Goal: Task Accomplishment & Management: Use online tool/utility

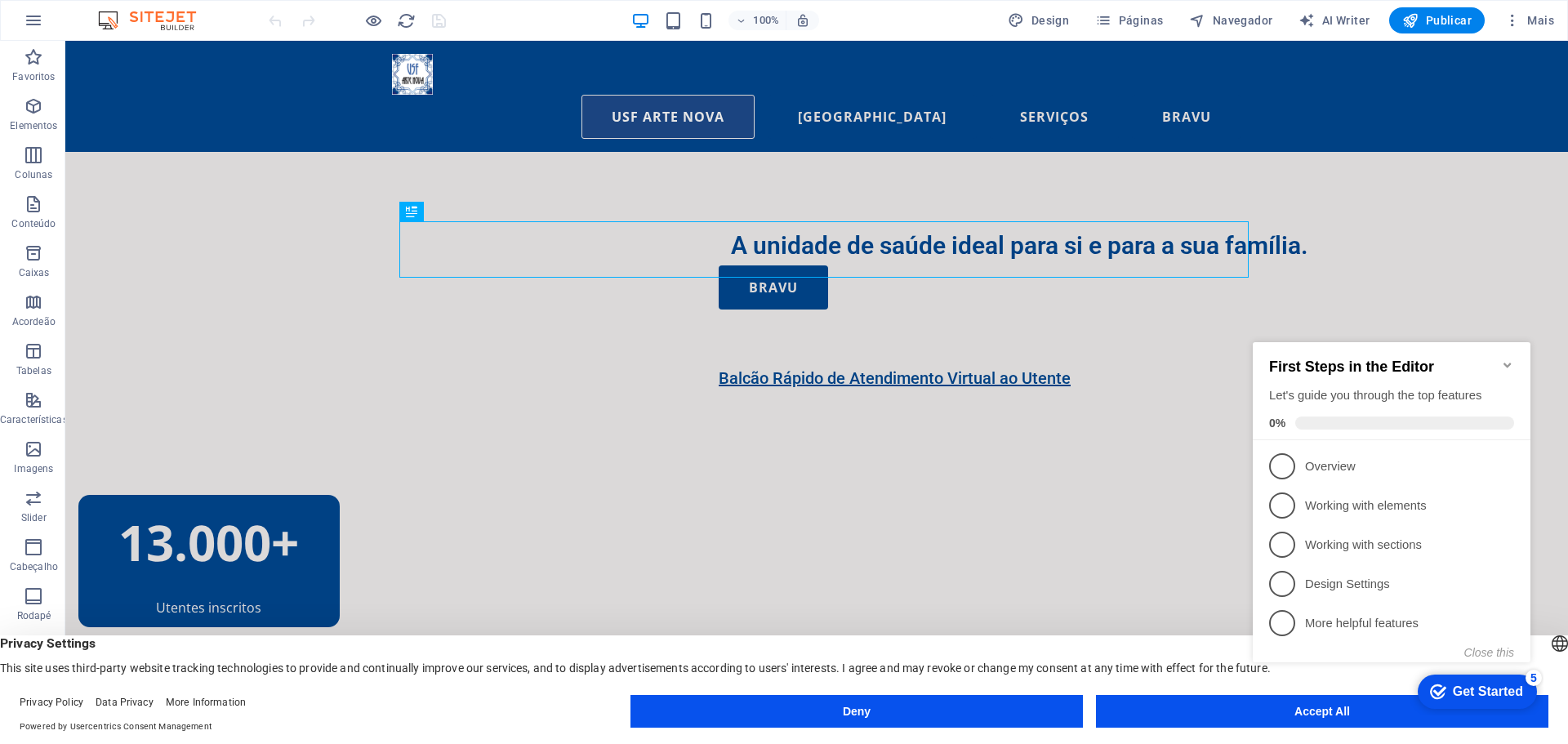
click at [1326, 716] on appcues-checklist "Contextual help checklist present on screen" at bounding box center [1394, 522] width 298 height 393
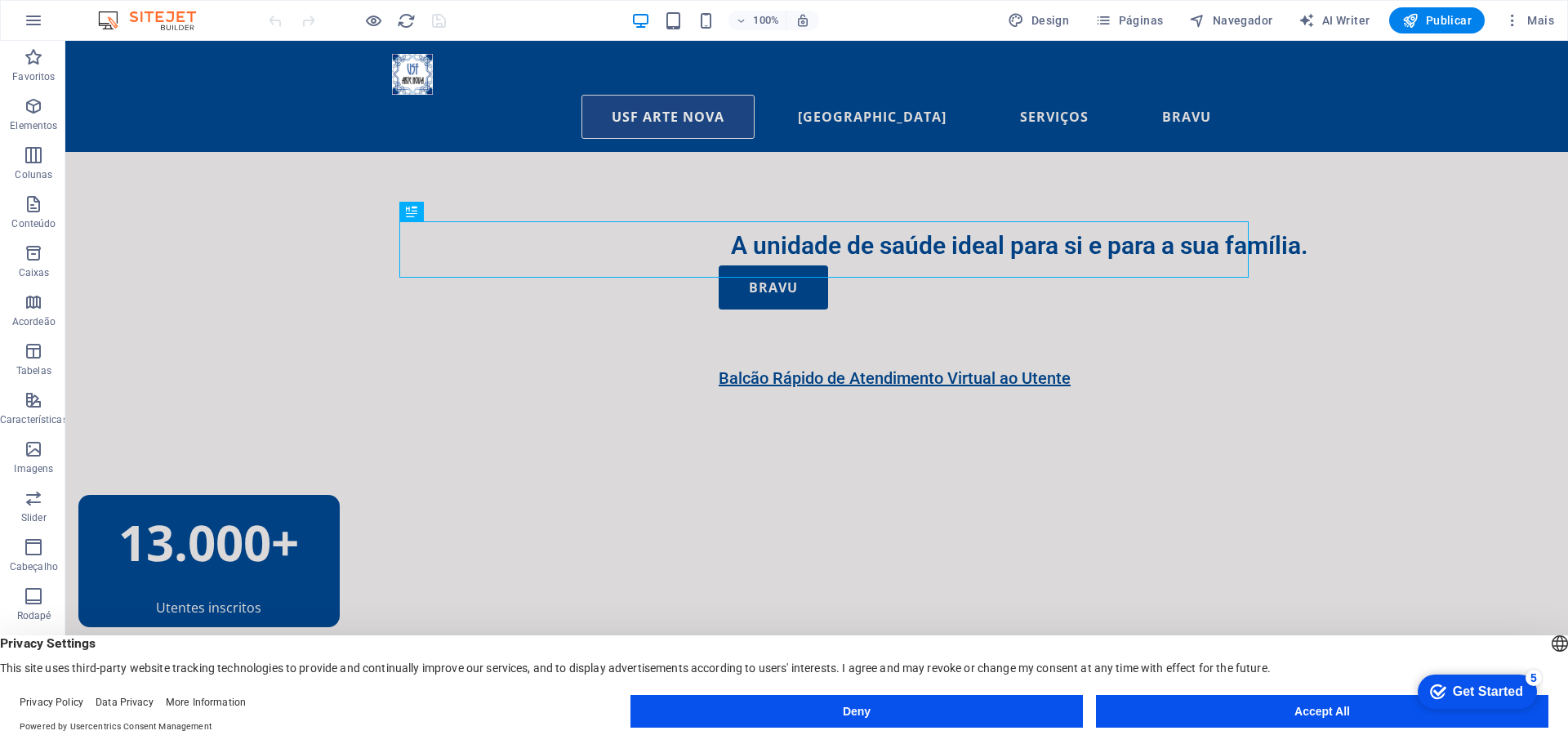
click div "checkmark Get Started 5 First Steps in the Editor Let's guide you through the t…"
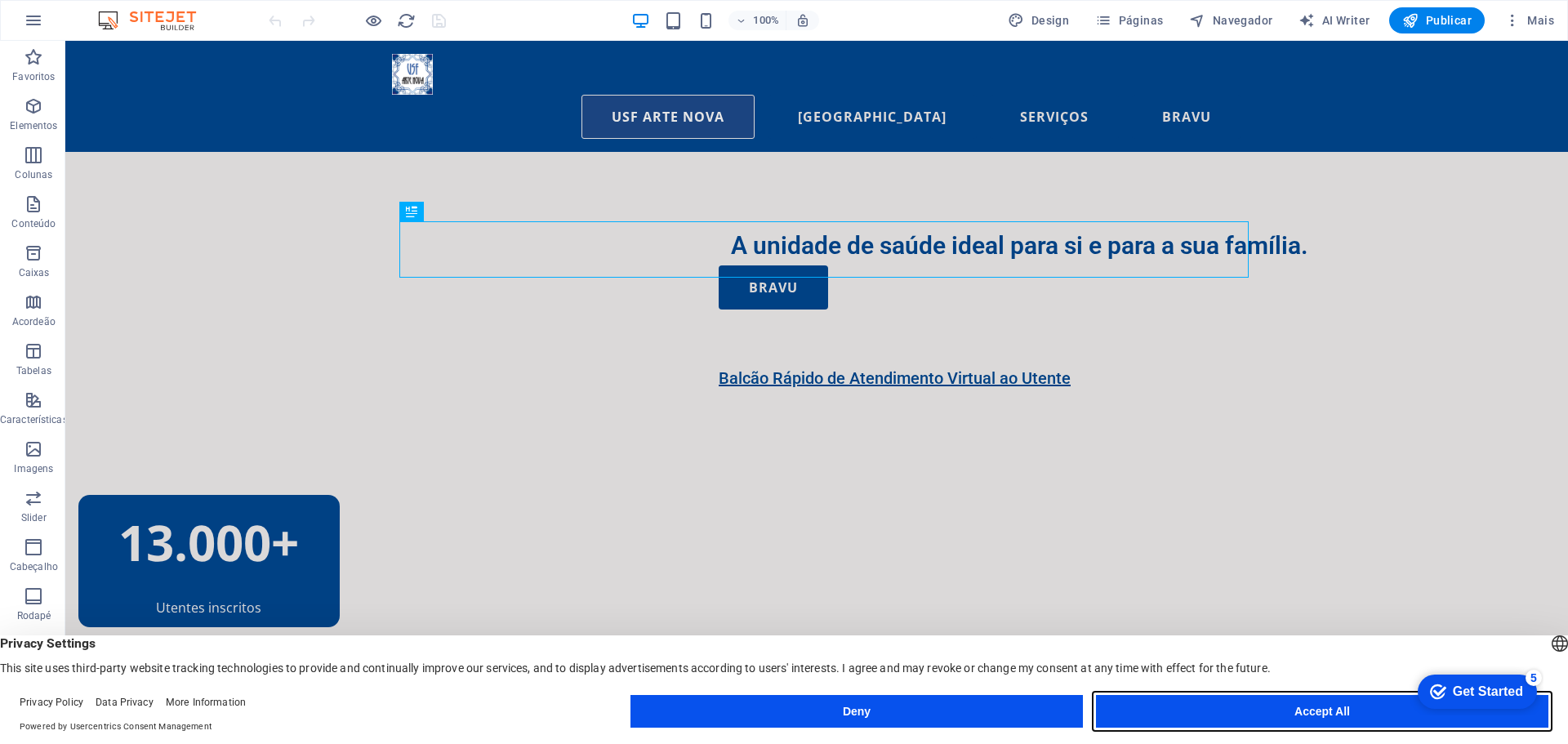
click at [1331, 709] on button "Accept All" at bounding box center [1322, 710] width 453 height 32
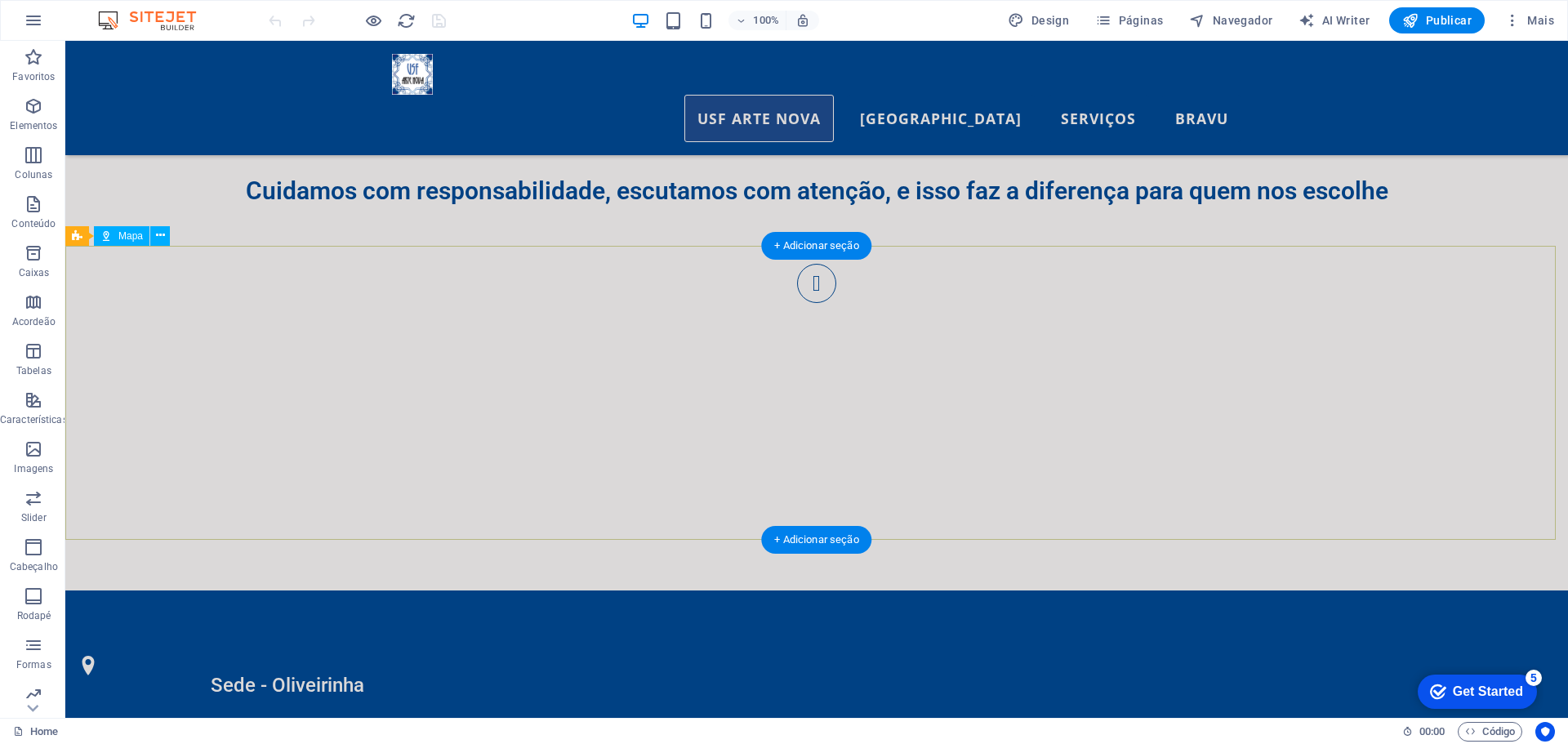
scroll to position [1476, 0]
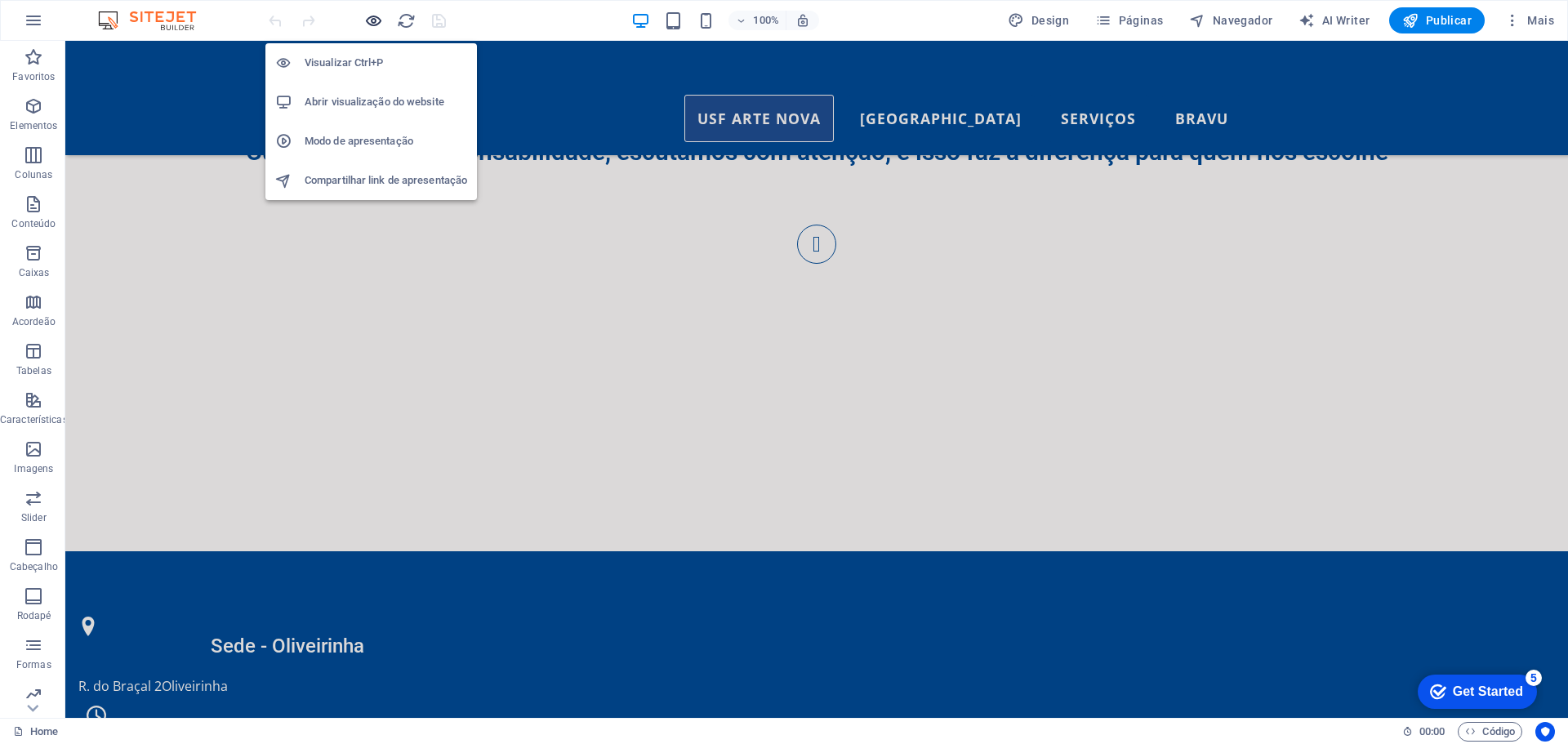
click at [371, 23] on icon "button" at bounding box center [373, 20] width 19 height 19
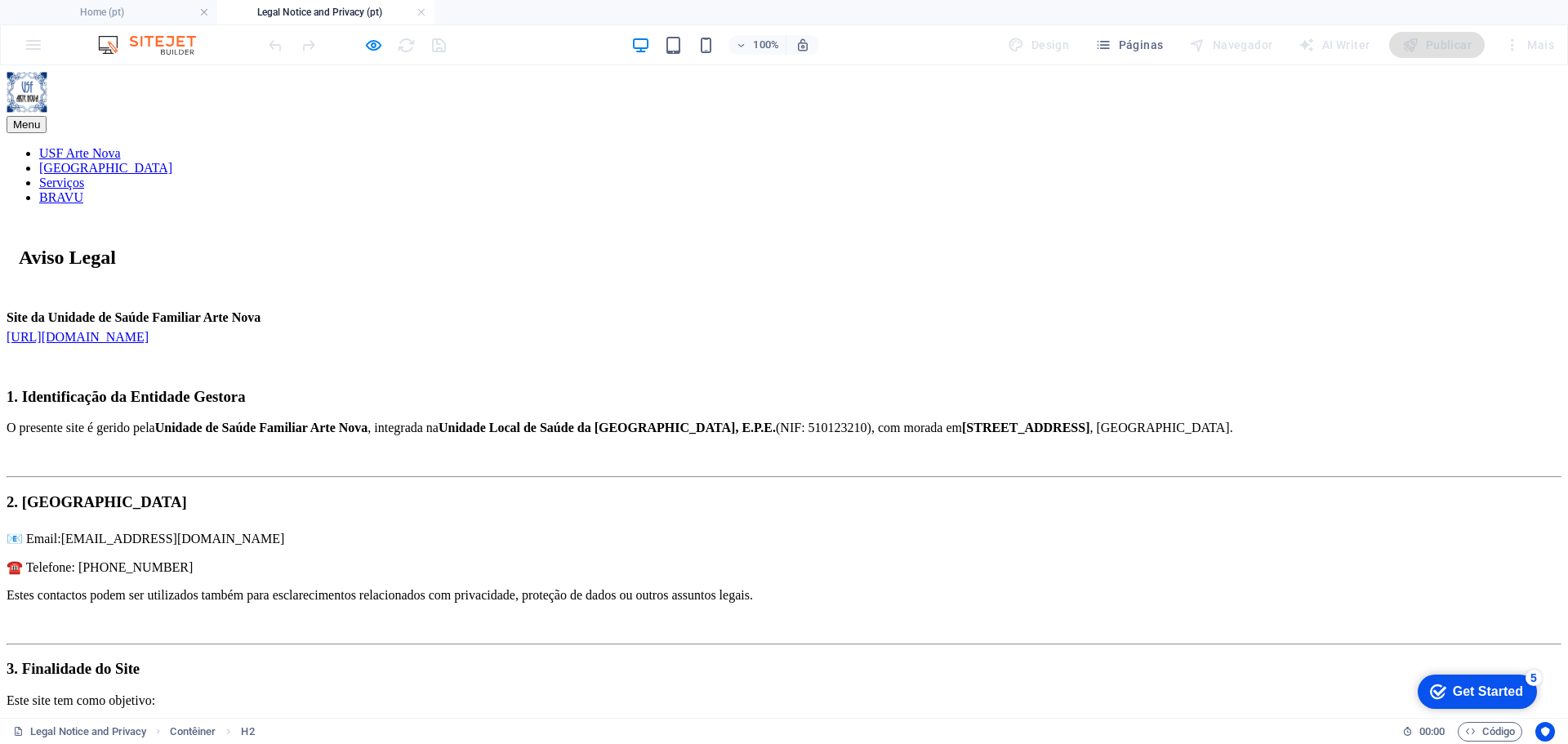
scroll to position [0, 0]
click at [1130, 48] on span "Páginas" at bounding box center [1129, 45] width 67 height 17
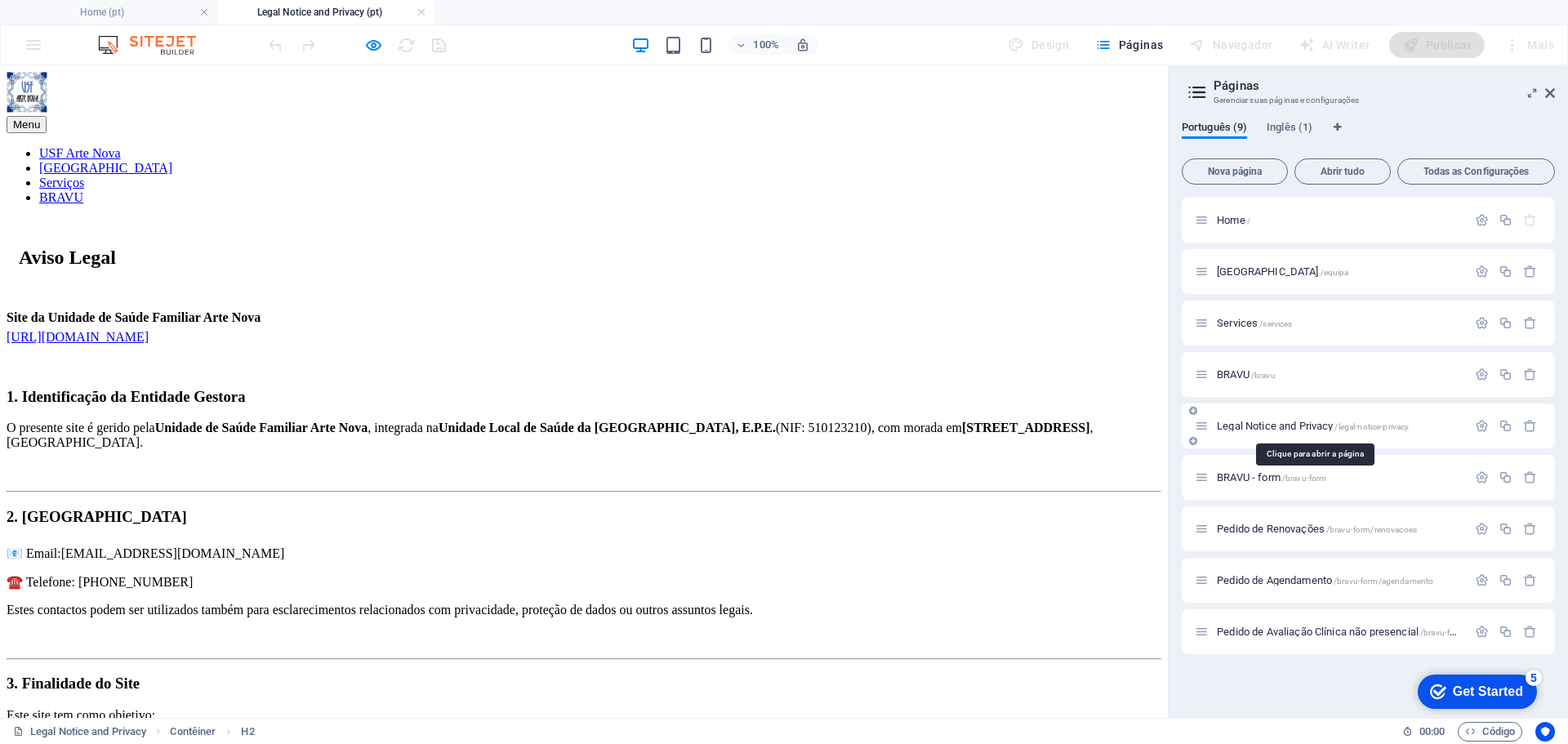
click at [1316, 423] on span "Legal Notice and Privacy /legal-notice-privacy" at bounding box center [1312, 425] width 192 height 13
click at [166, 11] on h4 "Home (pt)" at bounding box center [108, 12] width 218 height 18
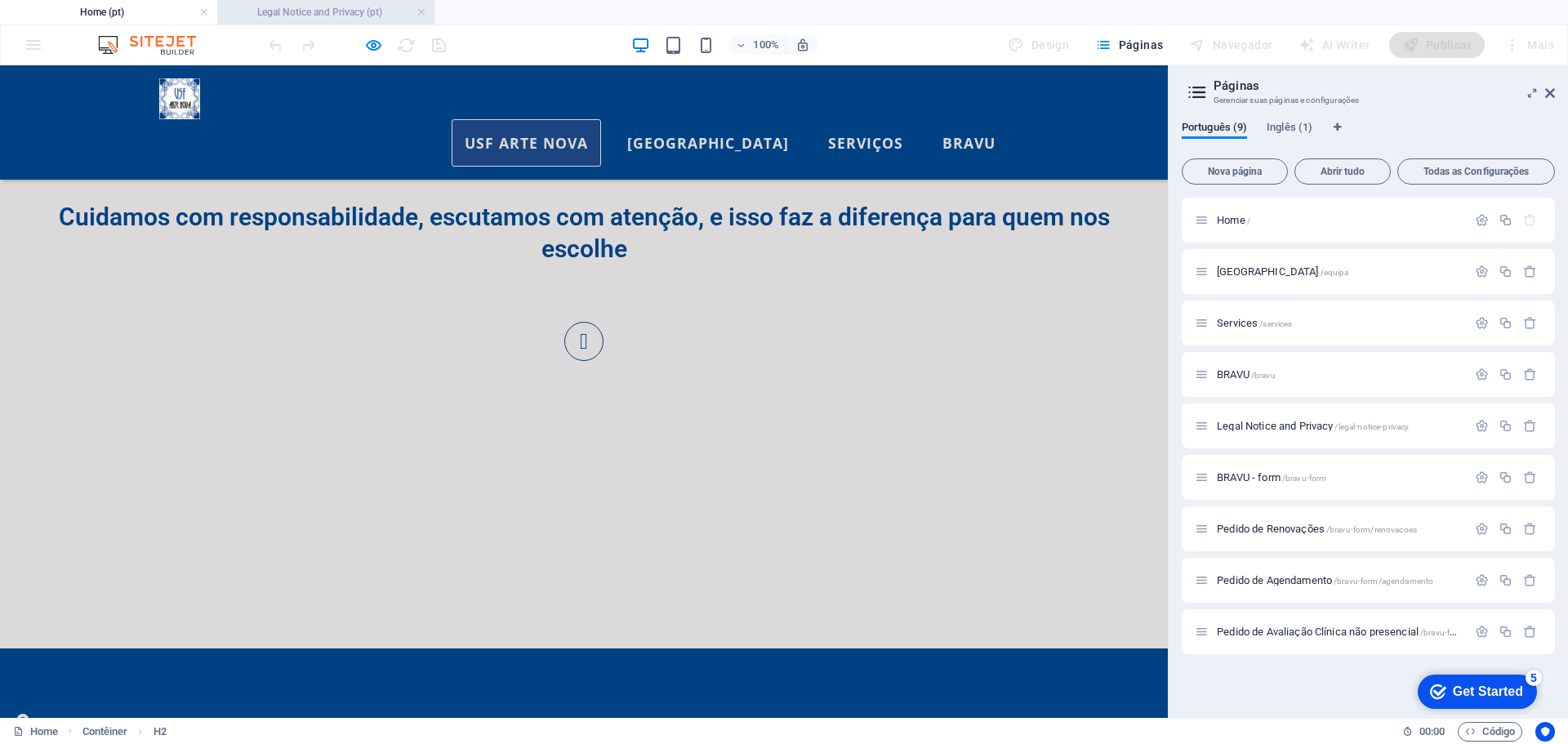
click at [323, 11] on h4 "Legal Notice and Privacy (pt)" at bounding box center [326, 12] width 218 height 18
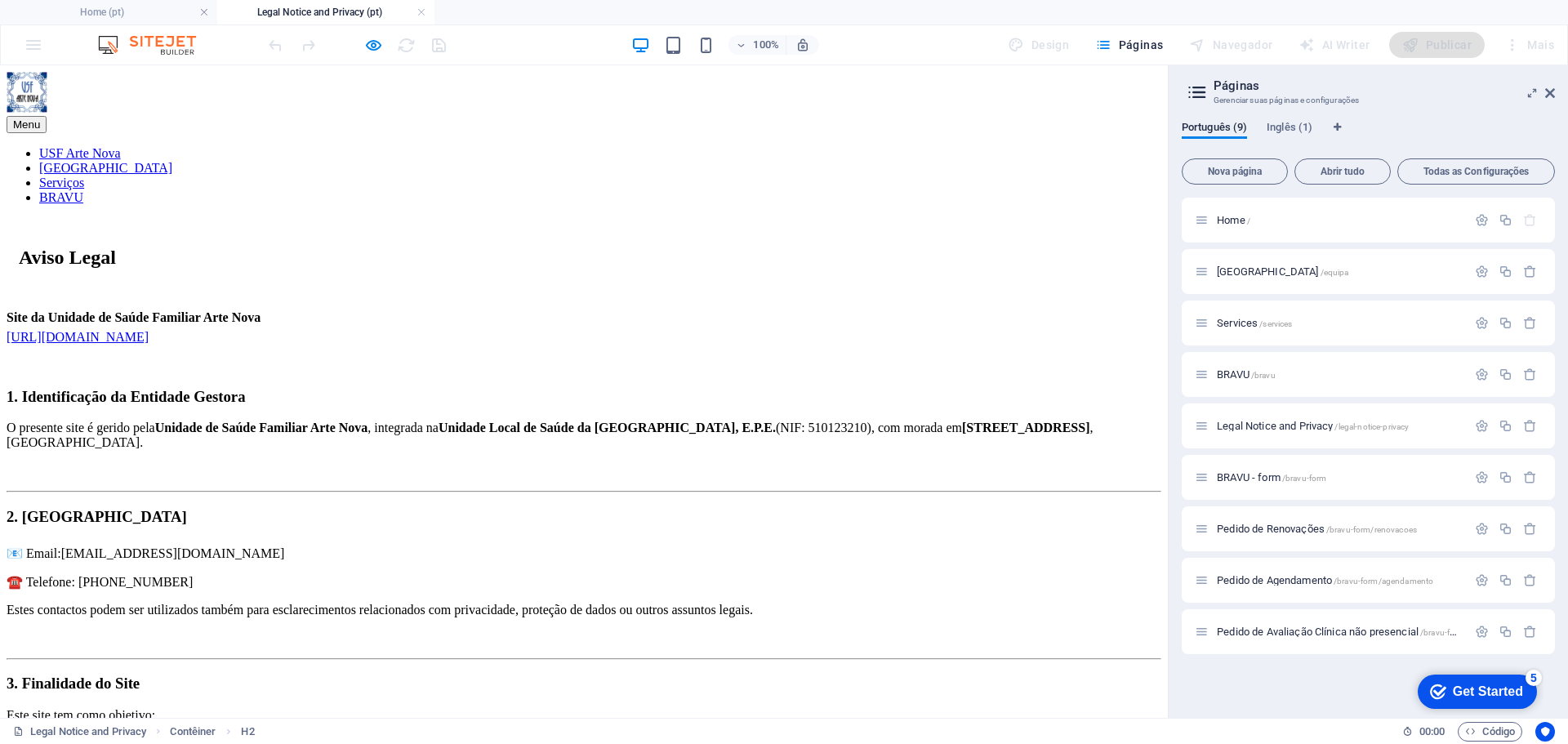
scroll to position [0, 0]
click at [424, 11] on link at bounding box center [422, 13] width 10 height 16
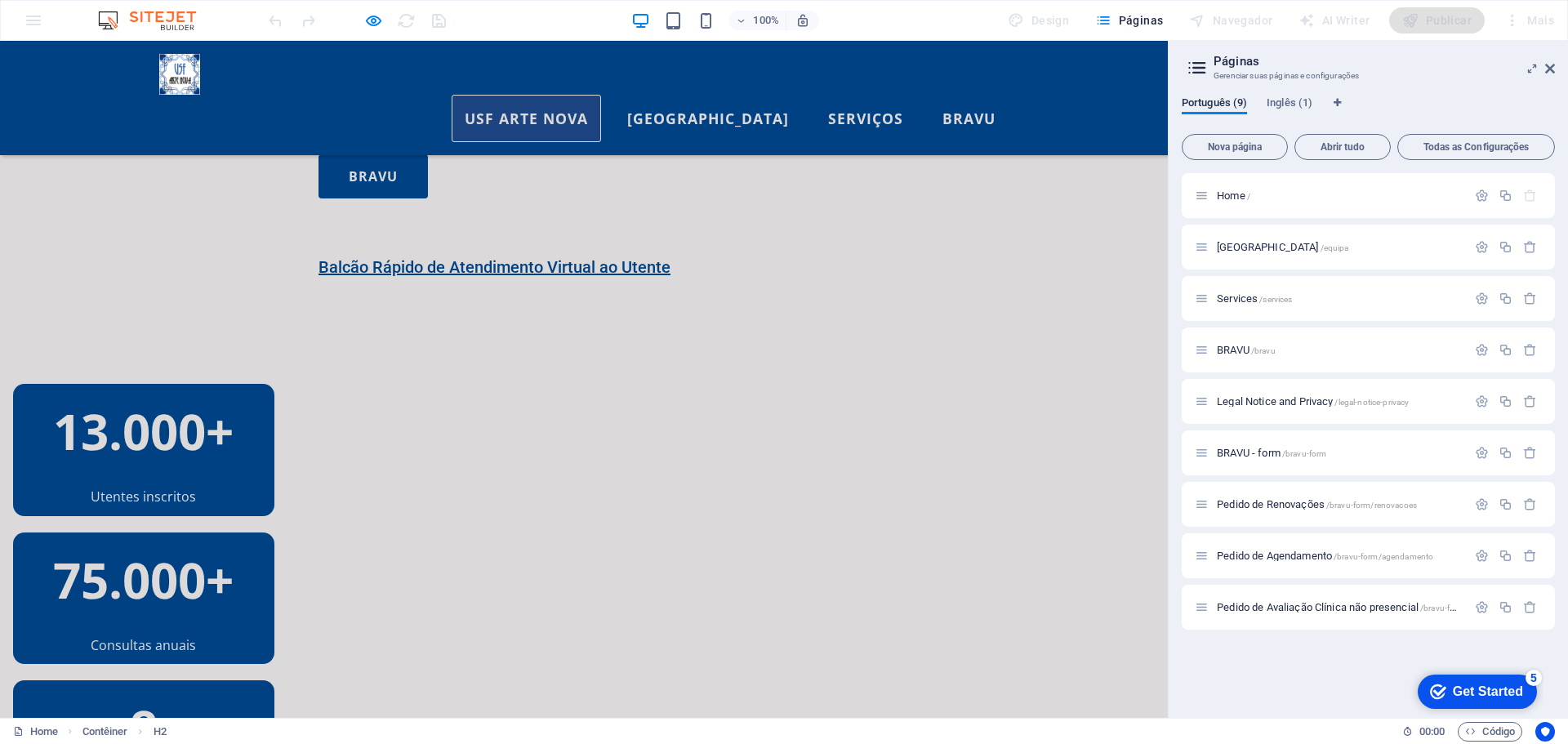
scroll to position [1435, 0]
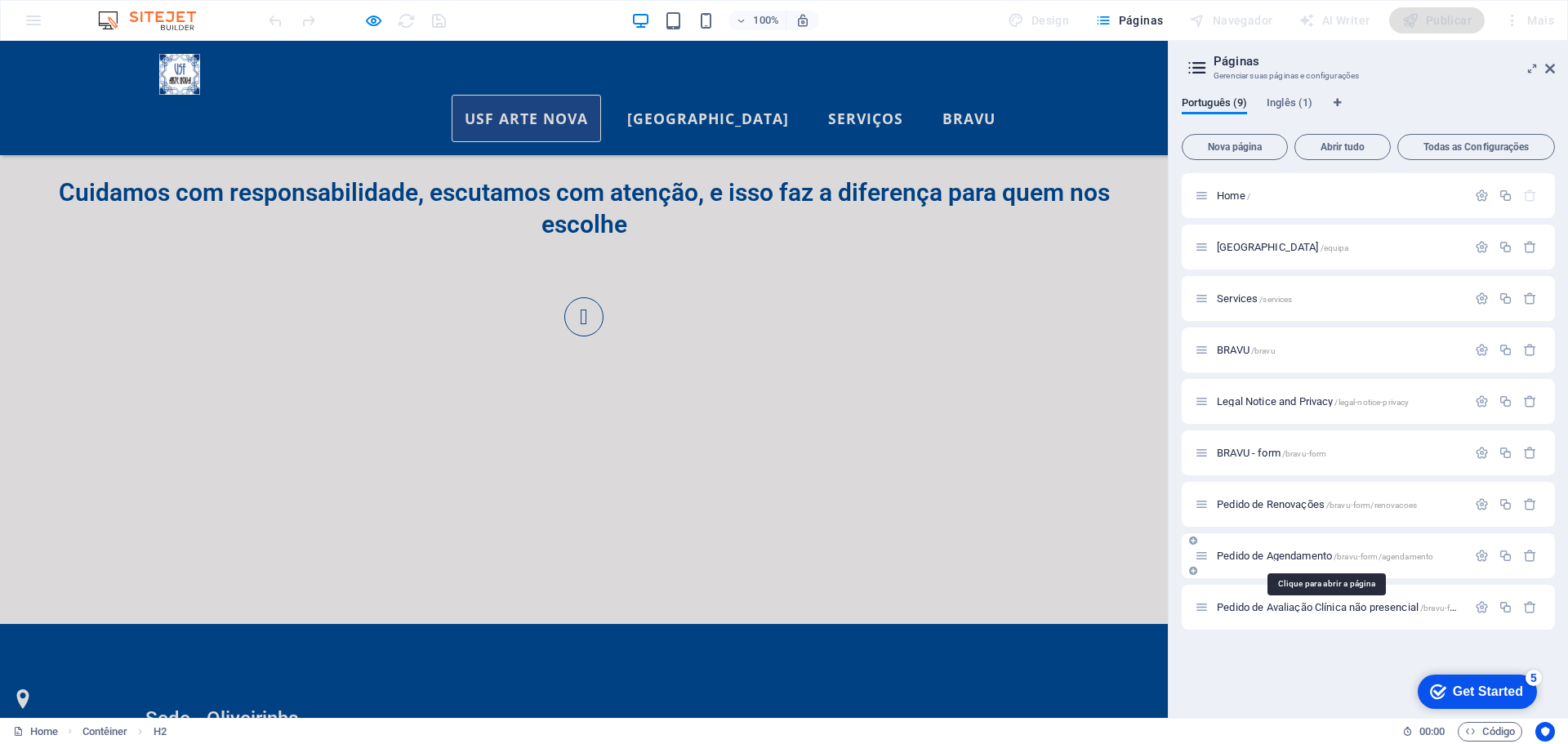
click at [1295, 556] on span "Pedido de Agendamento /bravu-form/agendamento" at bounding box center [1325, 555] width 217 height 13
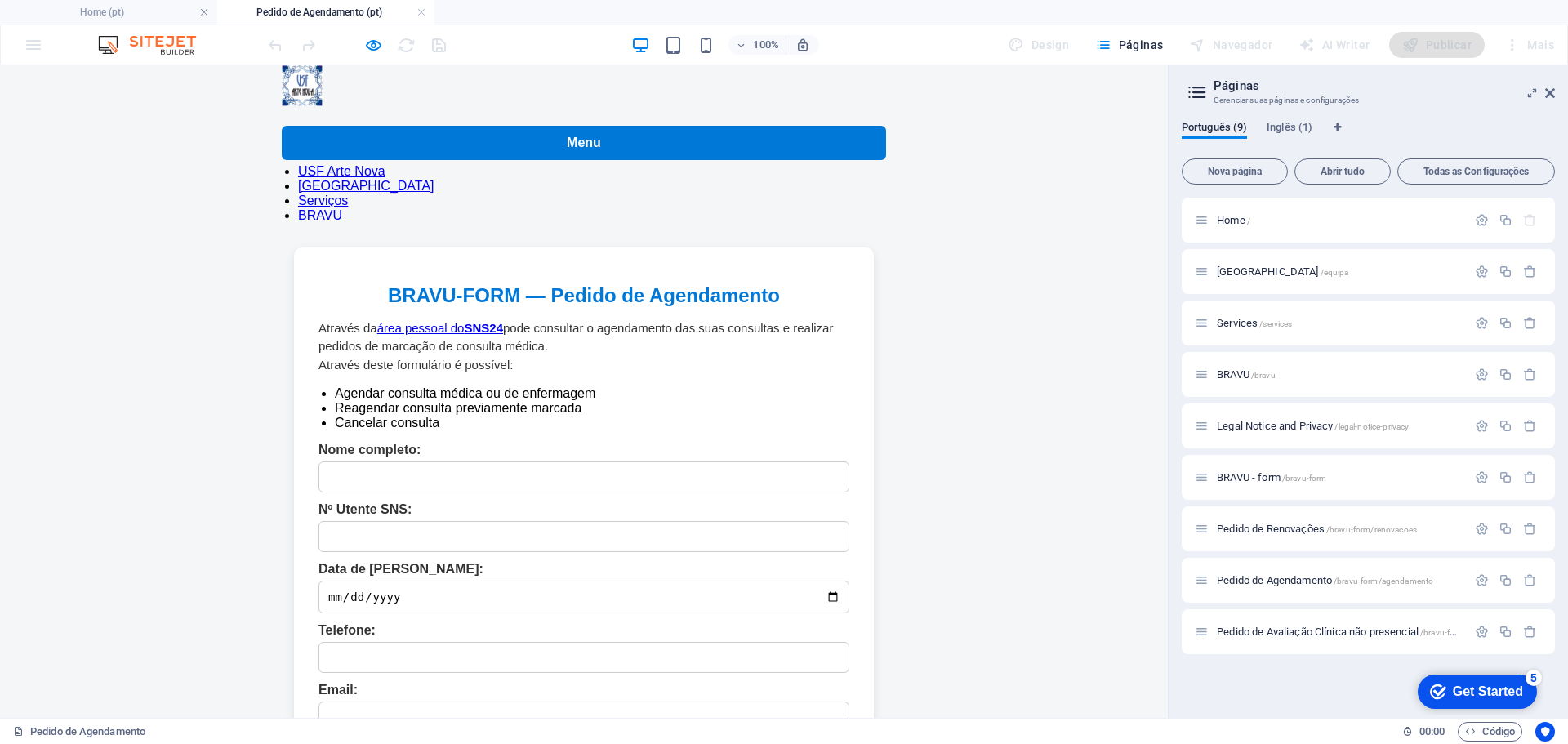
scroll to position [82, 0]
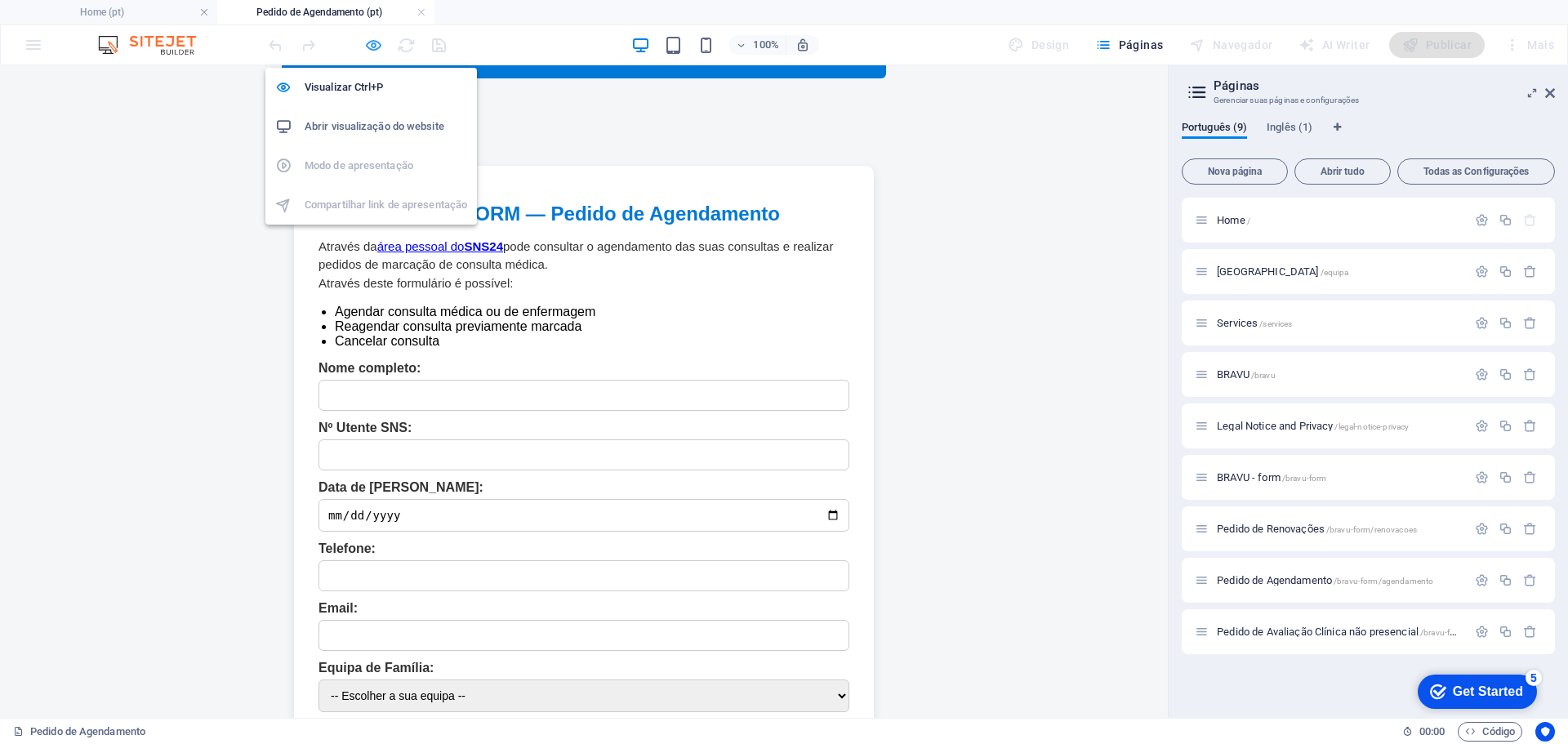
click at [374, 48] on icon "button" at bounding box center [373, 45] width 19 height 19
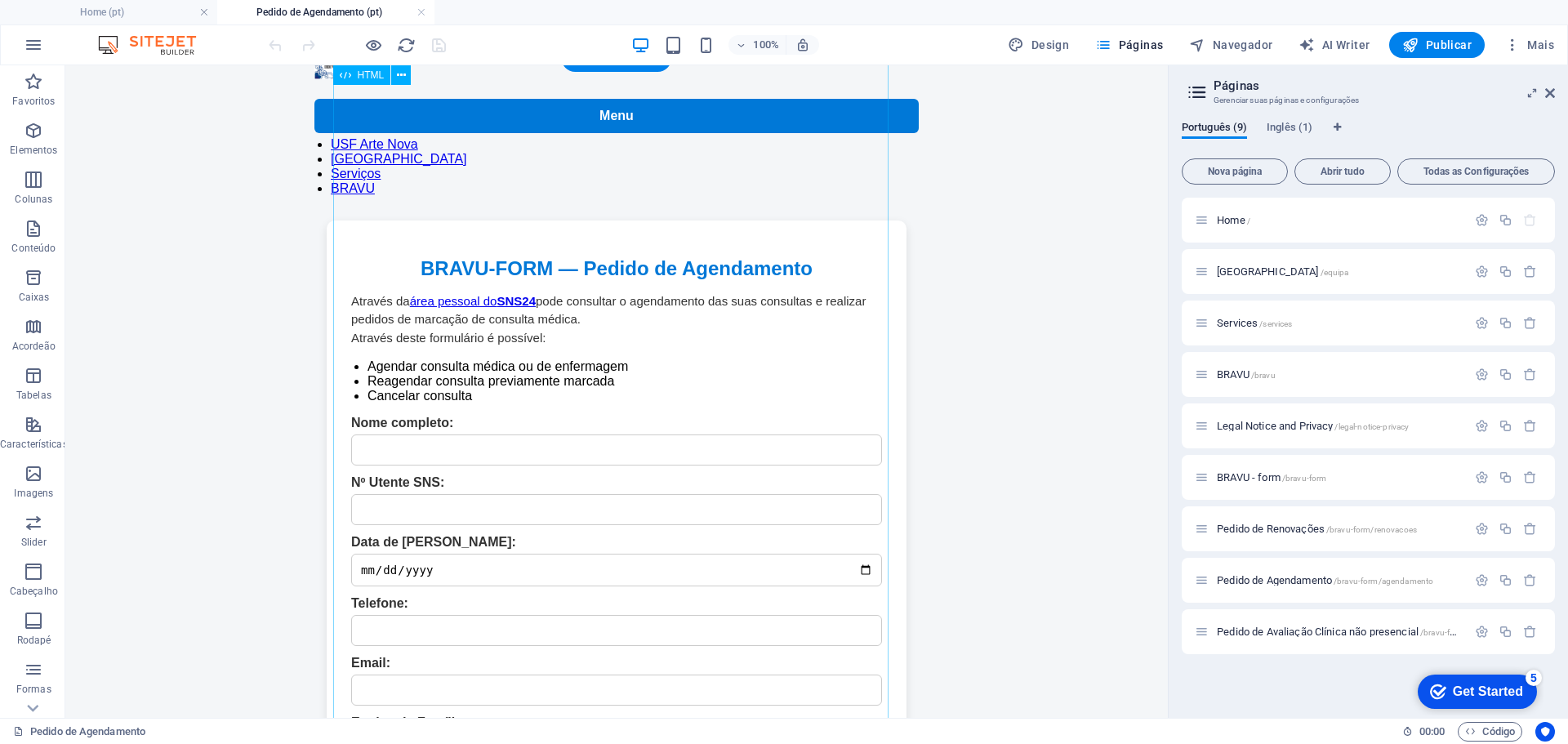
scroll to position [0, 0]
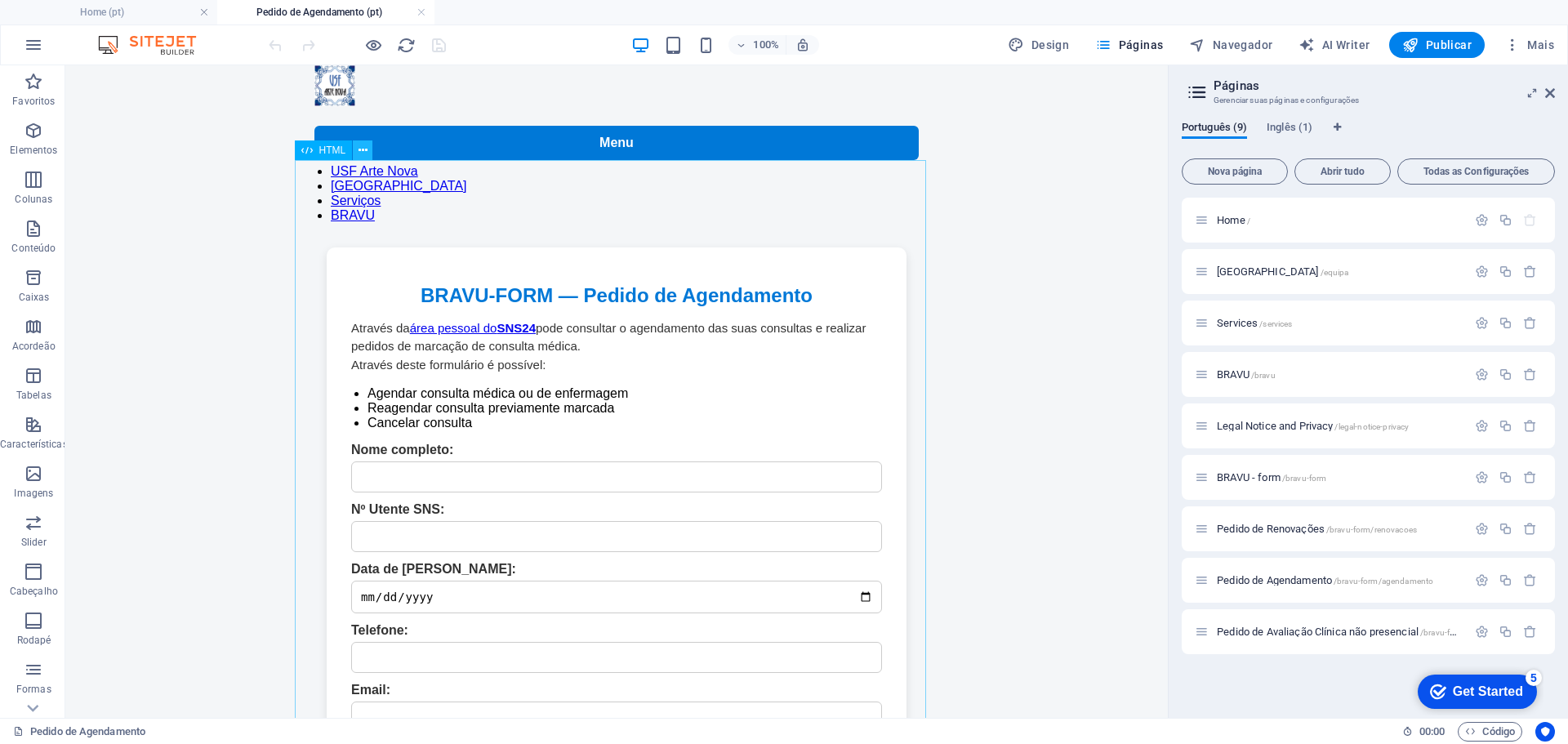
click at [367, 152] on icon at bounding box center [362, 151] width 9 height 18
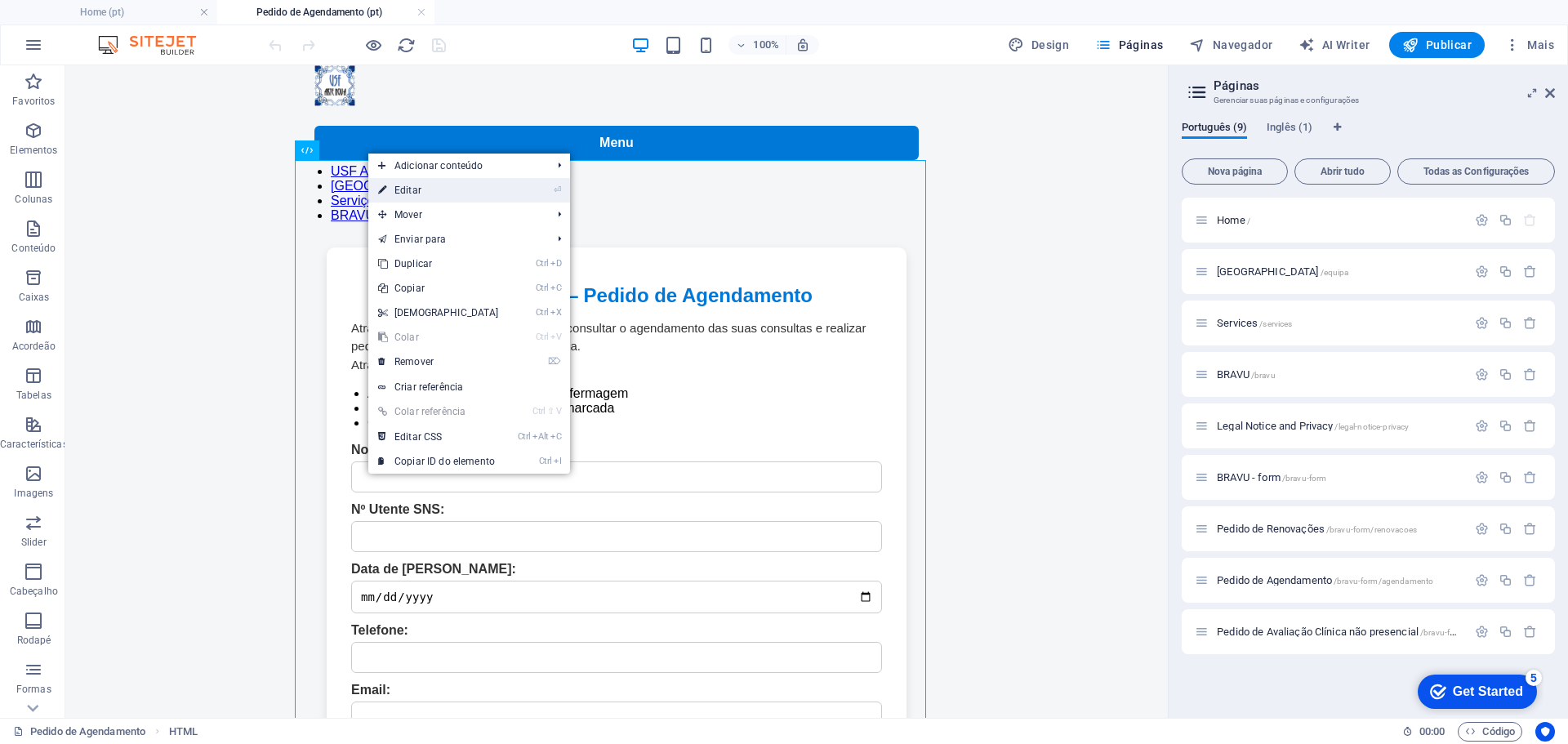
click at [432, 192] on link "⏎ Editar" at bounding box center [439, 189] width 141 height 24
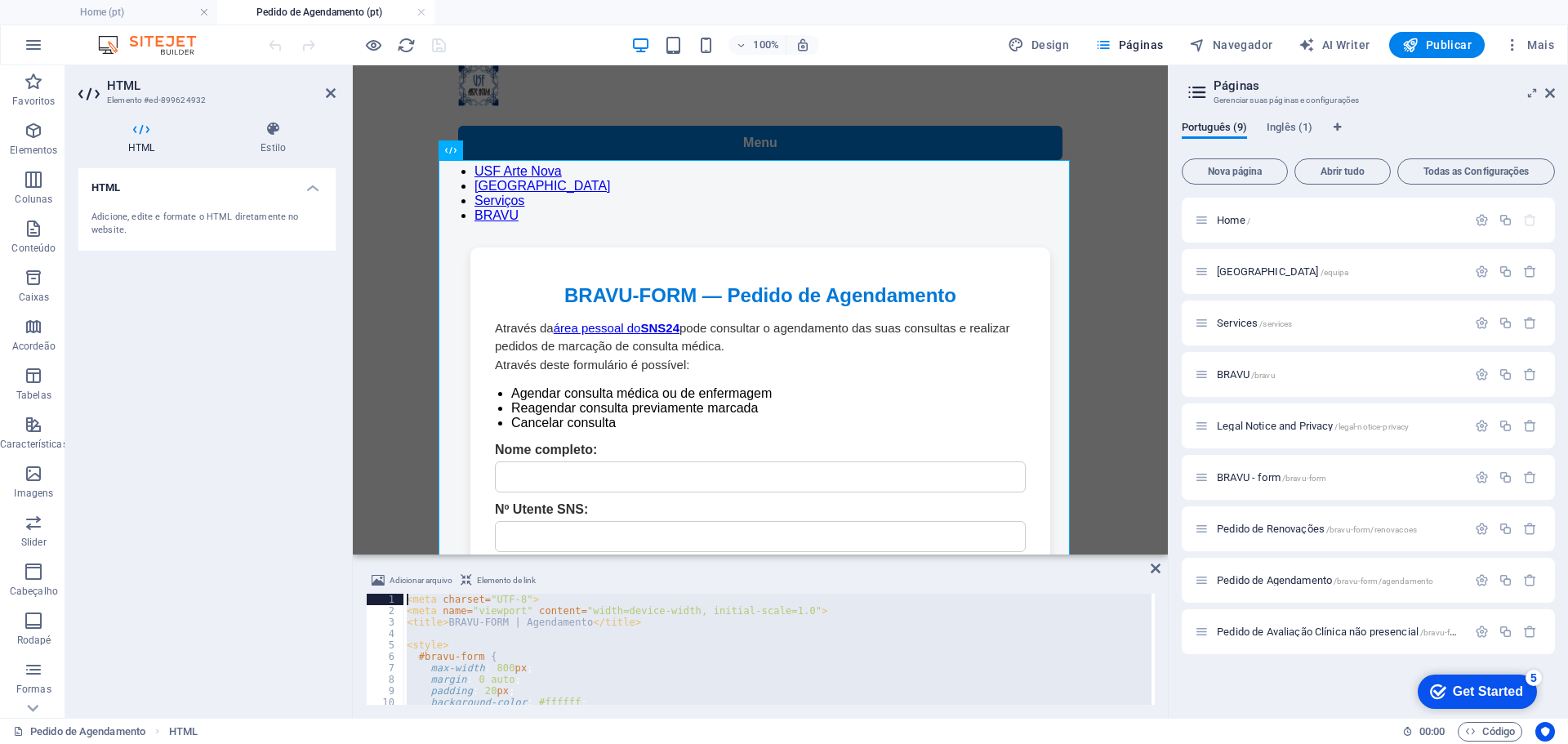
drag, startPoint x: 804, startPoint y: 759, endPoint x: 397, endPoint y: 450, distance: 511.0
click at [414, 599] on div "< meta charset = "UTF-8" > < meta name = "viewport" content = "width=device-wid…" at bounding box center [778, 649] width 748 height 111
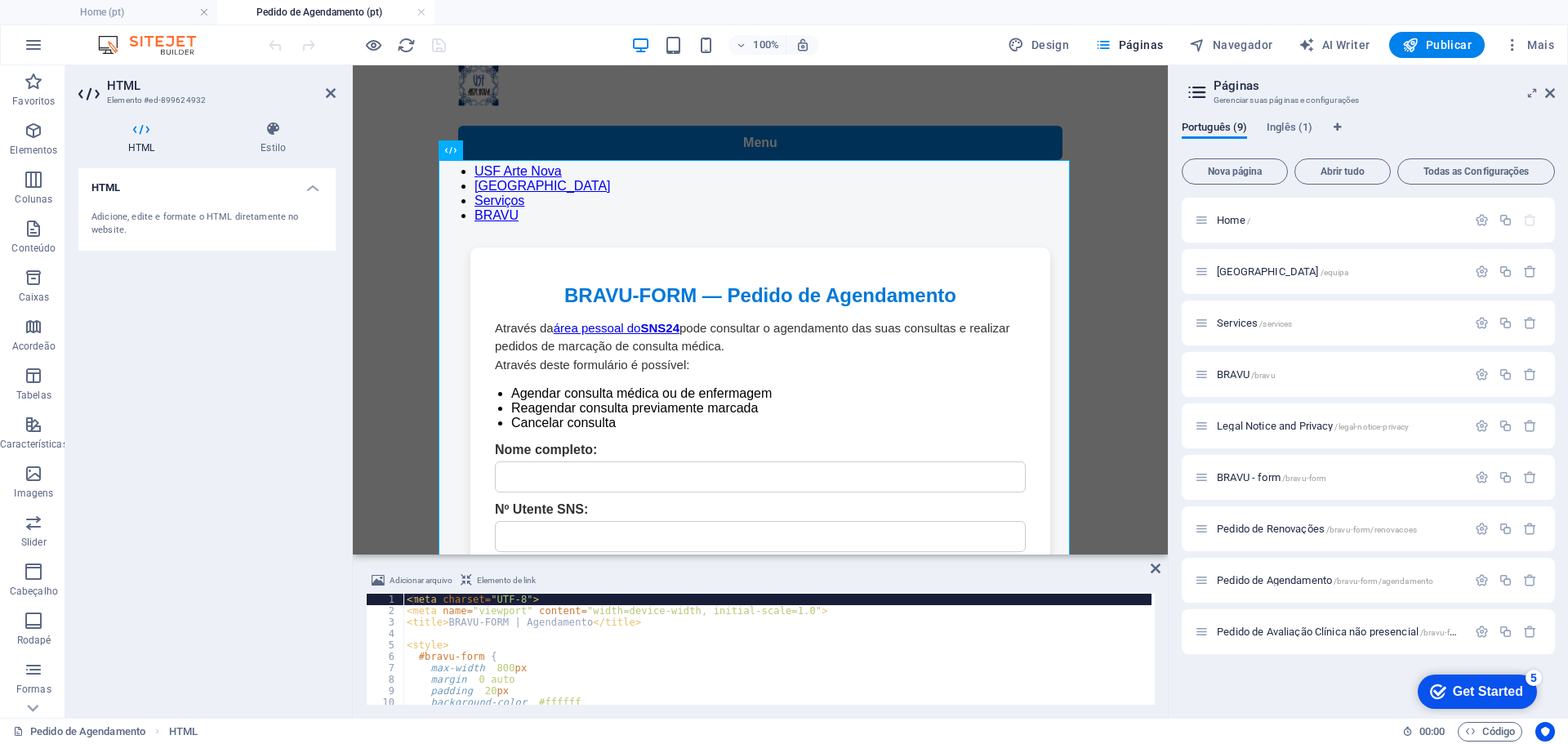
click at [414, 601] on div "< meta charset = "UTF-8" > < meta name = "viewport" content = "width=device-wid…" at bounding box center [1104, 659] width 1399 height 131
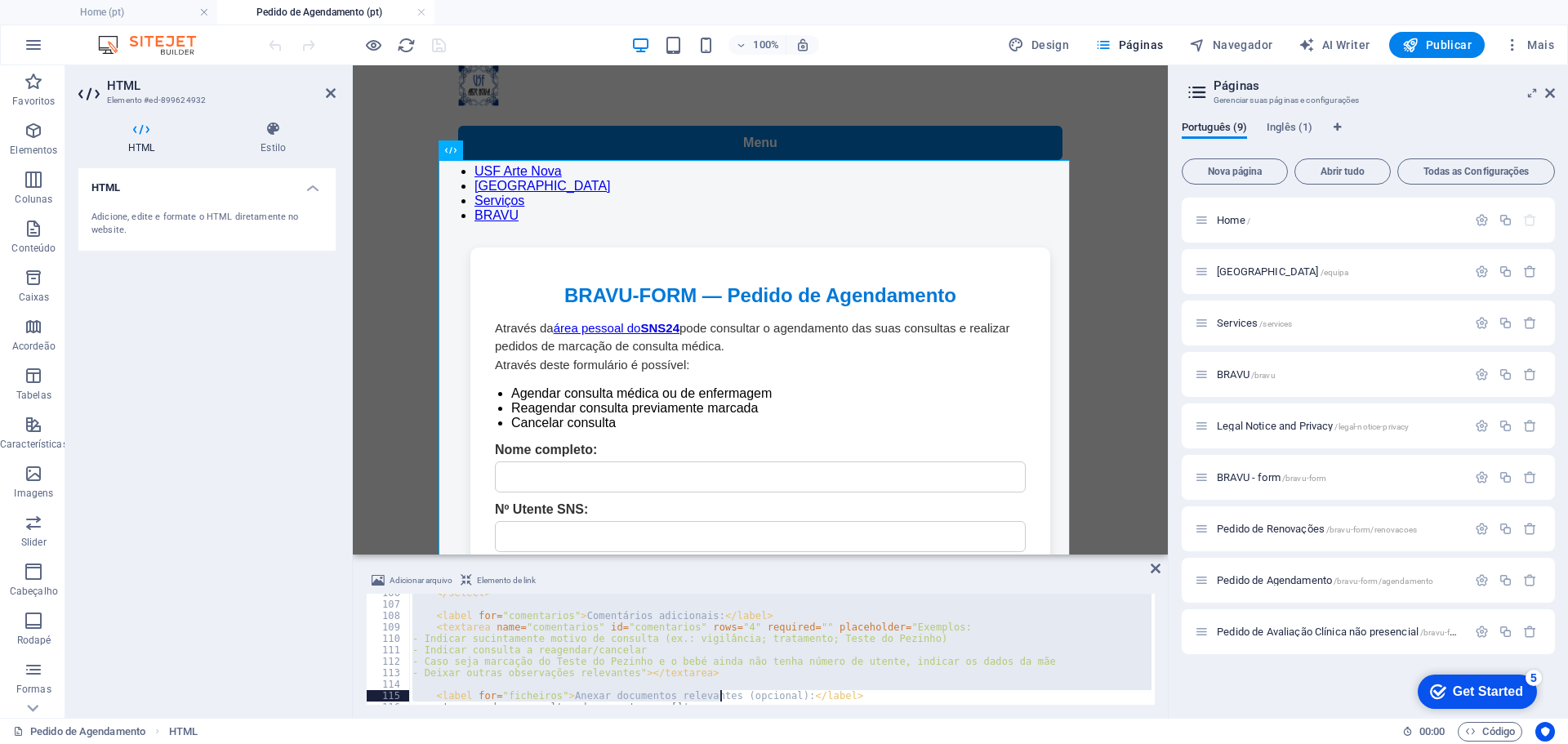
scroll to position [1698, 0]
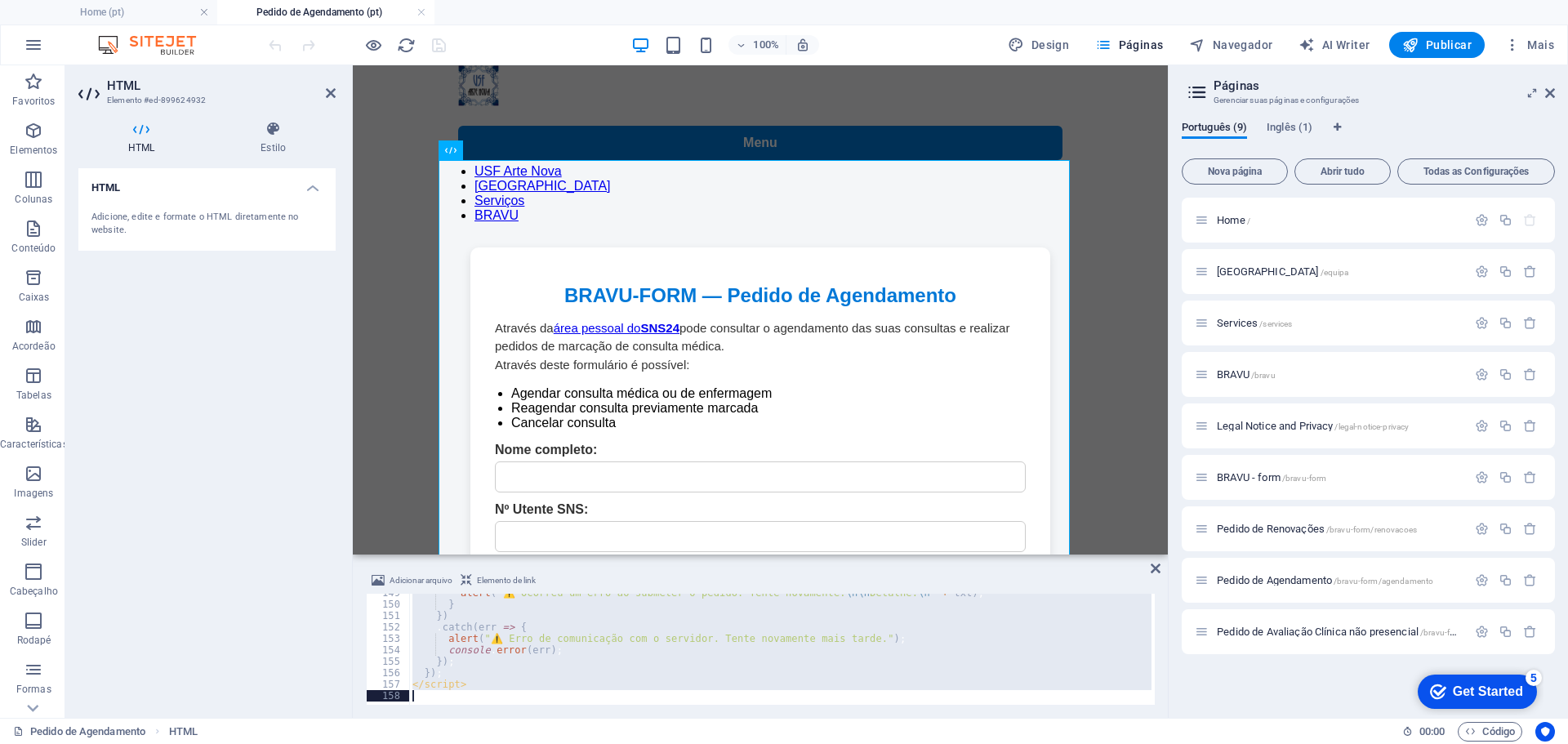
drag, startPoint x: 406, startPoint y: 600, endPoint x: 721, endPoint y: 782, distance: 363.8
click at [721, 743] on html "usfartenova.pt Home (pt) Pedido de Agendamento (pt) Favoritos Elementos Colunas…" at bounding box center [784, 372] width 1568 height 744
type textarea "</script>"
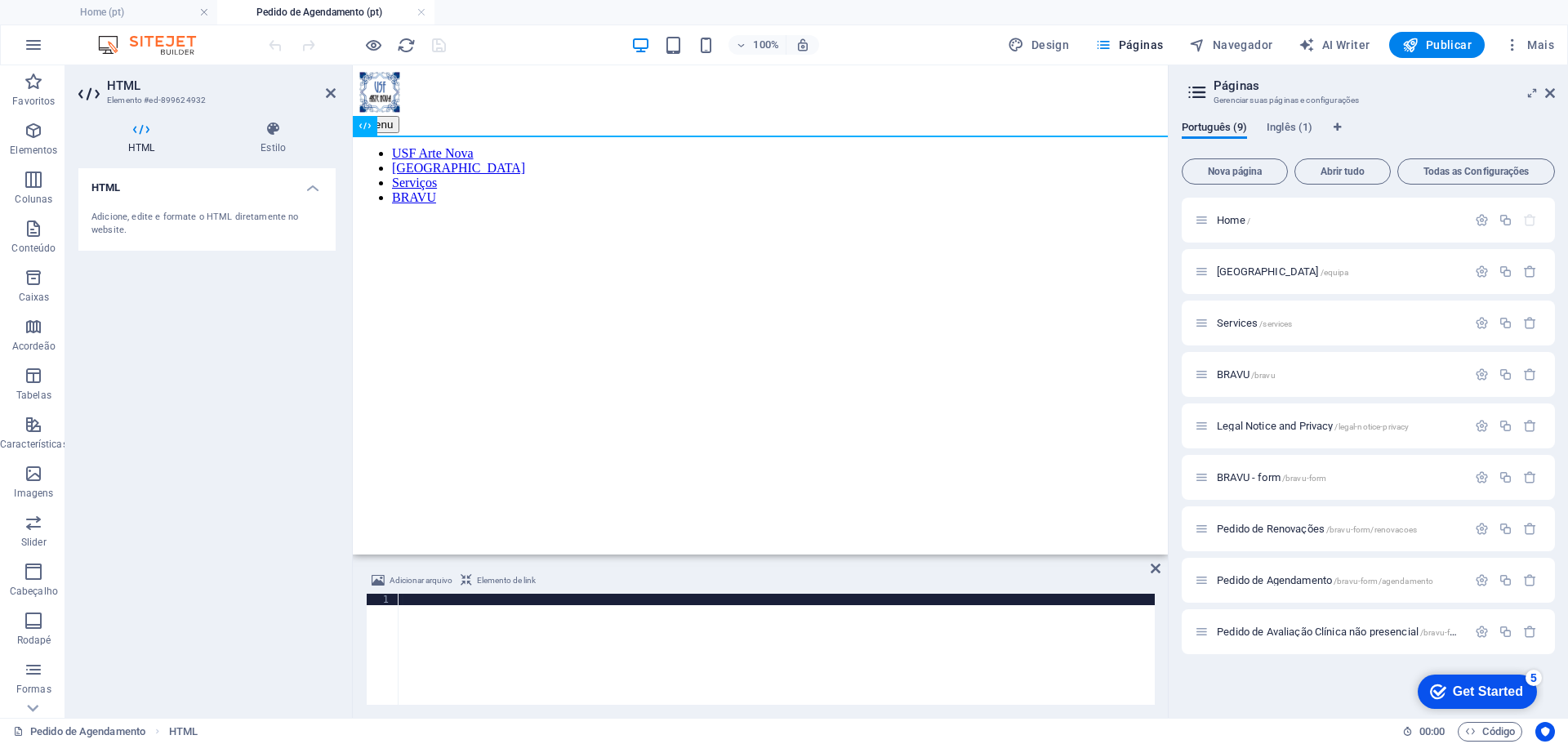
click at [416, 599] on div at bounding box center [777, 659] width 756 height 131
paste textarea "</script>"
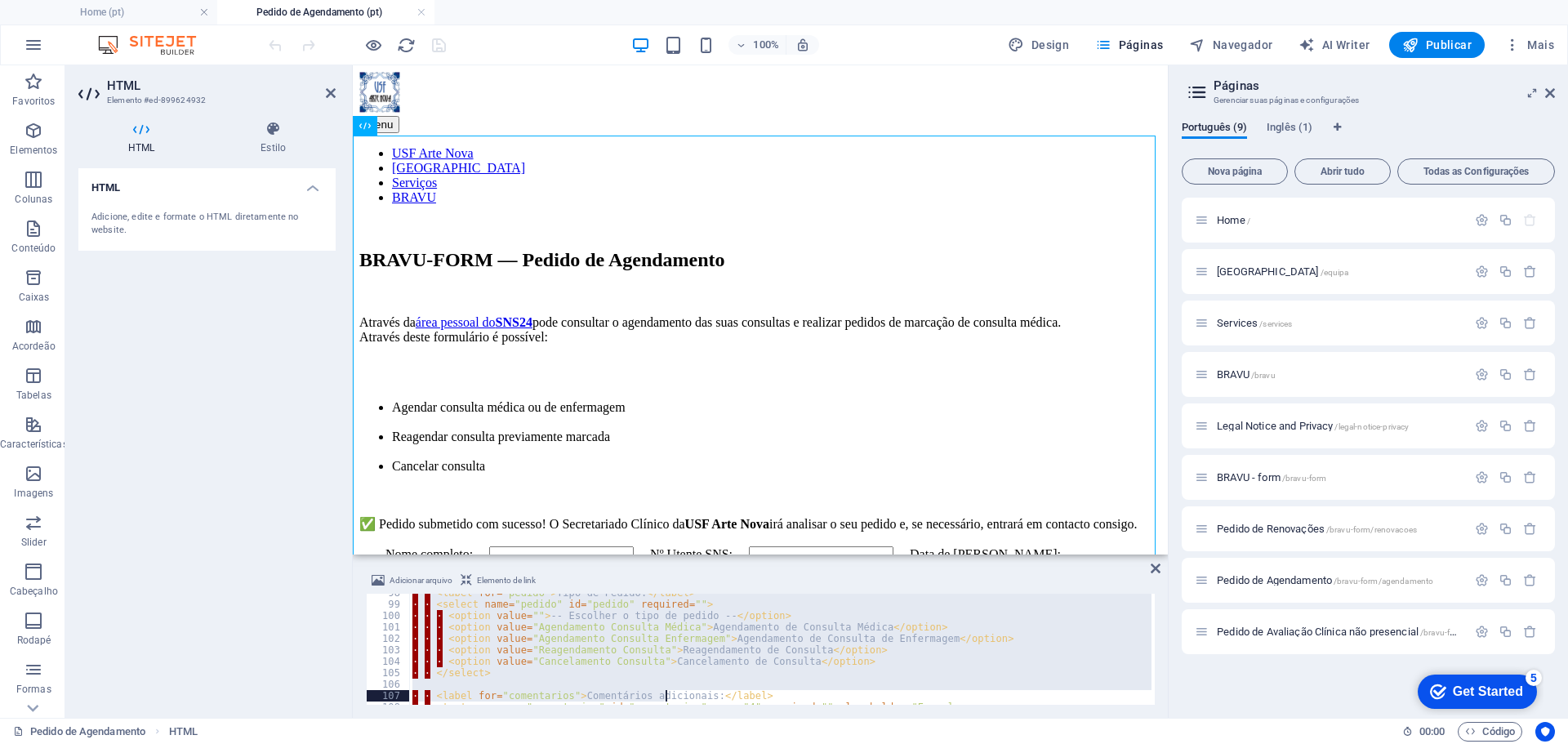
scroll to position [1652, 0]
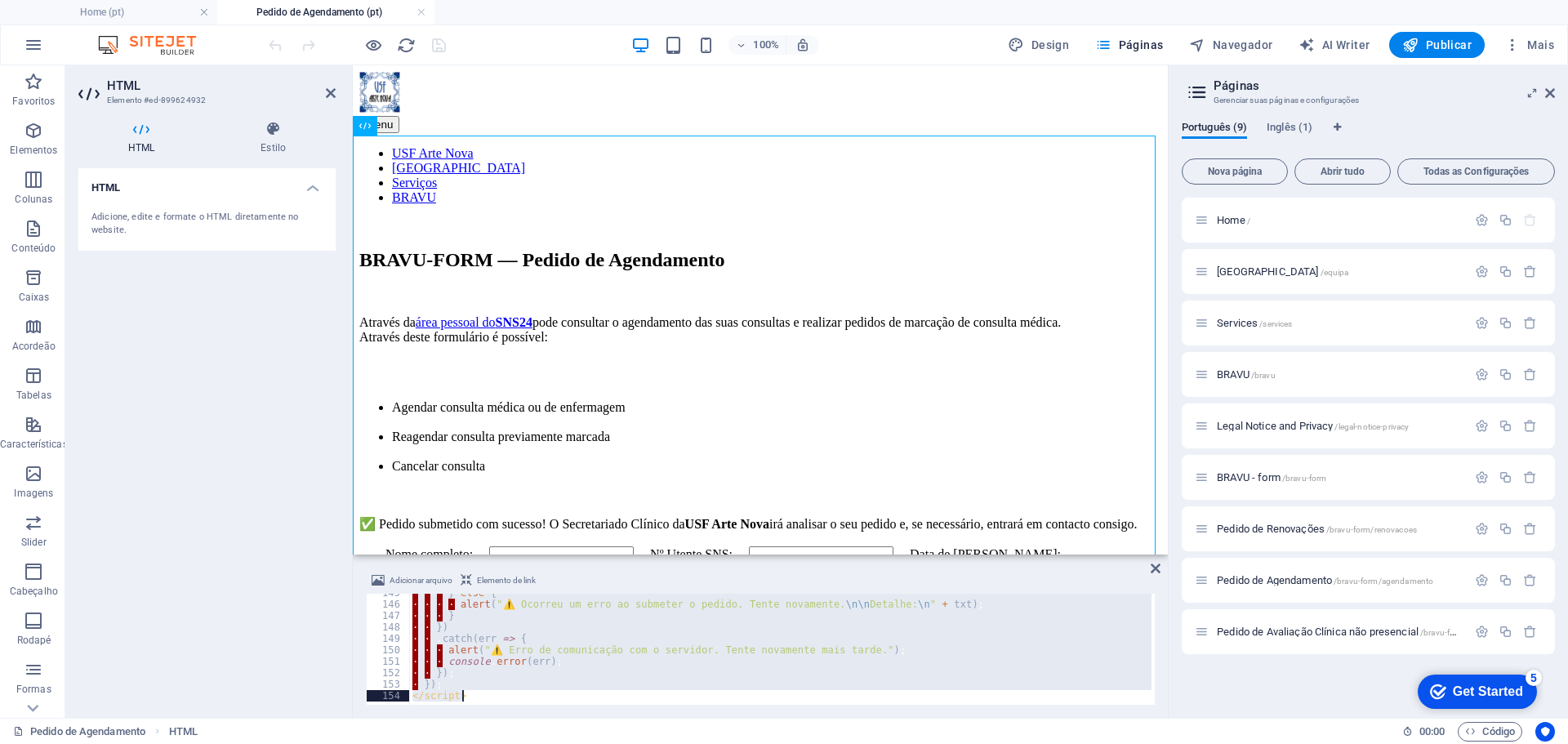
drag, startPoint x: 408, startPoint y: 598, endPoint x: 673, endPoint y: 782, distance: 322.6
click at [673, 743] on html "usfartenova.pt Home (pt) Pedido de Agendamento (pt) Favoritos Elementos Colunas…" at bounding box center [784, 372] width 1568 height 744
type textarea "}); </script>"
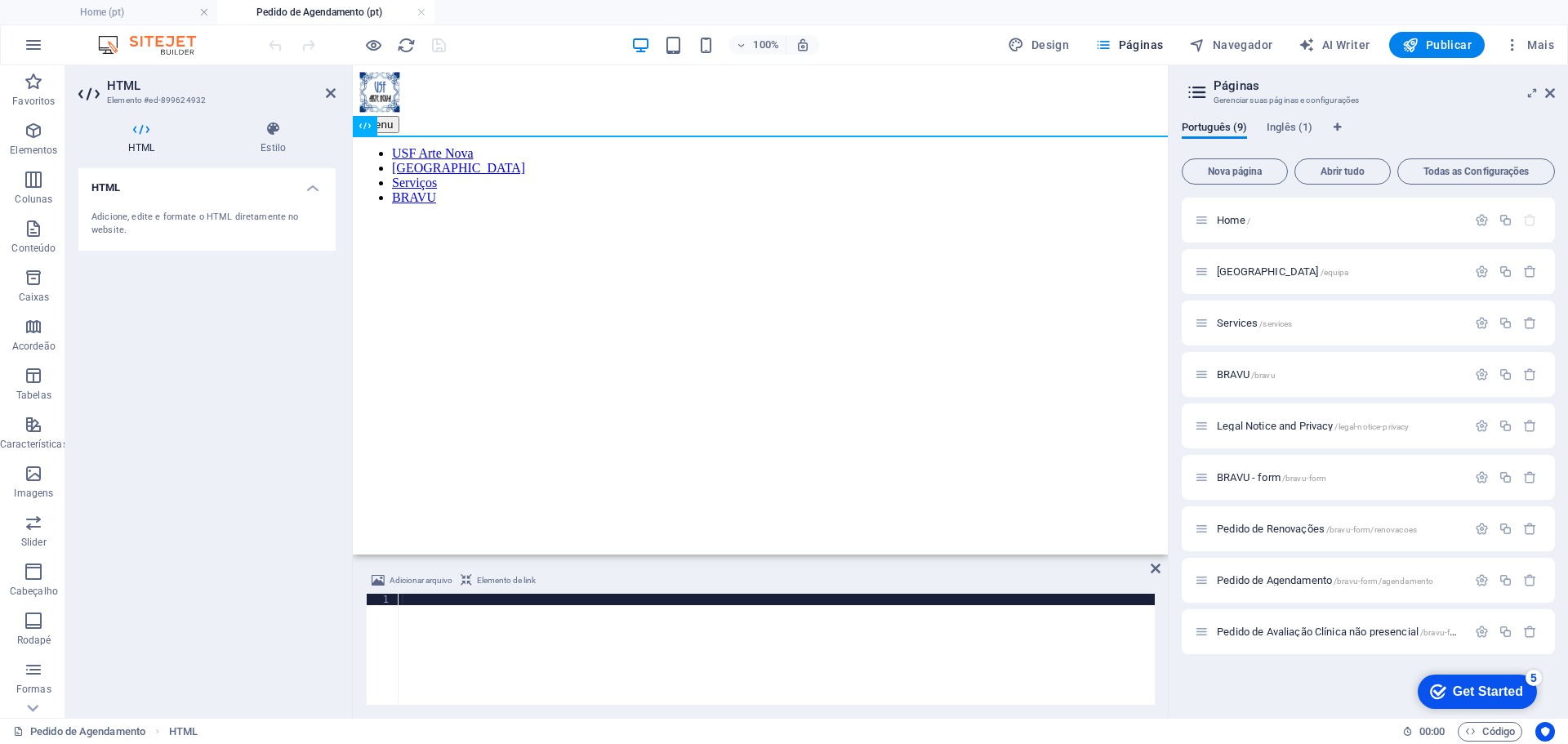
click at [505, 601] on div at bounding box center [777, 659] width 756 height 131
paste textarea "</script>"
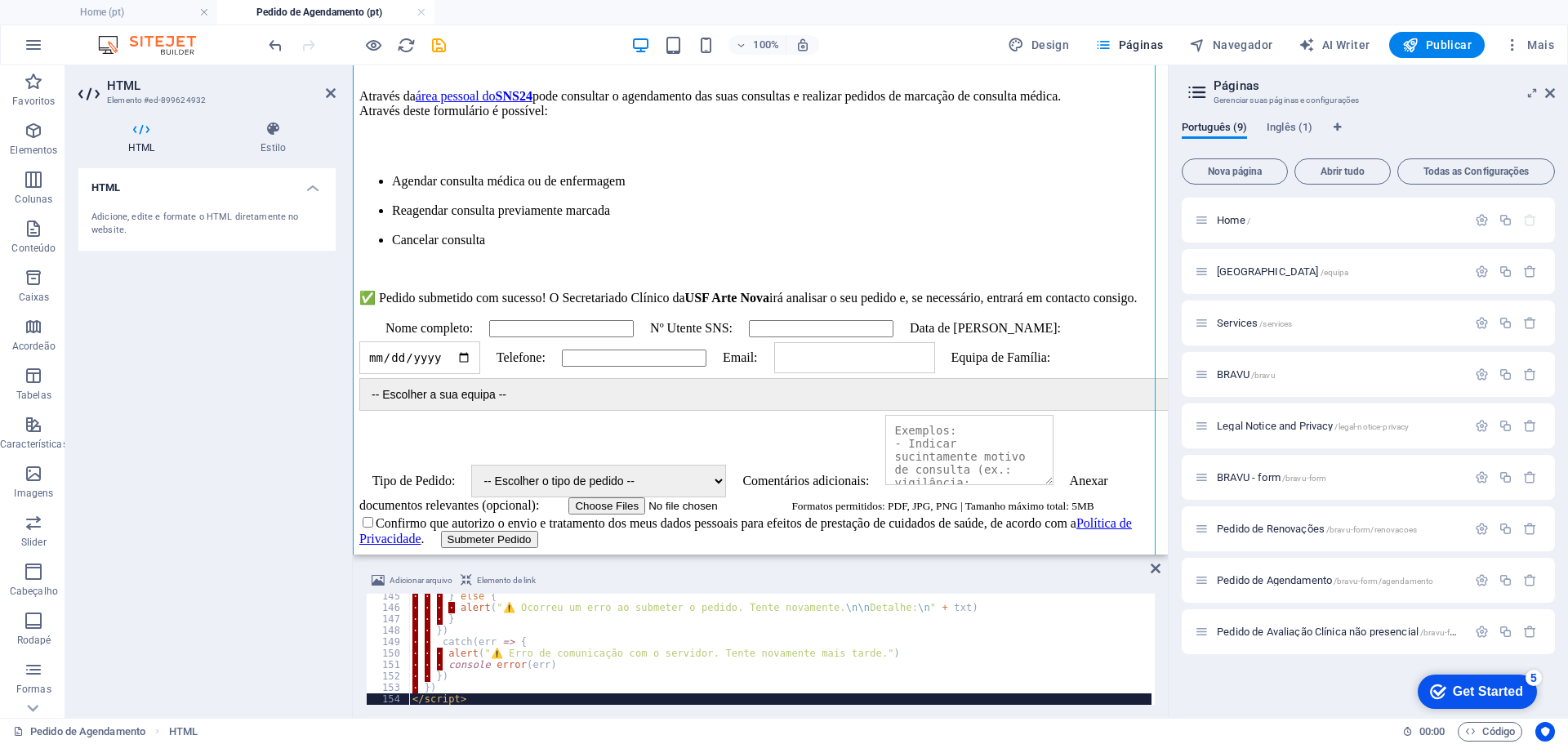
scroll to position [327, 0]
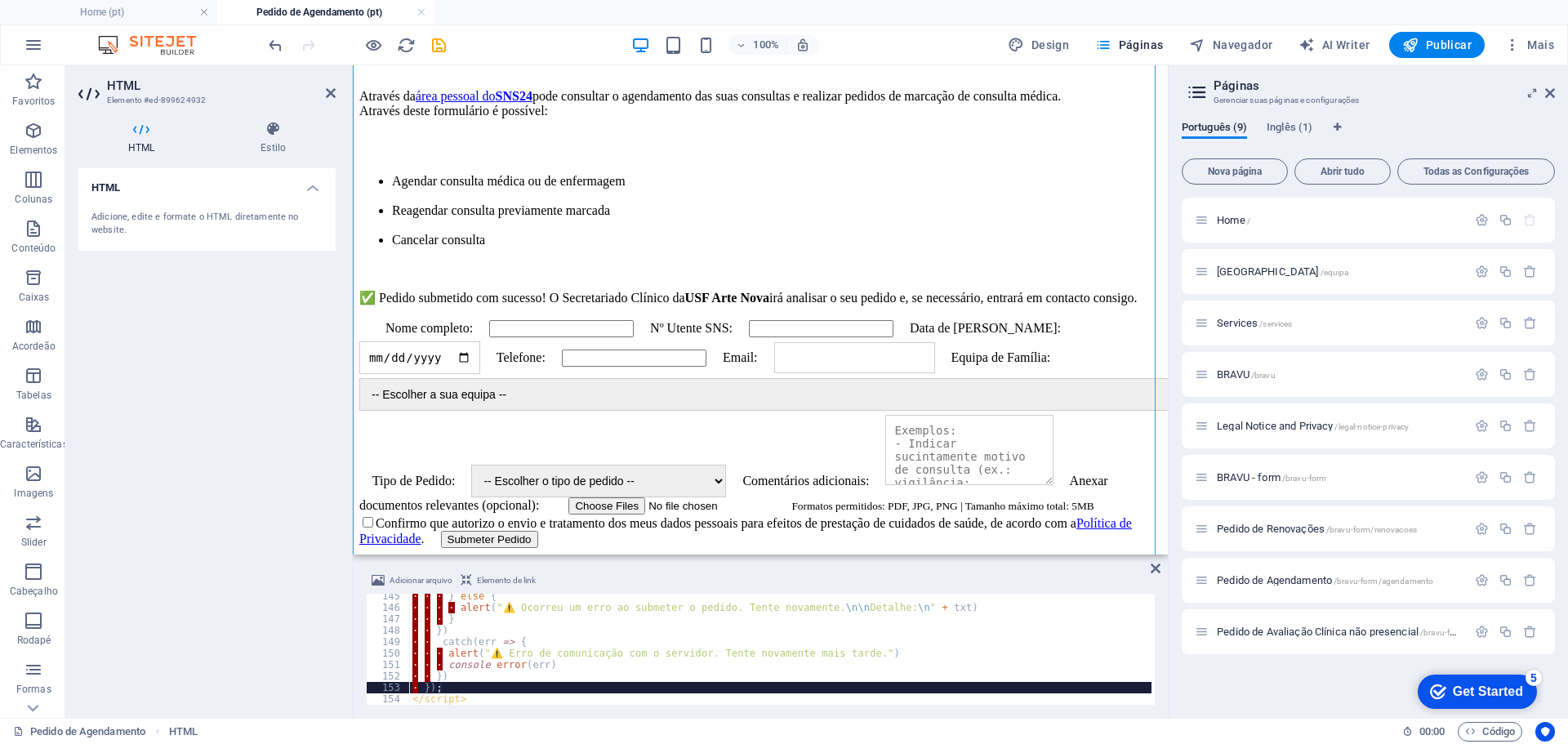
click at [441, 688] on div "· · · } else { · · · · alert ( "⚠️ Ocorreu um erro ao submeter o pedido. Tente …" at bounding box center [1108, 655] width 1399 height 131
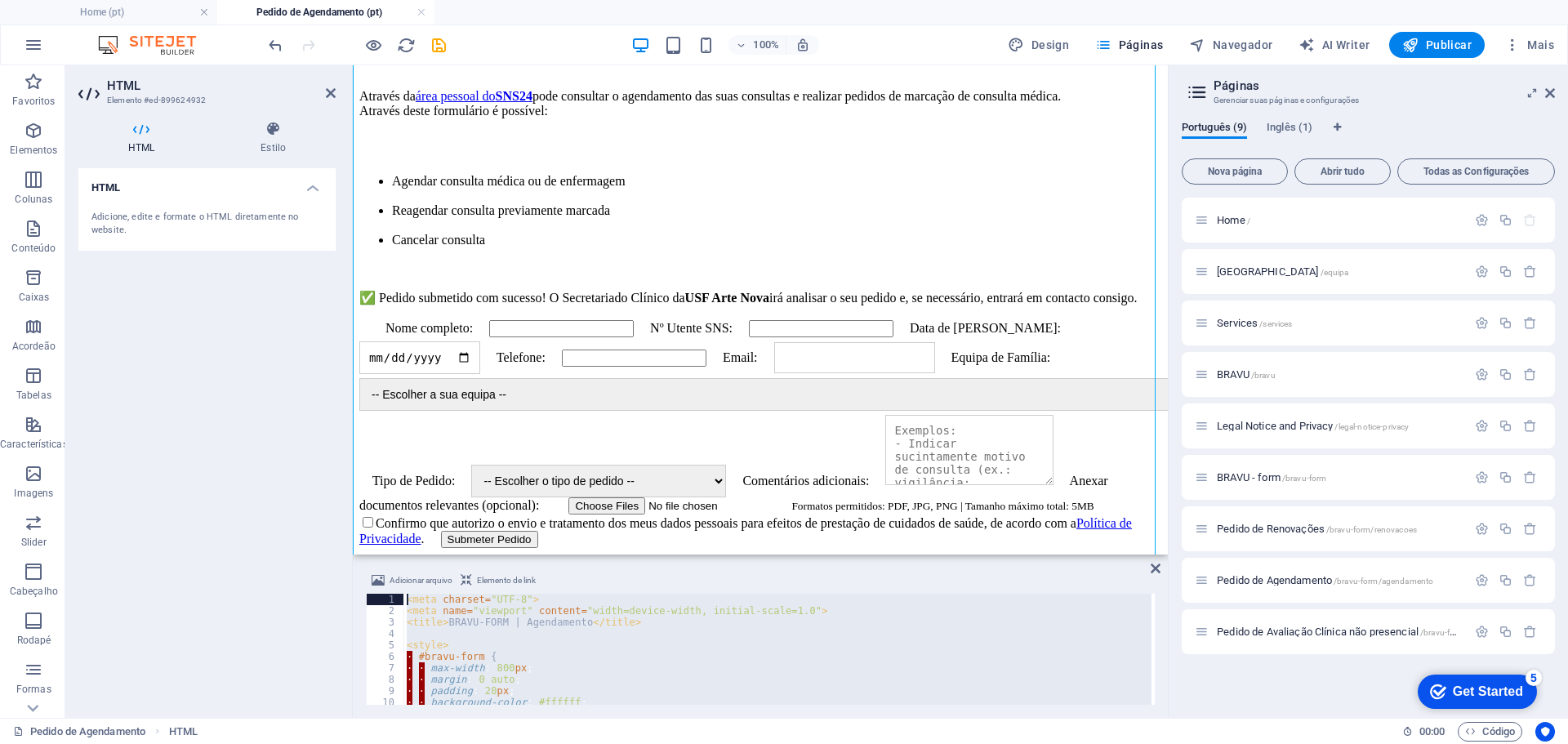
scroll to position [0, 0]
drag, startPoint x: 473, startPoint y: 695, endPoint x: 244, endPoint y: 377, distance: 391.9
click at [227, 389] on div "HTML Elemento #ed-899624932 HTML Estilo HTML Adicione, edite e formate o HTML d…" at bounding box center [617, 391] width 1103 height 652
type textarea "<meta charset="UTF-8"> <meta name="viewport" content="width=device-width, initi…"
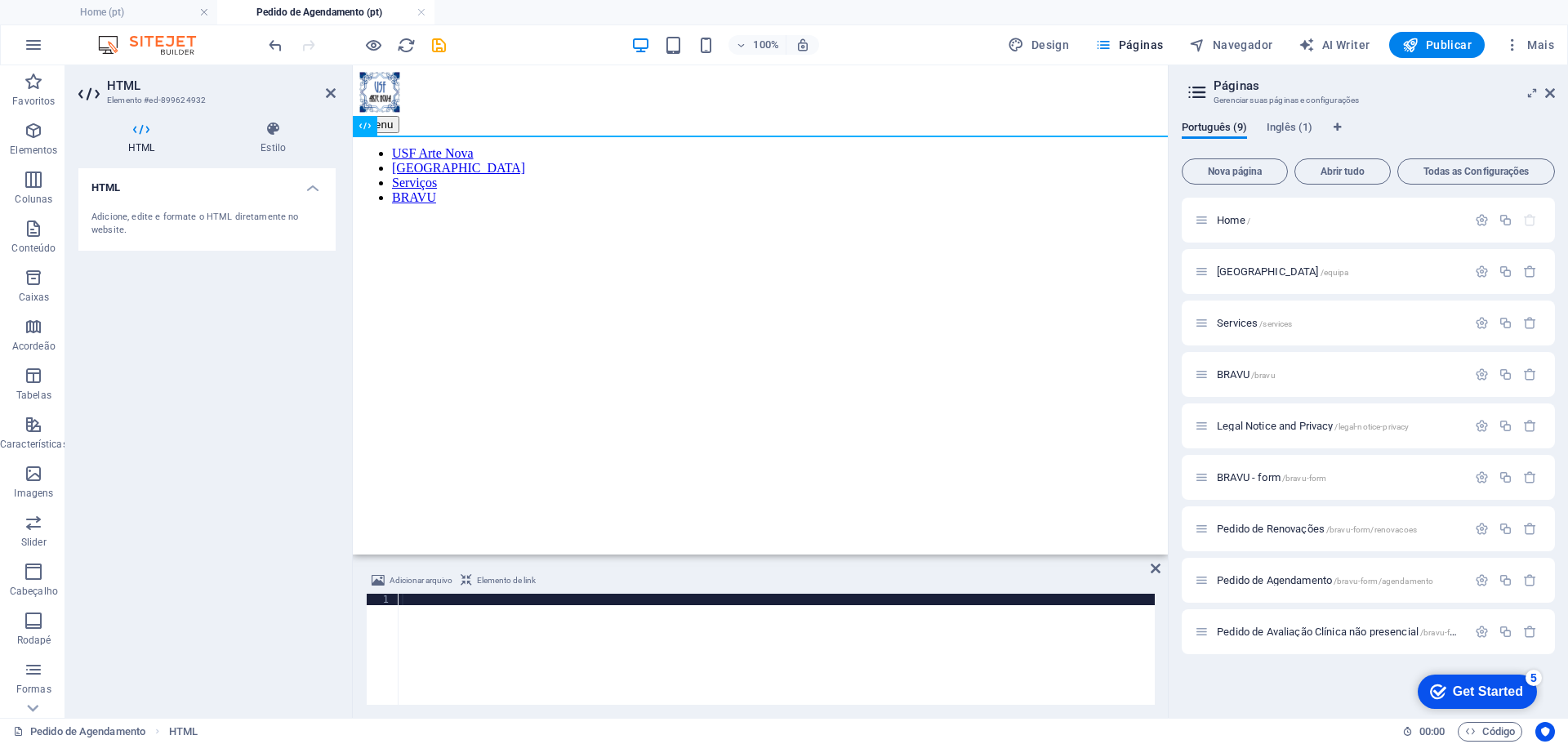
click at [433, 599] on div at bounding box center [777, 659] width 756 height 131
paste textarea "</script>"
type textarea "</script>"
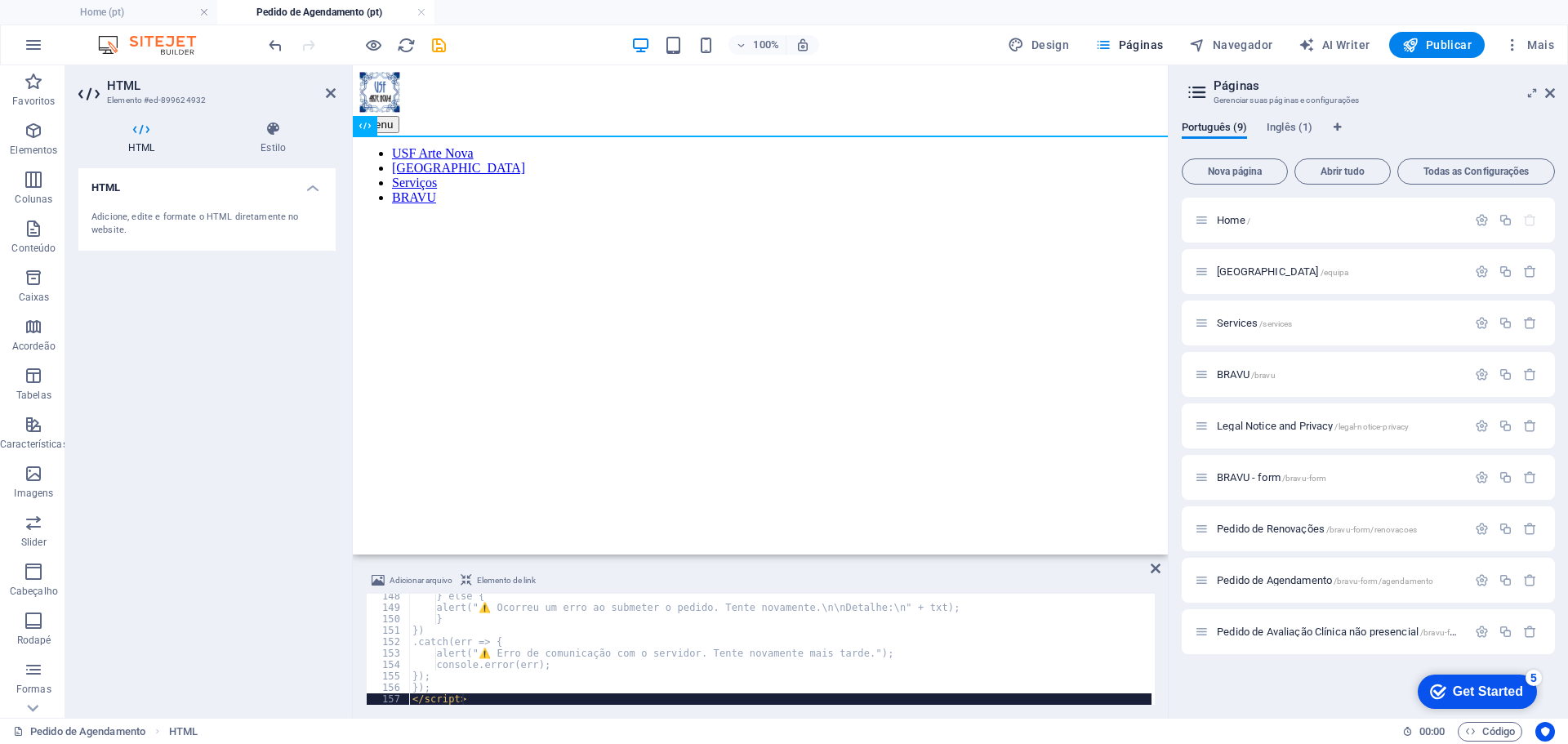
scroll to position [1683, 0]
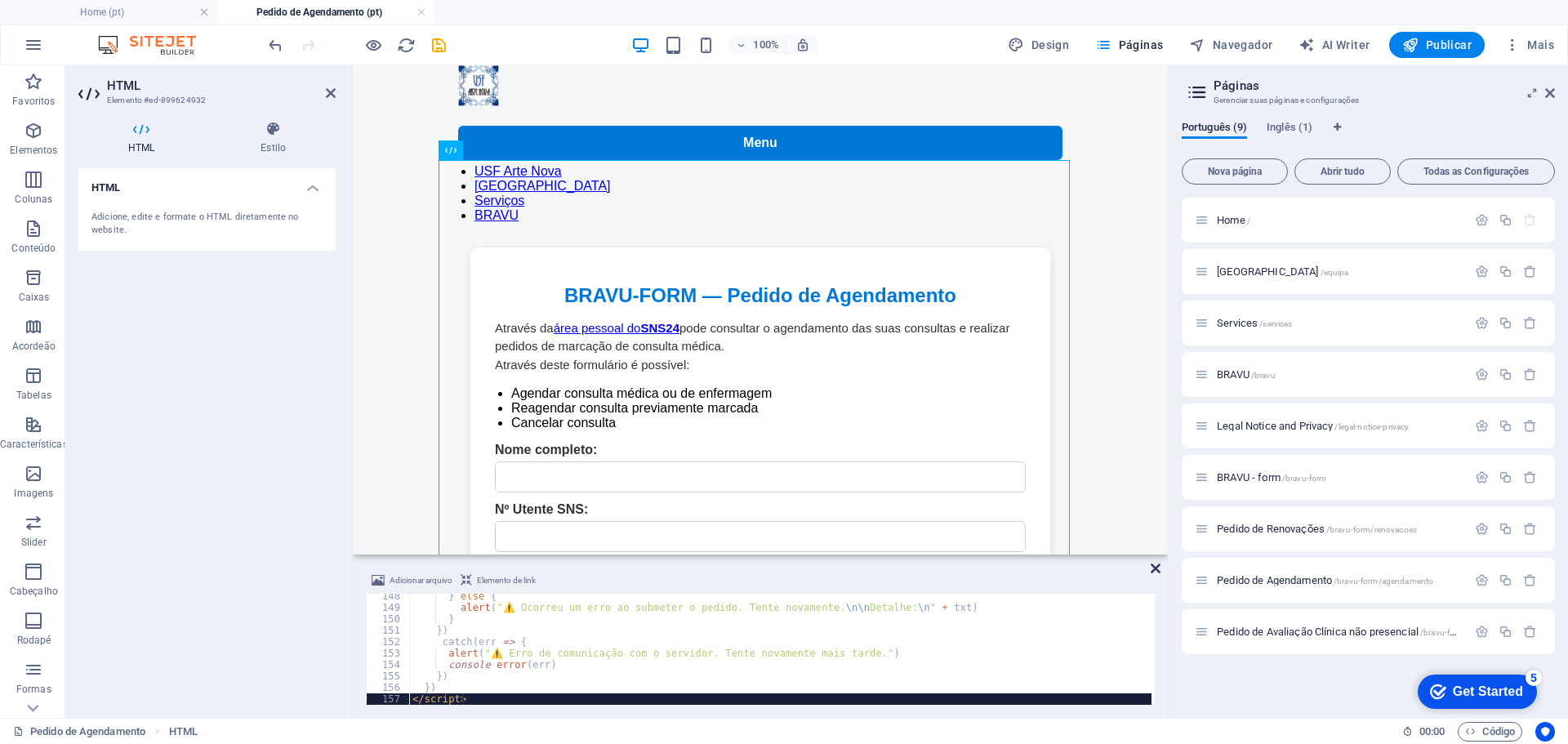
click at [1152, 566] on icon at bounding box center [1155, 568] width 10 height 13
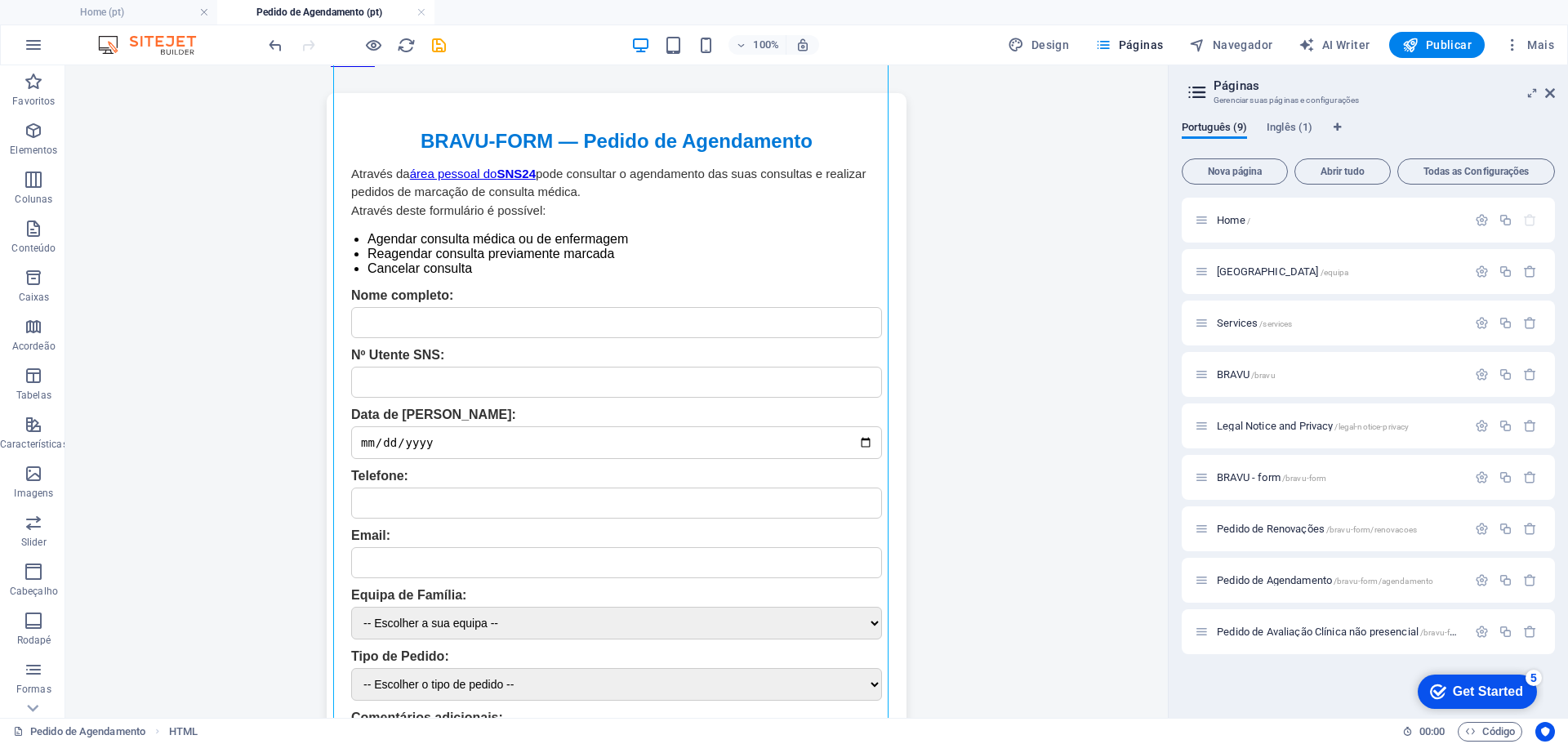
scroll to position [0, 0]
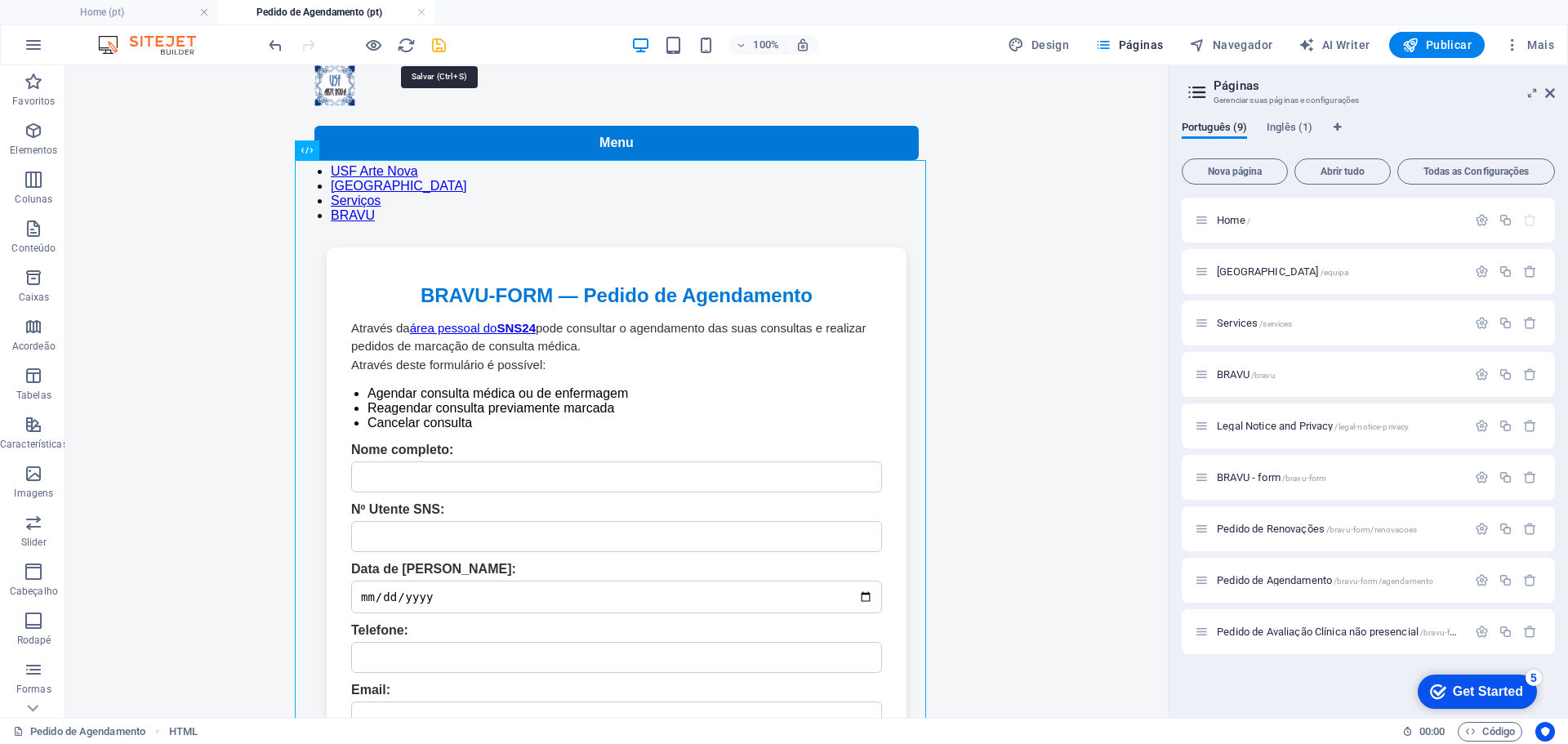
click at [436, 50] on icon "save" at bounding box center [438, 45] width 19 height 19
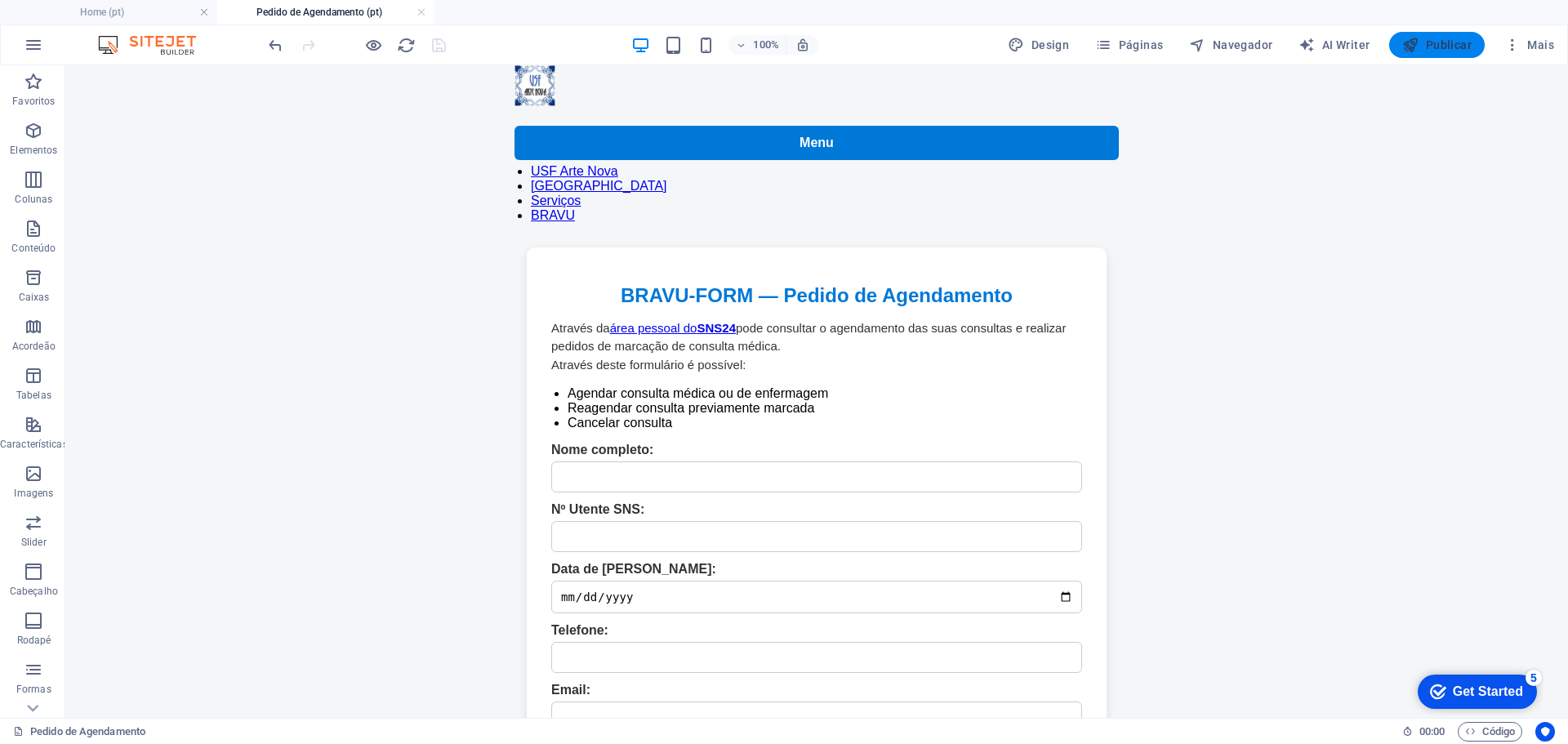
click at [1441, 43] on span "Publicar" at bounding box center [1436, 45] width 69 height 17
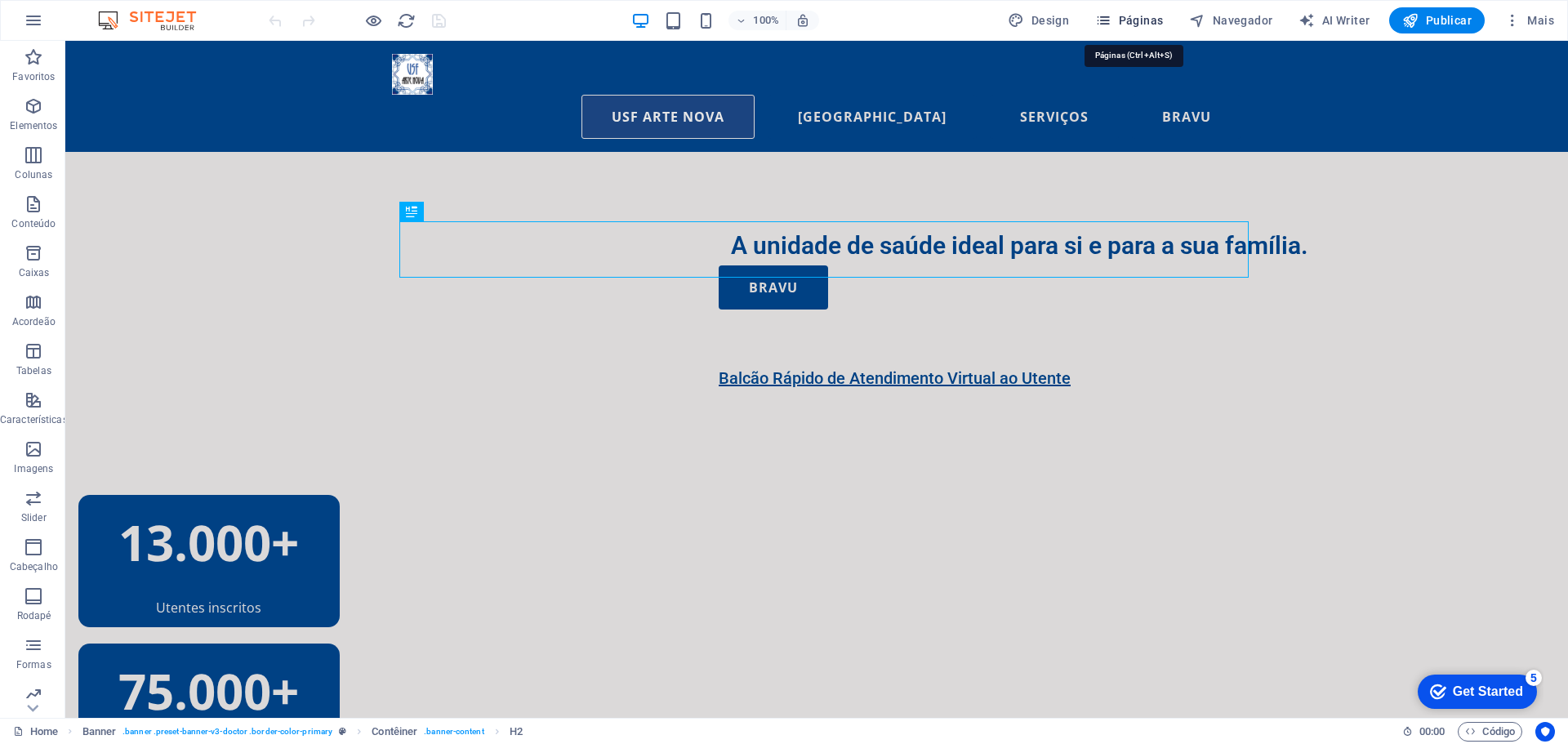
click at [1136, 18] on span "Páginas" at bounding box center [1129, 20] width 67 height 17
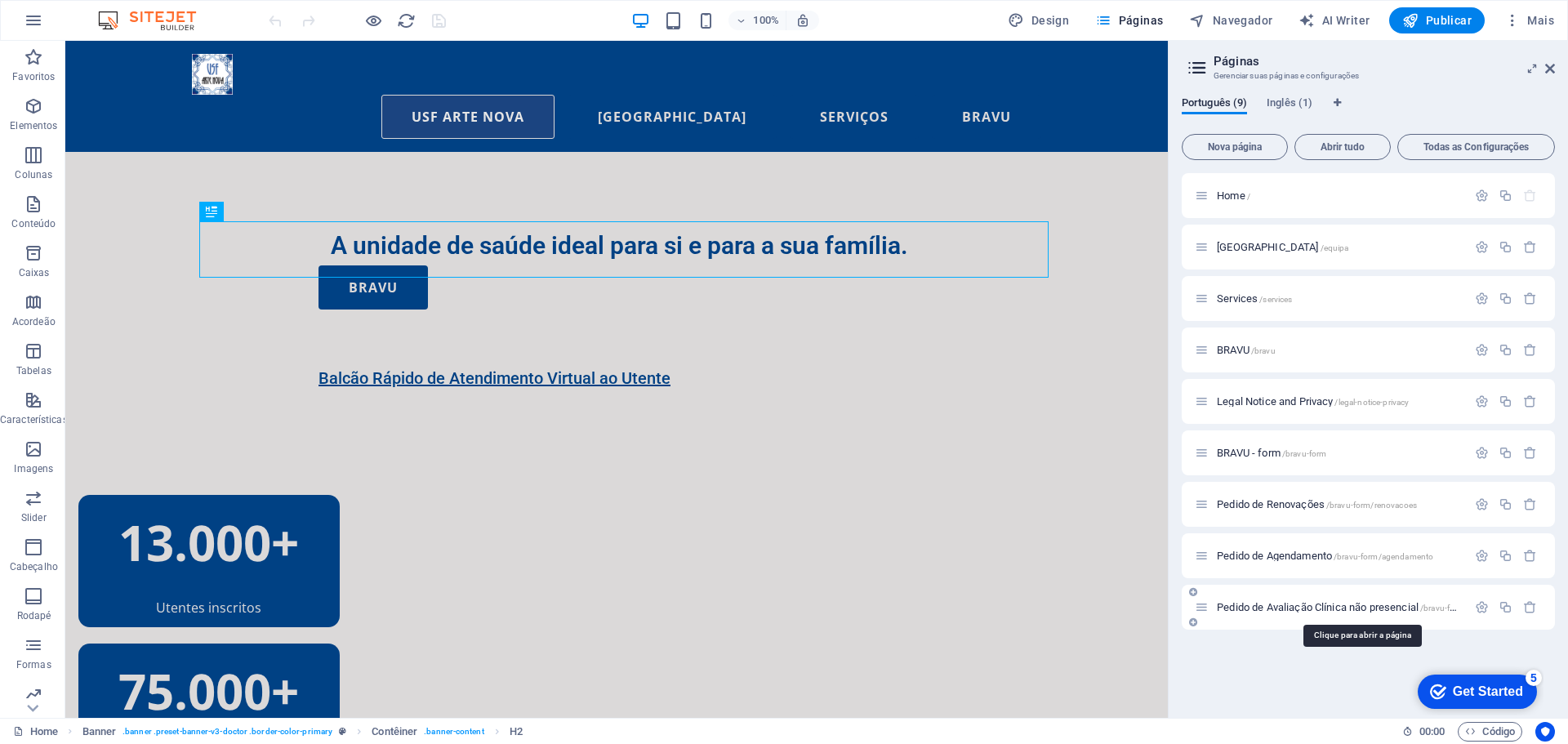
click at [1327, 606] on span "Pedido de Avaliação Clínica não presencial /bravu-form/avaliacao" at bounding box center [1359, 607] width 285 height 13
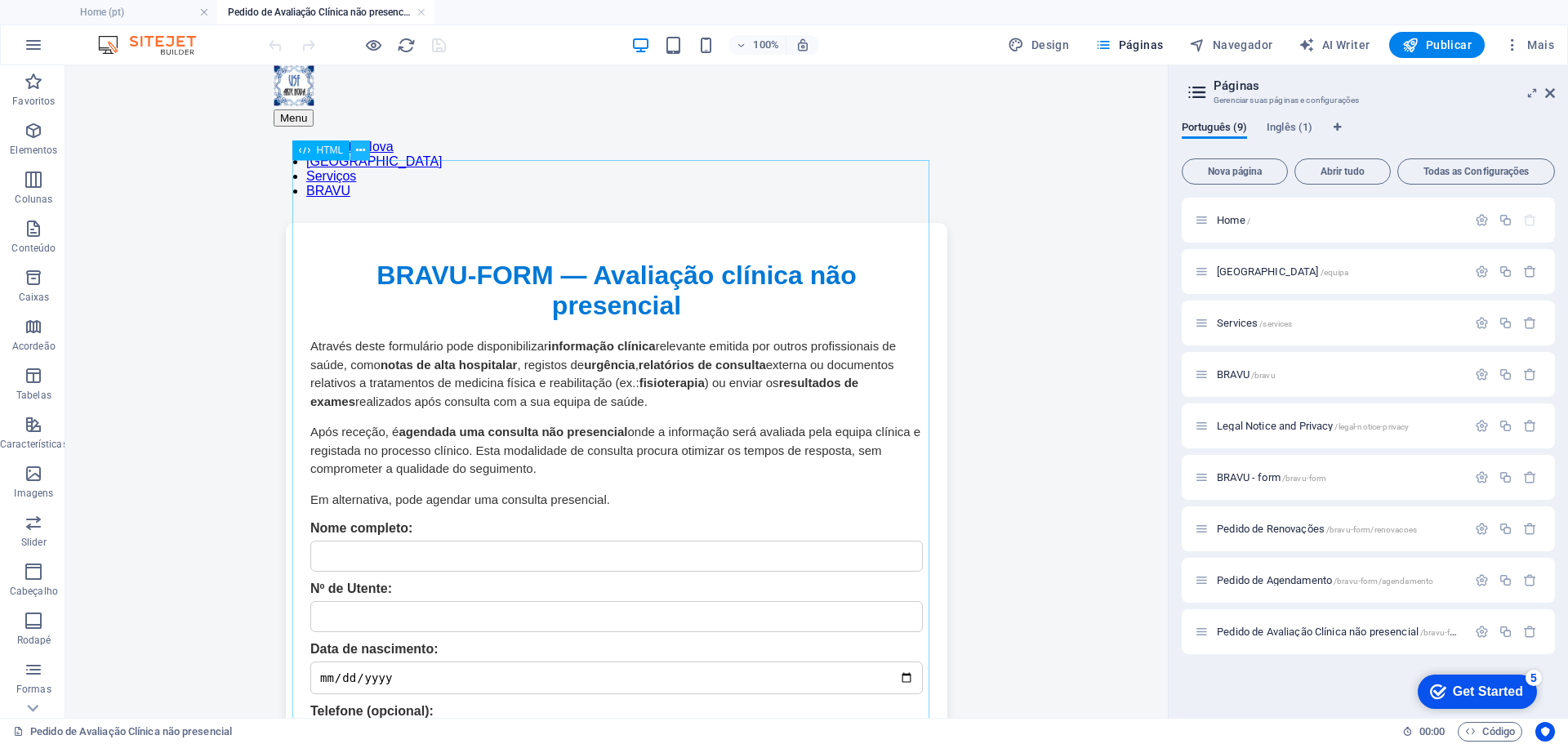
click at [359, 150] on icon at bounding box center [360, 151] width 9 height 18
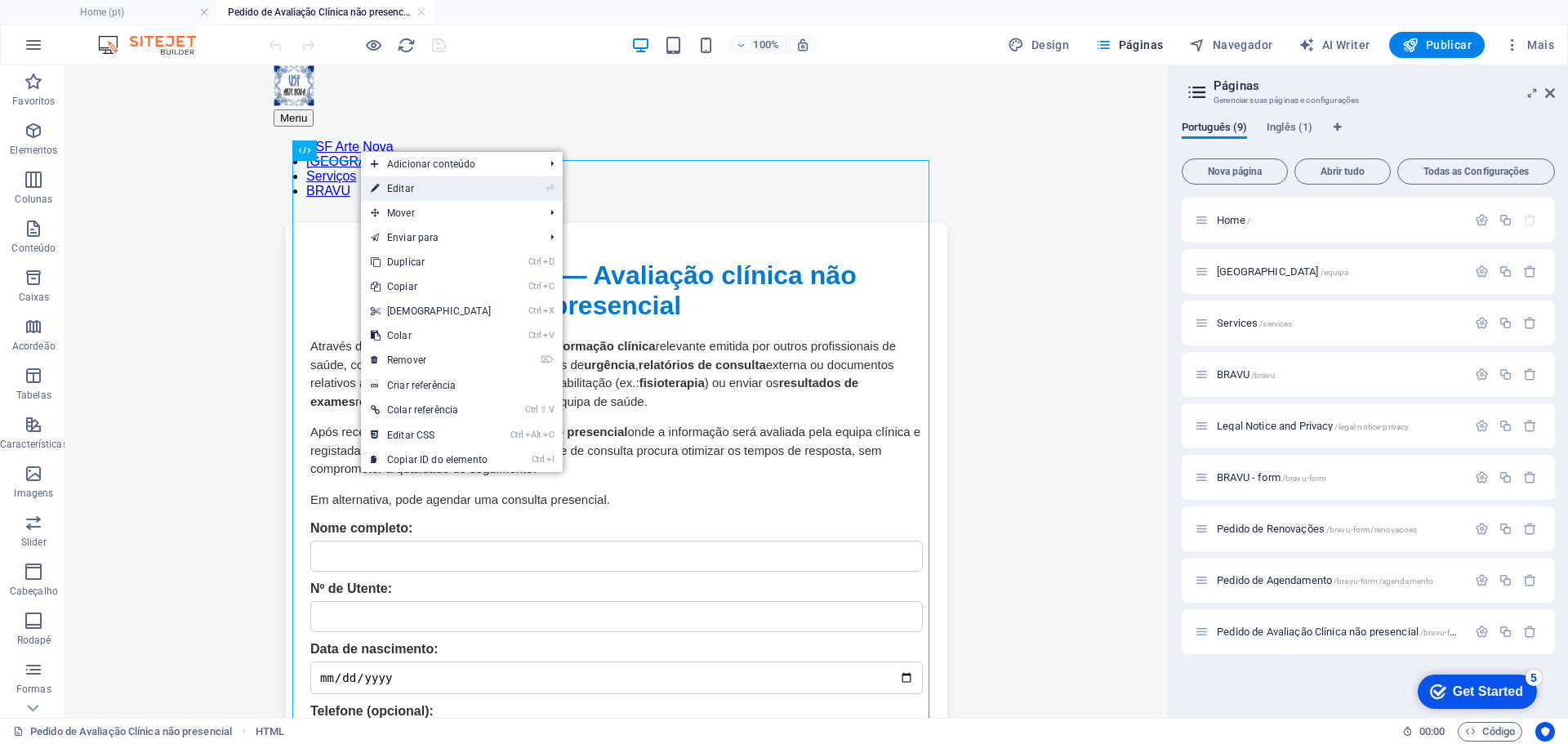
click at [449, 186] on link "⏎ Editar" at bounding box center [431, 188] width 141 height 24
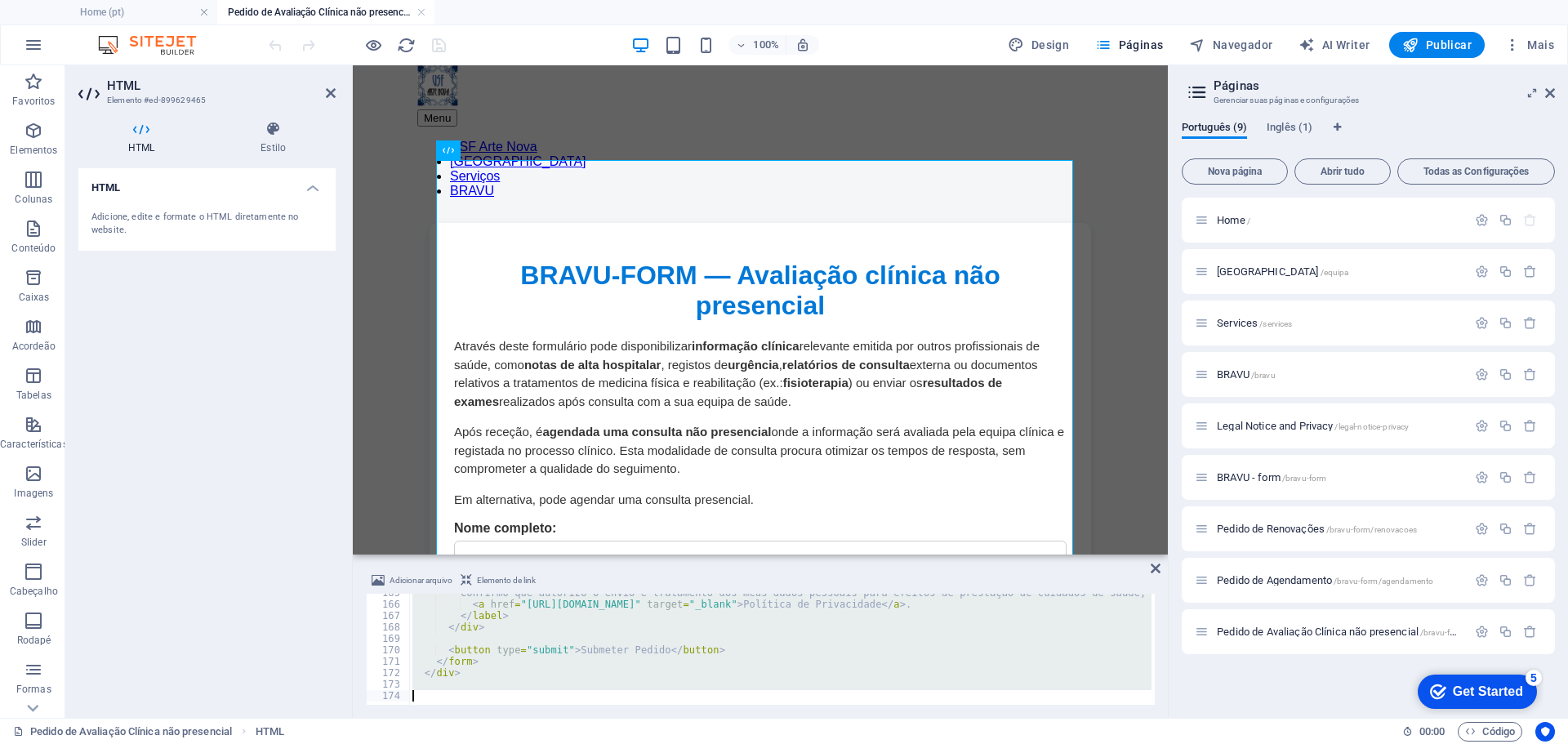
scroll to position [1881, 0]
drag, startPoint x: 414, startPoint y: 597, endPoint x: 652, endPoint y: 739, distance: 277.1
click at [652, 718] on section "Favoritos Elementos Colunas Conteúdo Caixas Acordeão Tabelas Características Im…" at bounding box center [583, 391] width 1168 height 652
type textarea "</div>"
type textarea "<a href="[URL][DOMAIN_NAME]" target="_blank">Política de Privacidade</a>."
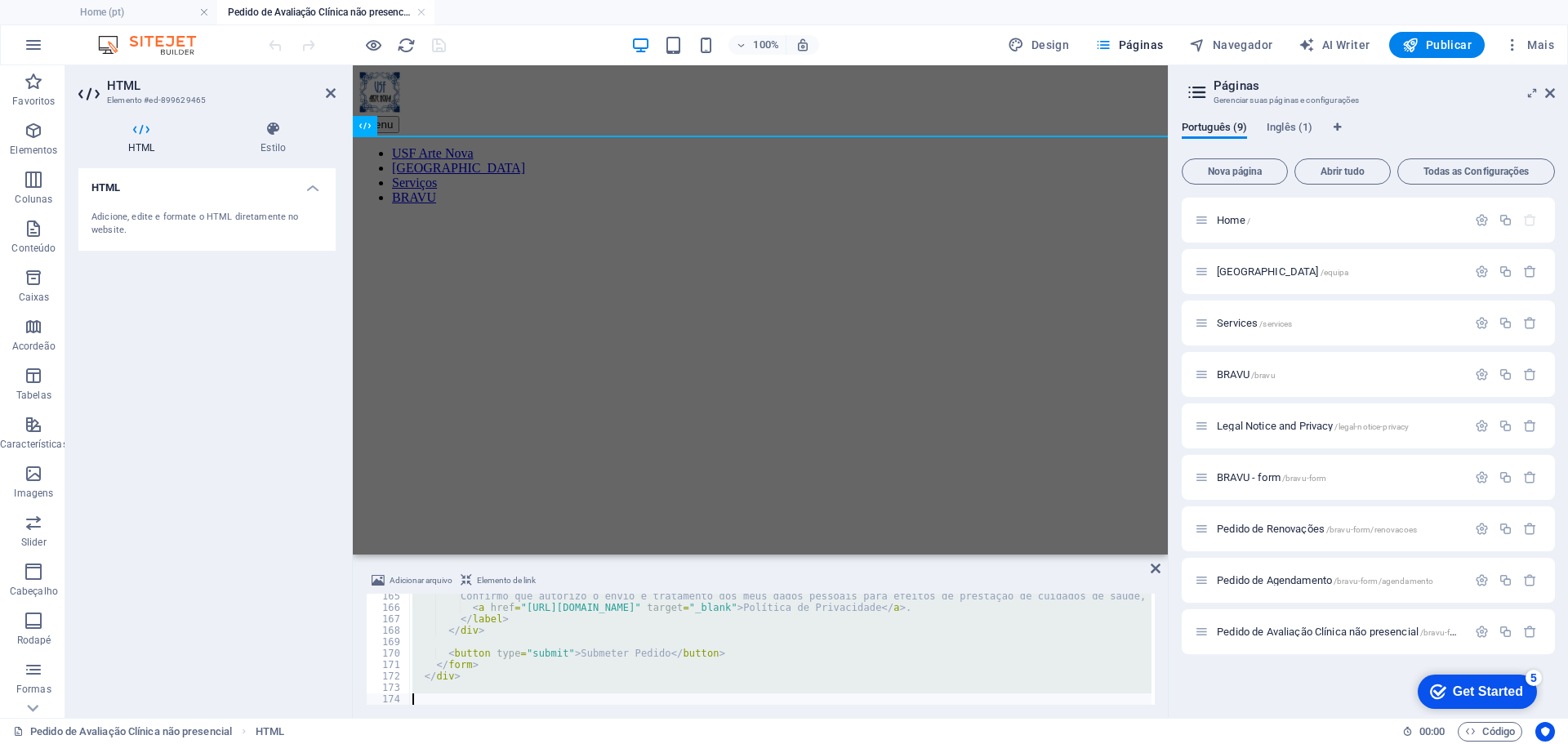
scroll to position [1877, 0]
click at [434, 679] on div "Confirmo que autorizo o envio e tratamento dos meus dados pessoais para efeitos…" at bounding box center [780, 649] width 743 height 111
type textarea "</div>"
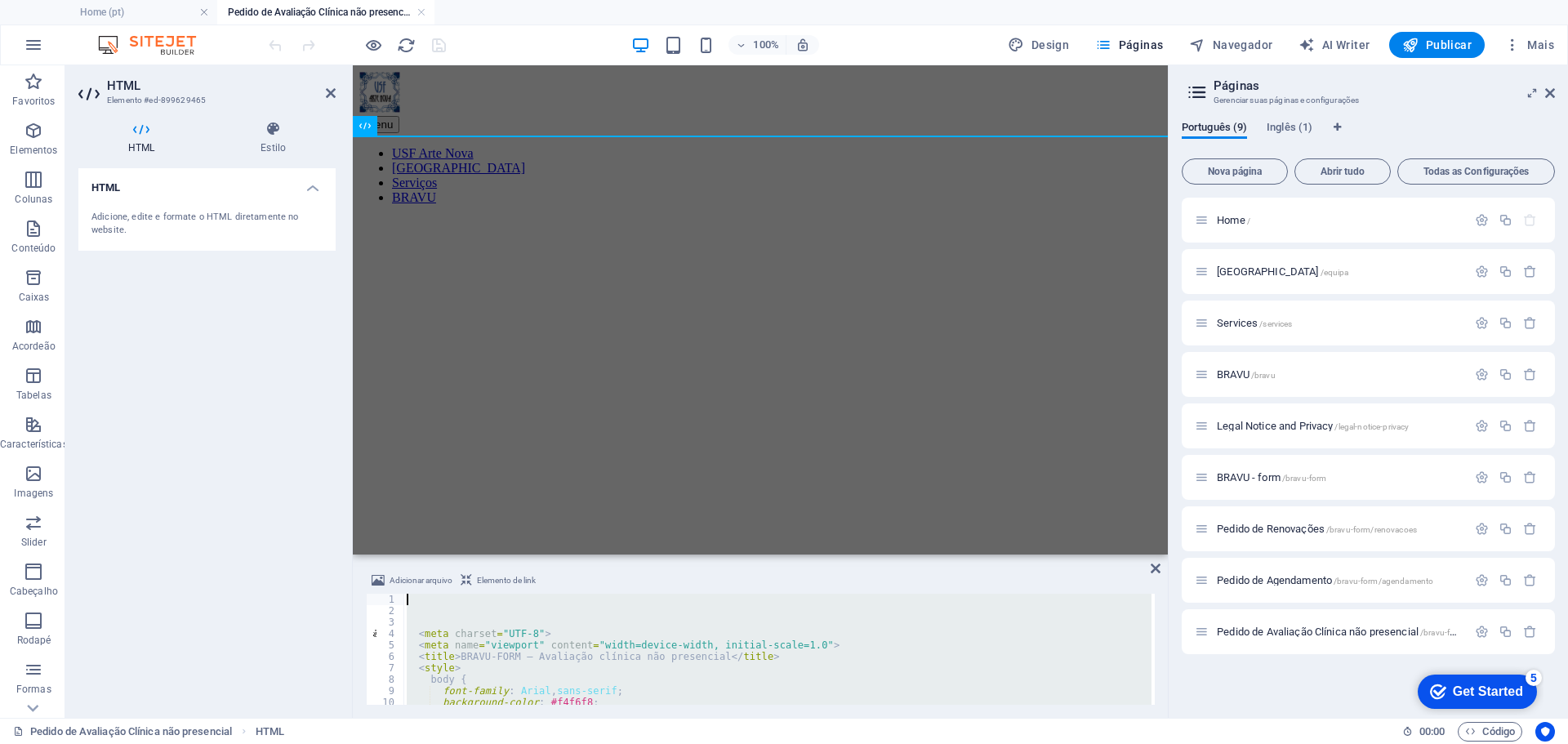
scroll to position [0, 0]
drag, startPoint x: 432, startPoint y: 685, endPoint x: 320, endPoint y: 429, distance: 279.4
click at [320, 429] on div "HTML Elemento #ed-899629465 HTML Estilo HTML Adicione, edite e formate o HTML d…" at bounding box center [617, 391] width 1103 height 652
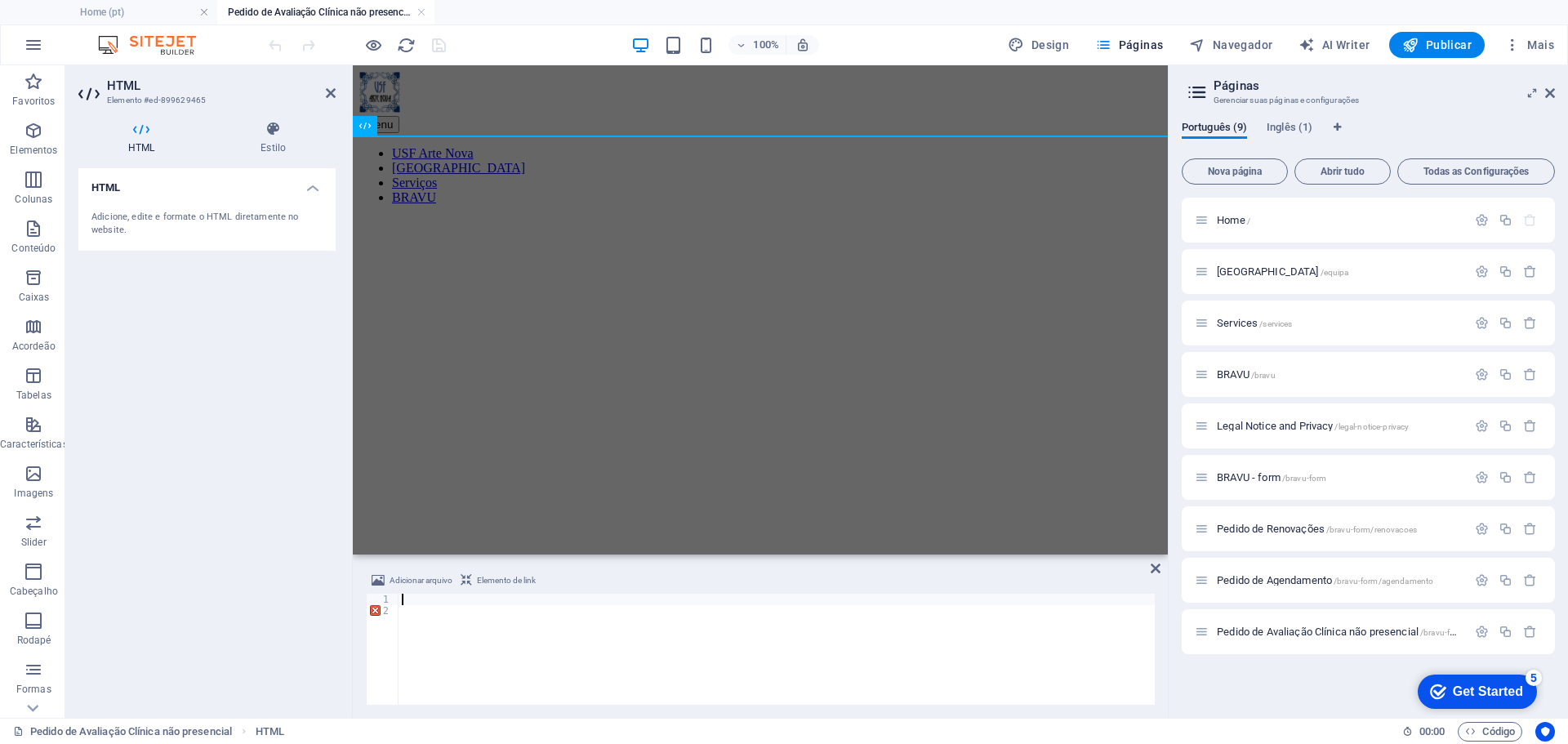
paste textarea "</div>"
type textarea "</div>"
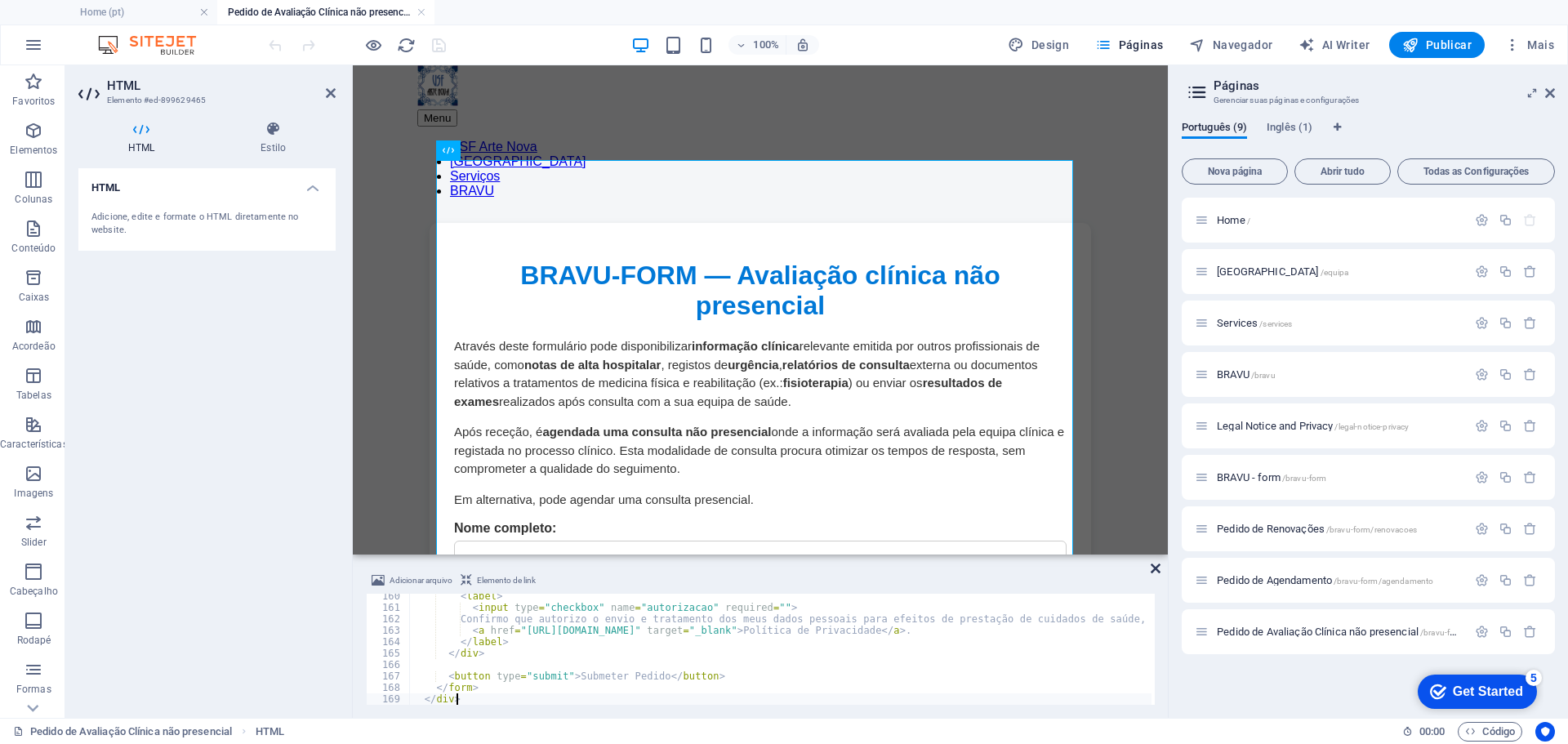
click at [1157, 566] on icon at bounding box center [1155, 568] width 10 height 13
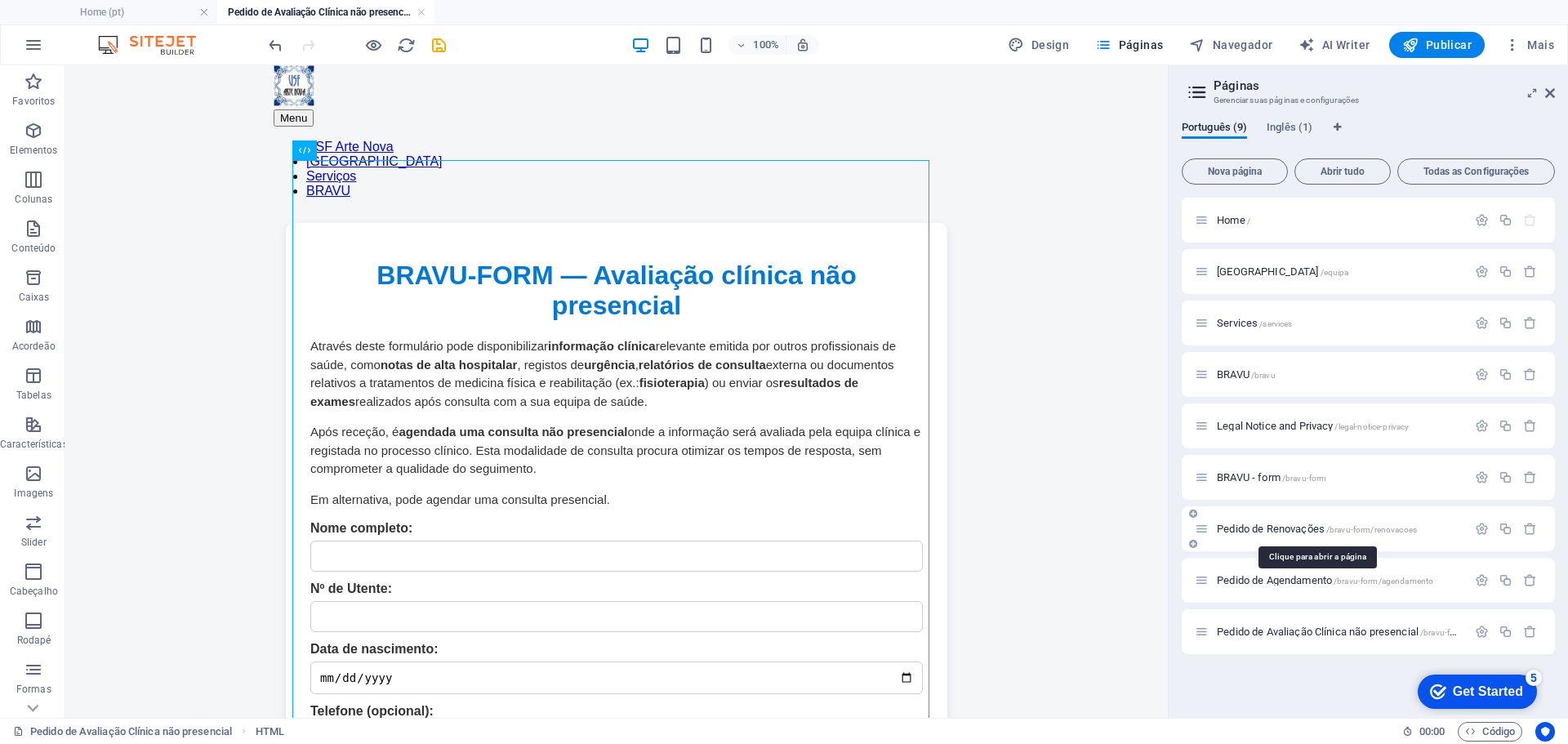
click at [1281, 529] on span "Pedido de Renovações /bravu-form/renovacoes" at bounding box center [1316, 529] width 200 height 13
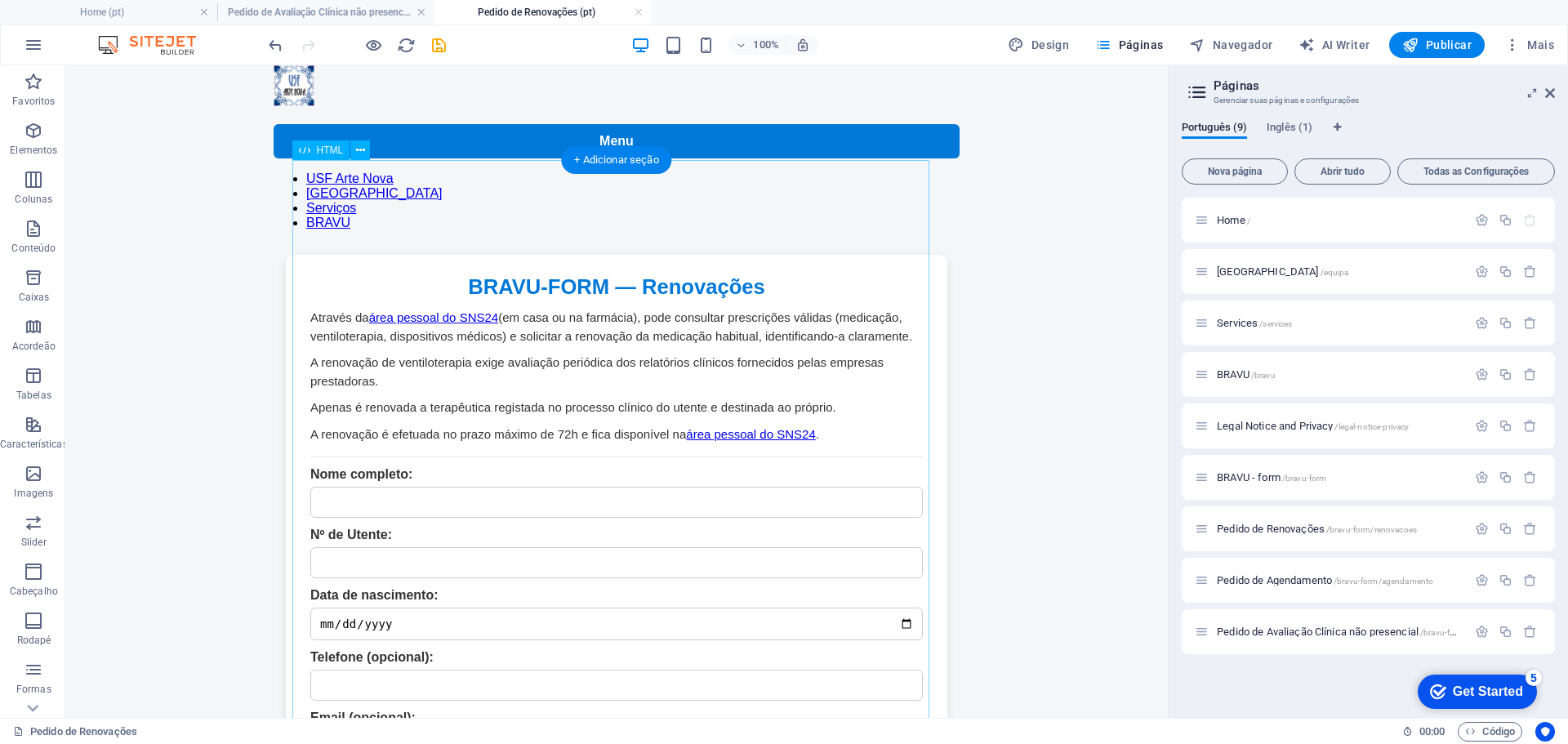
scroll to position [0, 0]
click at [361, 149] on icon at bounding box center [360, 151] width 9 height 18
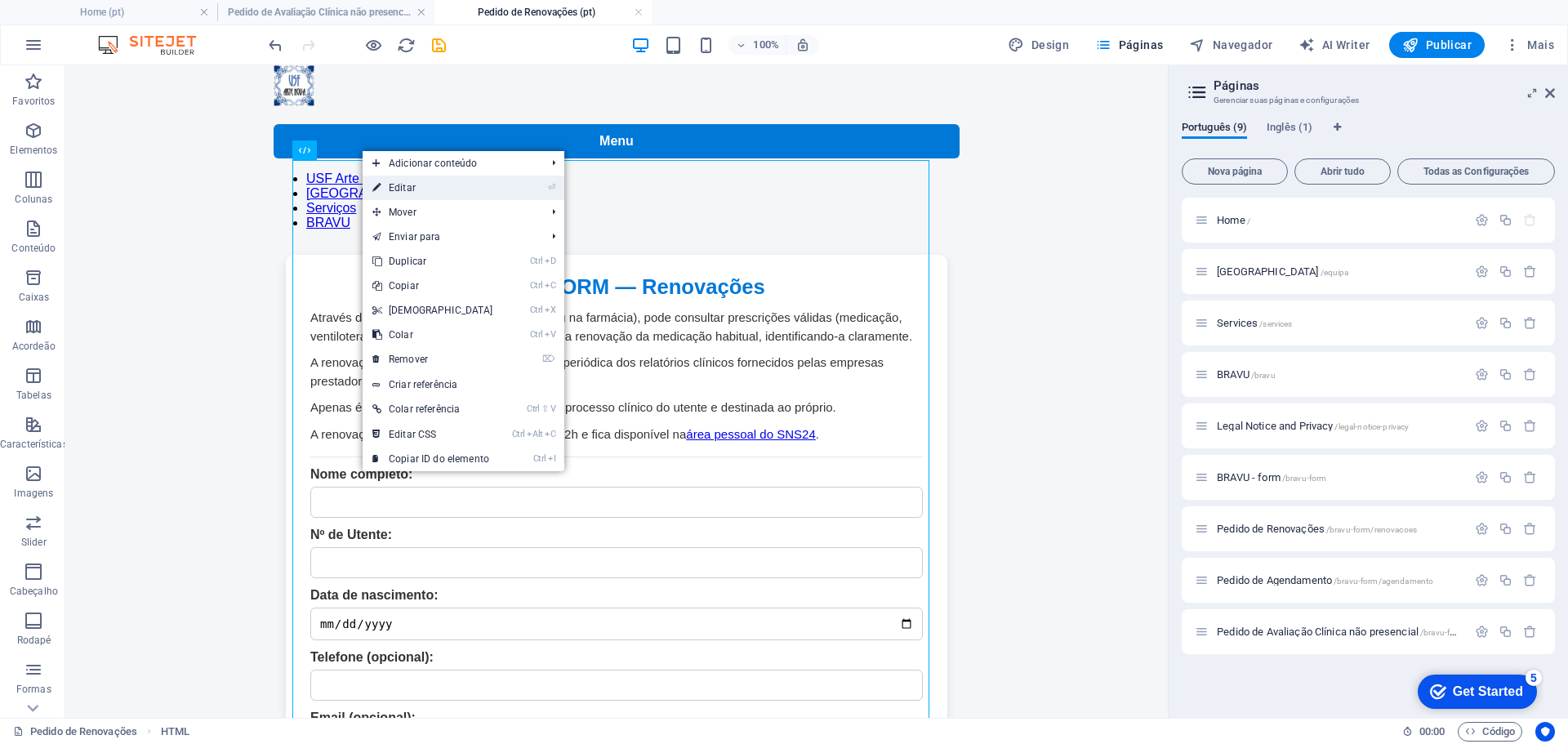
click at [496, 184] on link "⏎ Editar" at bounding box center [433, 187] width 141 height 24
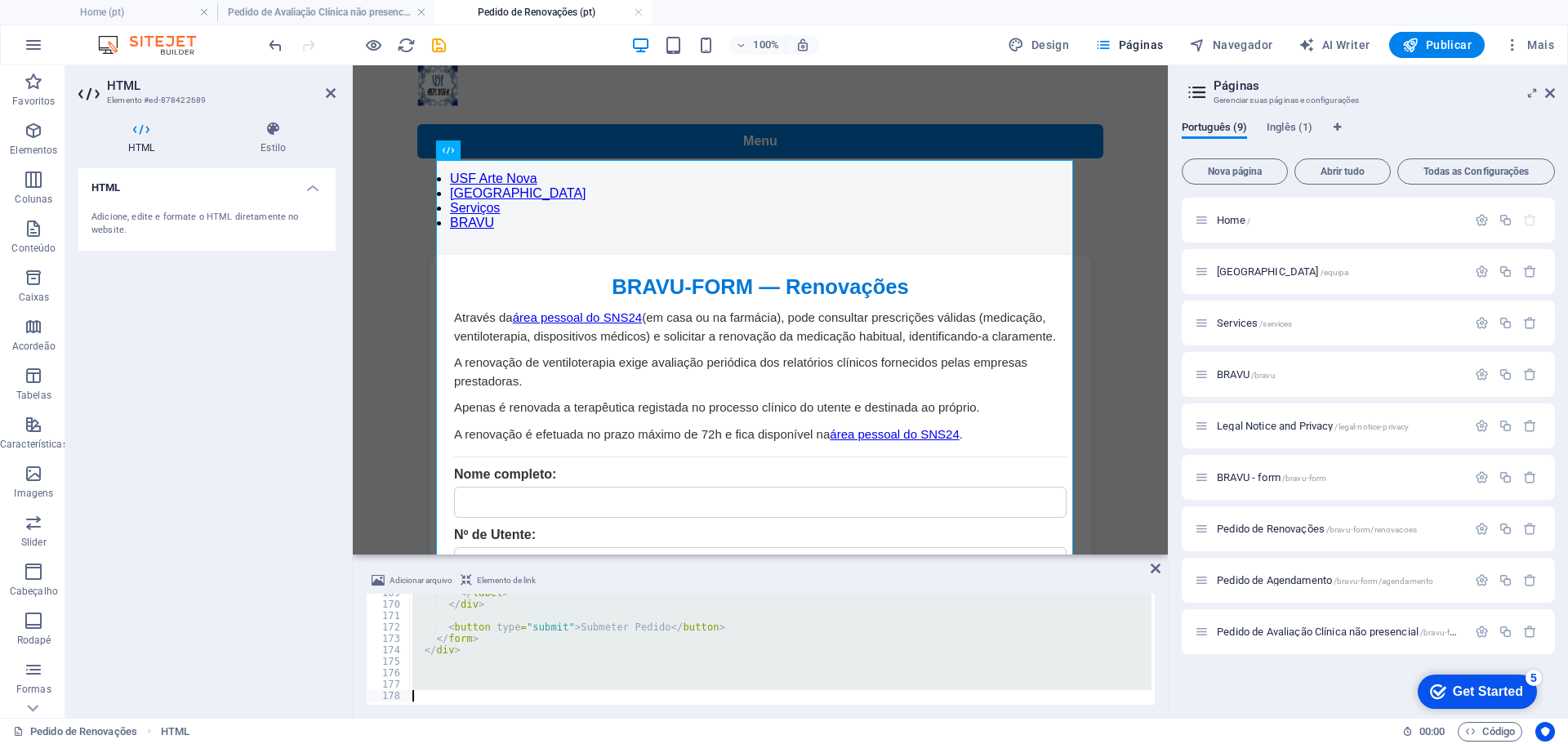
scroll to position [1927, 0]
drag, startPoint x: 416, startPoint y: 600, endPoint x: 700, endPoint y: 782, distance: 337.3
click at [700, 743] on html "[DOMAIN_NAME] Home (pt) Pedido de Avaliação Clínica não presencial (pt) Pedido …" at bounding box center [784, 372] width 1568 height 744
type textarea "</form>"
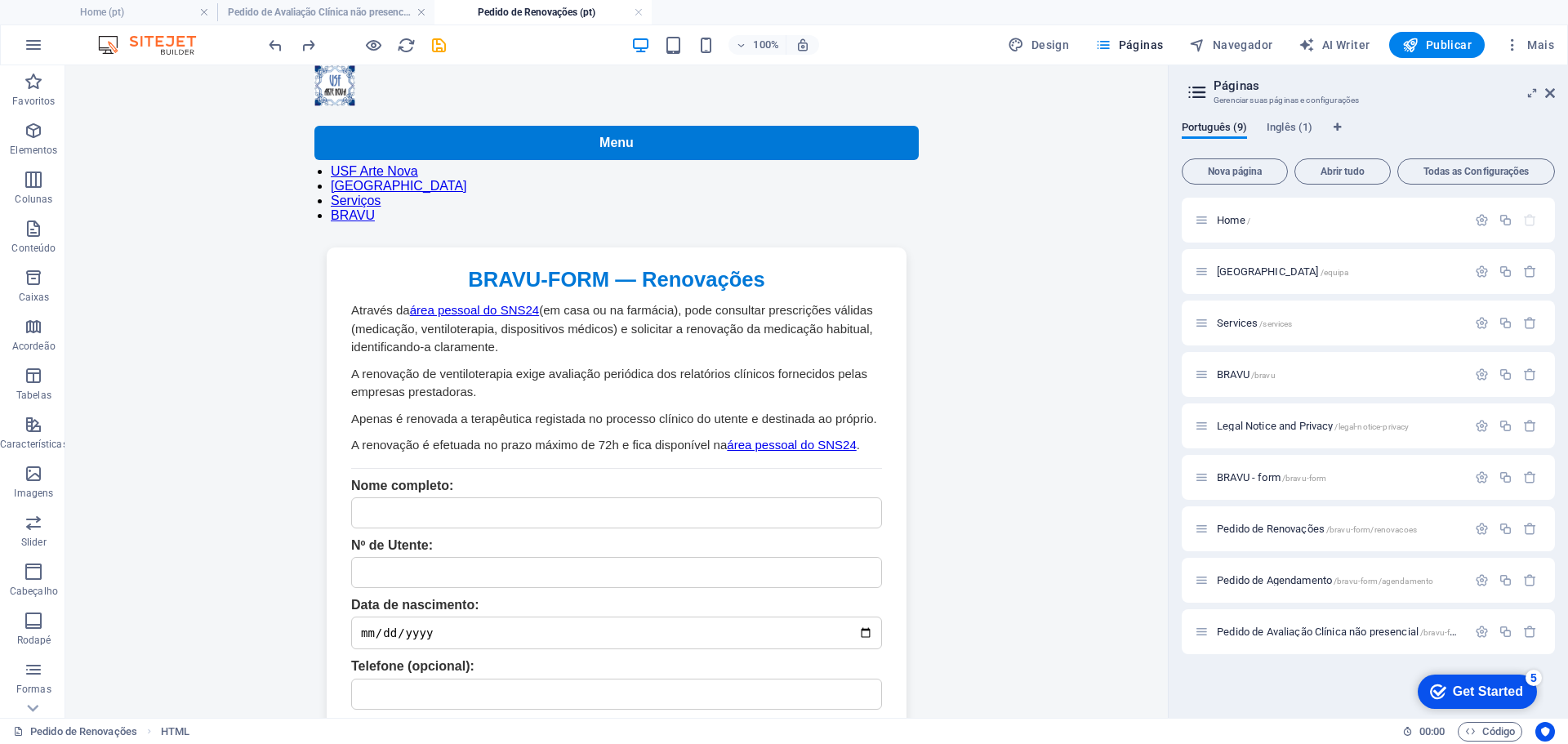
drag, startPoint x: 887, startPoint y: 261, endPoint x: 1306, endPoint y: 78, distance: 457.2
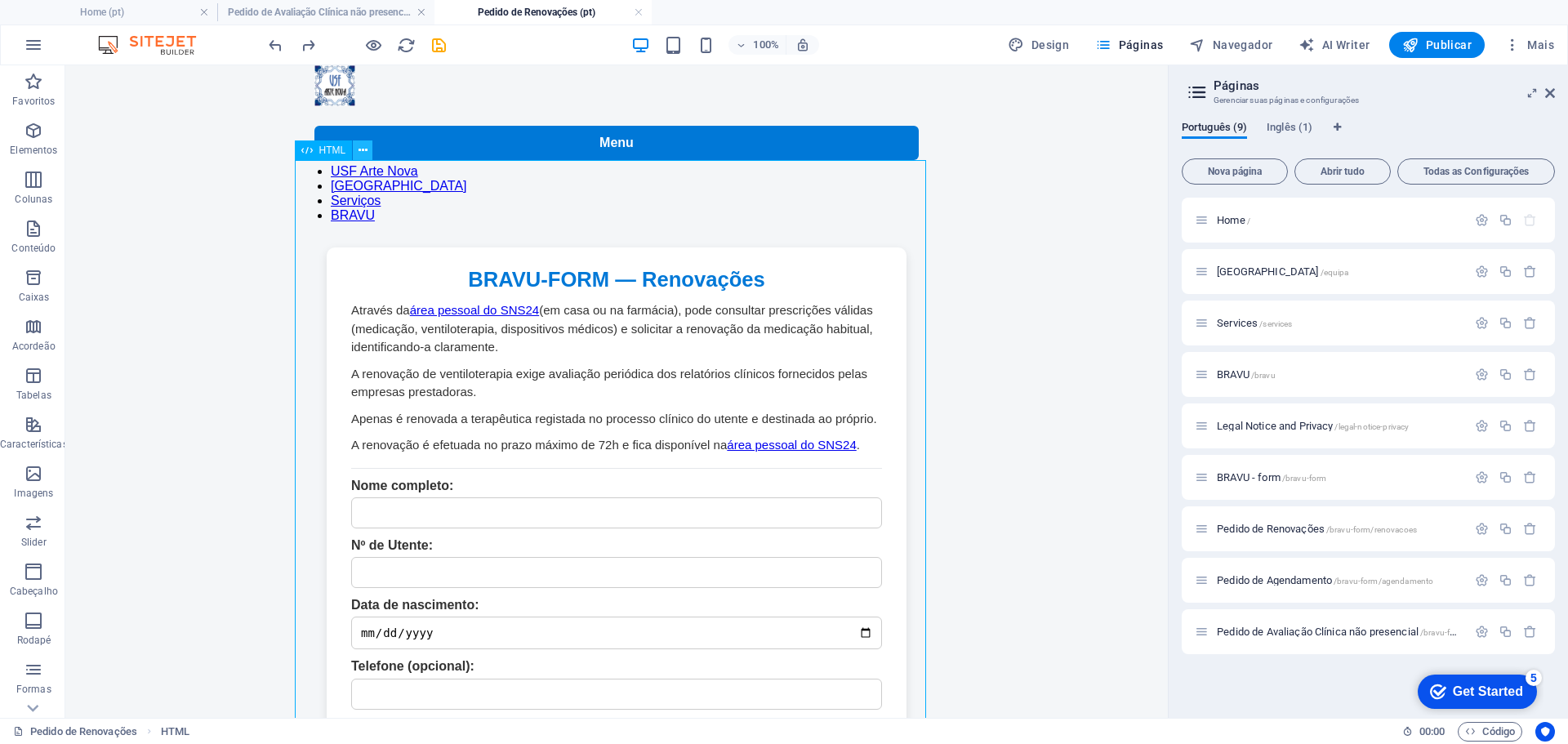
click at [365, 143] on icon at bounding box center [362, 151] width 9 height 18
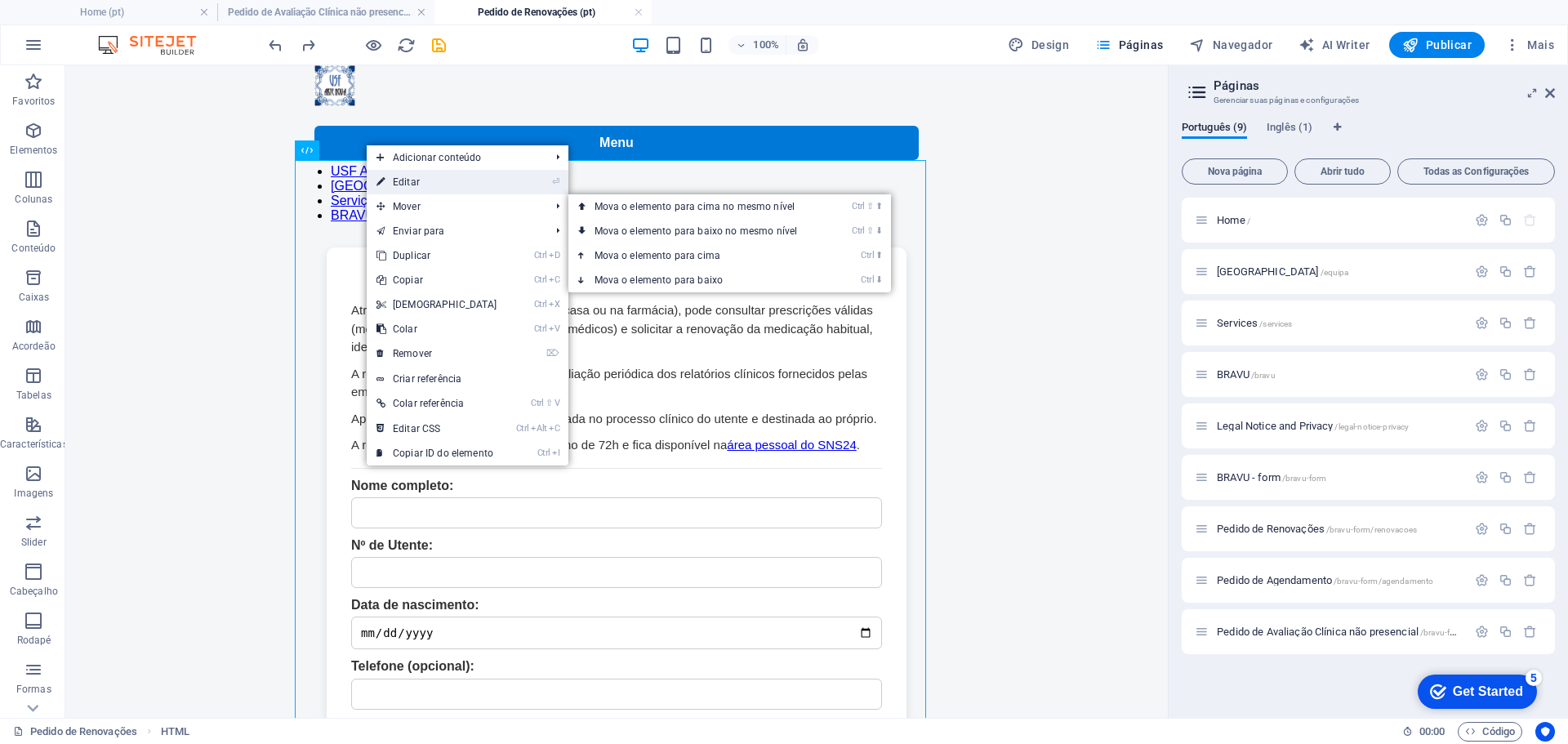
click at [498, 180] on link "⏎ Editar" at bounding box center [437, 181] width 141 height 24
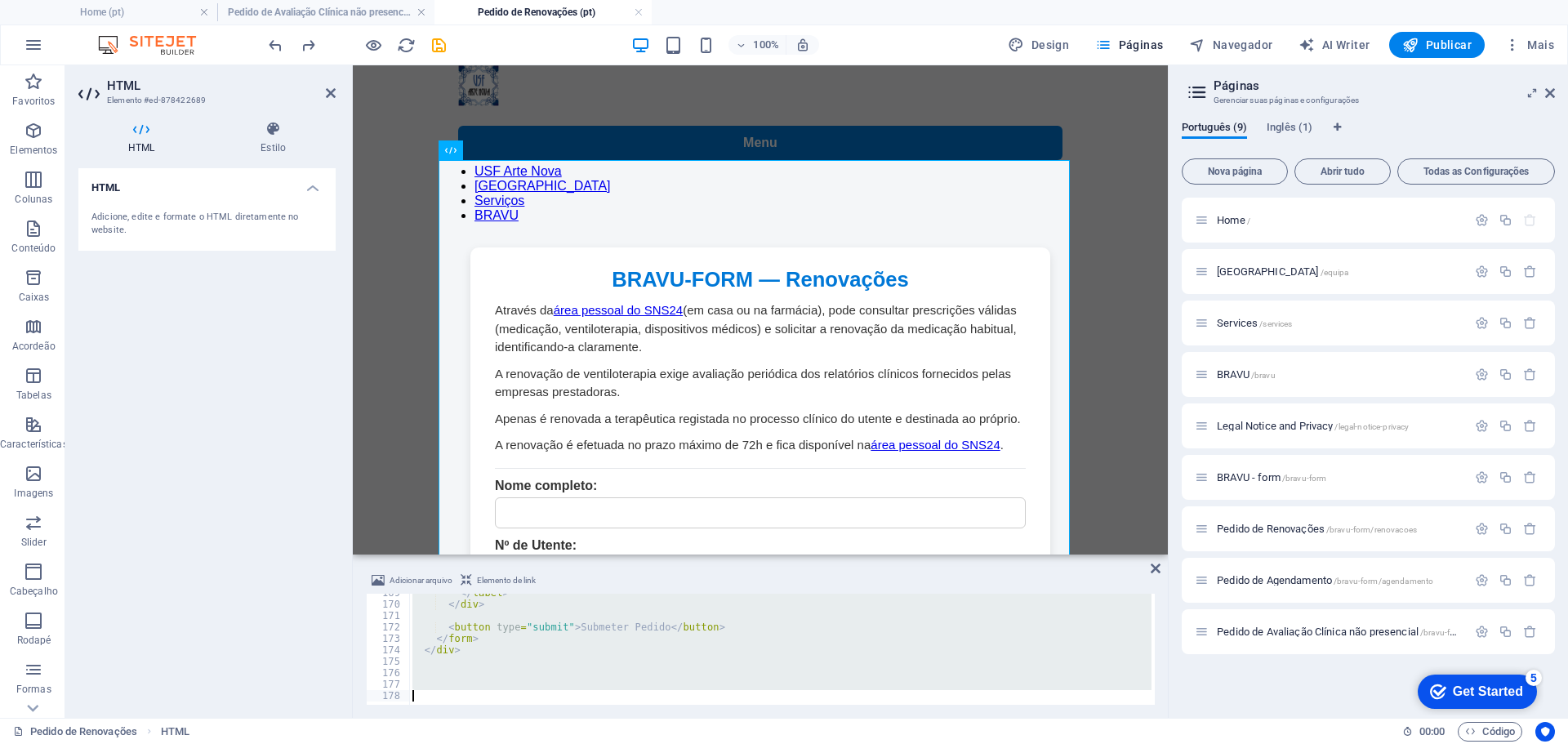
drag, startPoint x: 432, startPoint y: 595, endPoint x: 827, endPoint y: 782, distance: 437.0
click at [827, 743] on html "[DOMAIN_NAME] Home (pt) Pedido de Avaliação Clínica não presencial (pt) Pedido …" at bounding box center [784, 372] width 1568 height 744
type textarea "</div>"
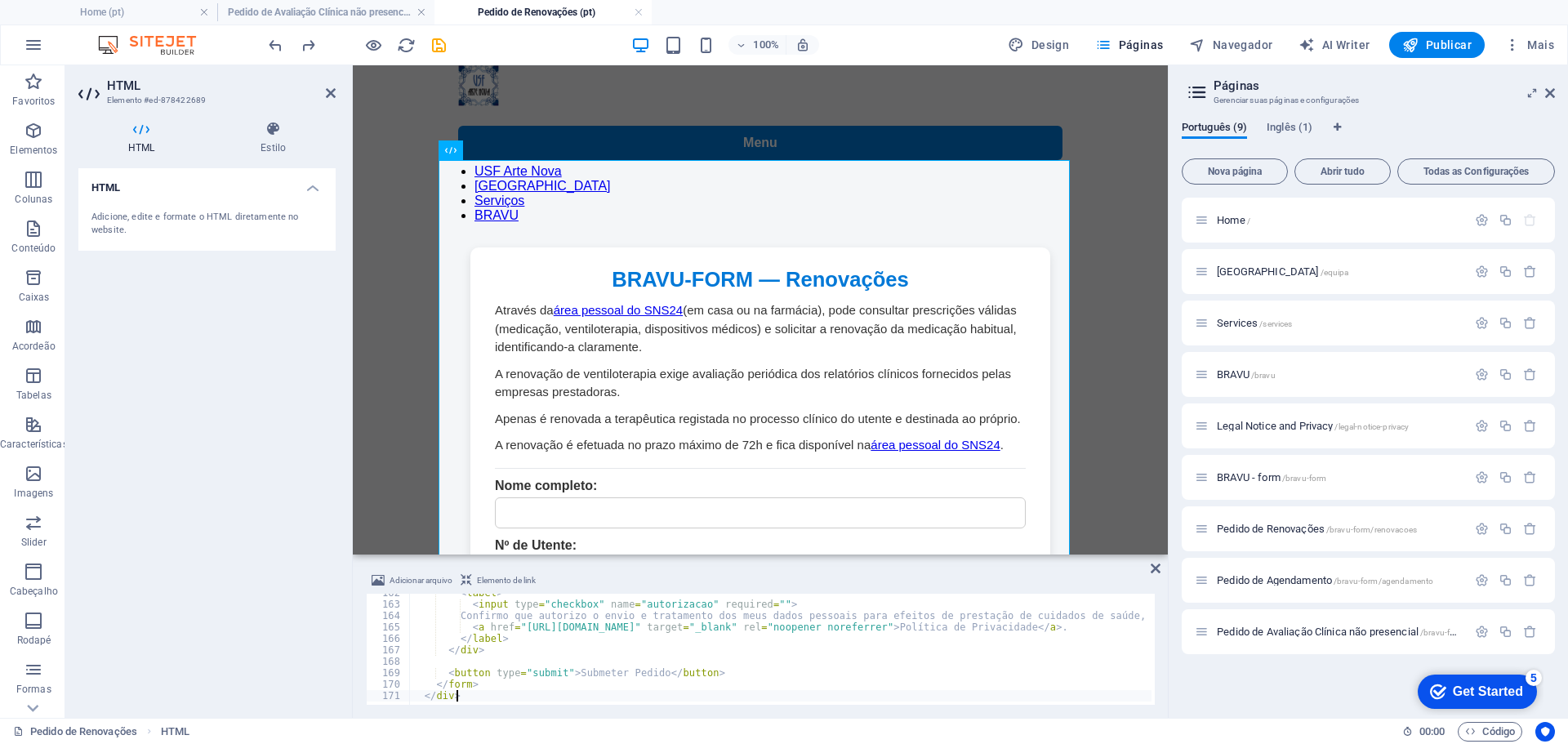
drag, startPoint x: 1123, startPoint y: 516, endPoint x: 1160, endPoint y: 546, distance: 47.6
click at [1157, 568] on icon at bounding box center [1155, 568] width 10 height 13
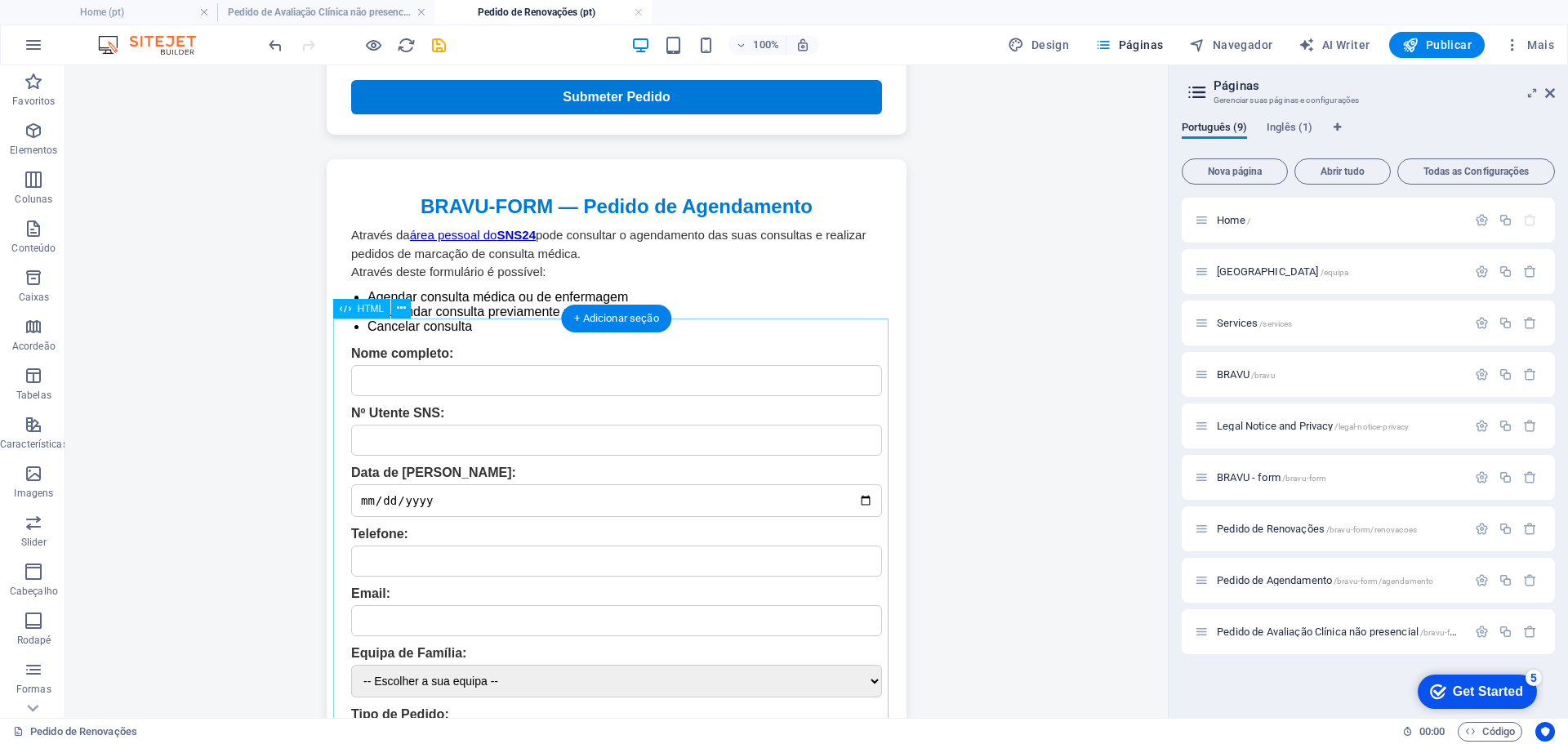
scroll to position [1877, 0]
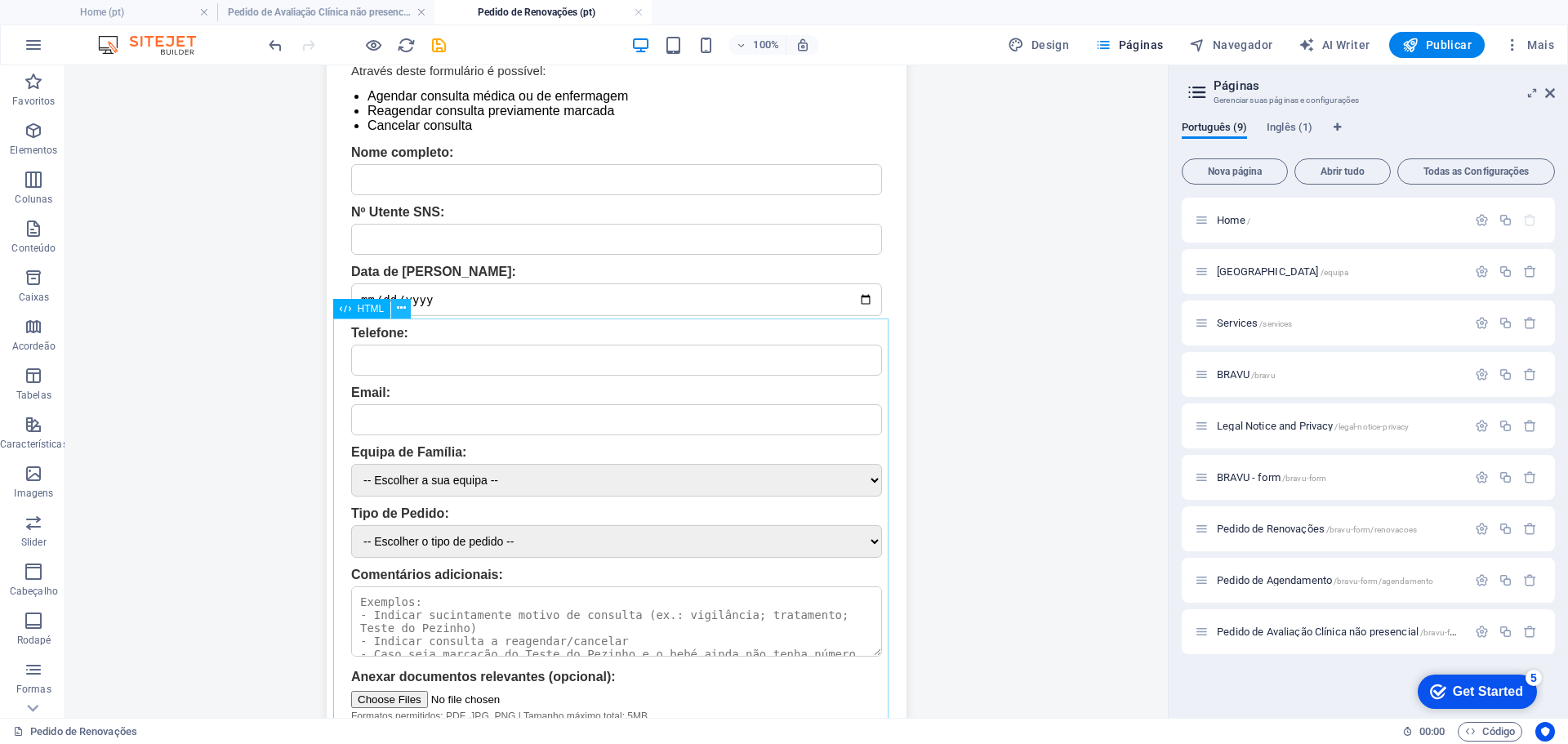
click at [404, 307] on icon at bounding box center [401, 308] width 9 height 18
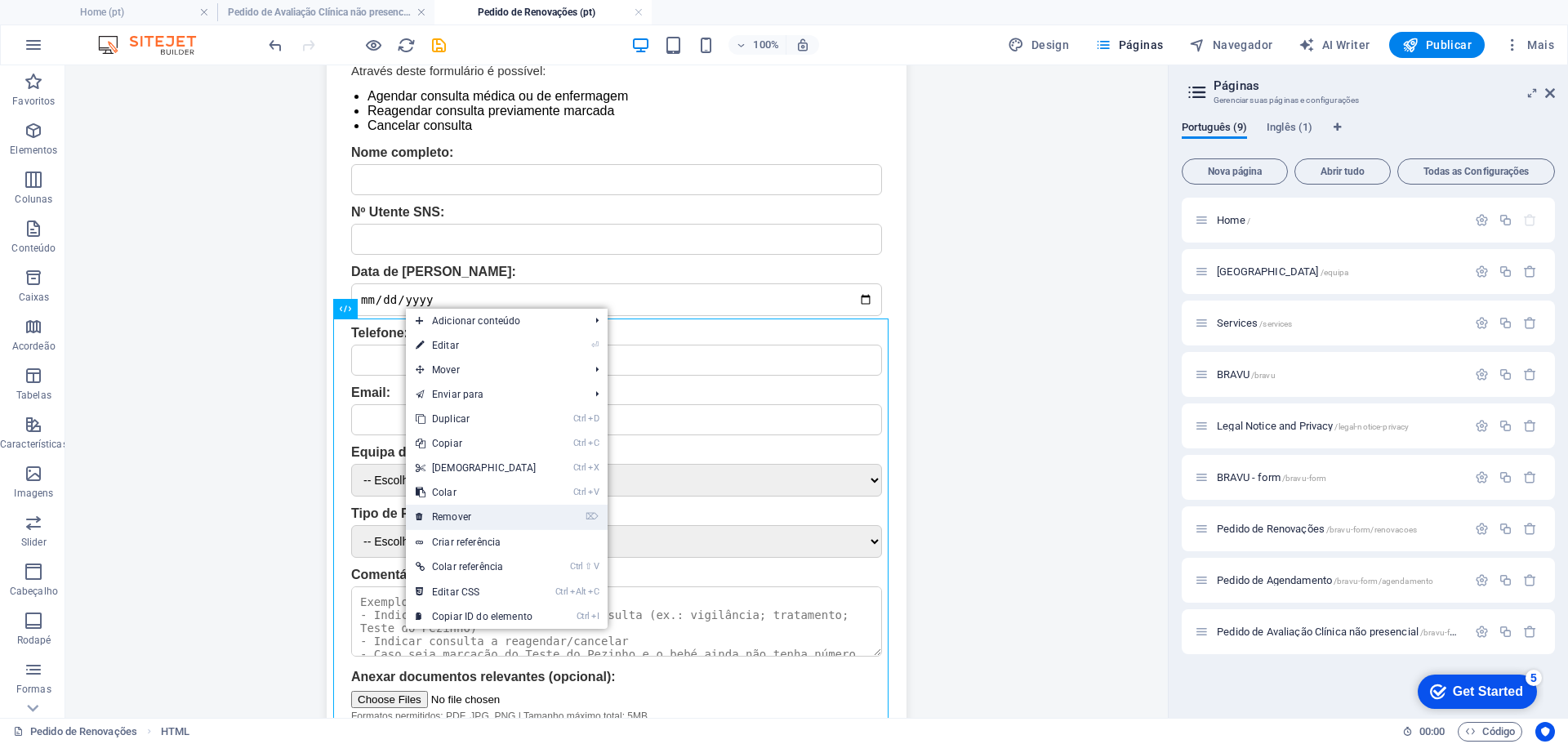
click at [528, 517] on link "⌦ Remover" at bounding box center [476, 516] width 141 height 24
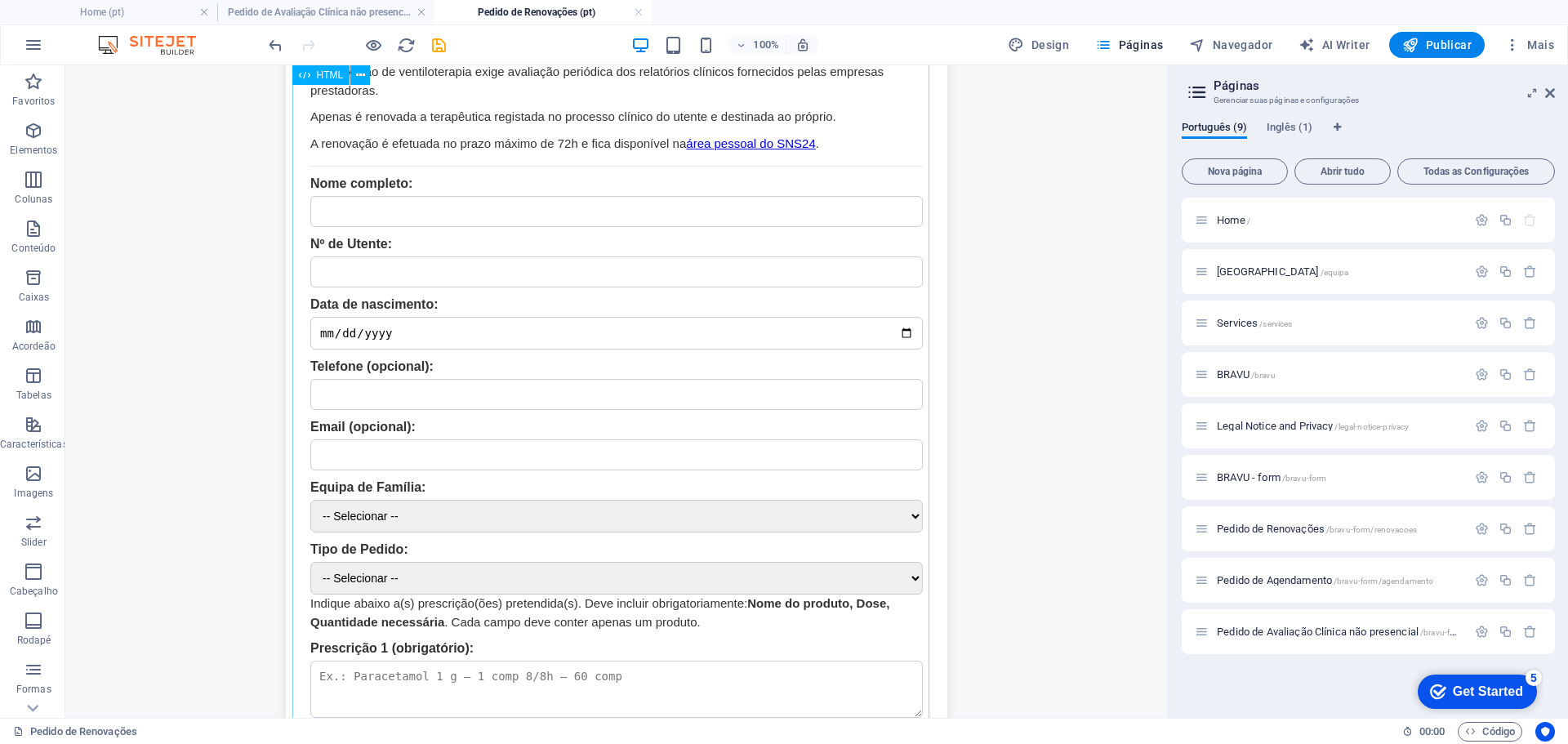
scroll to position [0, 0]
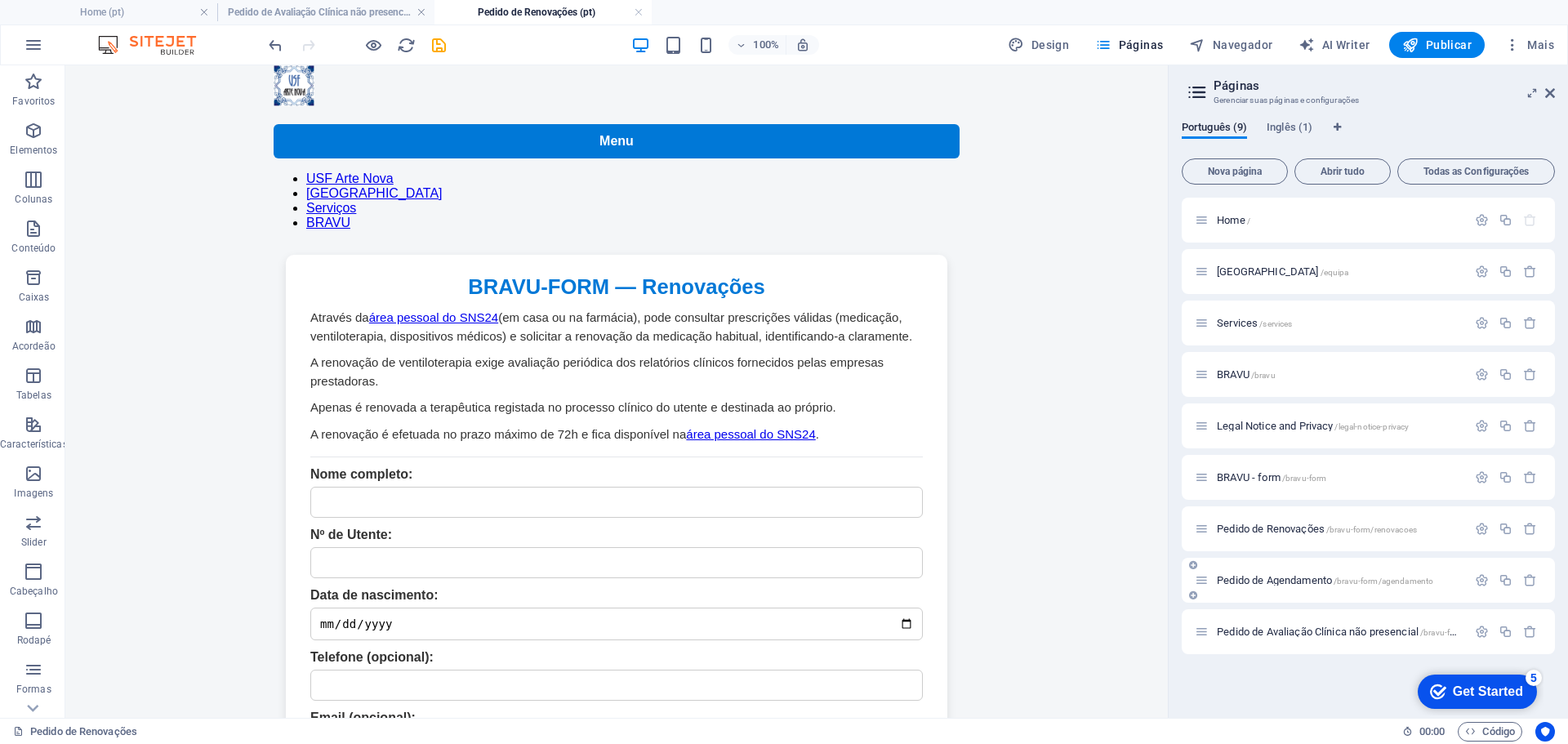
click at [1311, 580] on span "Pedido de Agendamento /bravu-form/agendamento" at bounding box center [1325, 579] width 217 height 13
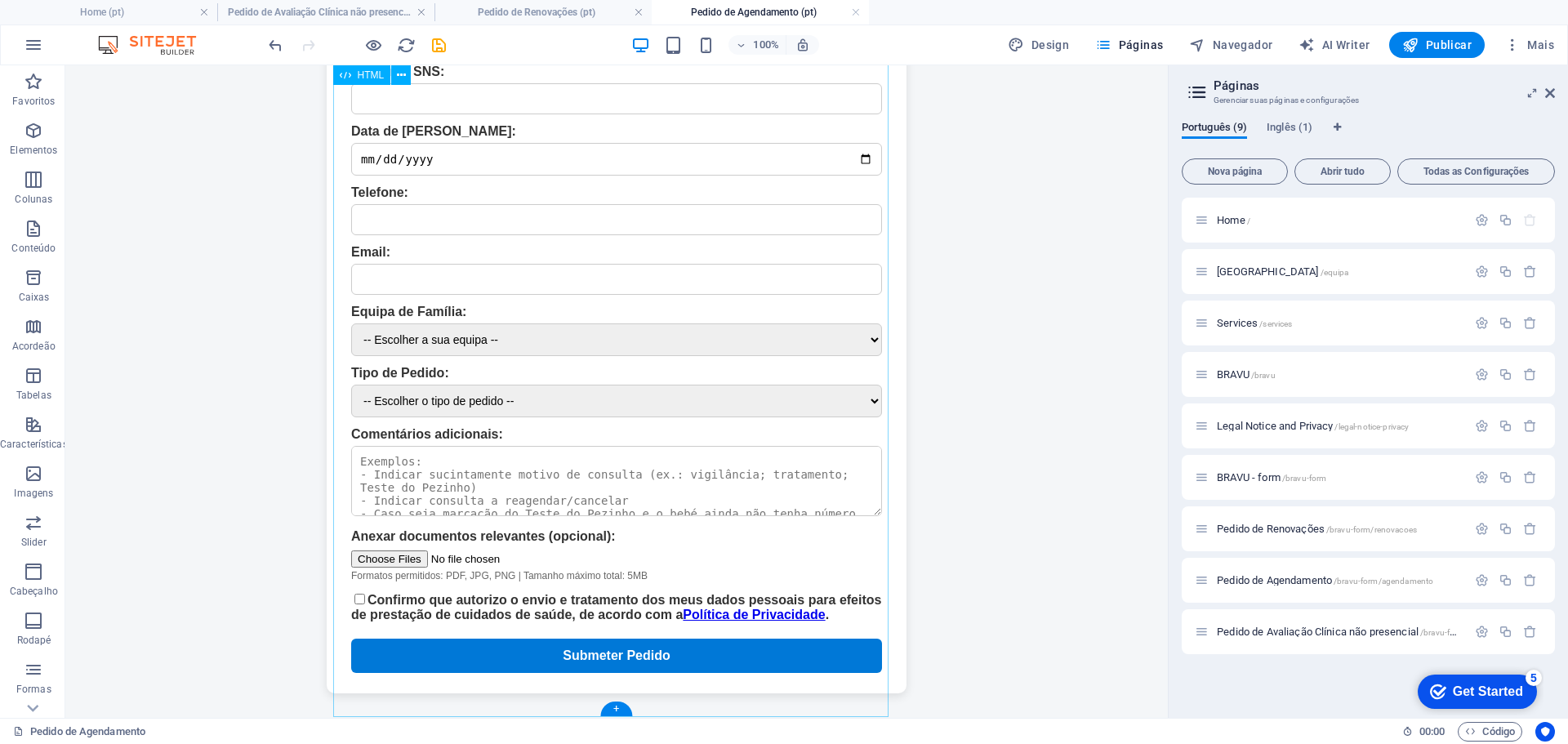
scroll to position [573, 0]
click at [1312, 634] on span "Pedido de Avaliação Clínica não presencial /bravu-form/avaliacao" at bounding box center [1359, 631] width 285 height 13
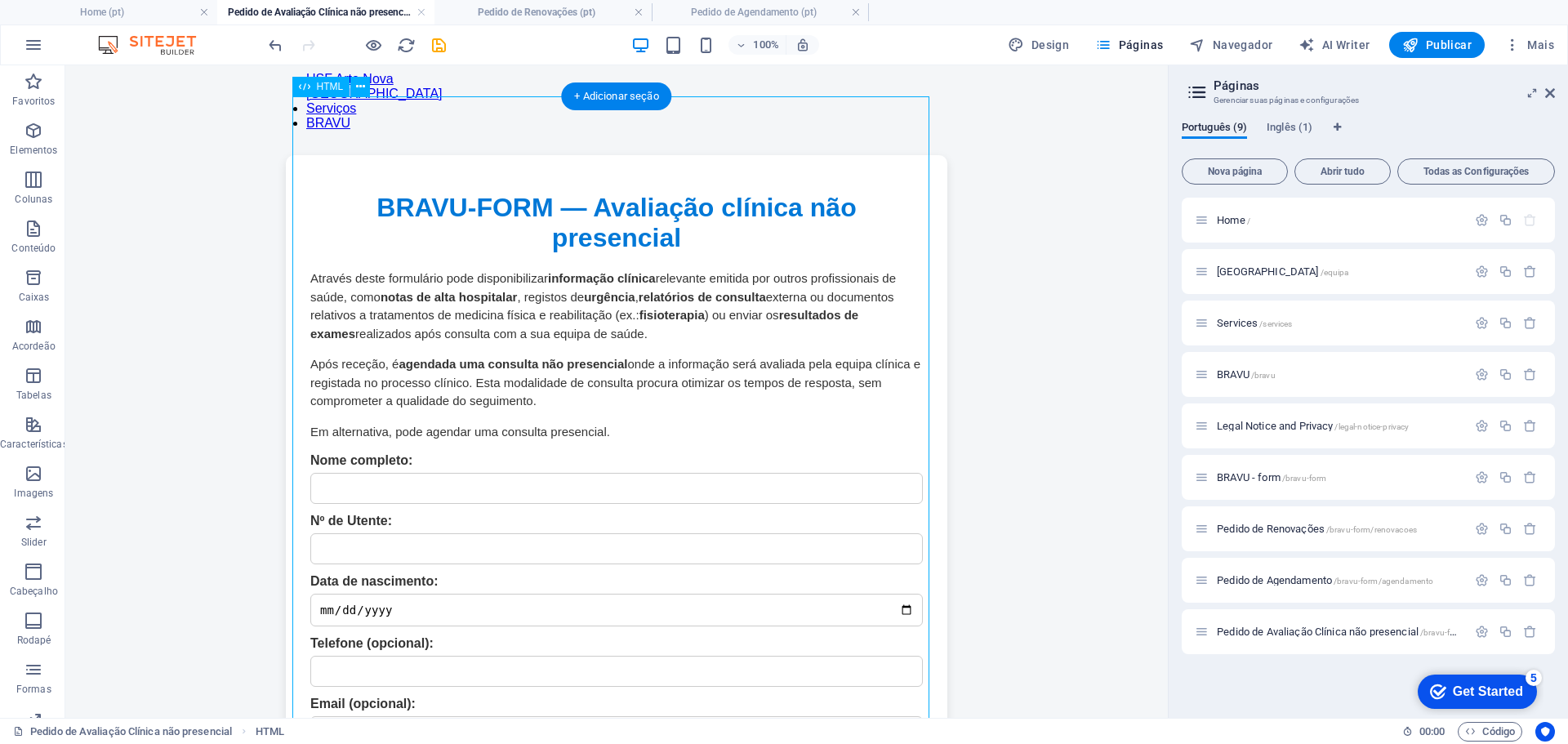
scroll to position [0, 0]
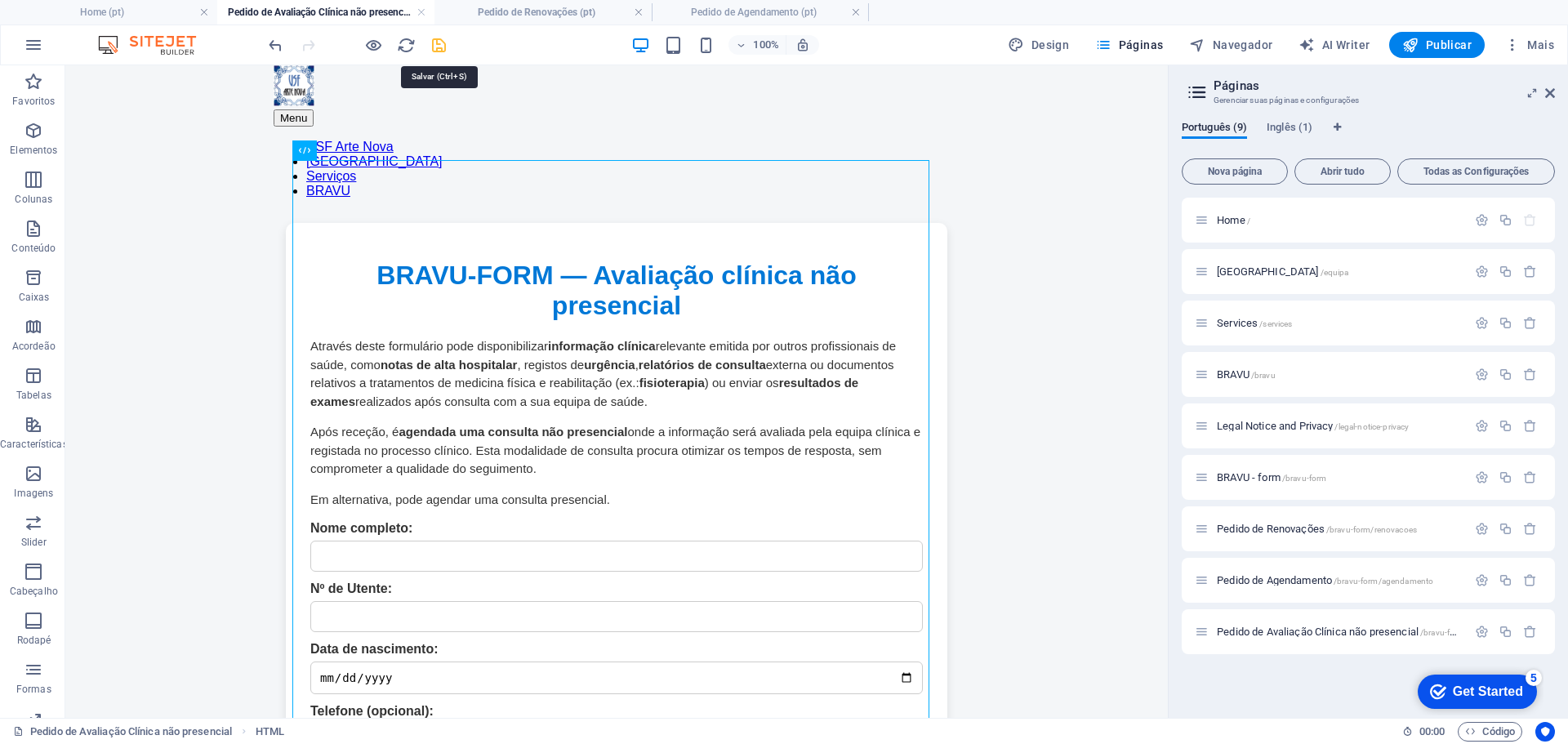
click at [439, 47] on icon "save" at bounding box center [438, 45] width 19 height 19
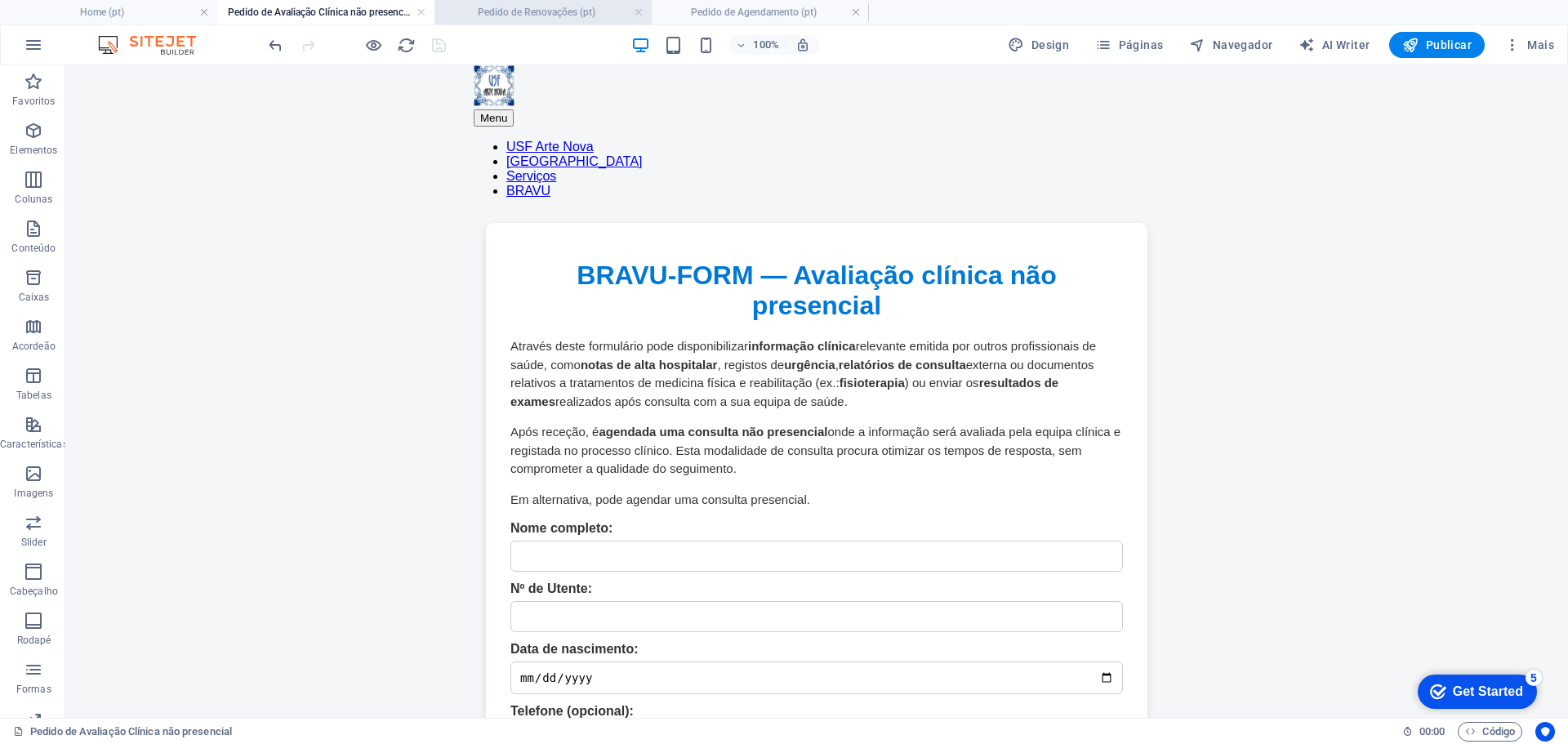
click at [595, 9] on h4 "Pedido de Renovações (pt)" at bounding box center [543, 12] width 218 height 18
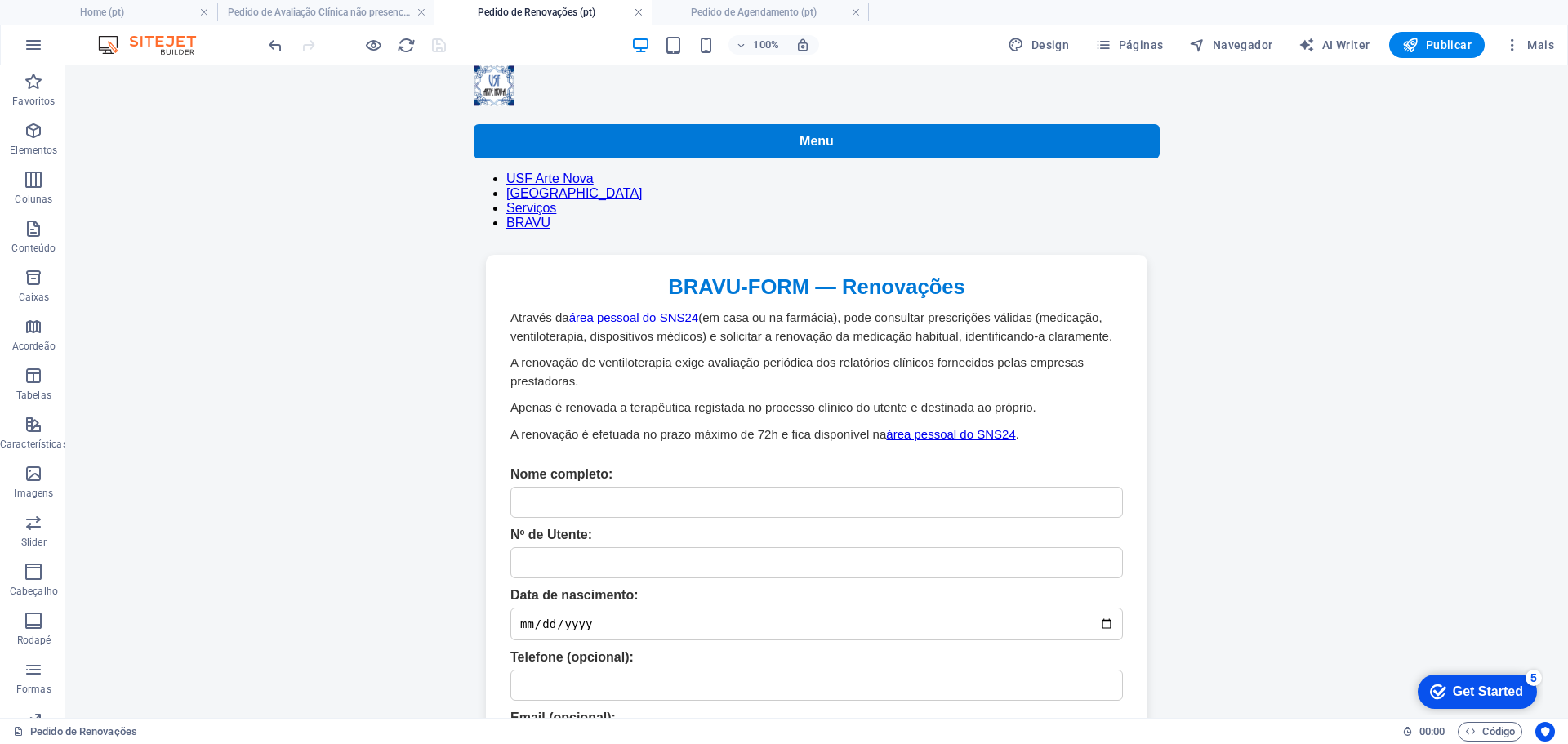
click at [639, 15] on link at bounding box center [639, 13] width 10 height 16
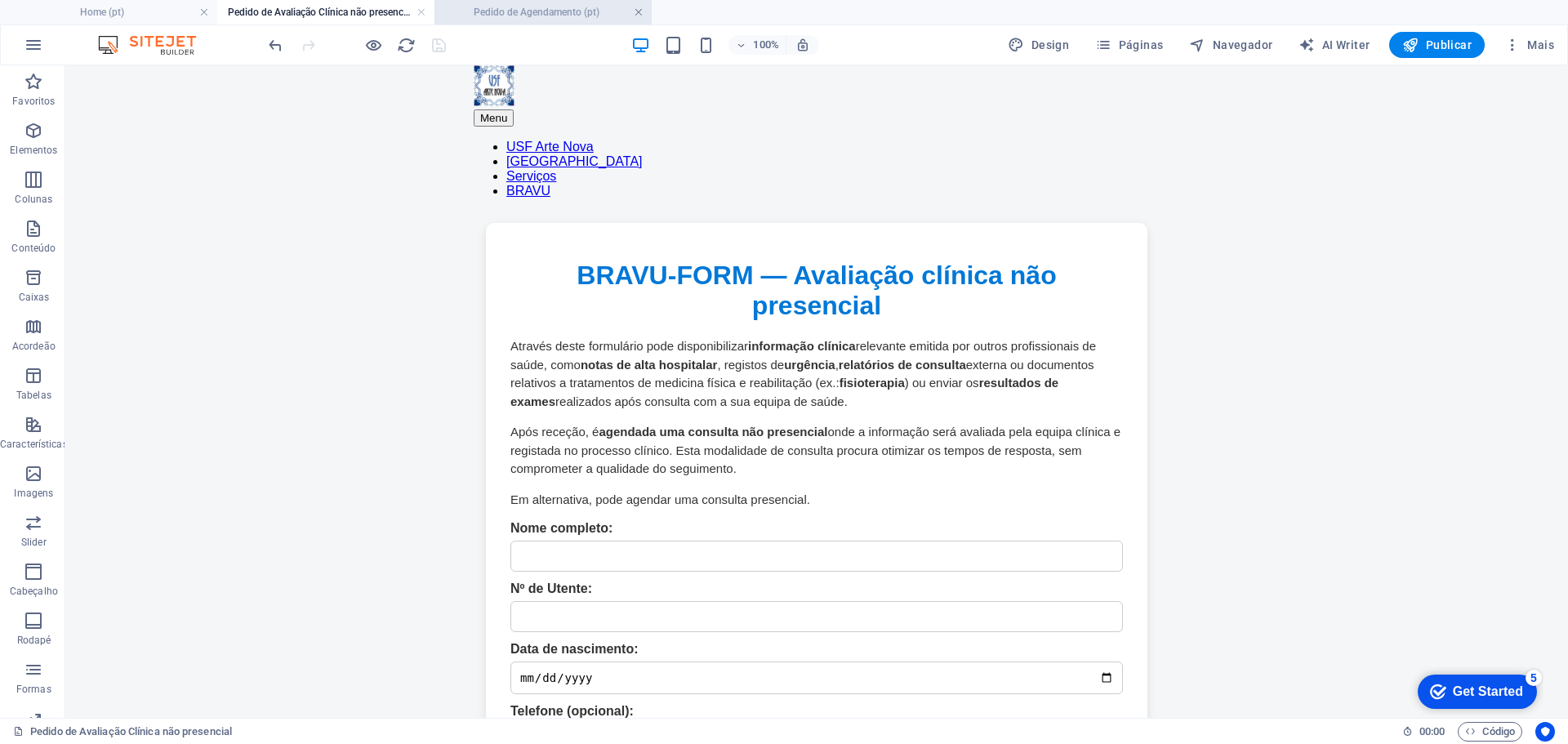
click at [639, 12] on link at bounding box center [639, 13] width 10 height 16
click at [421, 13] on link at bounding box center [422, 13] width 10 height 16
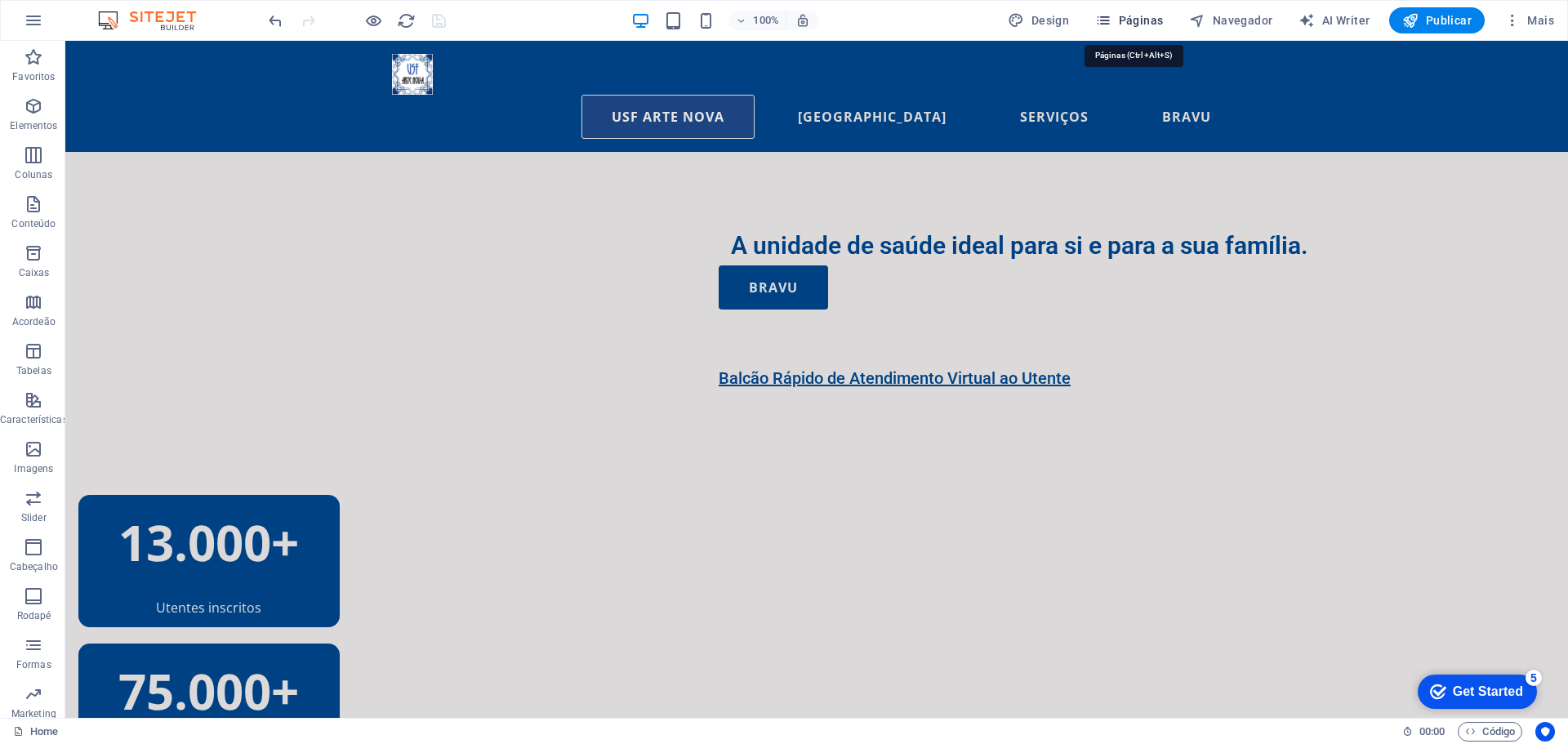
click at [1131, 20] on span "Páginas" at bounding box center [1129, 20] width 67 height 17
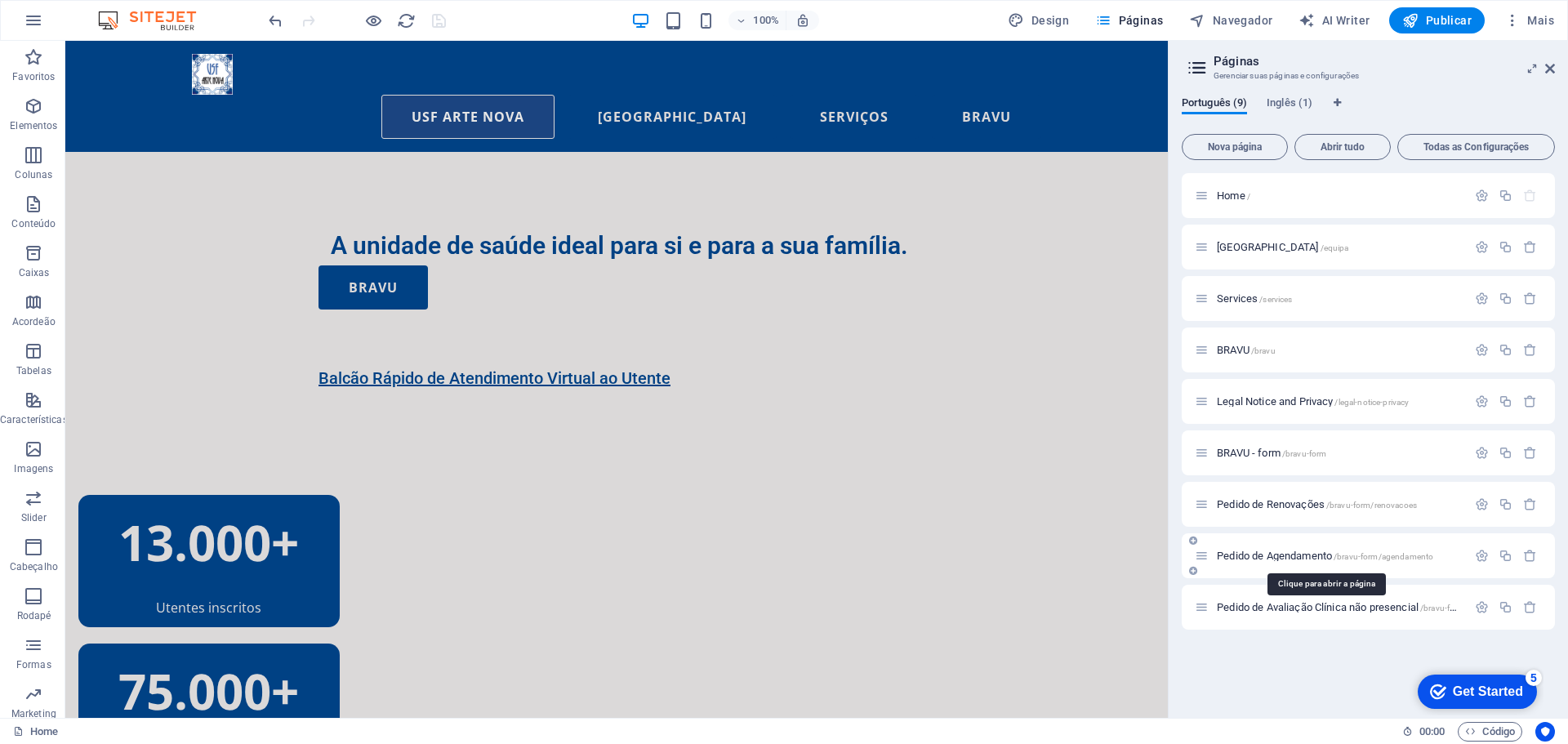
click at [1316, 556] on span "Pedido de Agendamento /bravu-form/agendamento" at bounding box center [1325, 555] width 217 height 13
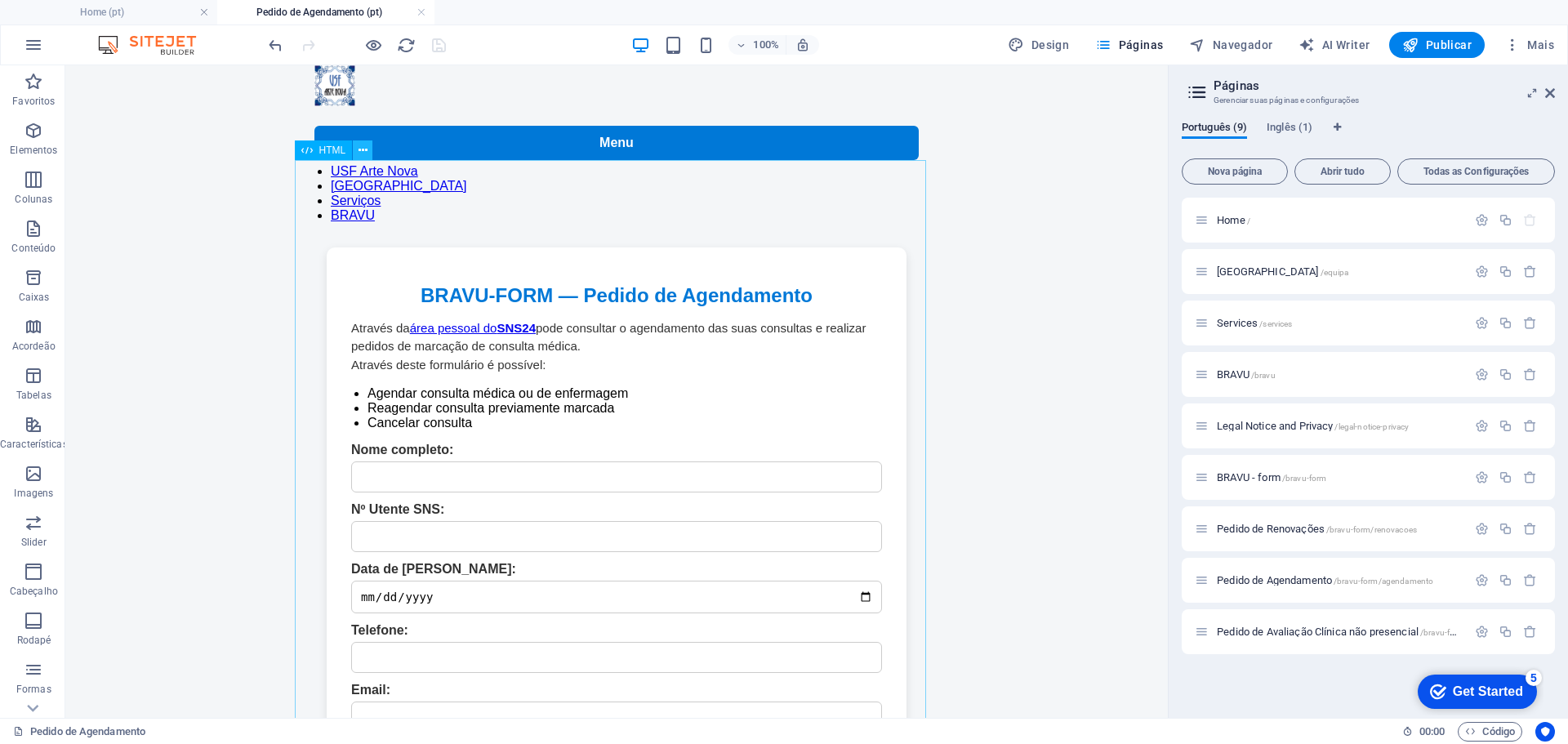
click at [364, 152] on icon at bounding box center [362, 151] width 9 height 18
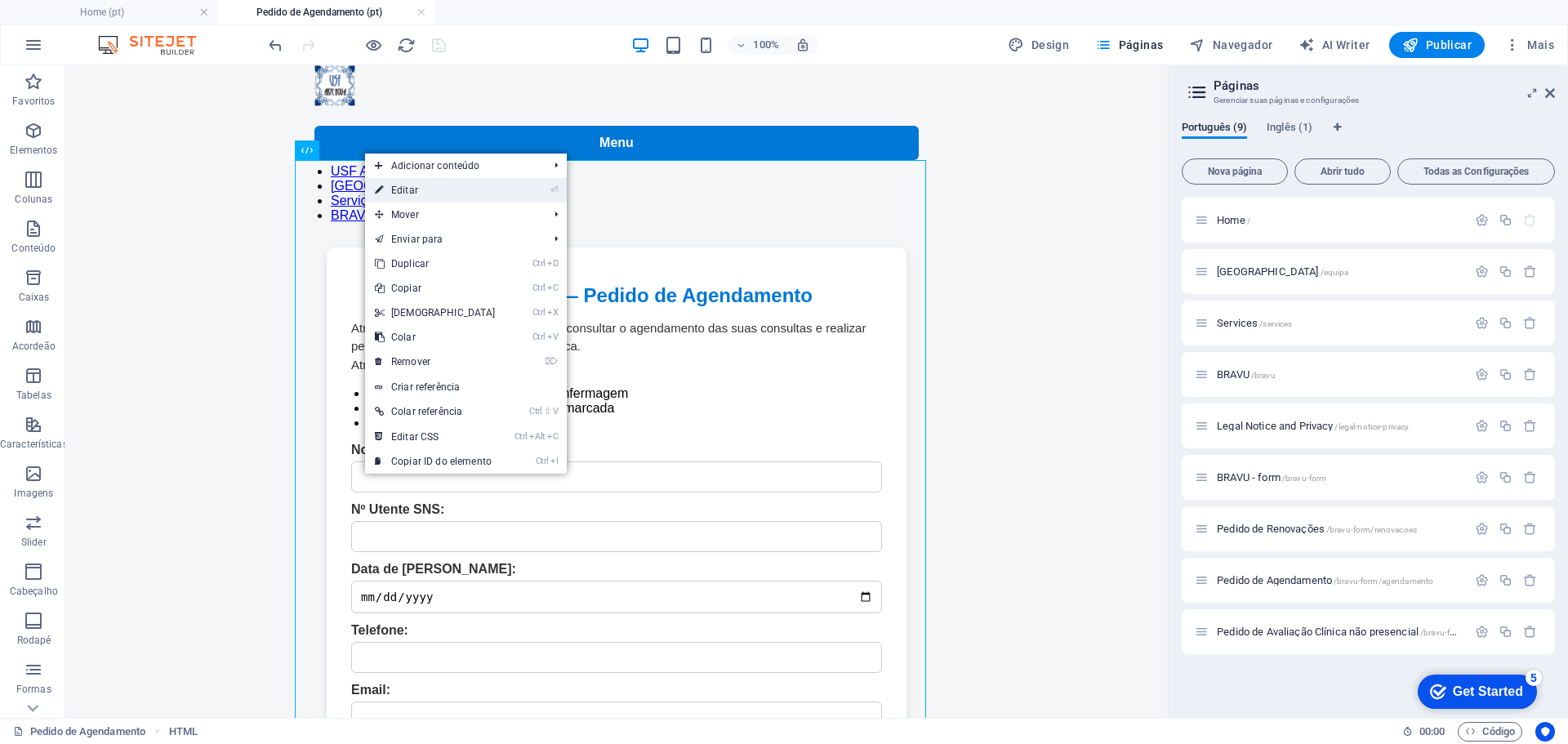
click at [457, 188] on link "⏎ Editar" at bounding box center [435, 189] width 141 height 24
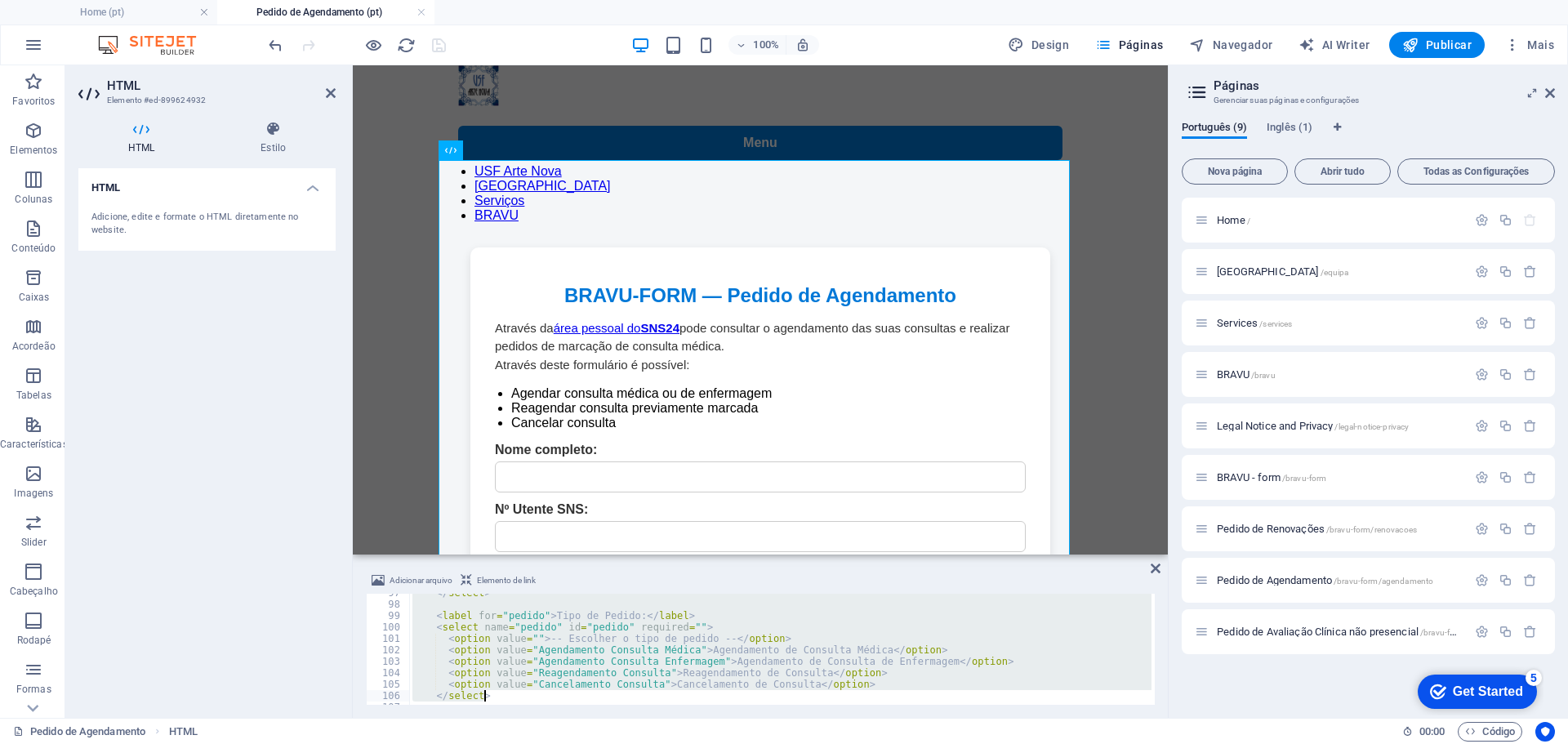
scroll to position [1686, 0]
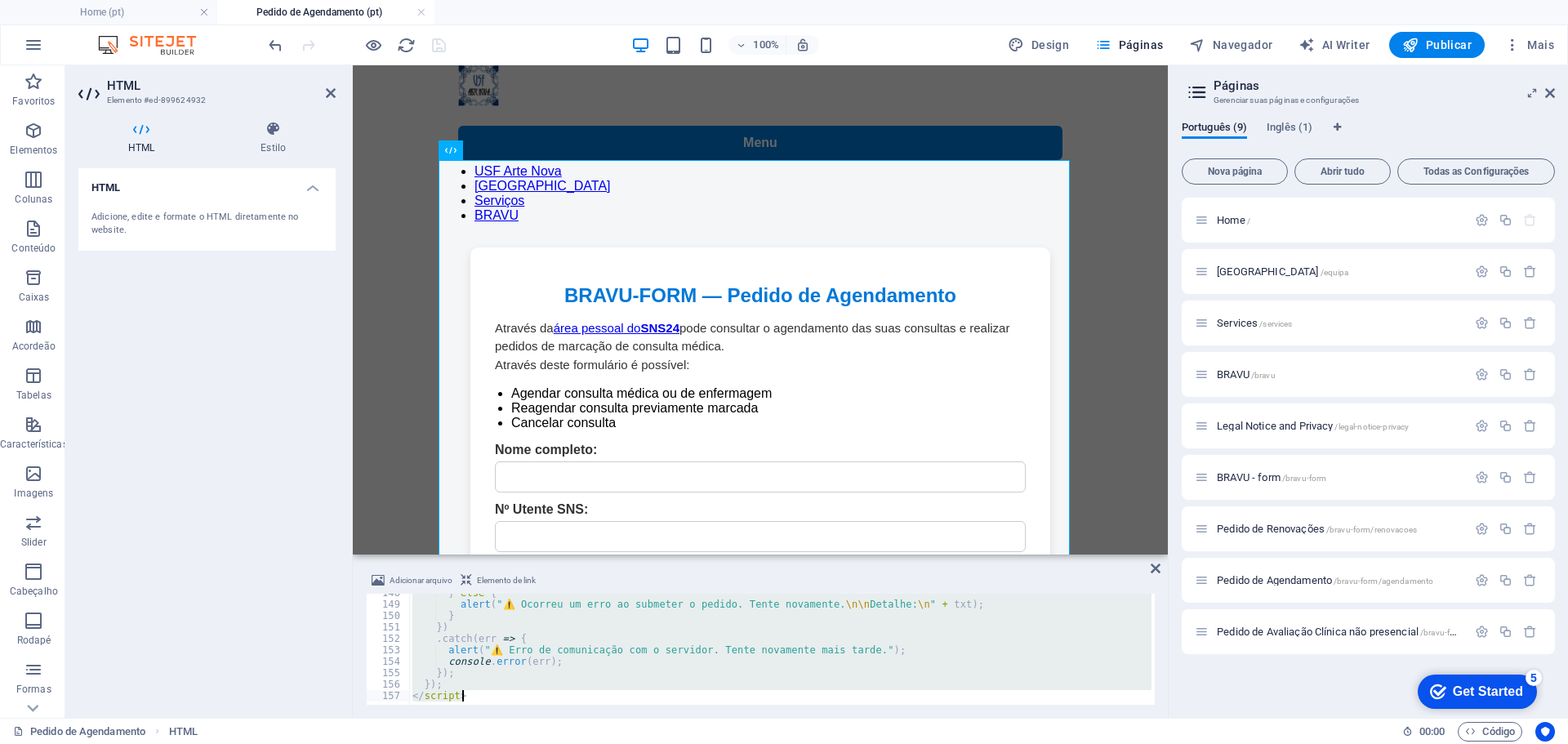
drag, startPoint x: 406, startPoint y: 599, endPoint x: 809, endPoint y: 781, distance: 442.2
click at [809, 743] on html "[DOMAIN_NAME] Home (pt) Pedido de Agendamento (pt) Favoritos Elementos Colunas …" at bounding box center [784, 372] width 1568 height 744
click at [509, 148] on icon at bounding box center [506, 151] width 9 height 18
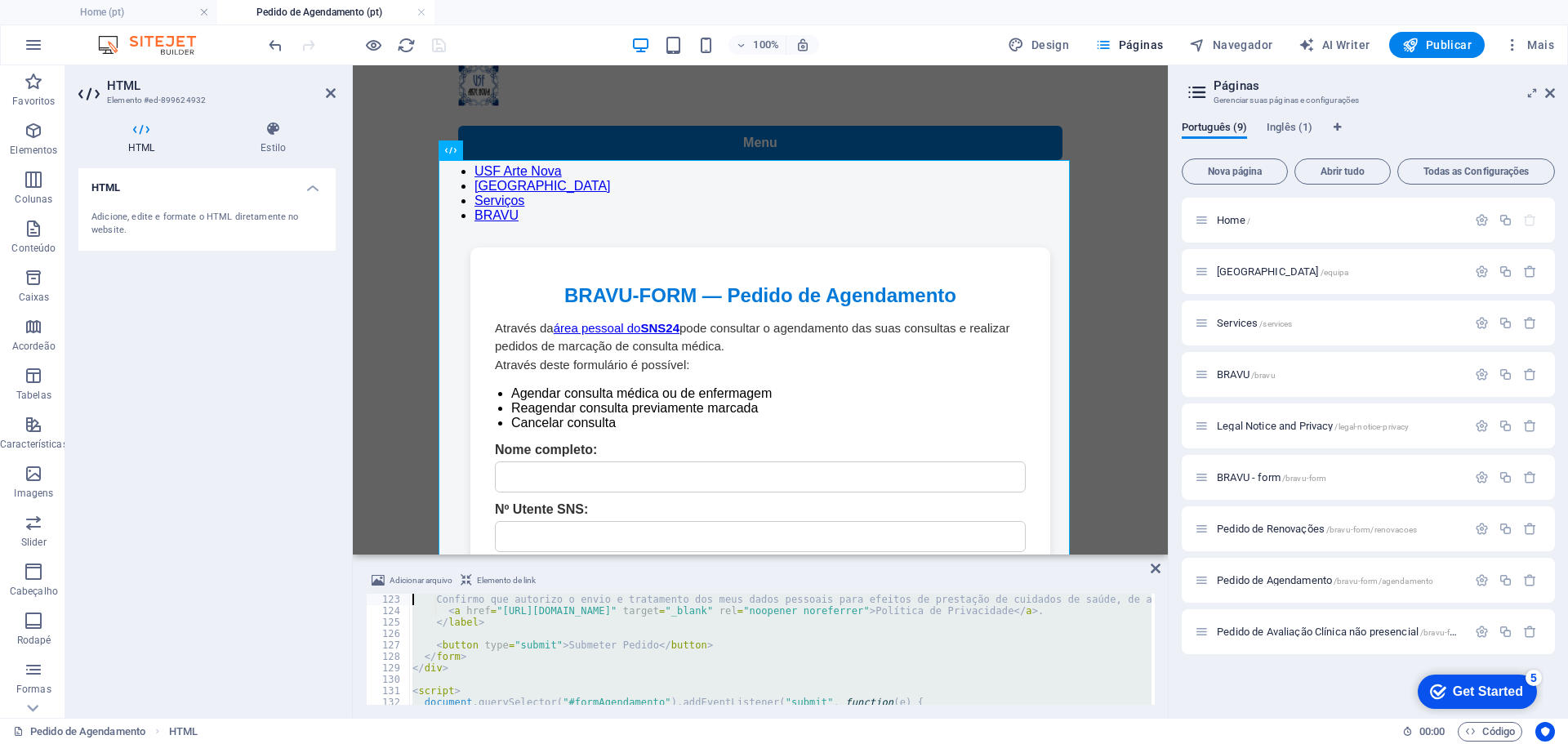
scroll to position [0, 0]
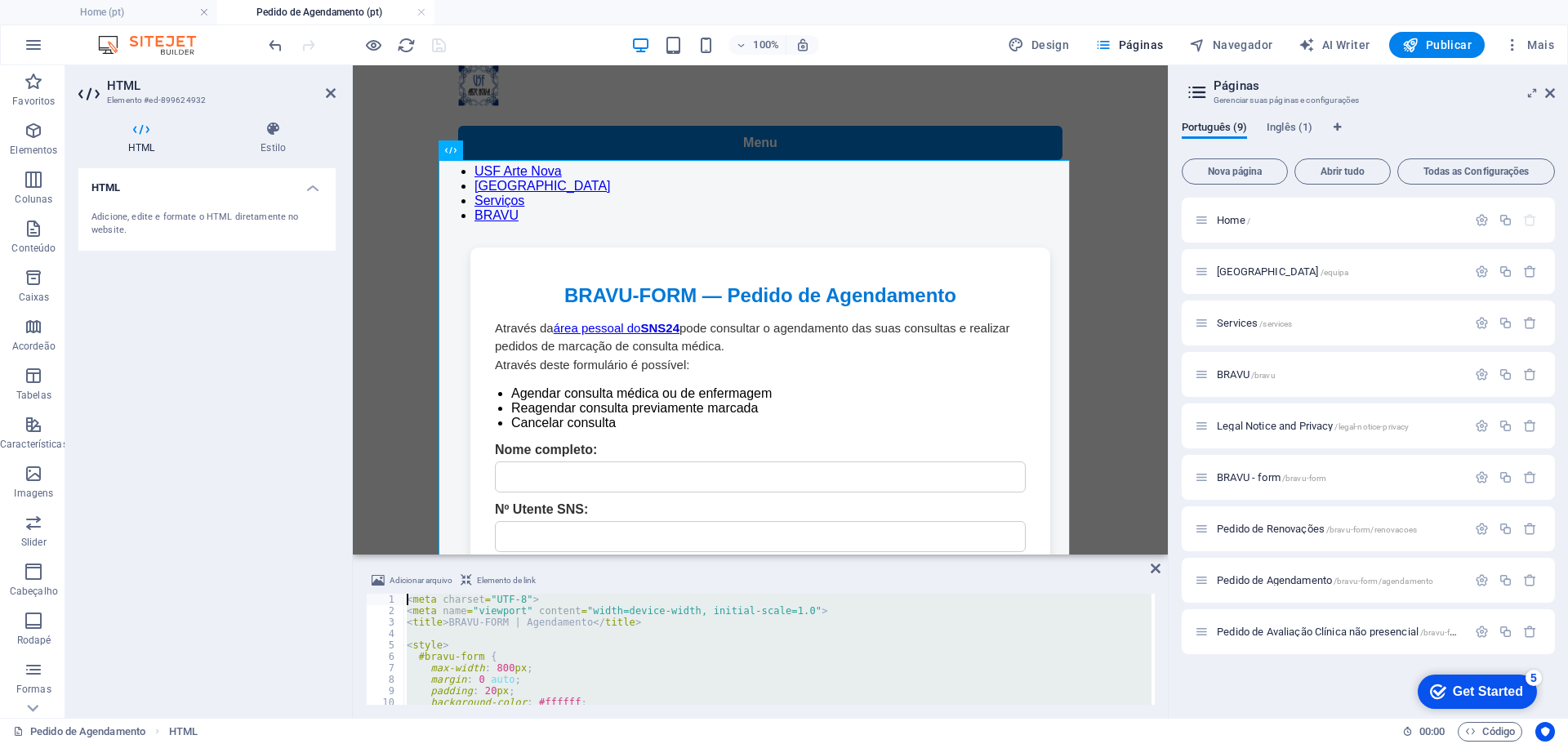
drag, startPoint x: 487, startPoint y: 689, endPoint x: 319, endPoint y: 413, distance: 323.1
click at [319, 413] on div "HTML Elemento #ed-899624932 HTML Estilo HTML Adicione, edite e formate o HTML d…" at bounding box center [617, 391] width 1103 height 652
type textarea "<meta charset="UTF-8"> <meta name="viewport" content="width=device-width, initi…"
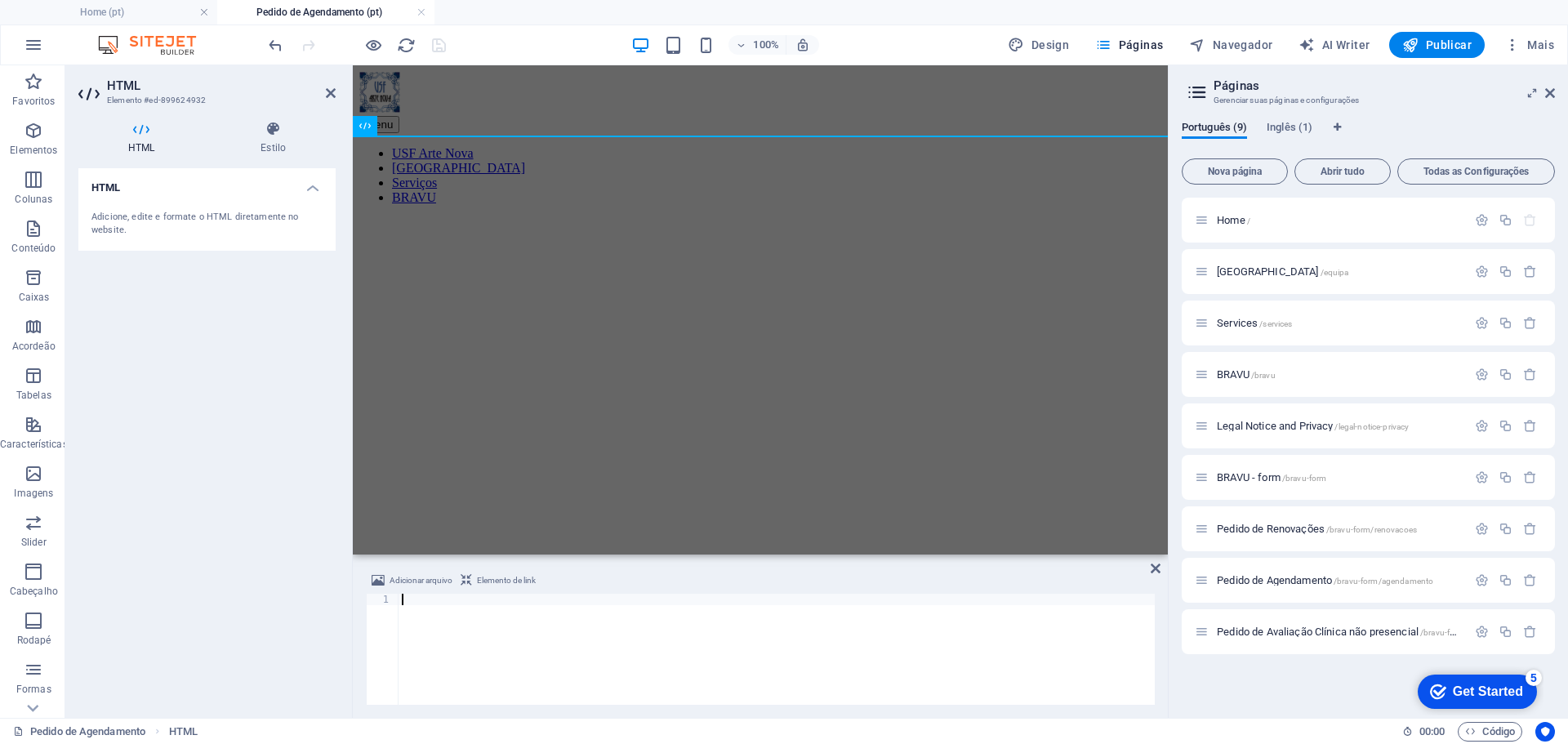
paste textarea "</html>"
type textarea "</html>"
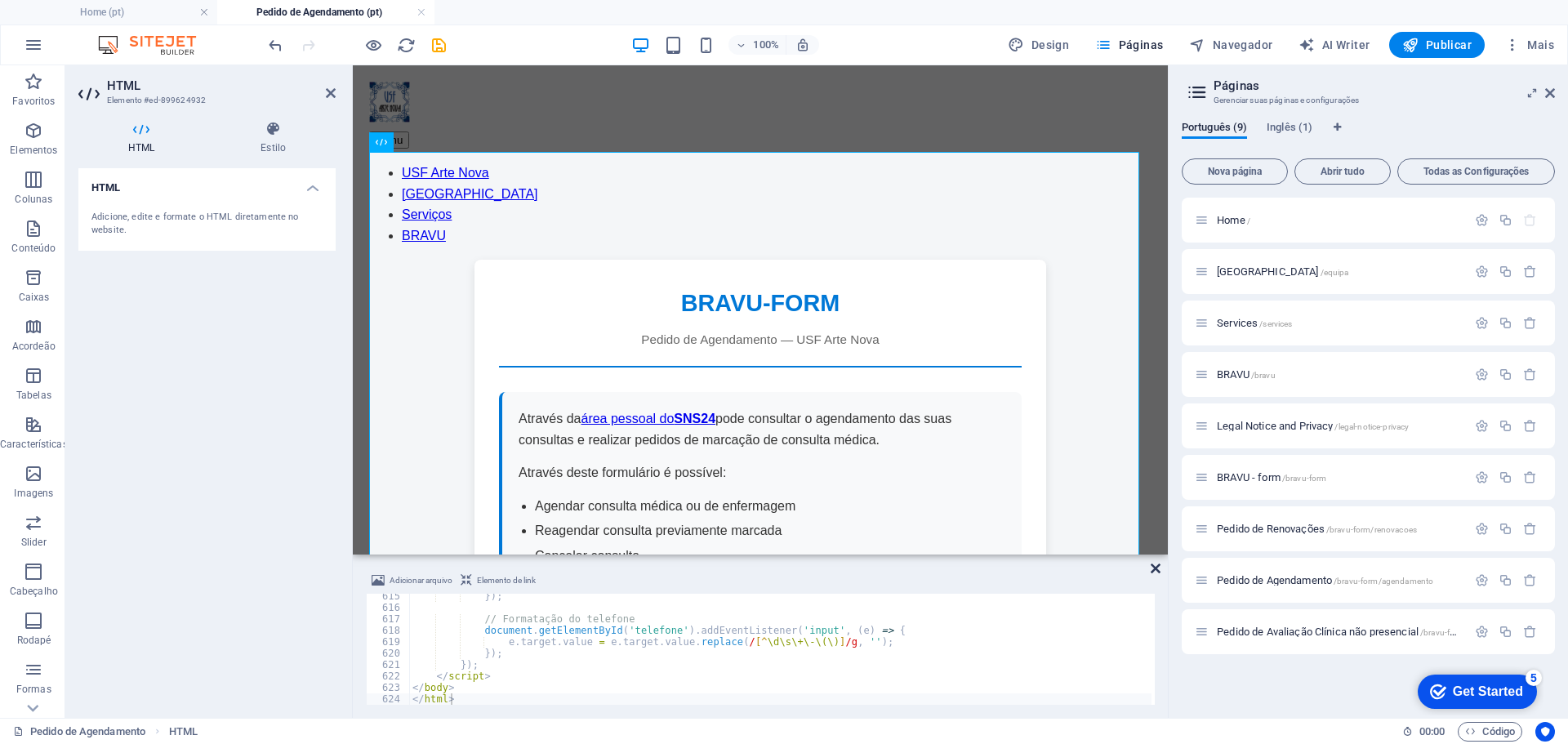
click at [1156, 567] on icon at bounding box center [1155, 568] width 10 height 13
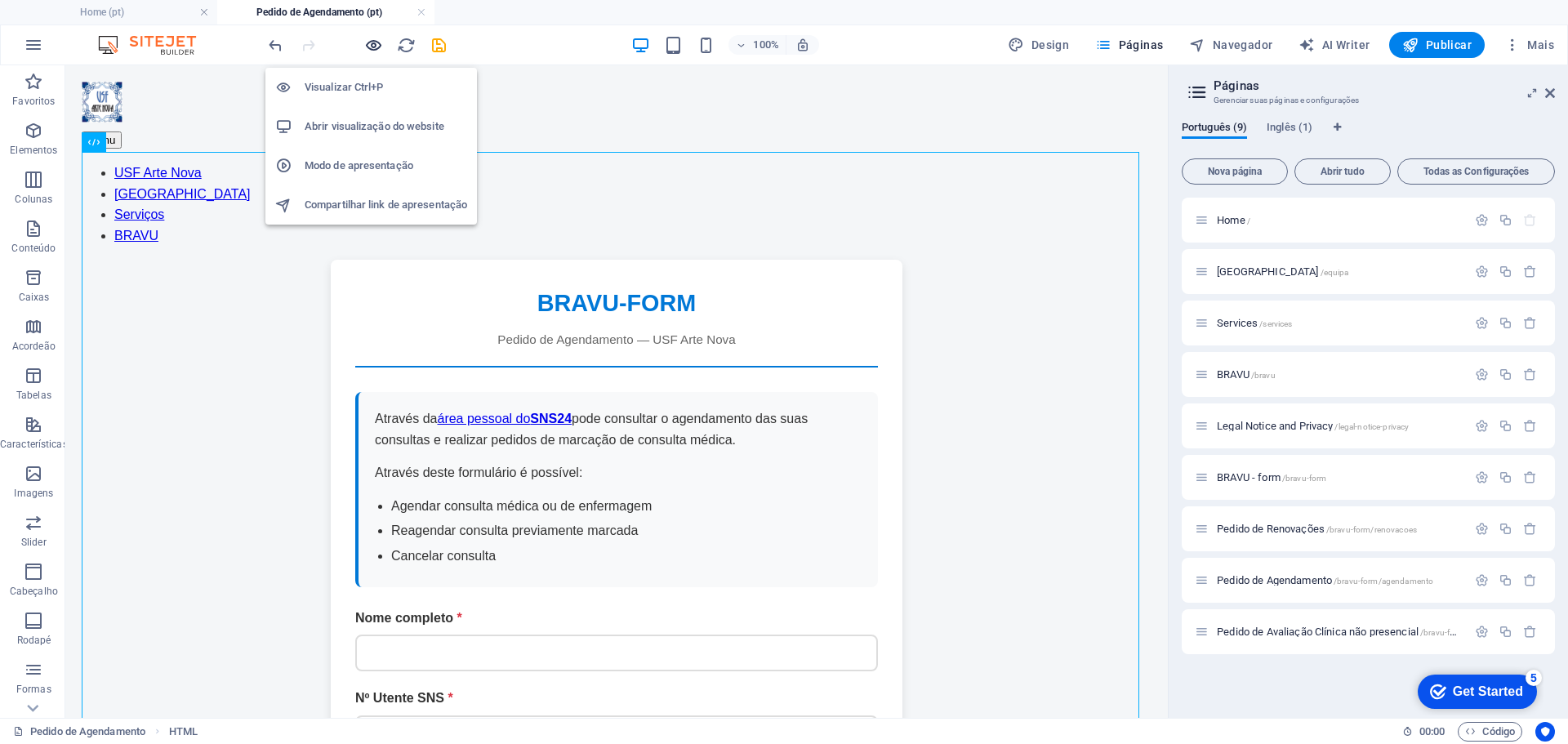
click at [374, 49] on icon "button" at bounding box center [373, 45] width 19 height 19
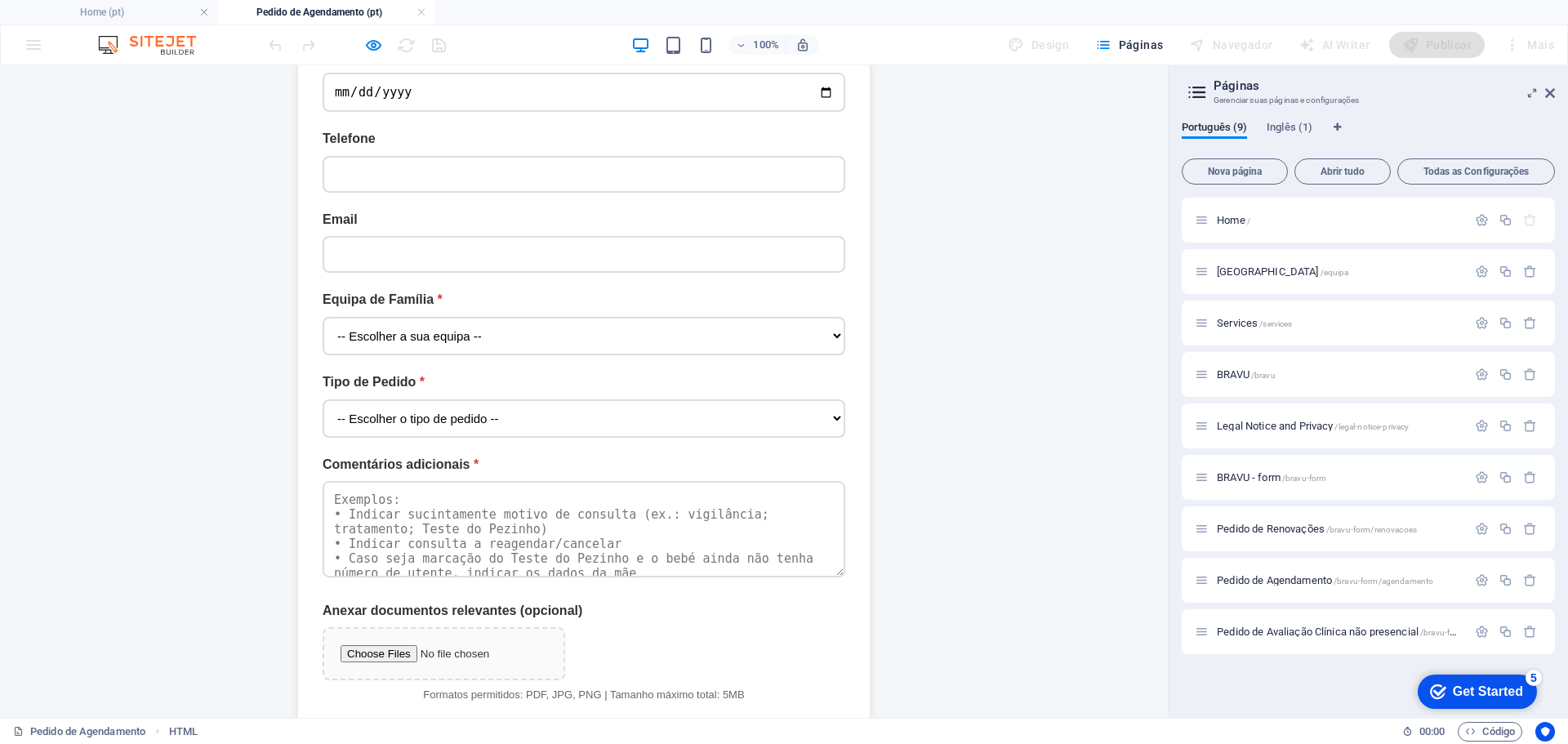
scroll to position [734, 0]
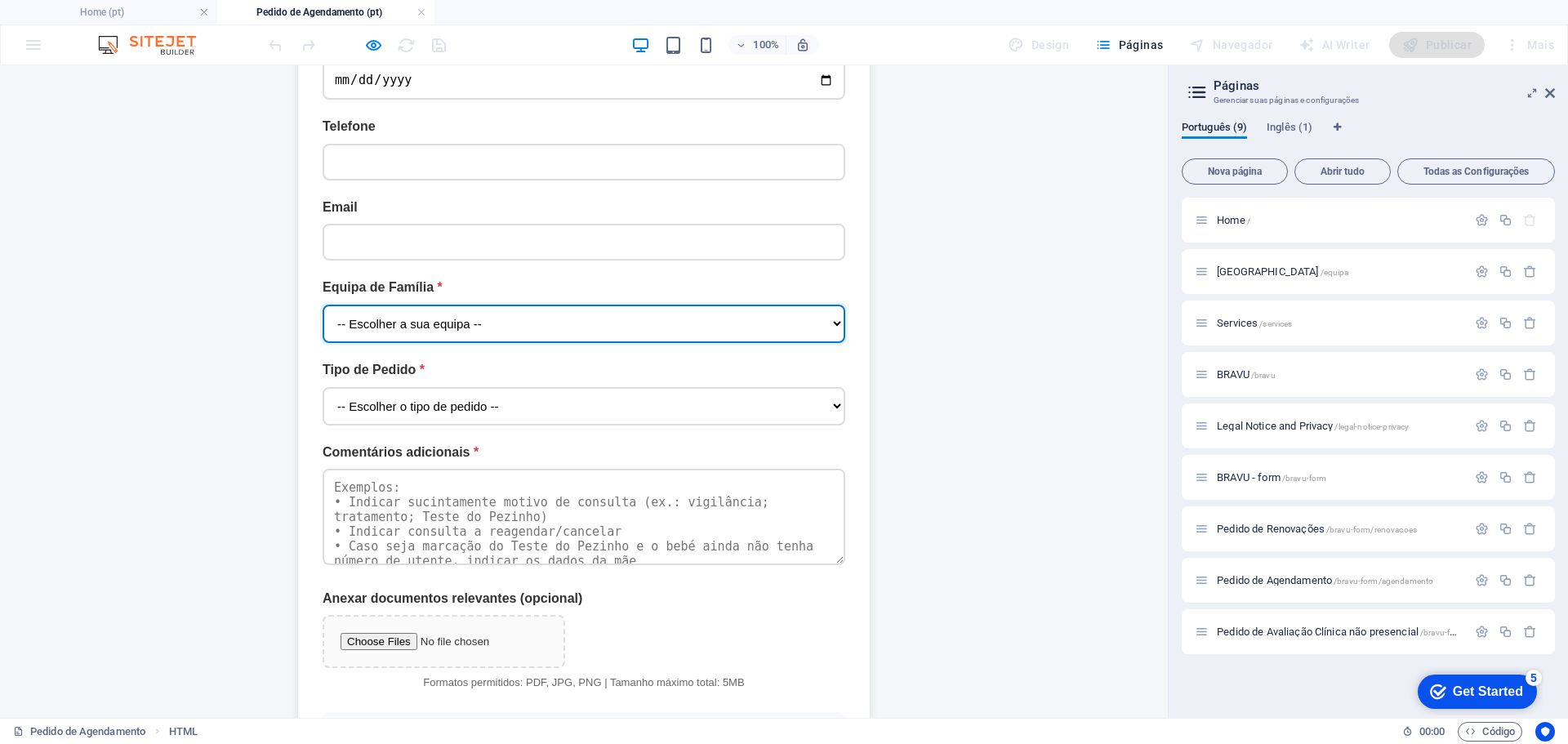
click at [824, 304] on select "-- Escolher a sua equipa -- [GEOGRAPHIC_DATA] A — Secretário: [PERSON_NAME] | E…" at bounding box center [584, 323] width 523 height 38
click at [830, 304] on select "-- Escolher a sua equipa -- [GEOGRAPHIC_DATA] A — Secretário: [PERSON_NAME] | E…" at bounding box center [584, 323] width 523 height 38
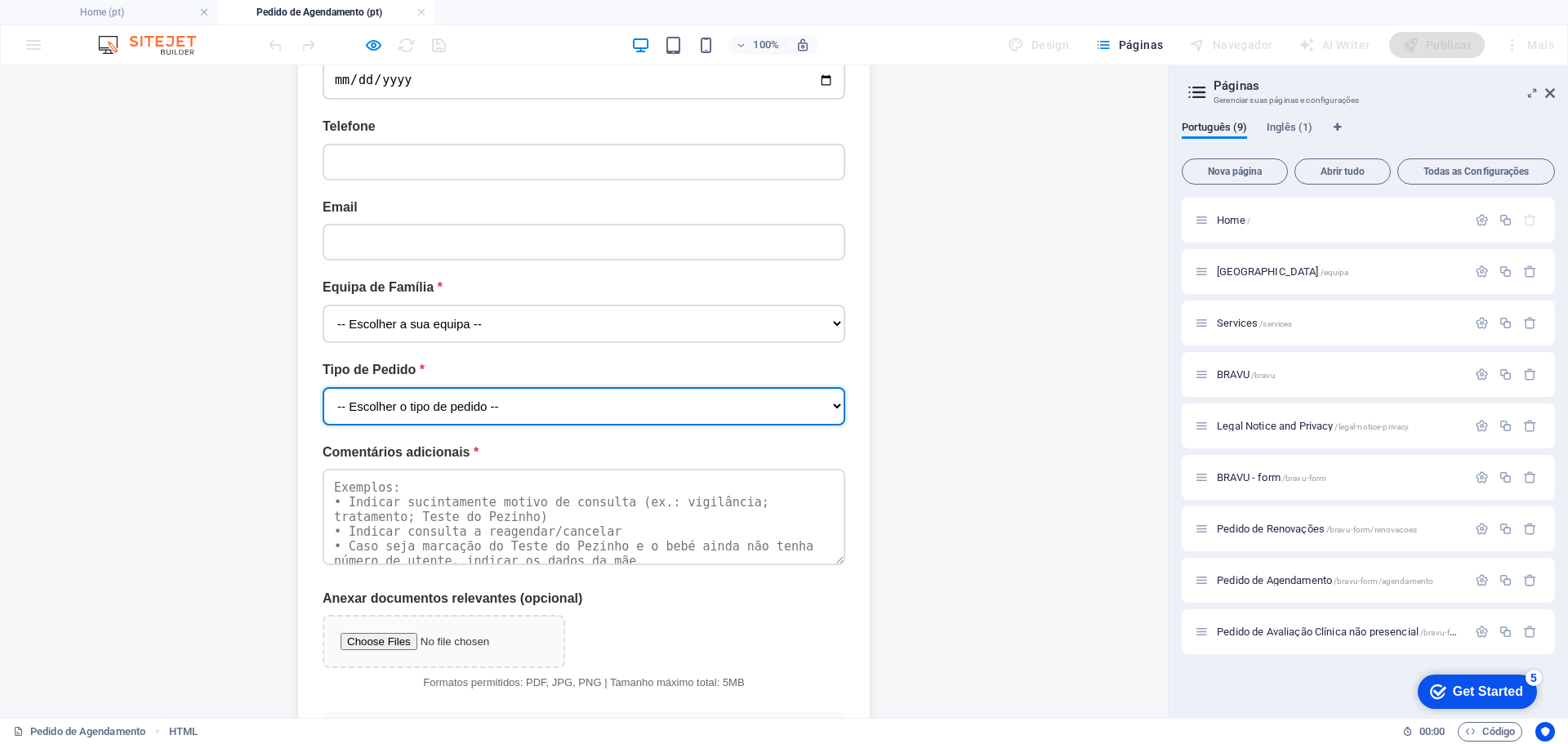
click at [829, 387] on select "-- Escolher o tipo de pedido -- Agendamento de Consulta Médica Agendamento de C…" at bounding box center [584, 406] width 523 height 38
click at [830, 387] on select "-- Escolher o tipo de pedido -- Agendamento de Consulta Médica Agendamento de C…" at bounding box center [584, 406] width 523 height 38
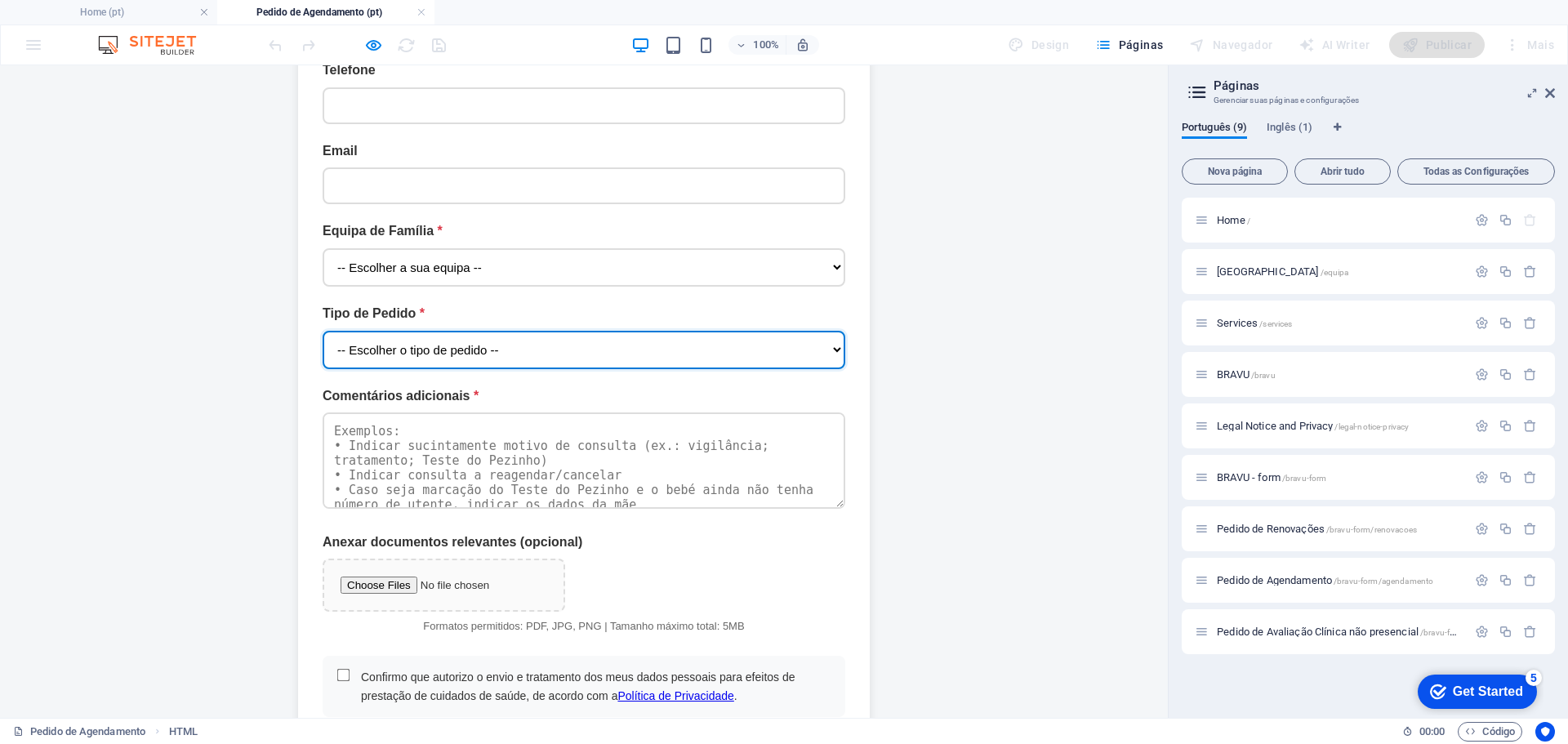
scroll to position [816, 0]
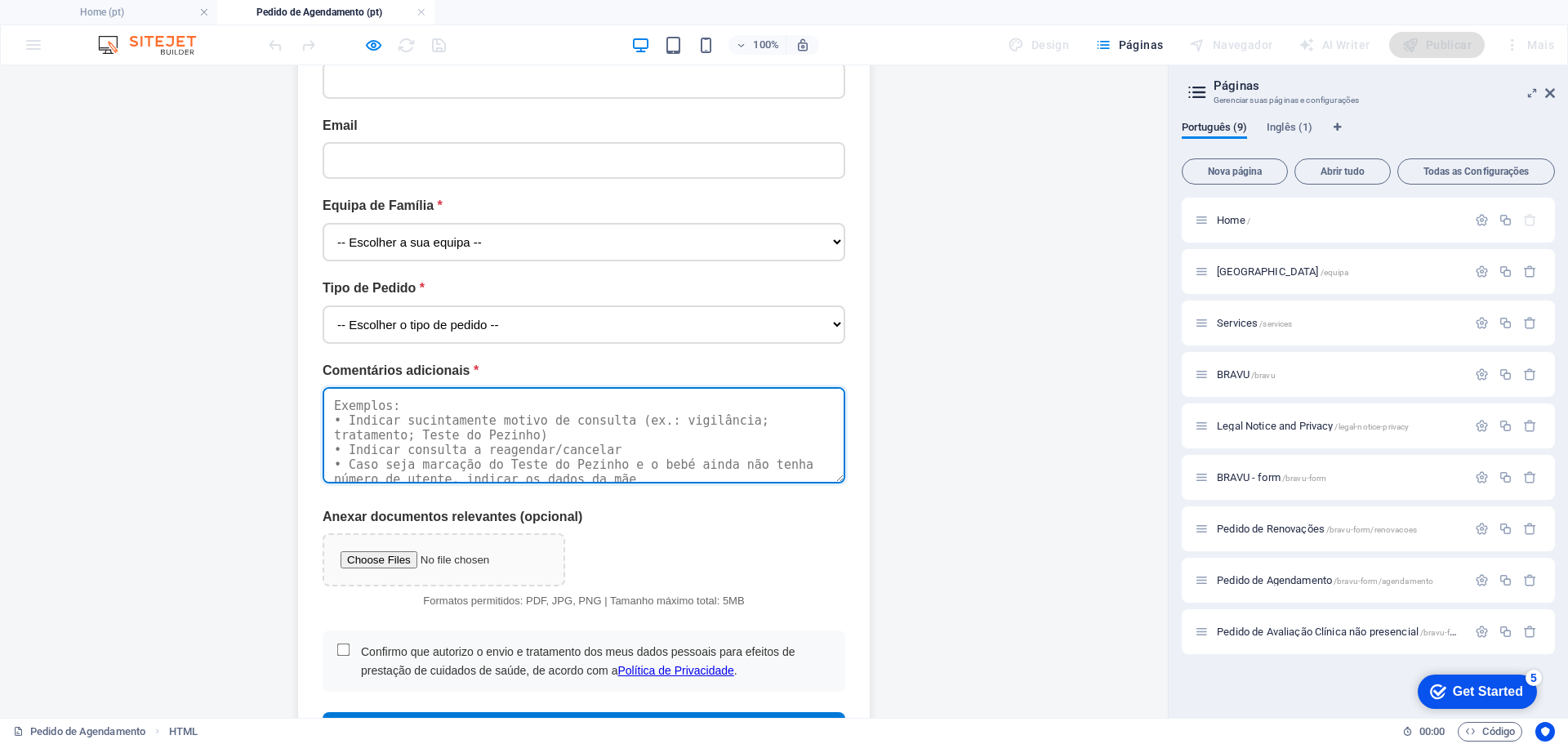
drag, startPoint x: 657, startPoint y: 372, endPoint x: 692, endPoint y: 441, distance: 77.4
click at [692, 441] on form "Nome completo Nº Utente SNS Data de Nascimento Telefone Email Equipa de Família…" at bounding box center [584, 271] width 523 height 960
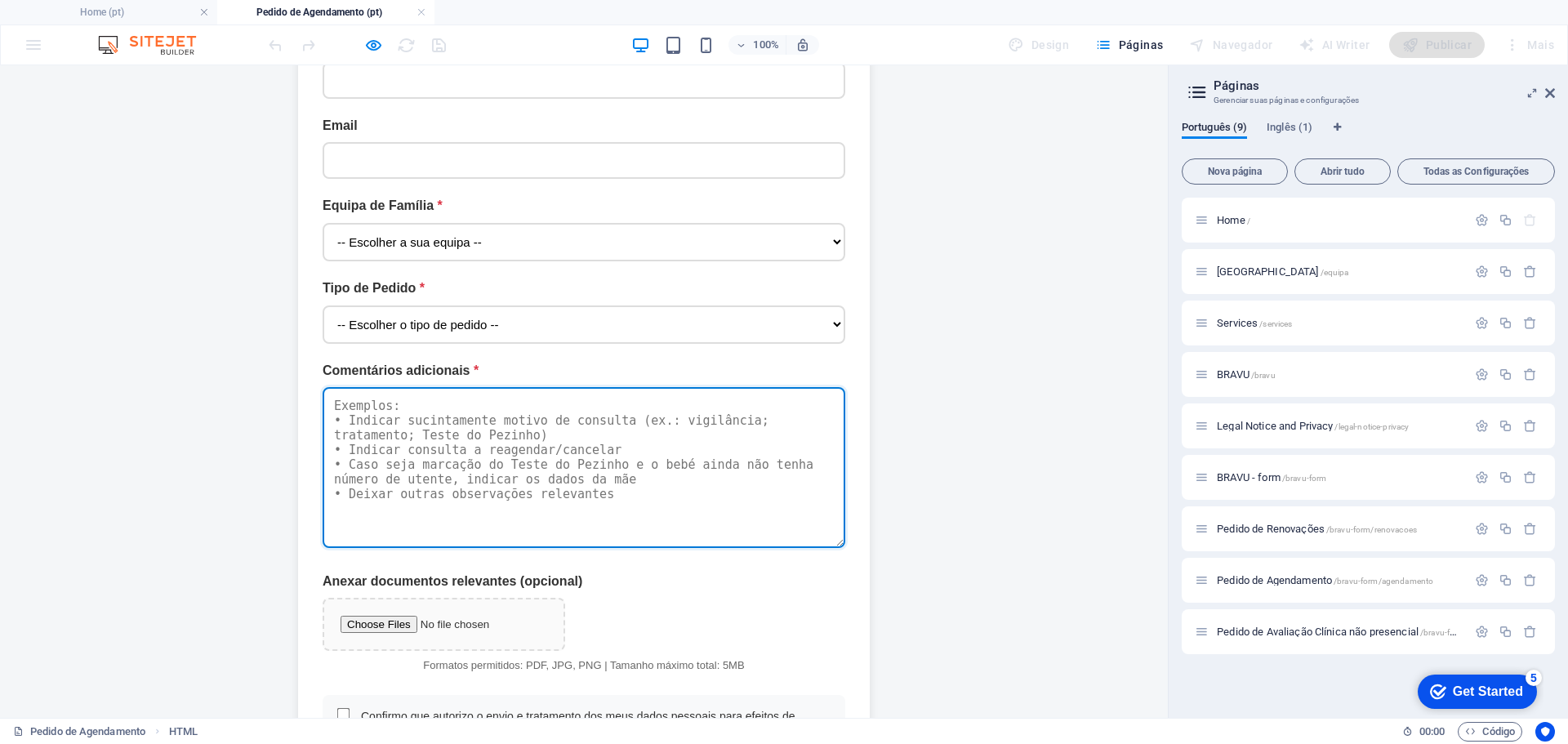
scroll to position [0, 0]
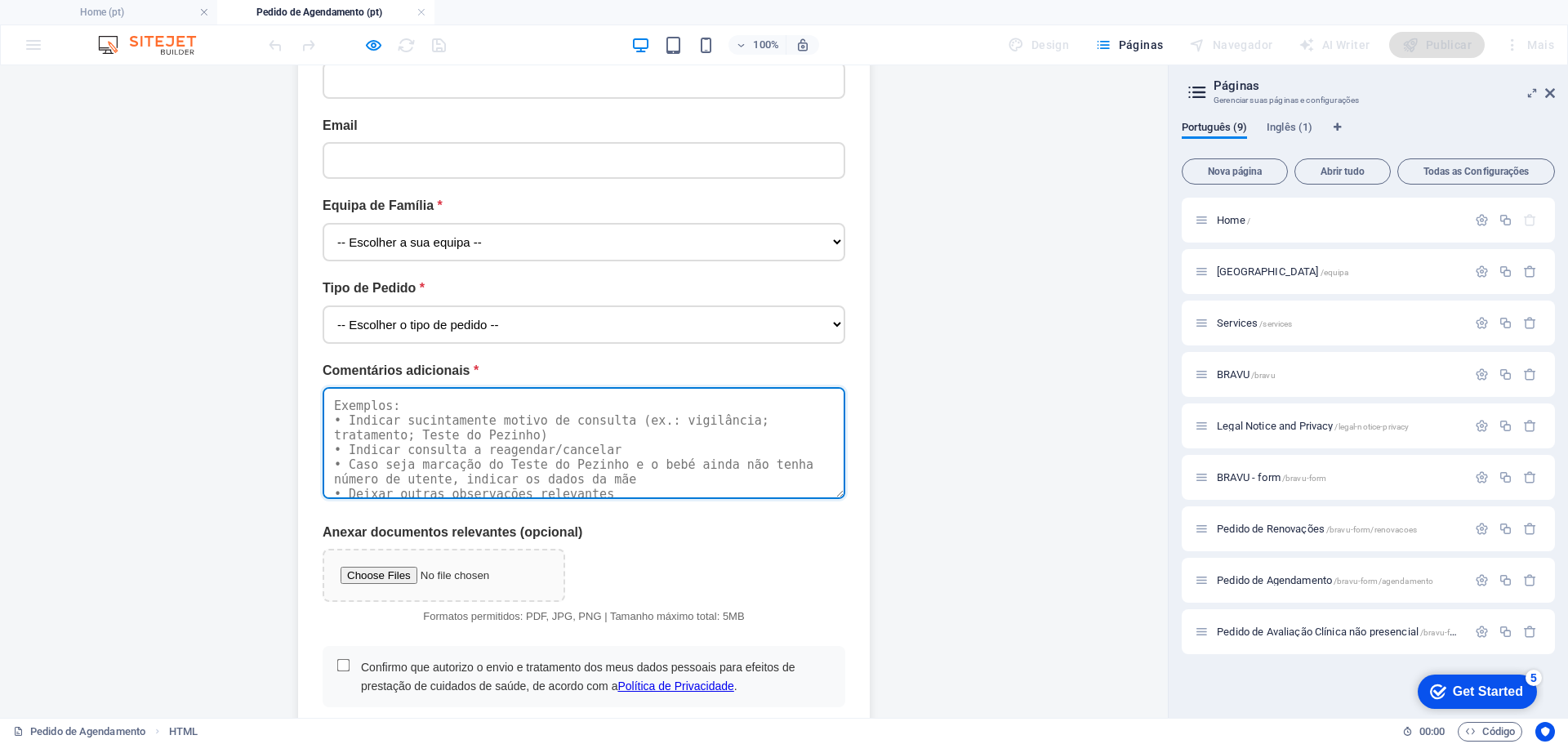
drag, startPoint x: 829, startPoint y: 419, endPoint x: 830, endPoint y: 411, distance: 8.1
click at [830, 411] on textarea "Comentários adicionais" at bounding box center [584, 443] width 523 height 112
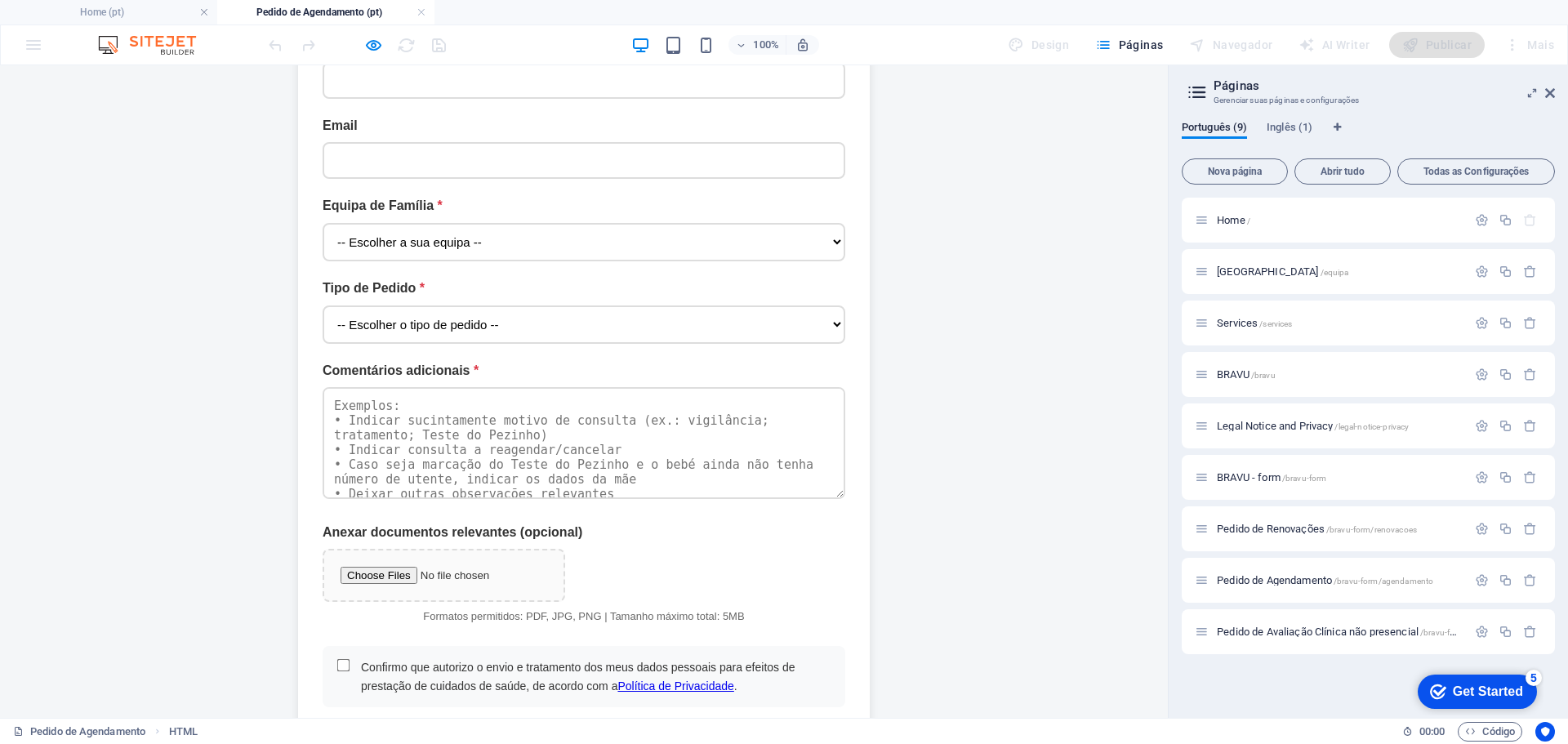
click at [945, 428] on div "BRAVU-FORM | Agendamento BRAVU-FORM Pedido de Agendamento — USF Arte Nova Infor…" at bounding box center [584, 117] width 1136 height 1348
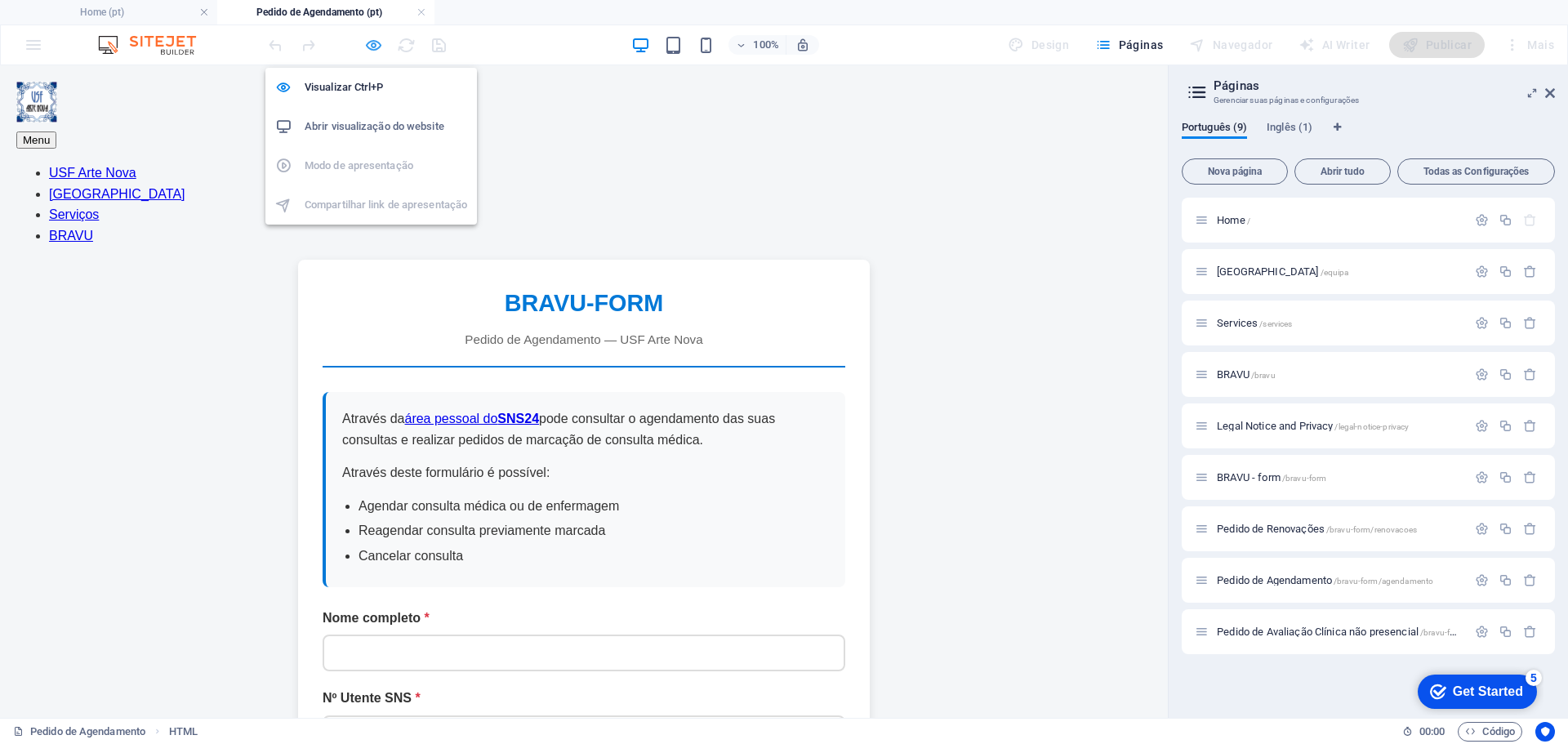
click at [374, 48] on icon "button" at bounding box center [373, 45] width 19 height 19
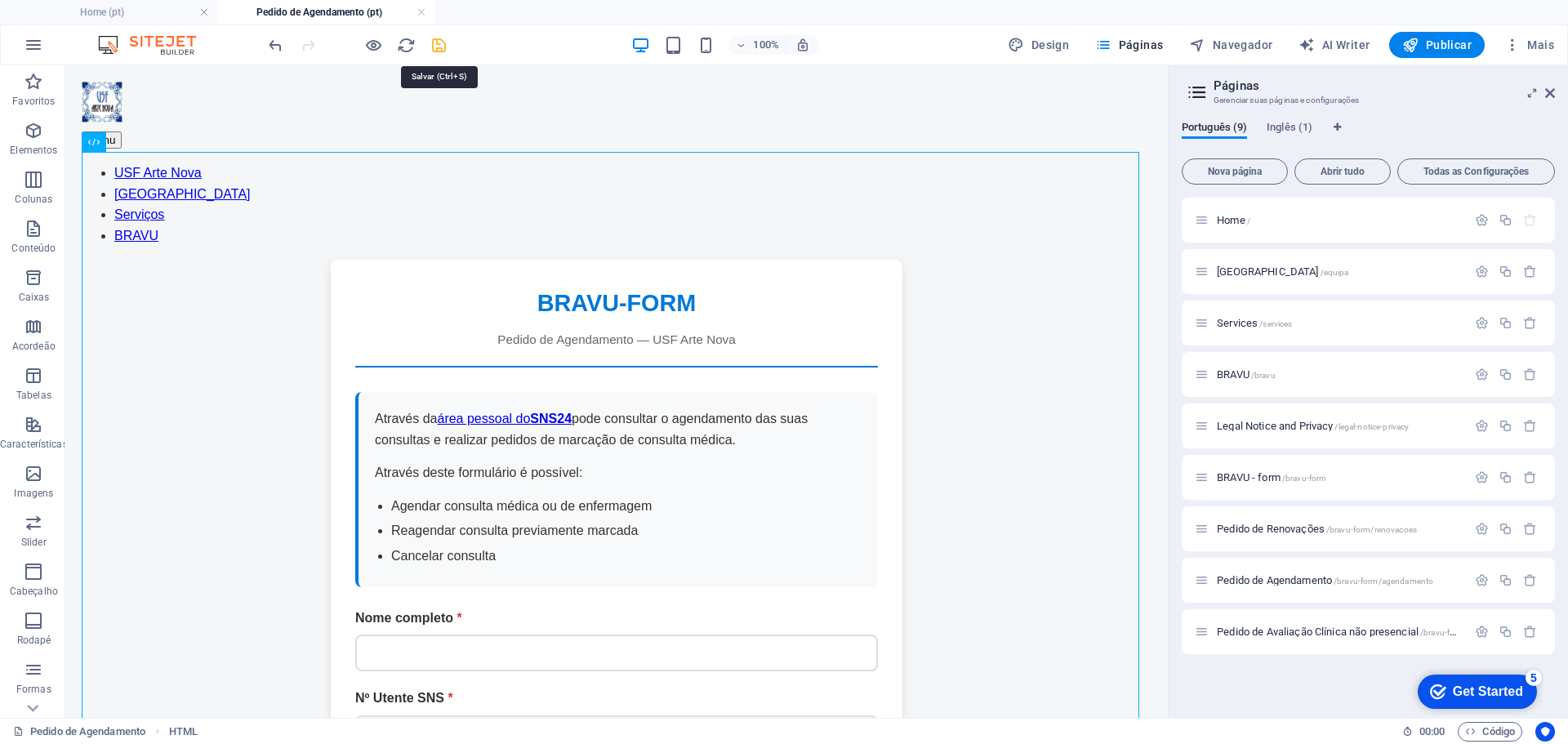
click at [440, 46] on icon "save" at bounding box center [438, 45] width 19 height 19
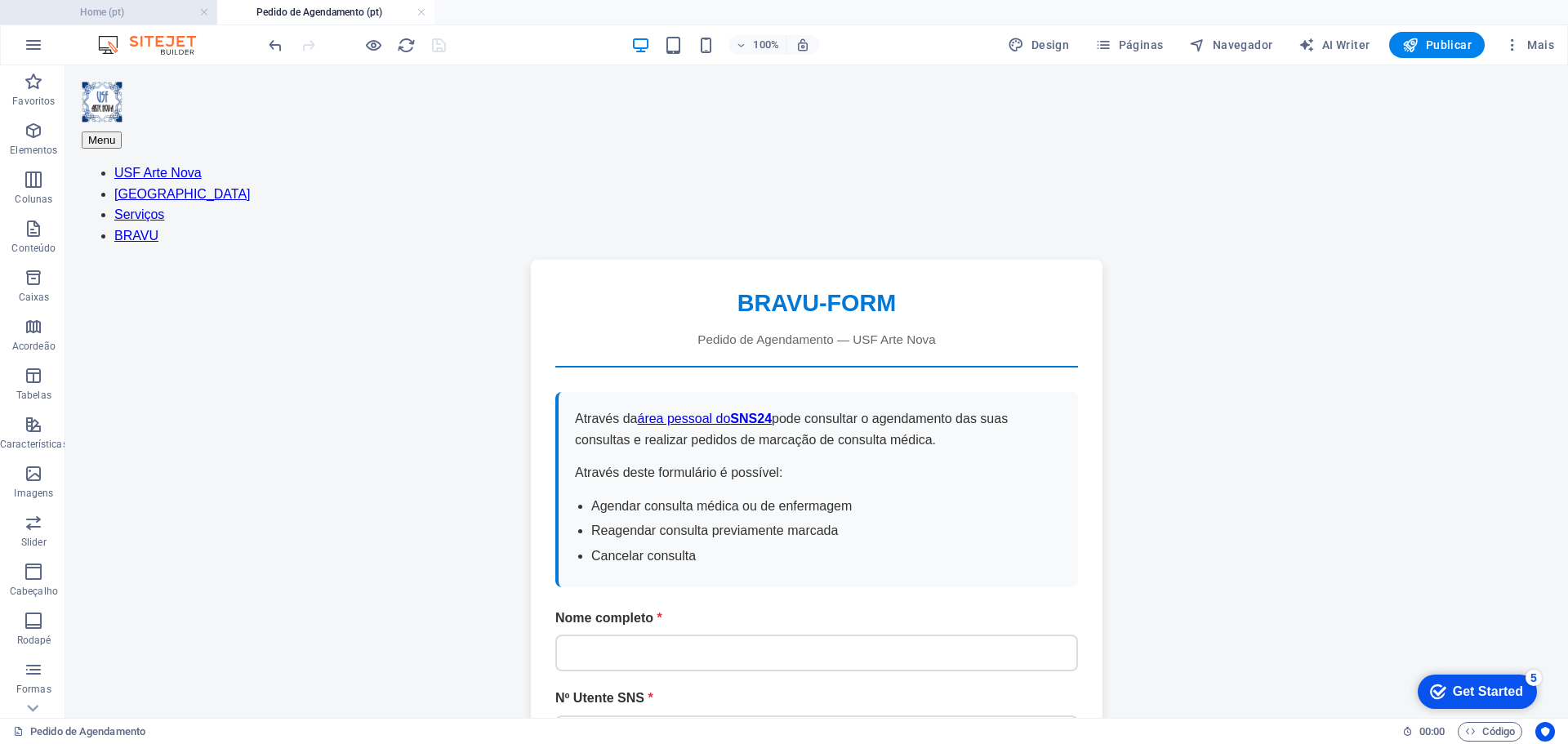
click at [124, 13] on h4 "Home (pt)" at bounding box center [108, 12] width 218 height 18
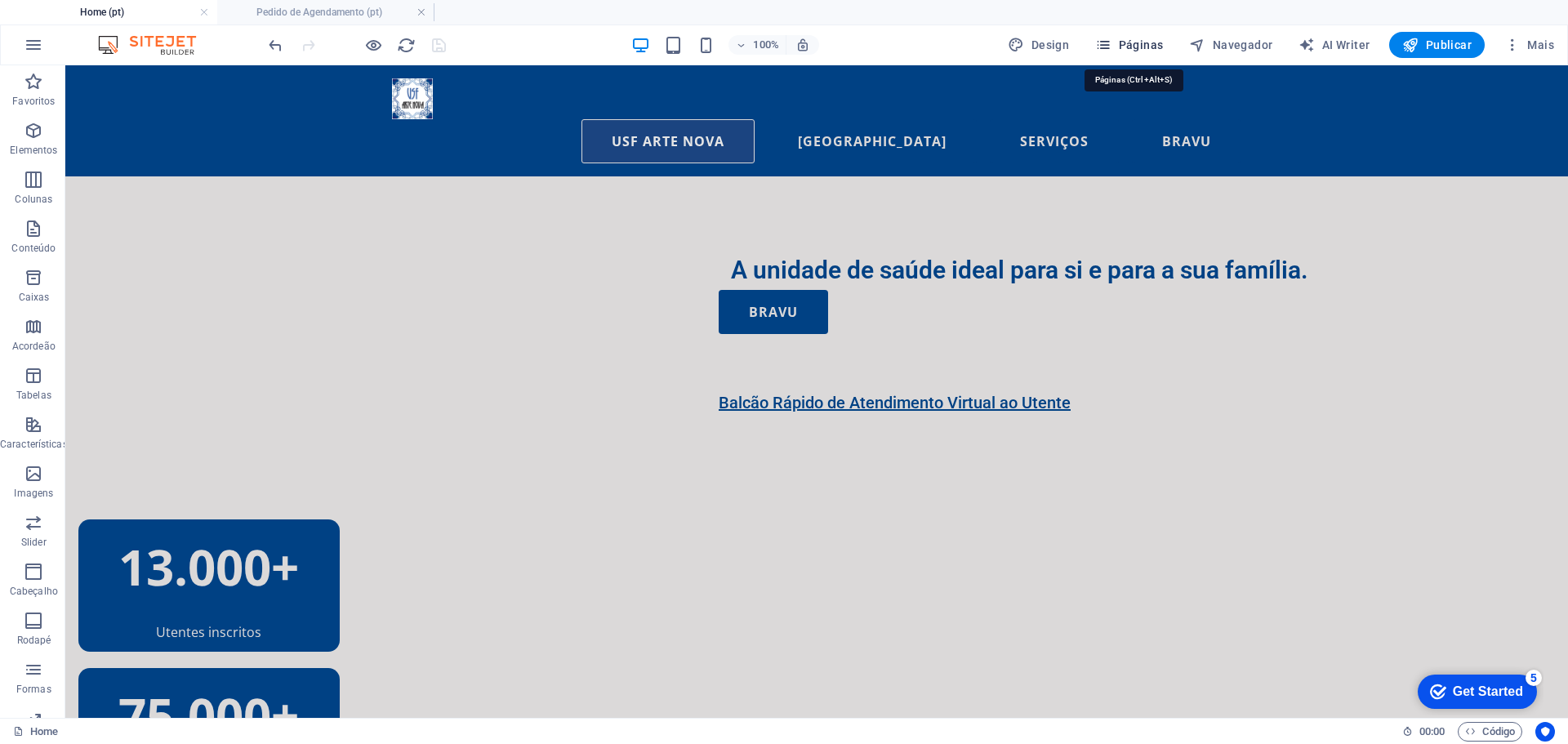
click at [1140, 41] on span "Páginas" at bounding box center [1129, 45] width 67 height 17
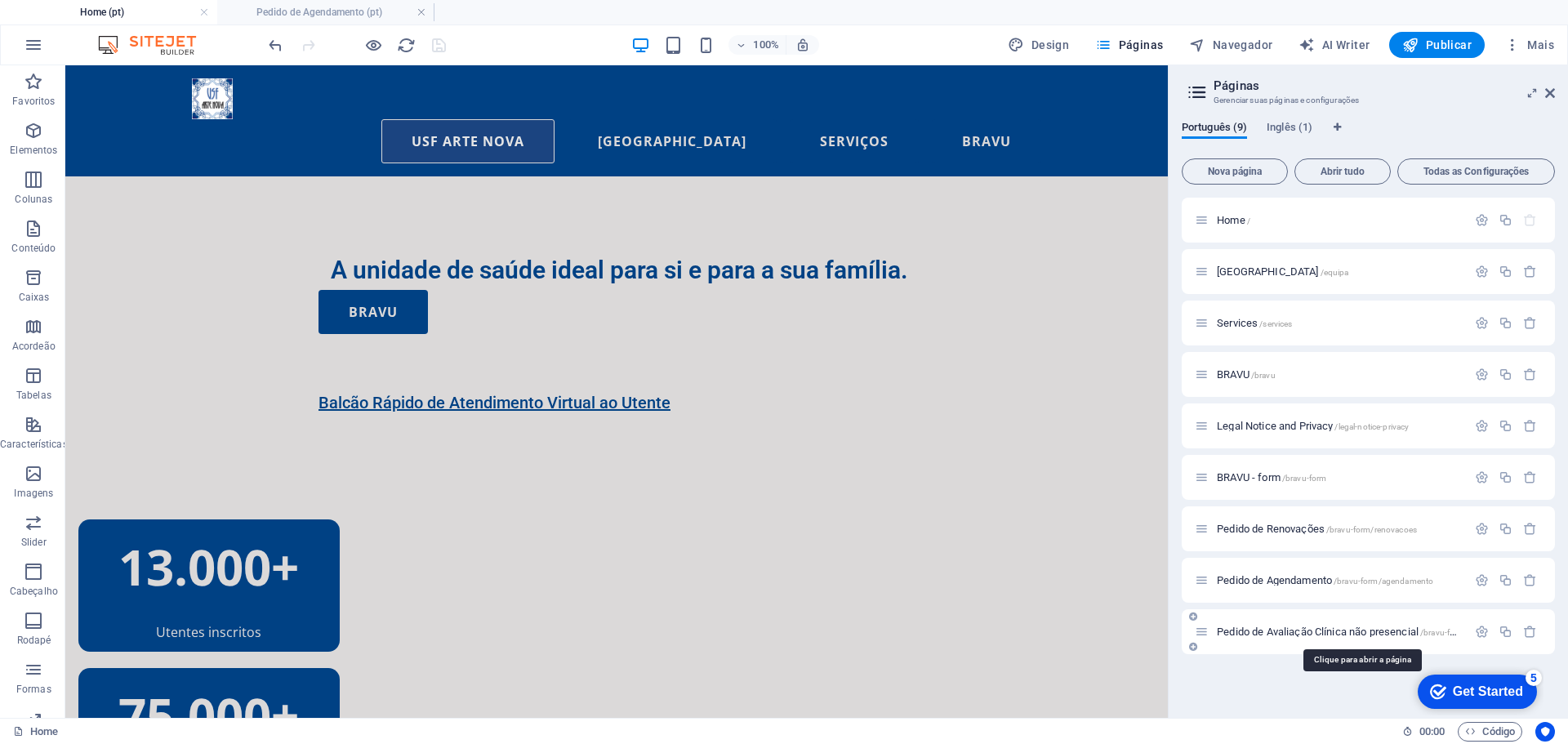
click at [1340, 631] on span "Pedido de Avaliação Clínica não presencial /bravu-form/avaliacao" at bounding box center [1359, 631] width 285 height 13
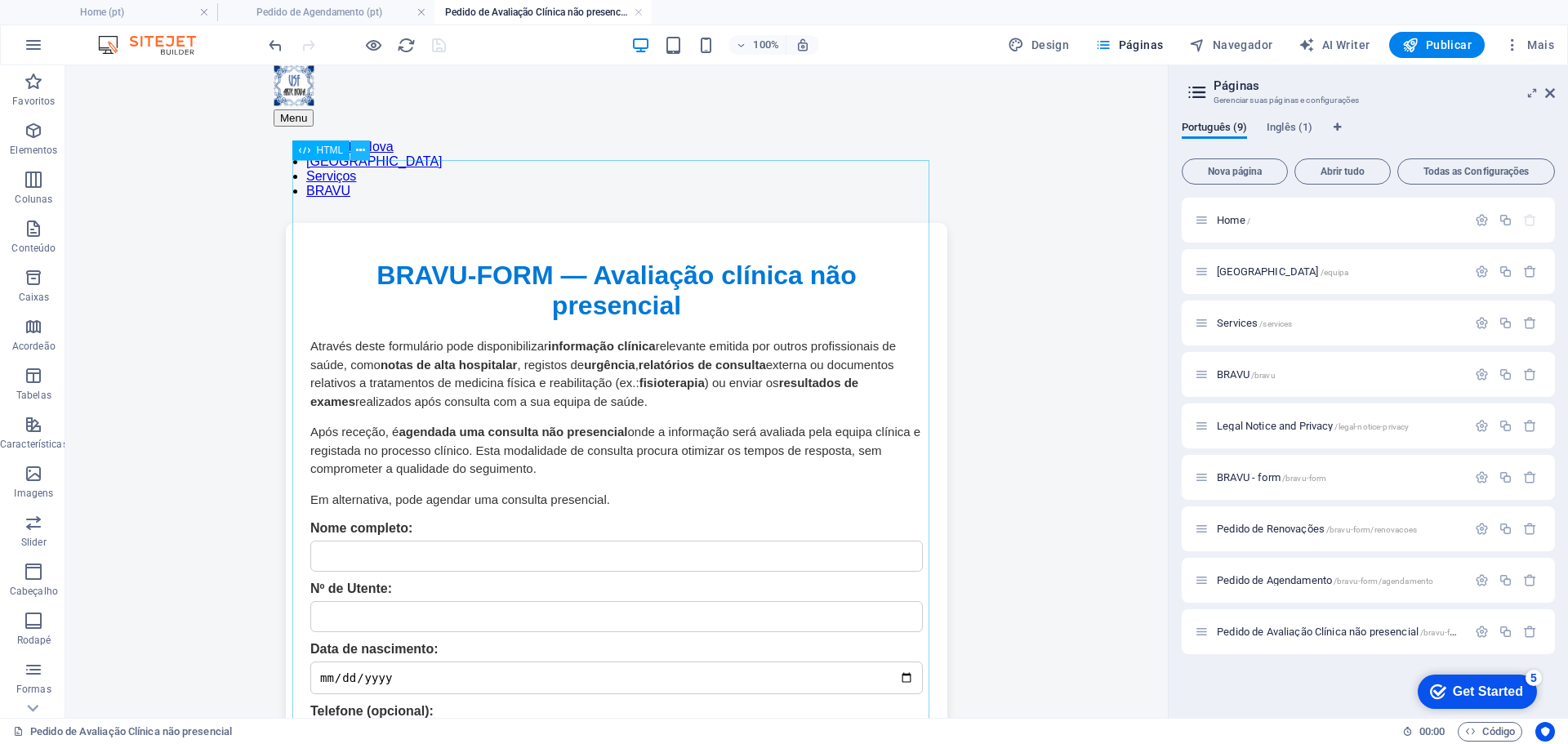
click at [361, 148] on icon at bounding box center [360, 151] width 9 height 18
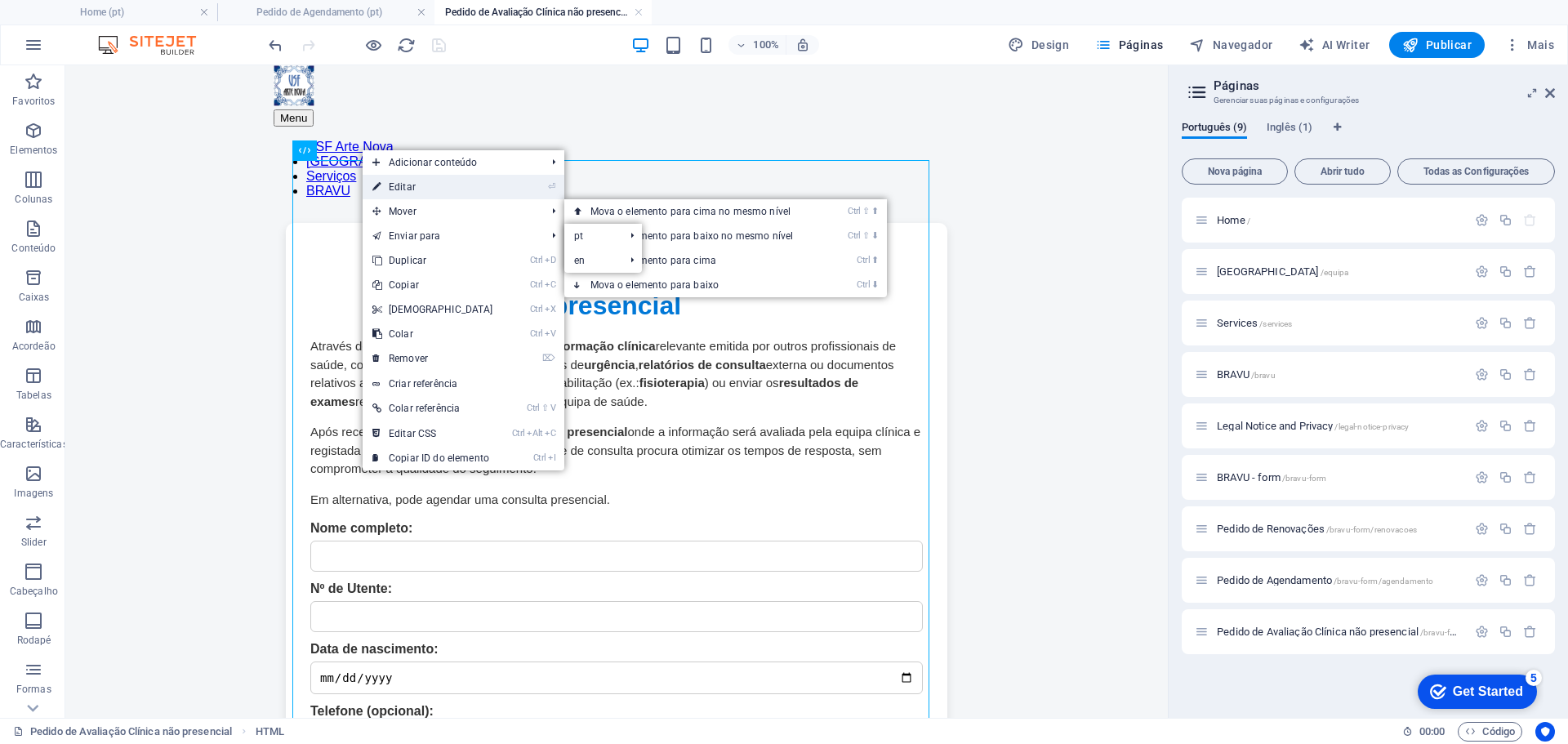
click at [446, 181] on link "⏎ Editar" at bounding box center [433, 186] width 141 height 24
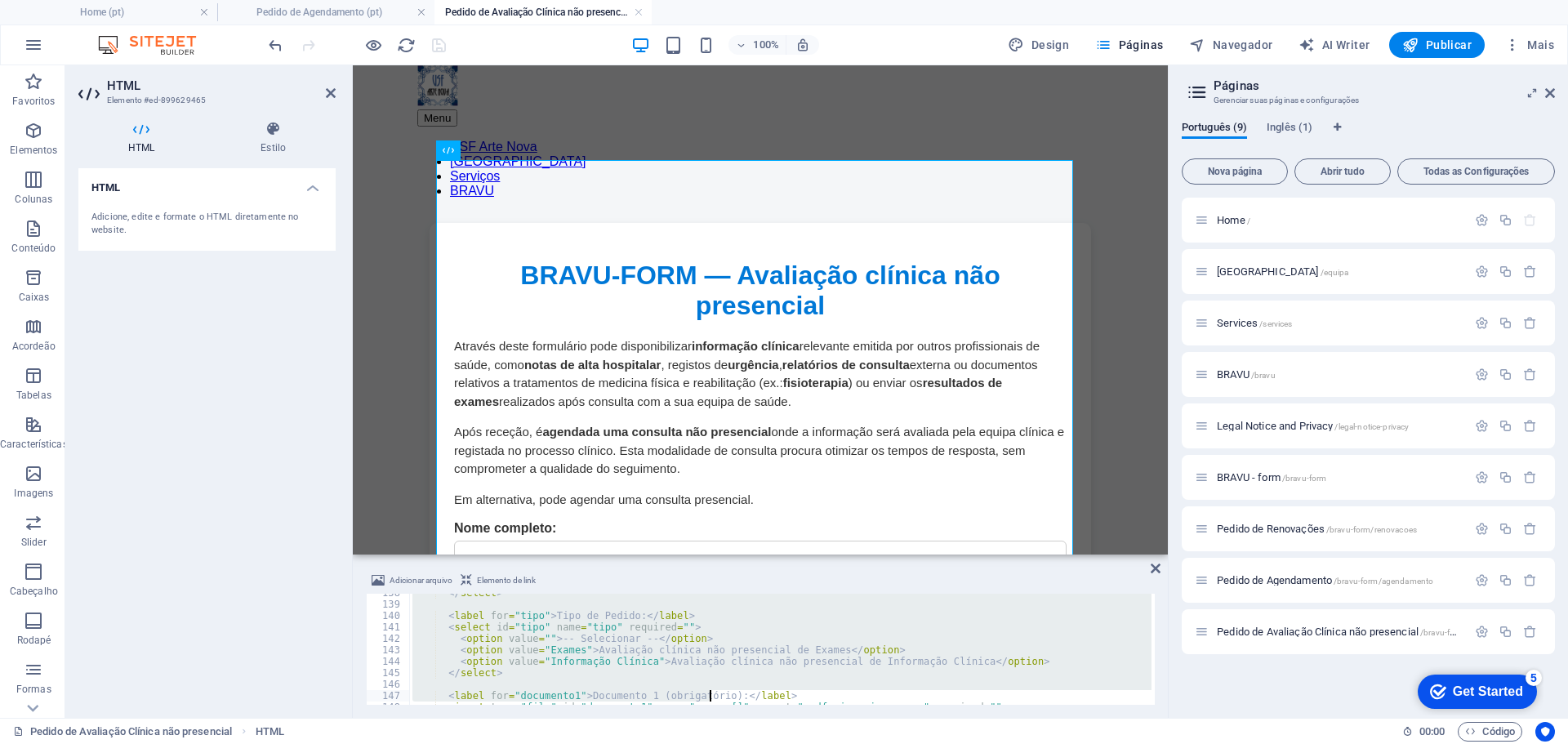
scroll to position [1835, 0]
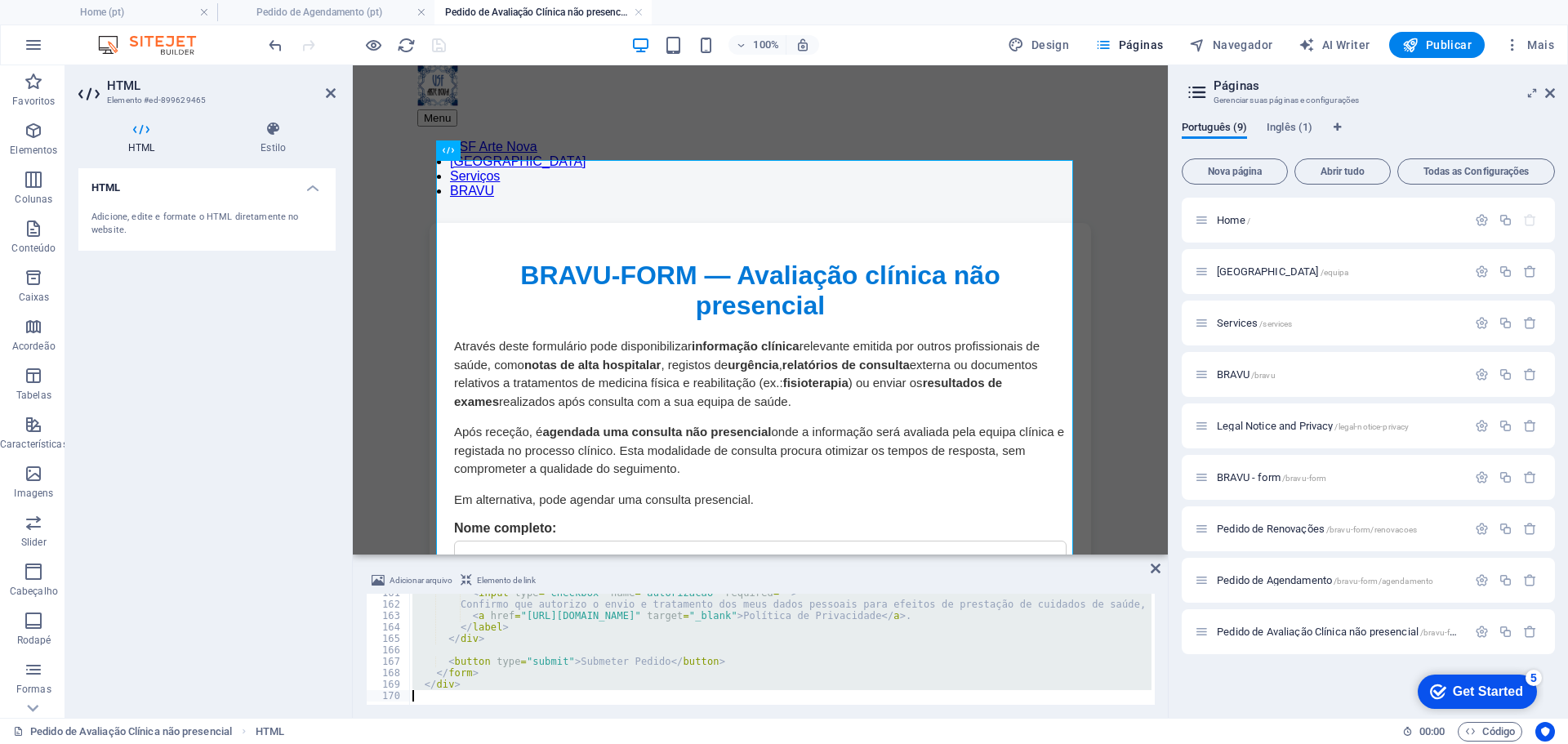
drag, startPoint x: 407, startPoint y: 599, endPoint x: 710, endPoint y: 782, distance: 354.0
click at [710, 743] on html "[DOMAIN_NAME] Home (pt) Pedido de Agendamento (pt) Pedido de Avaliação Clínica …" at bounding box center [784, 372] width 1568 height 744
type textarea "</div>"
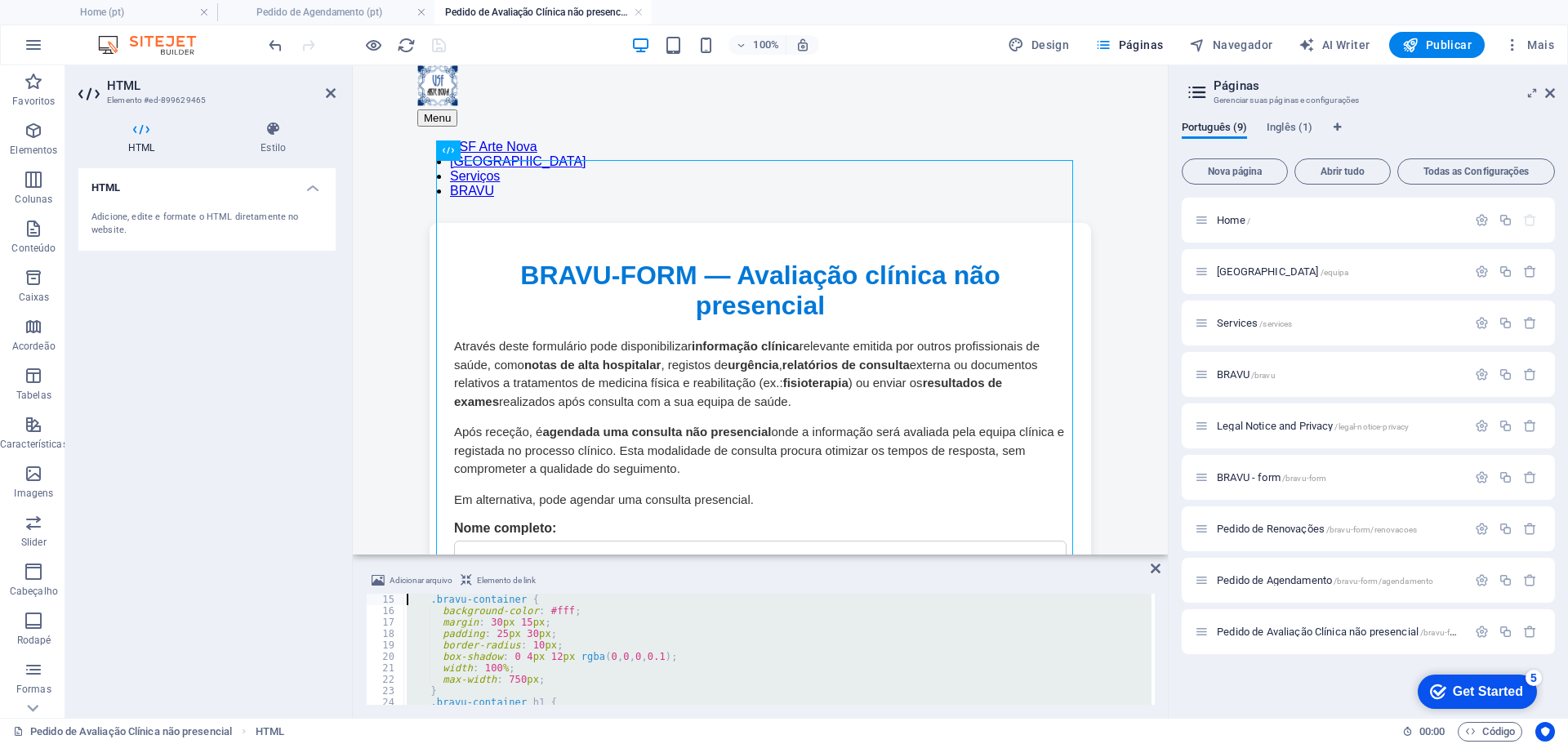
scroll to position [0, 0]
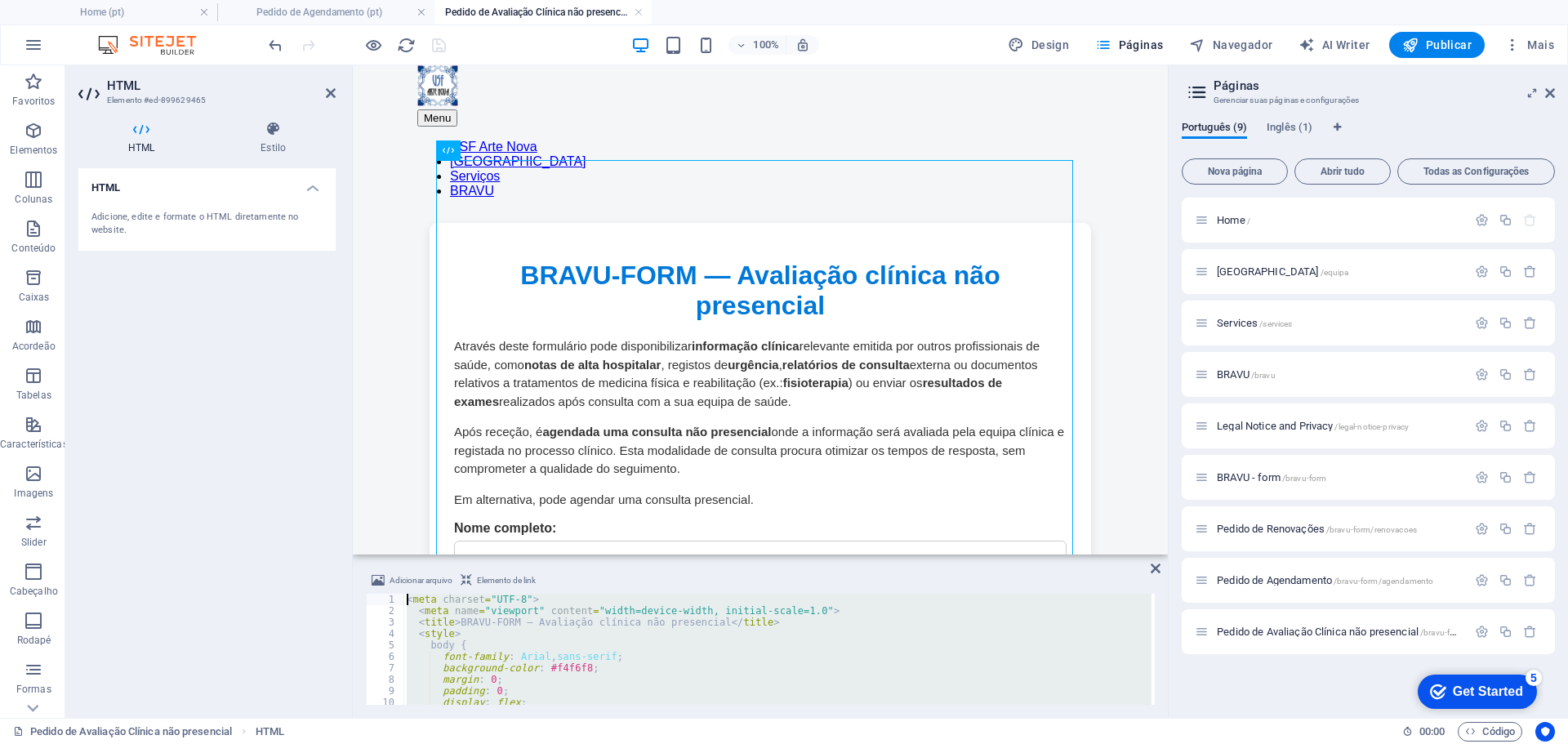
drag, startPoint x: 778, startPoint y: 761, endPoint x: 389, endPoint y: 493, distance: 472.4
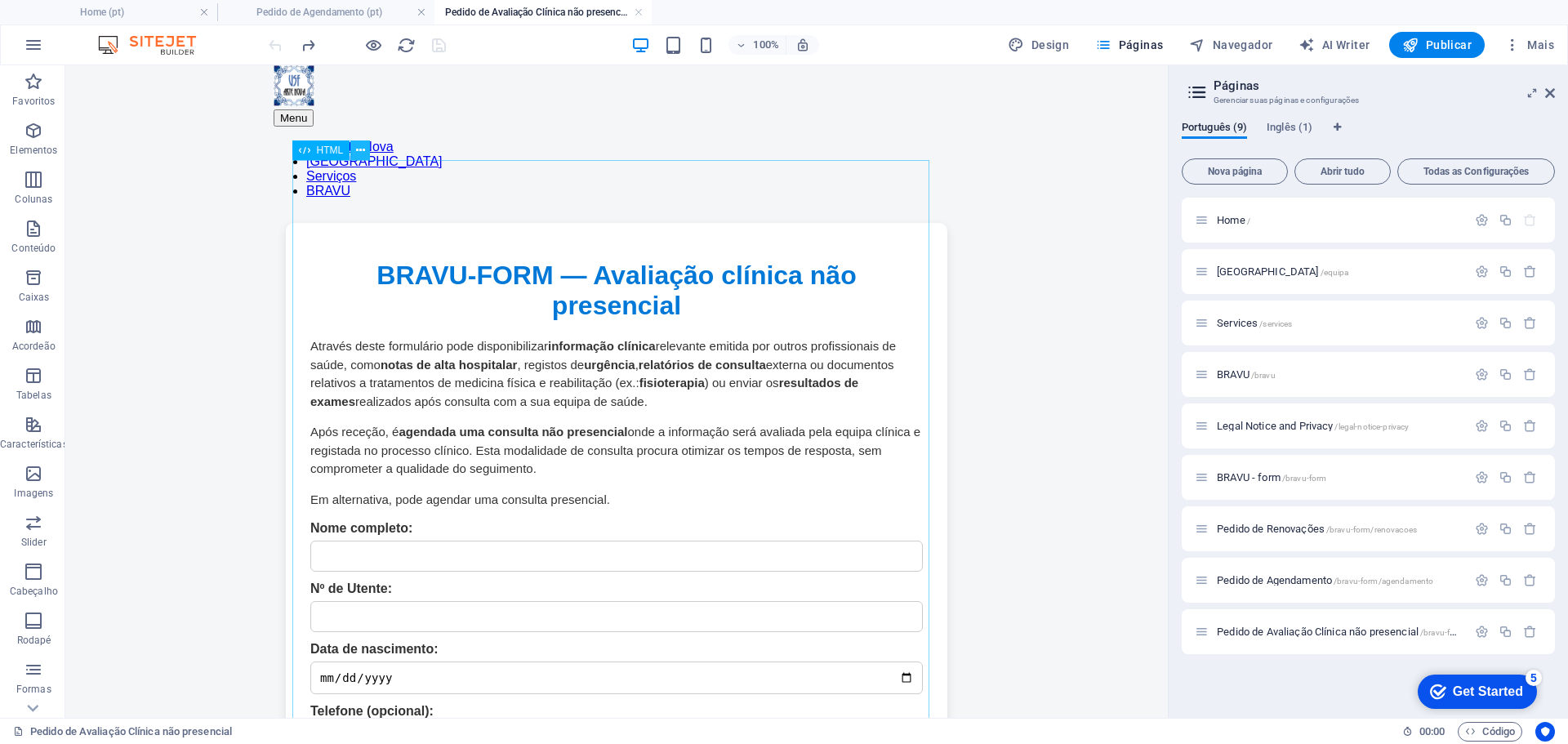
click at [358, 142] on icon at bounding box center [360, 151] width 9 height 18
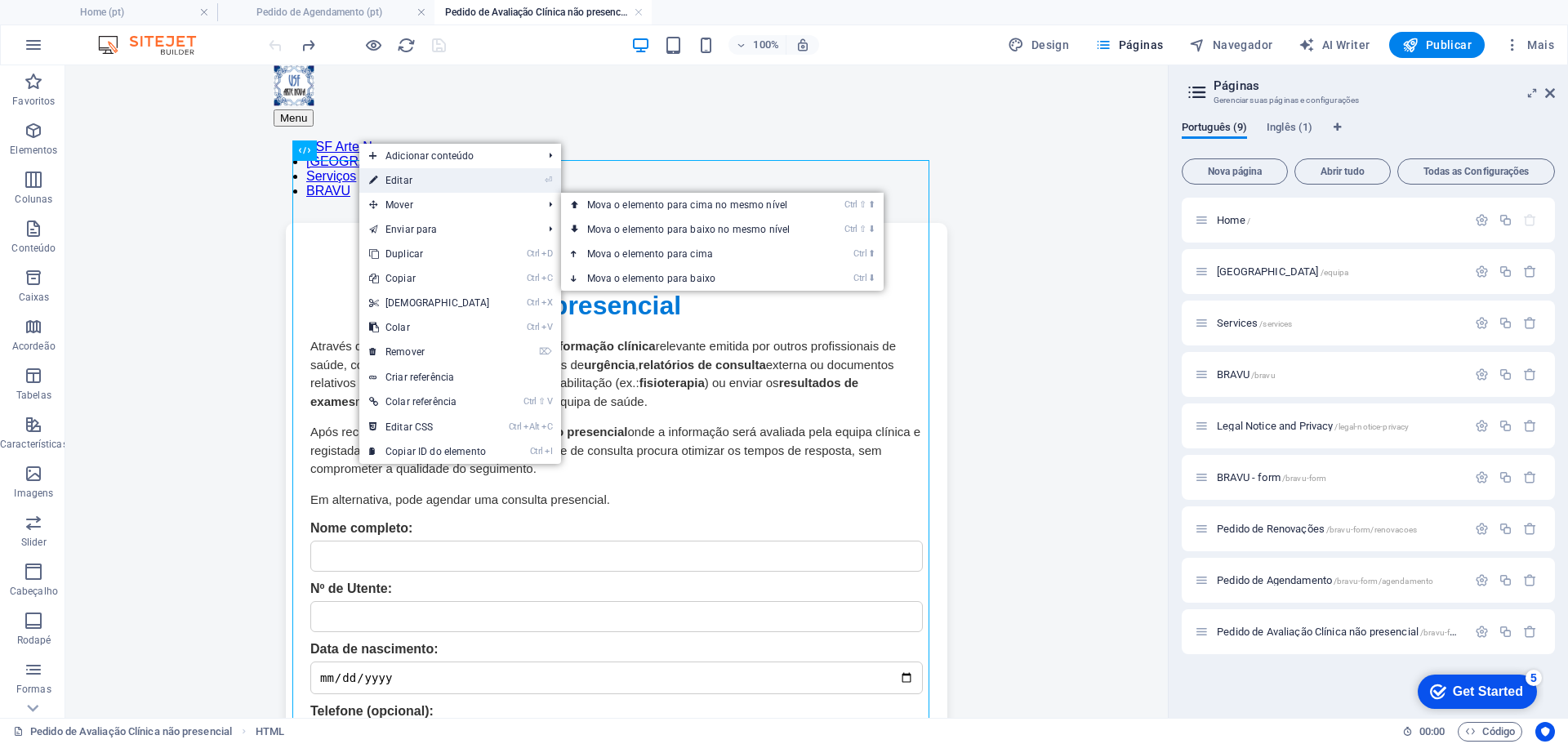
click at [438, 184] on link "⏎ Editar" at bounding box center [429, 179] width 141 height 24
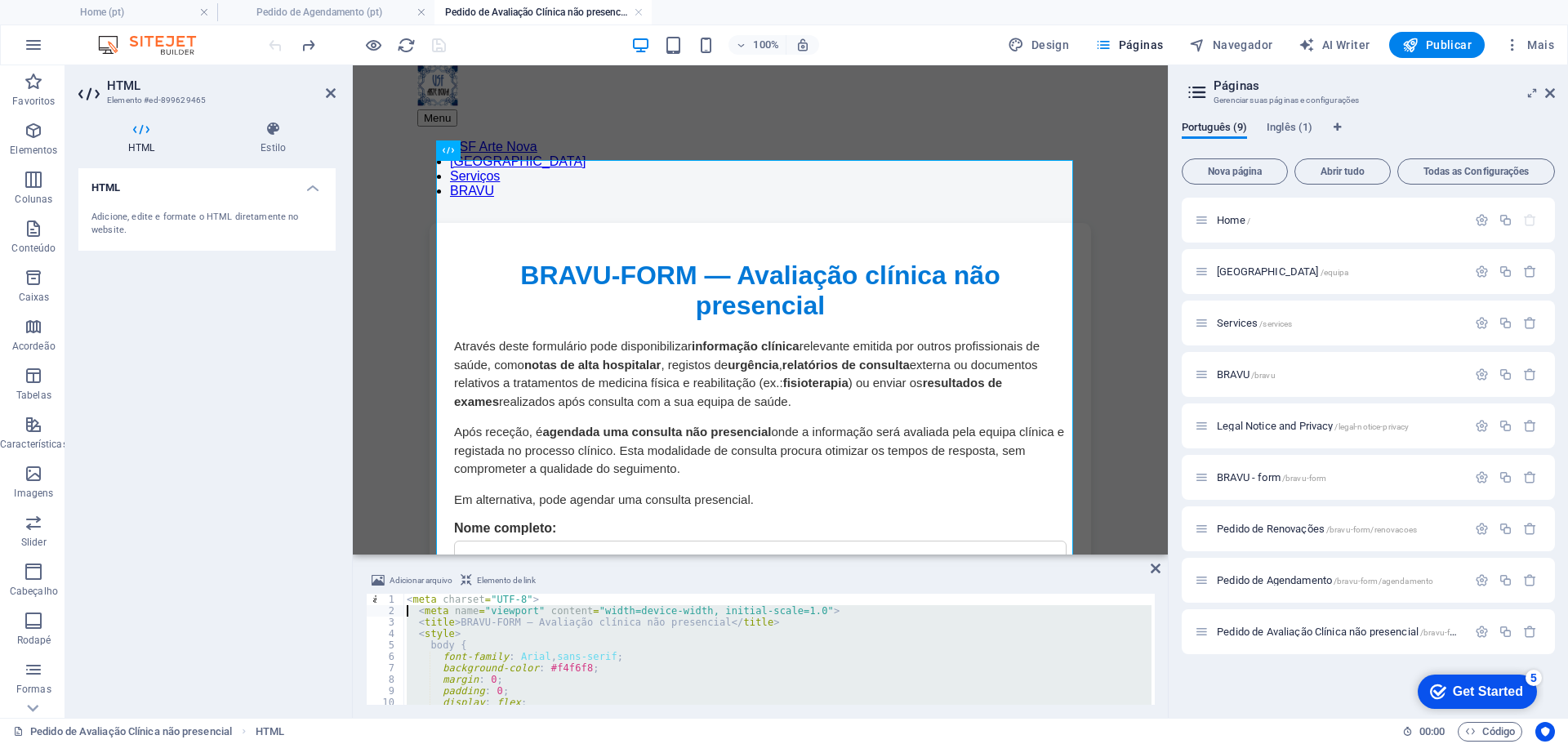
drag, startPoint x: 423, startPoint y: 693, endPoint x: 393, endPoint y: 613, distance: 85.4
click at [393, 613] on div "1 2 3 4 5 6 7 8 9 10 11 12 < meta charset = "UTF-8" > < meta name = "viewport" …" at bounding box center [760, 649] width 789 height 111
type textarea "<meta name="viewport" content="width=device-width, initial-scale=1.0"> <title>B…"
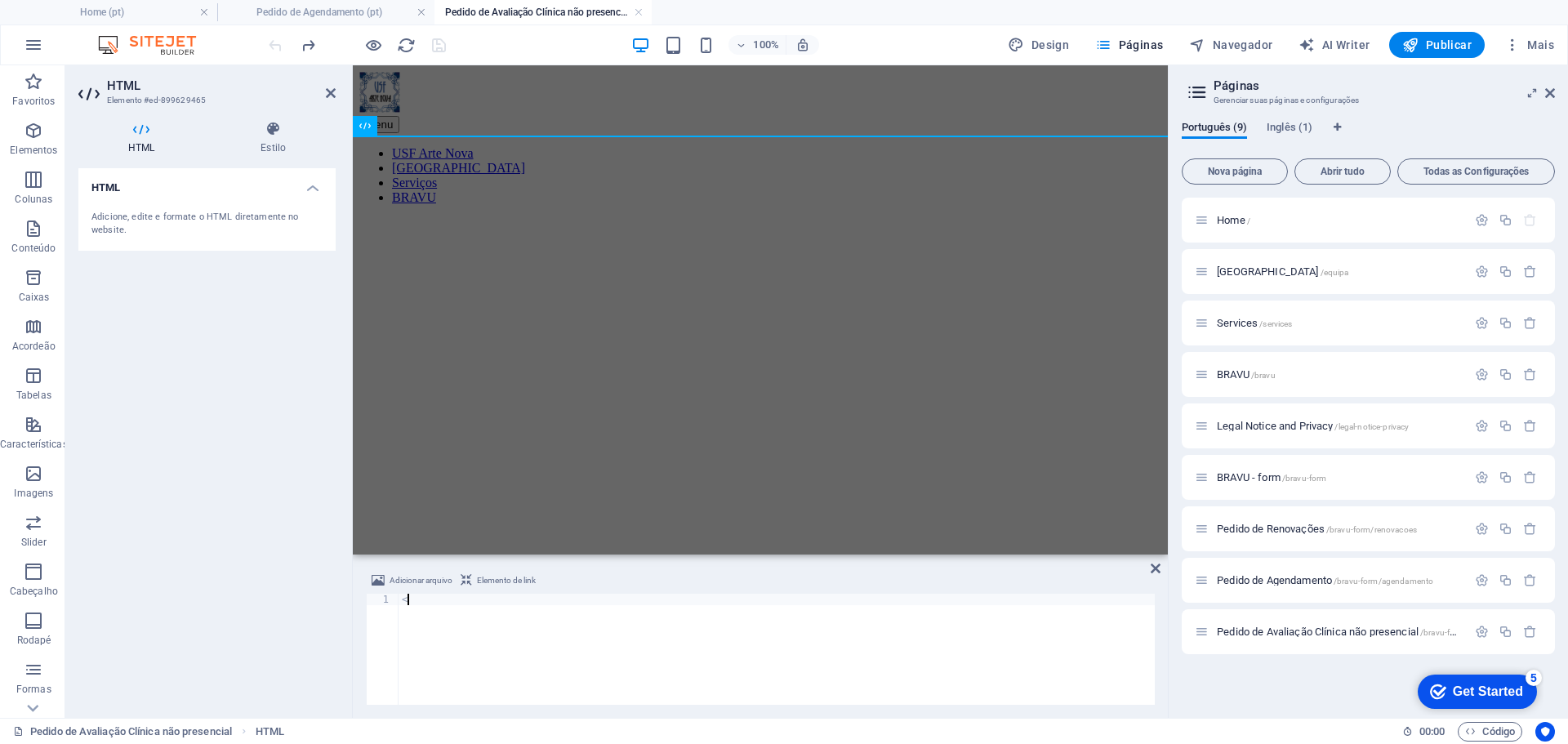
type textarea "<"
type textarea "</html>"
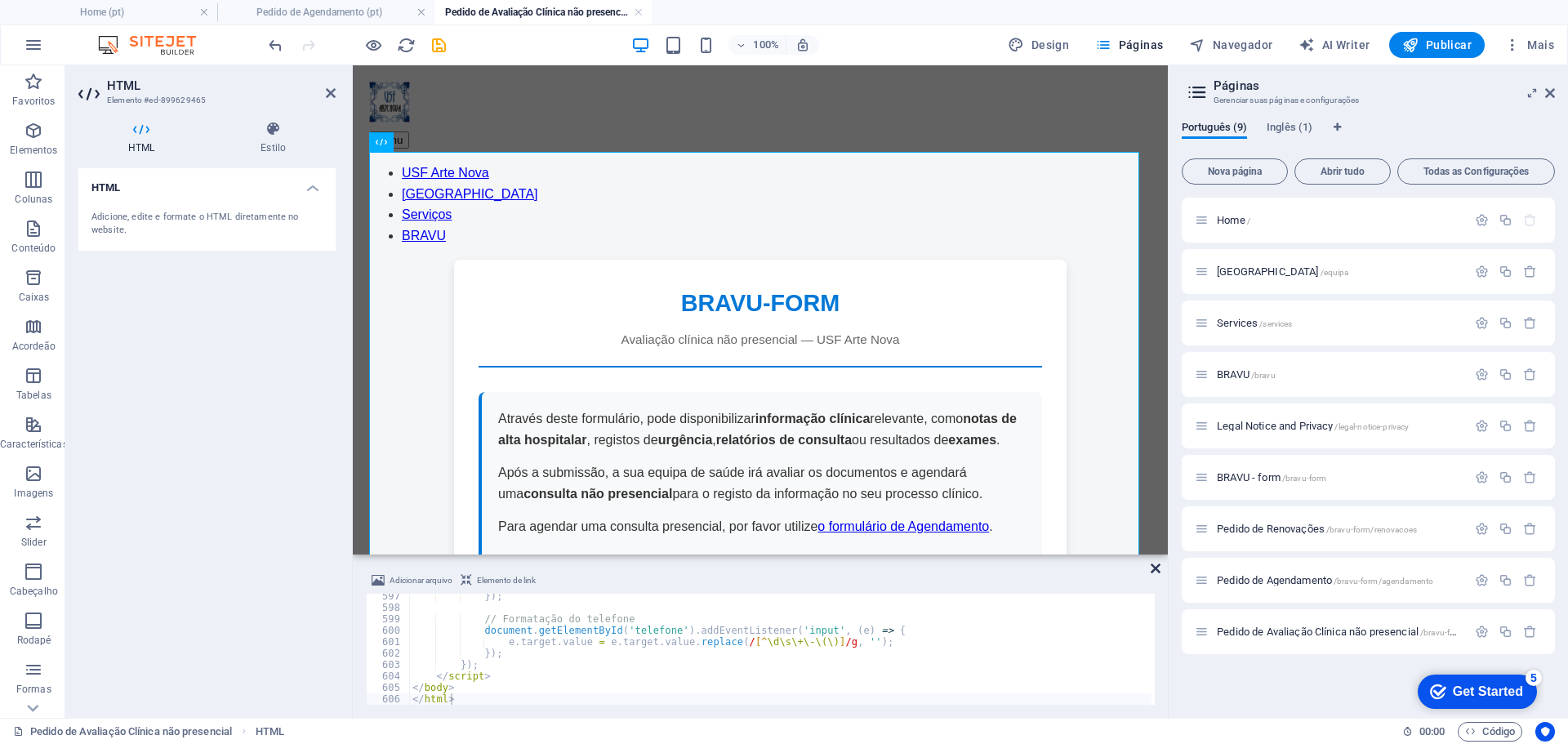
click at [1157, 572] on icon at bounding box center [1155, 568] width 10 height 13
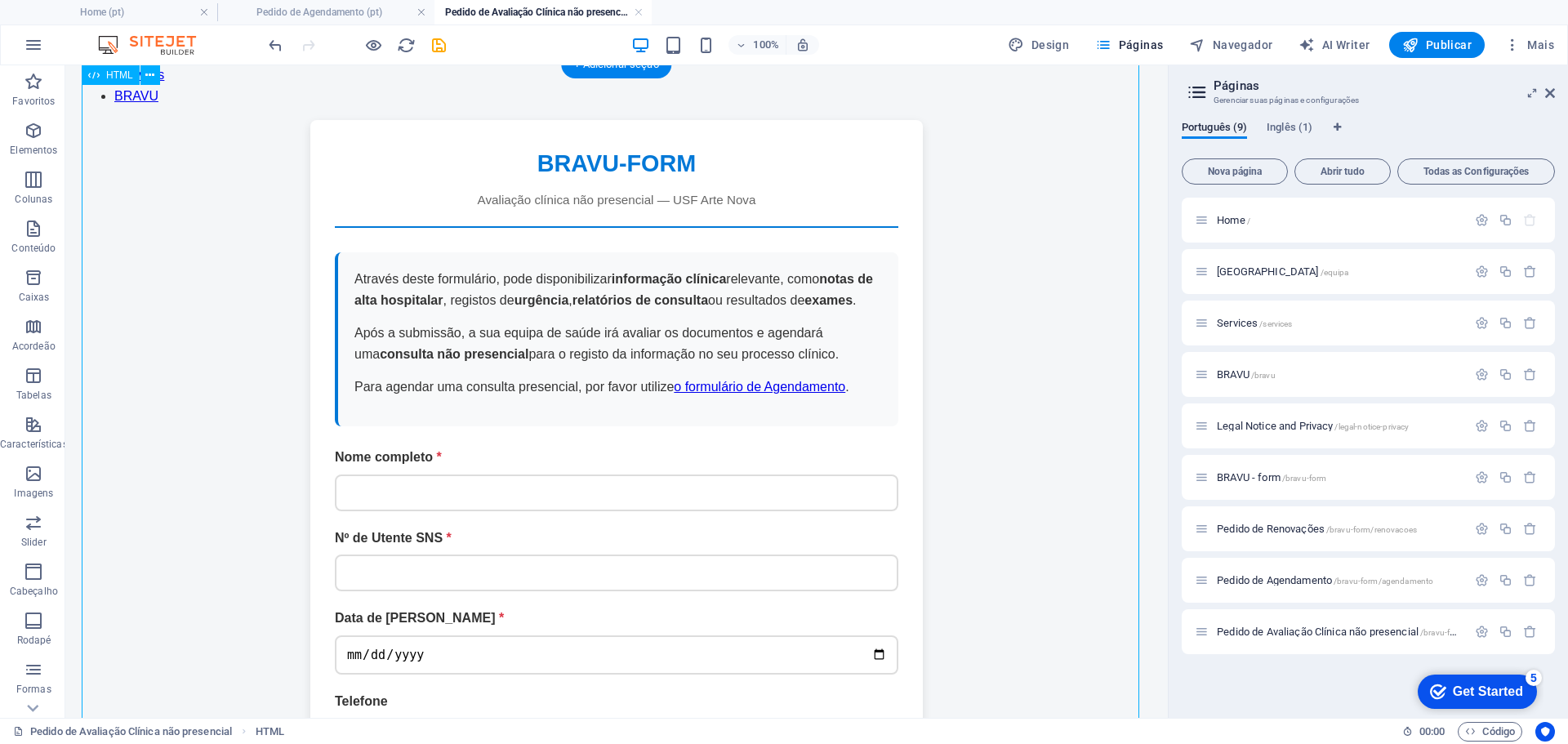
scroll to position [0, 0]
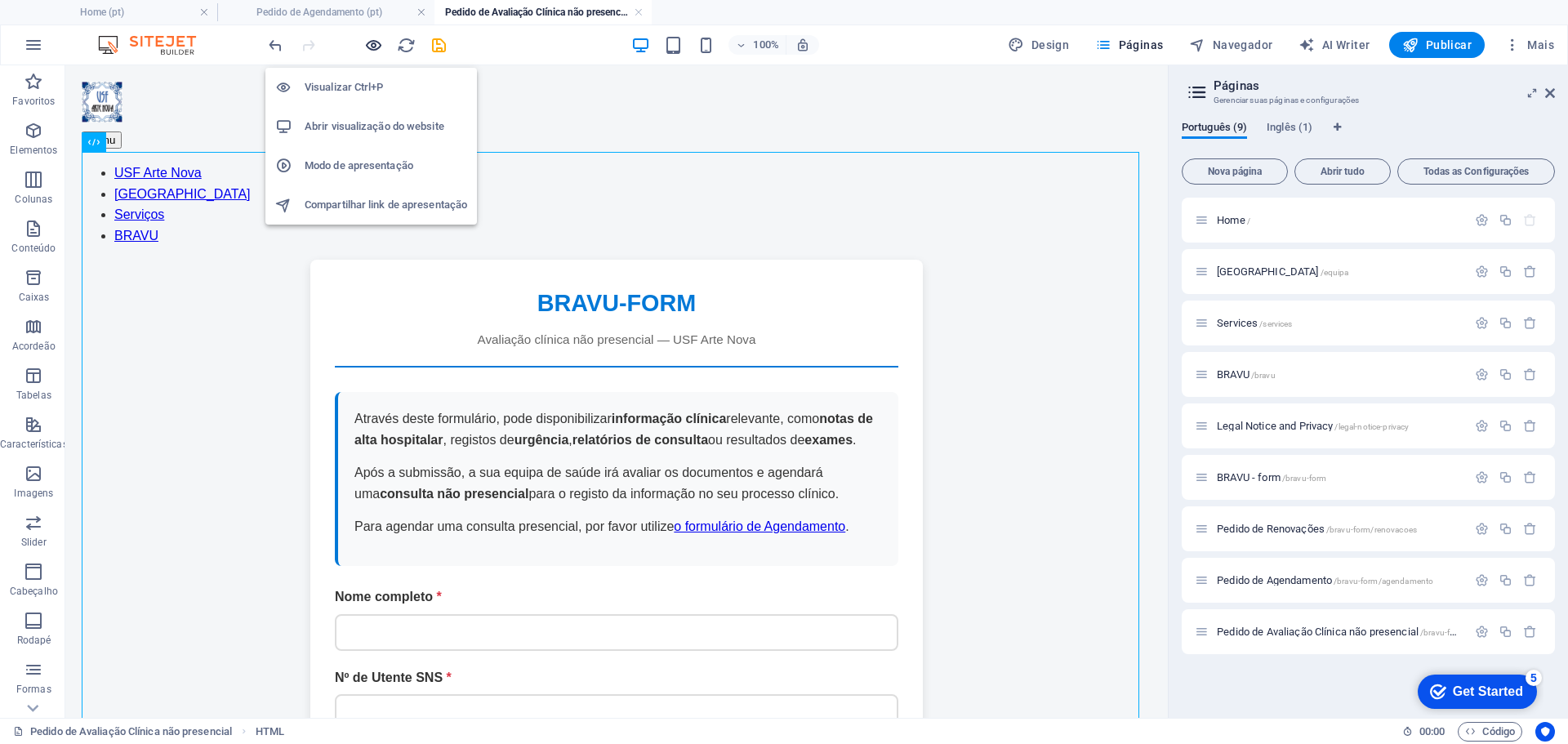
click at [375, 44] on icon "button" at bounding box center [373, 45] width 19 height 19
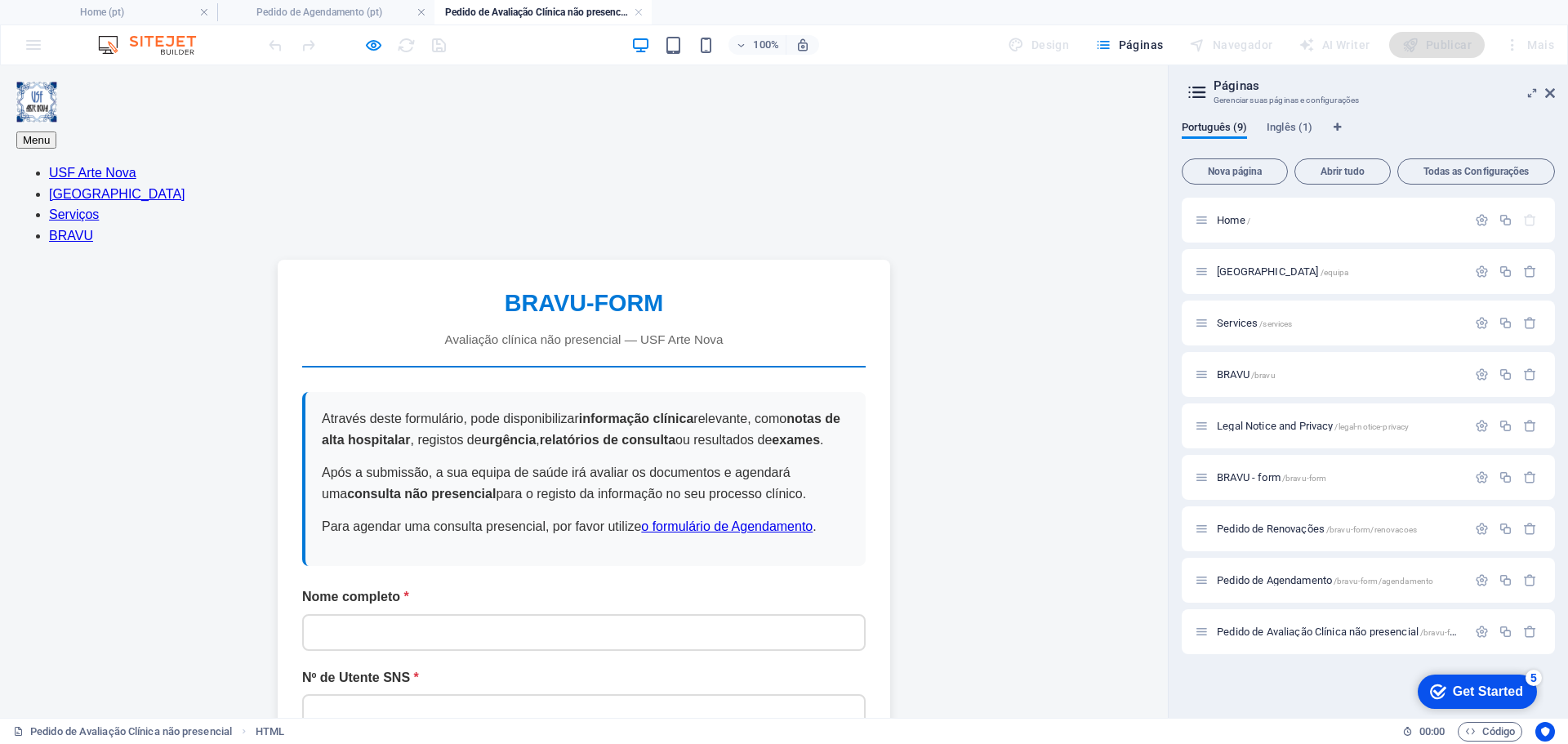
click at [737, 519] on link "o formulário de Agendamento" at bounding box center [727, 526] width 172 height 14
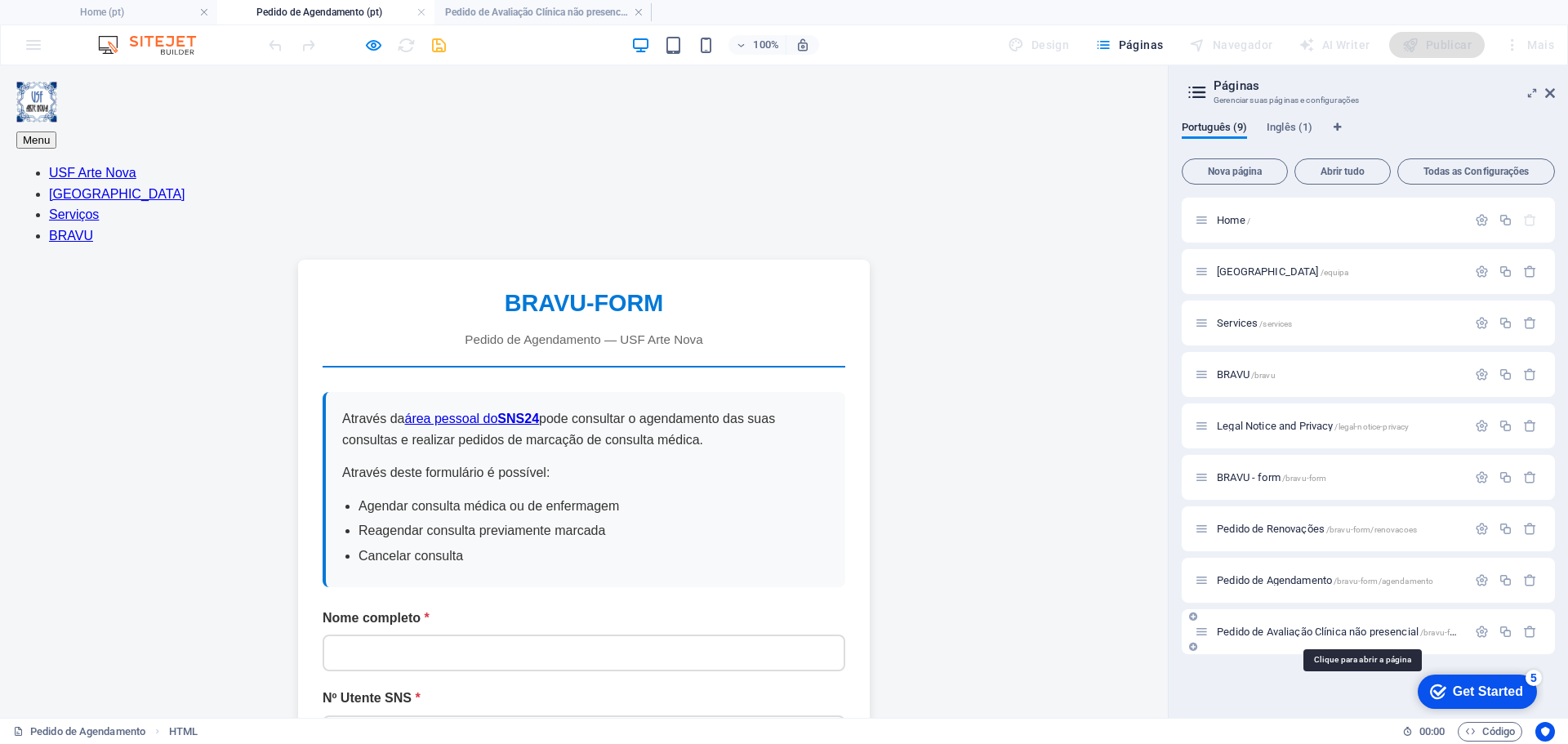
click at [1305, 633] on span "Pedido de Avaliação Clínica não presencial /bravu-form/avaliacao" at bounding box center [1359, 631] width 285 height 13
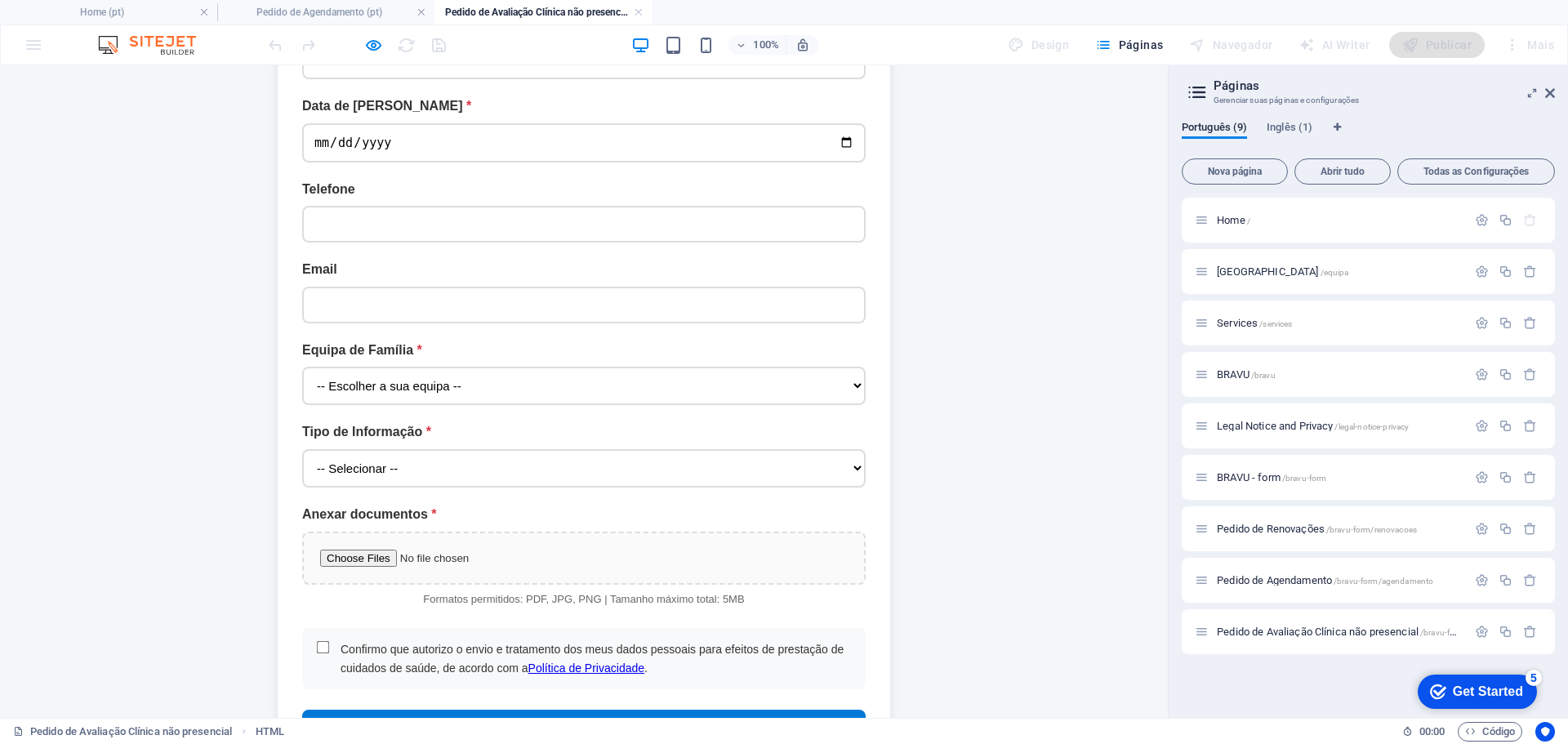
scroll to position [653, 0]
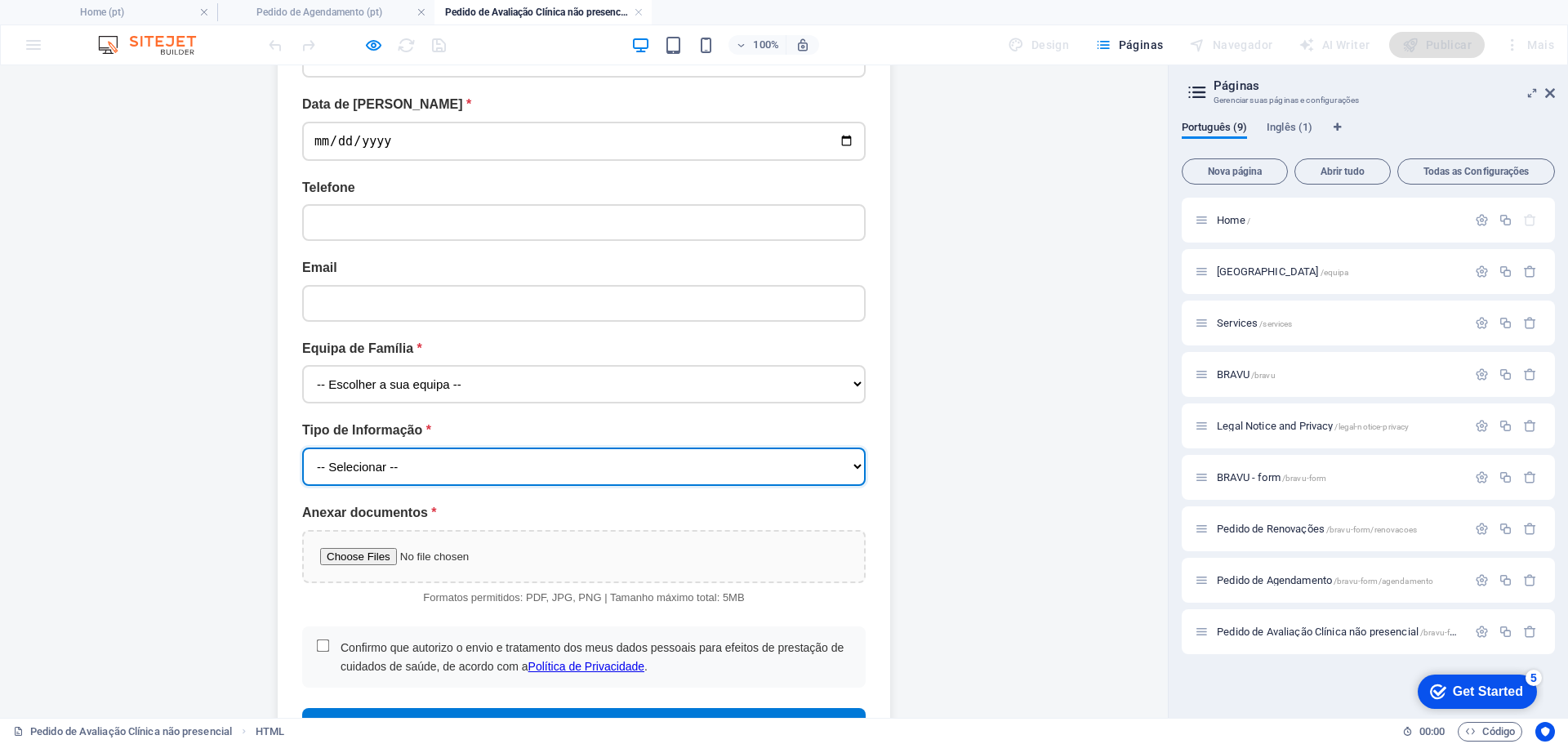
click at [482, 448] on select "-- Selecionar -- Avaliação de Exames Avaliação de Informação Clínica" at bounding box center [584, 466] width 564 height 38
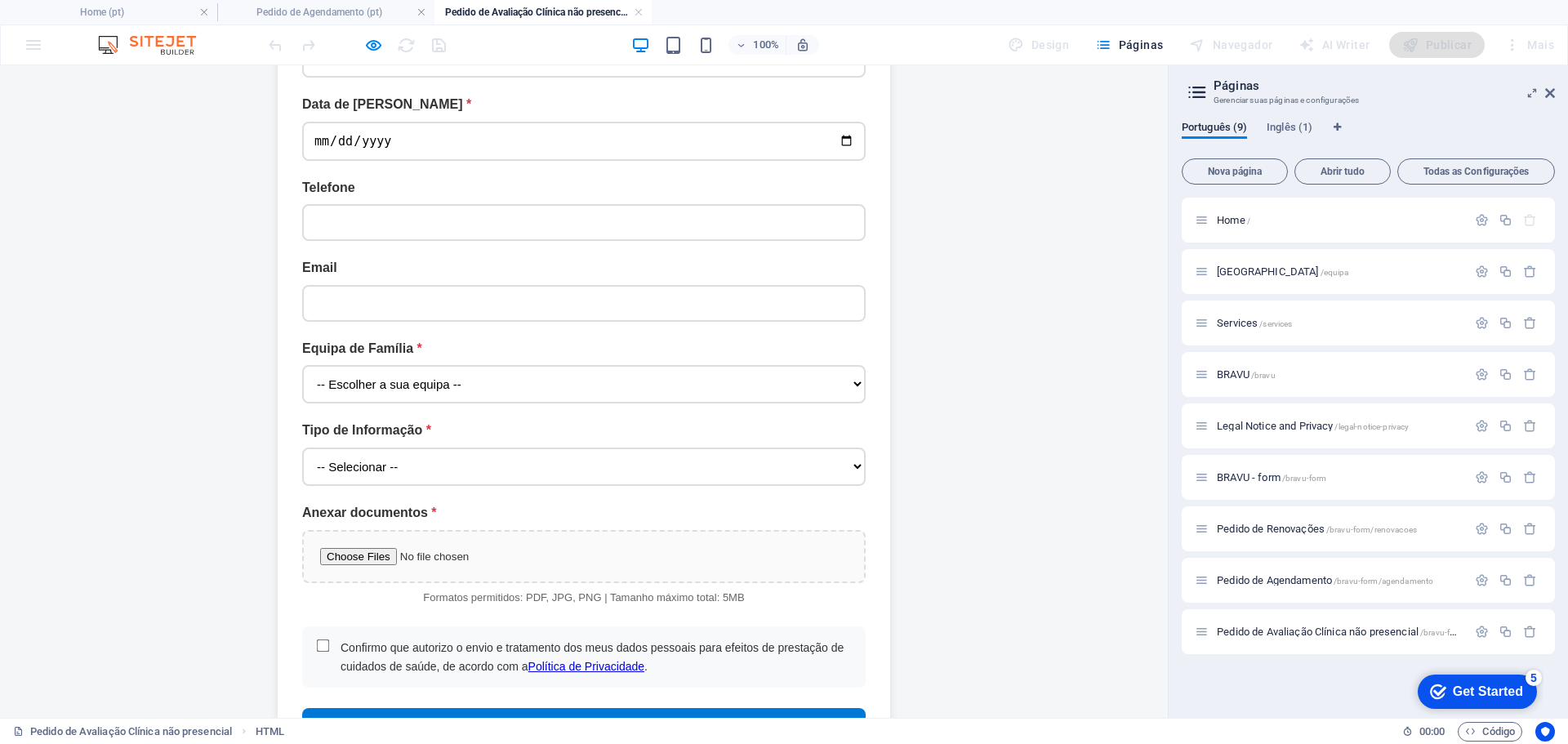
drag, startPoint x: 985, startPoint y: 397, endPoint x: 537, endPoint y: 446, distance: 450.7
click at [985, 397] on div "BRAVU-FORM | Avaliação clínica não presencial BRAVU-FORM Avaliação clínica não …" at bounding box center [584, 189] width 1136 height 1165
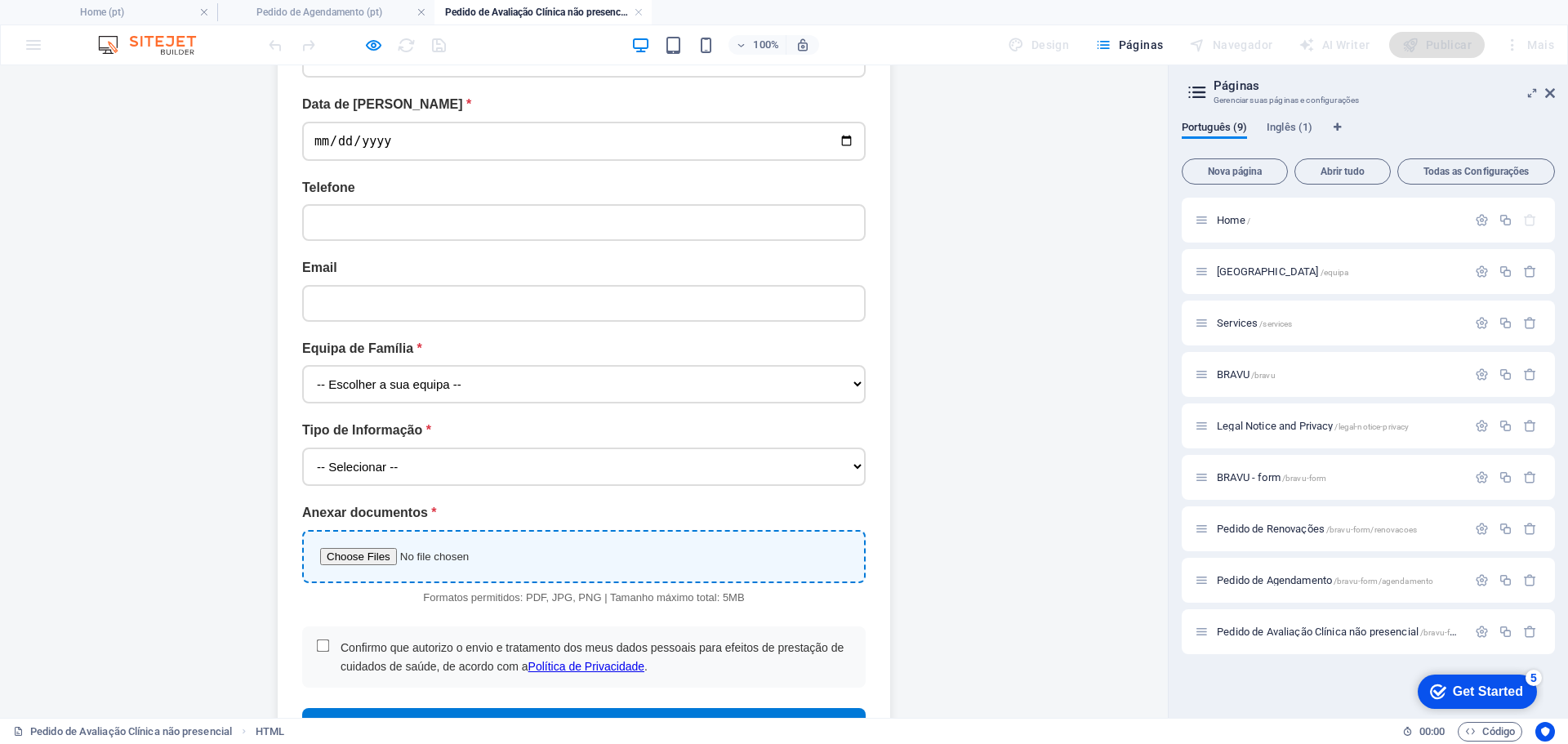
click at [369, 529] on input "Anexar documentos" at bounding box center [584, 556] width 564 height 53
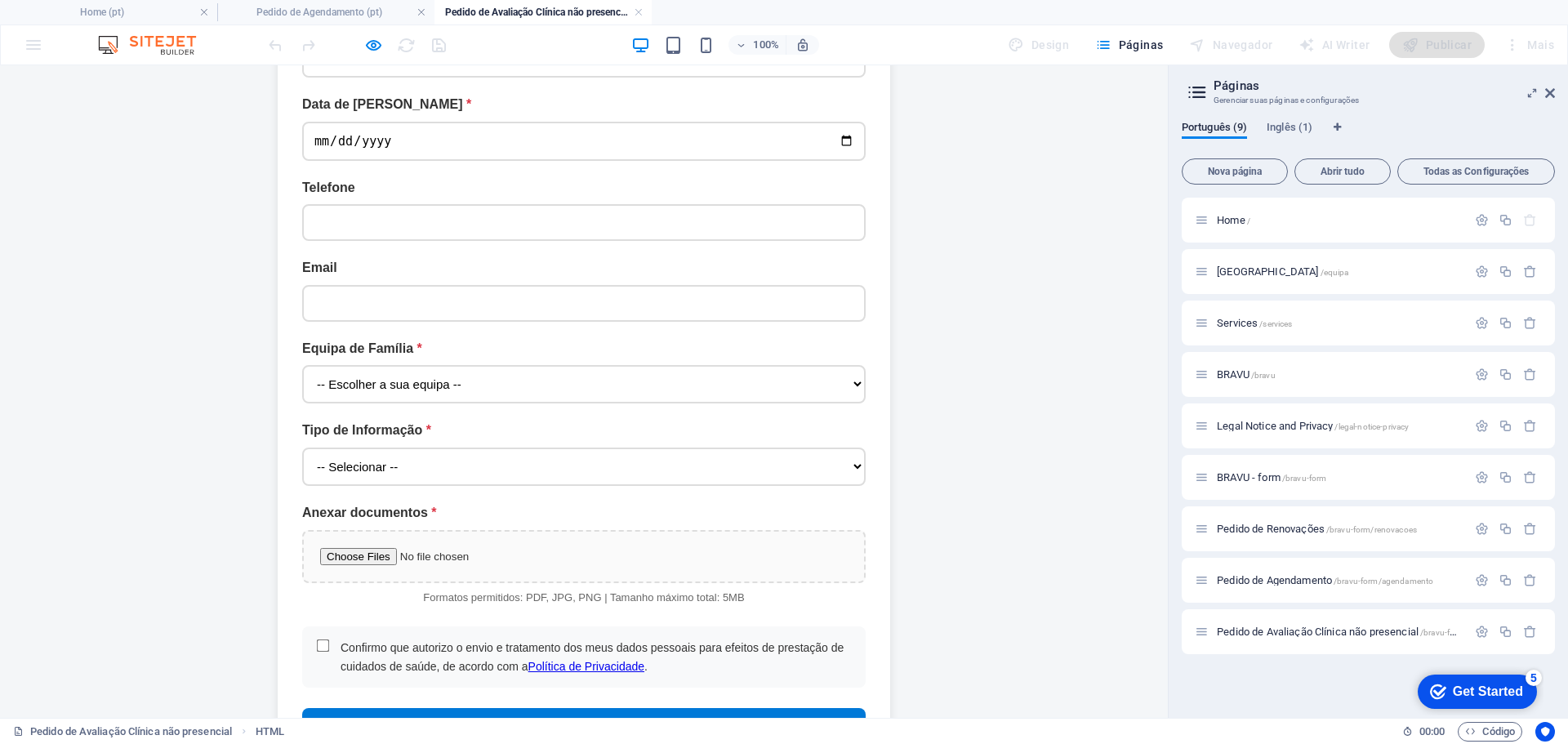
click at [1024, 503] on div "BRAVU-FORM | Avaliação clínica não presencial BRAVU-FORM Avaliação clínica não …" at bounding box center [584, 189] width 1136 height 1165
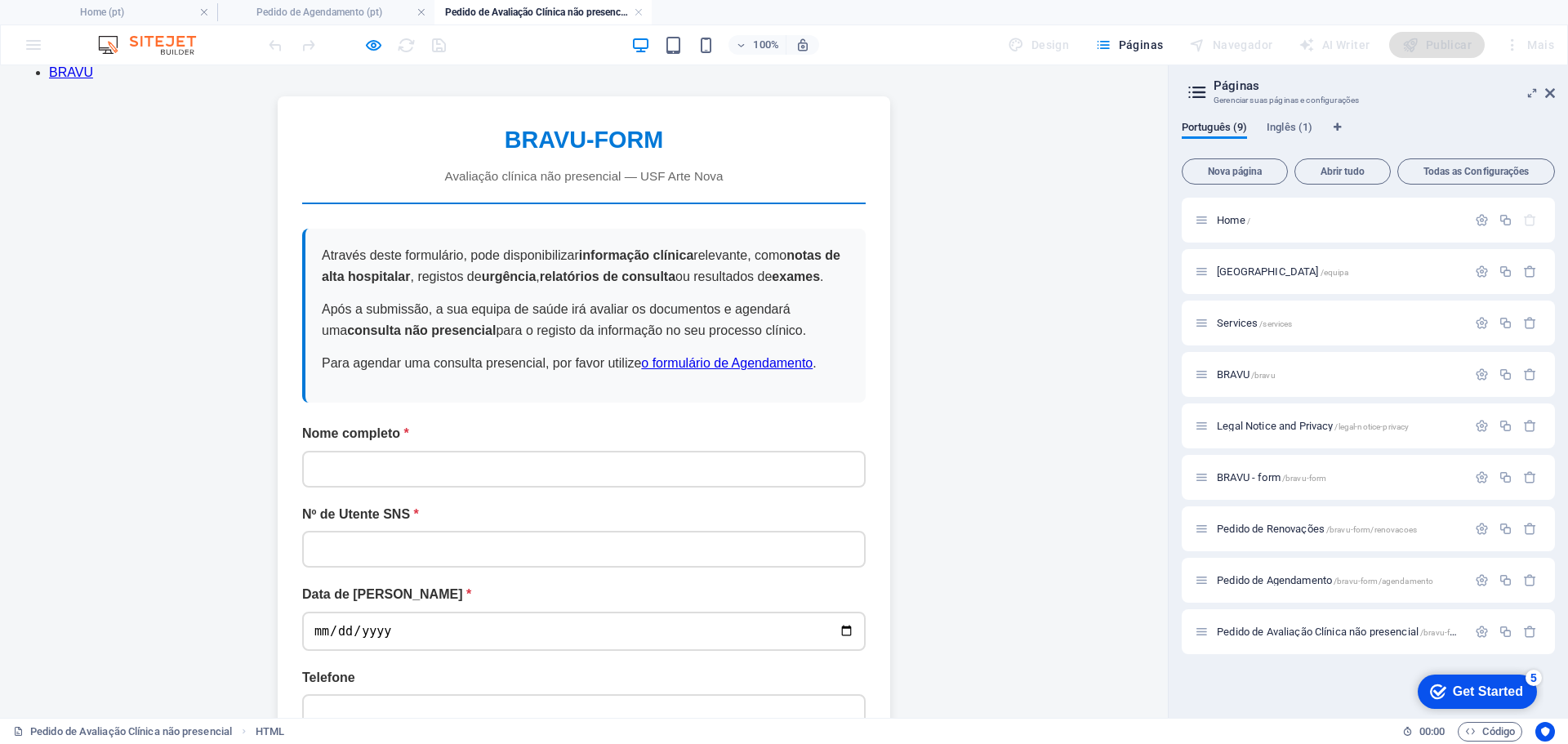
scroll to position [0, 0]
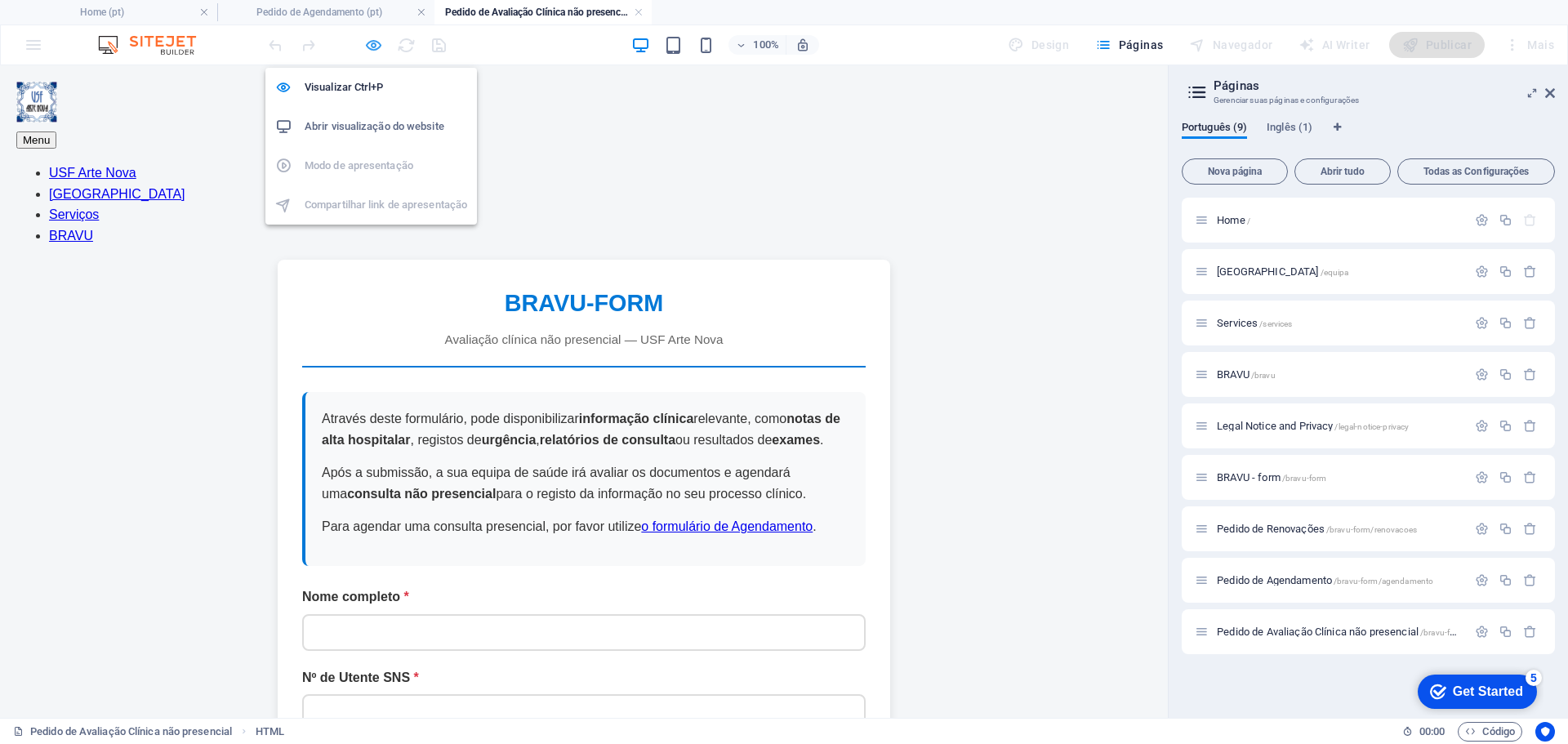
click at [369, 40] on icon "button" at bounding box center [373, 45] width 19 height 19
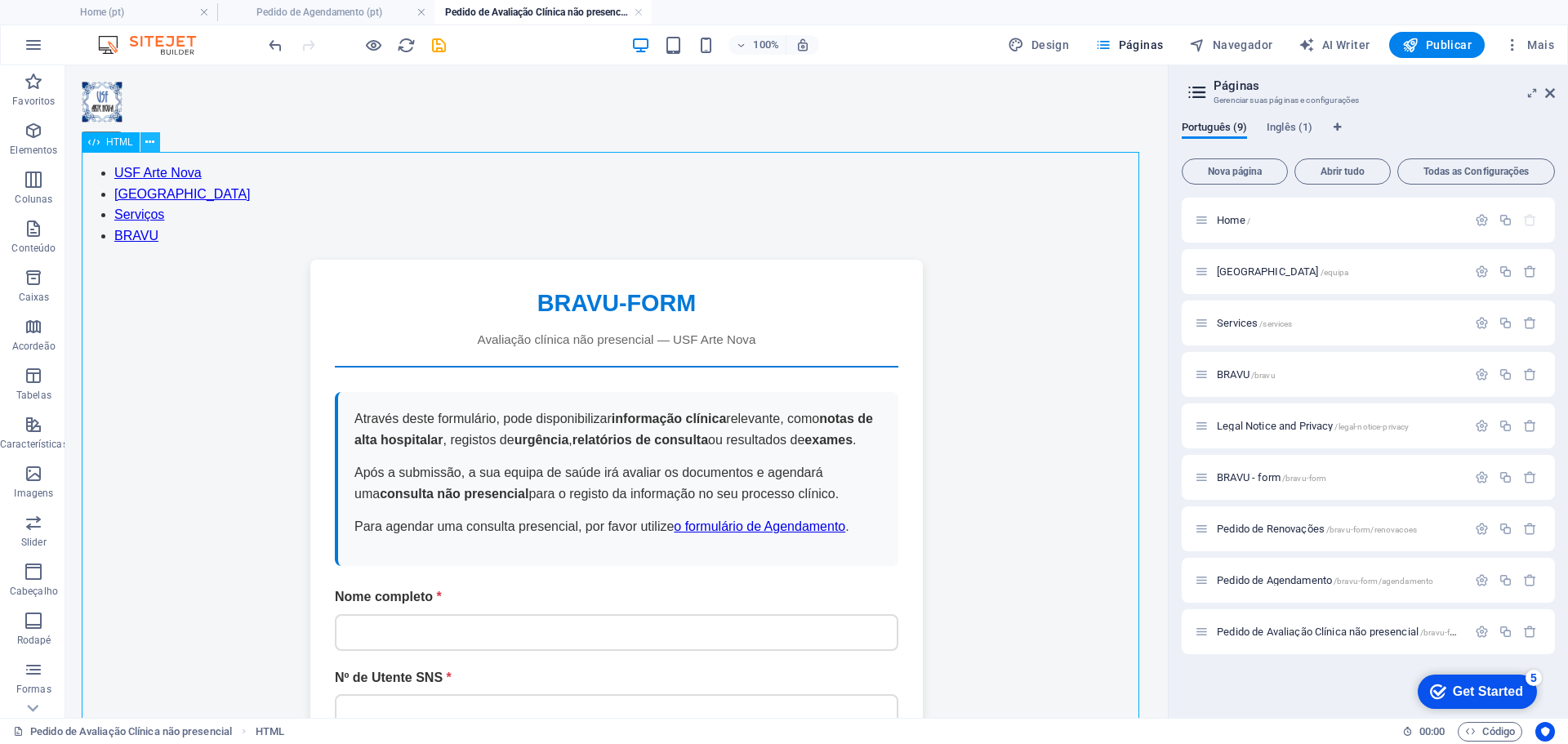
click at [151, 137] on icon at bounding box center [149, 142] width 9 height 18
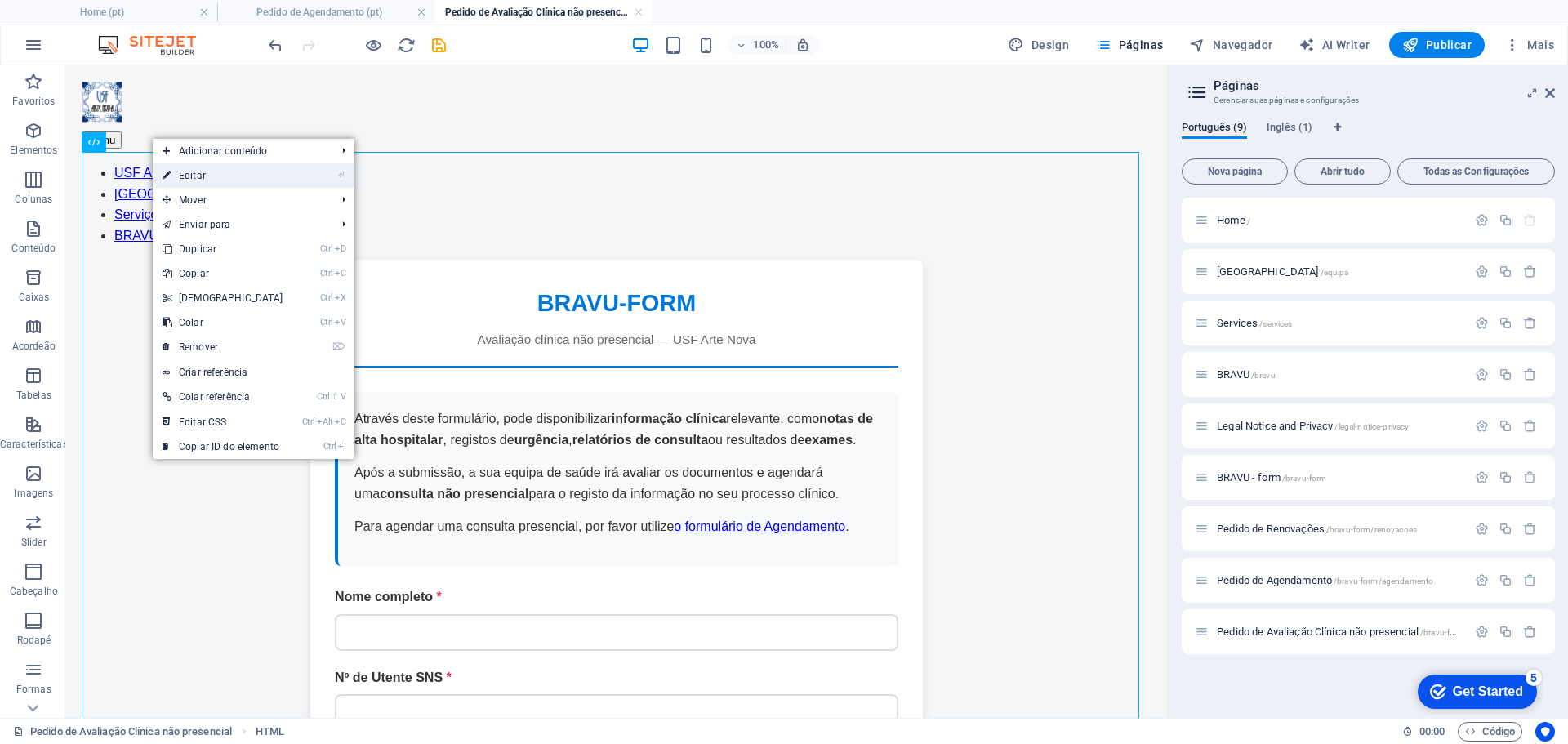
click at [273, 178] on link "⏎ Editar" at bounding box center [223, 175] width 141 height 24
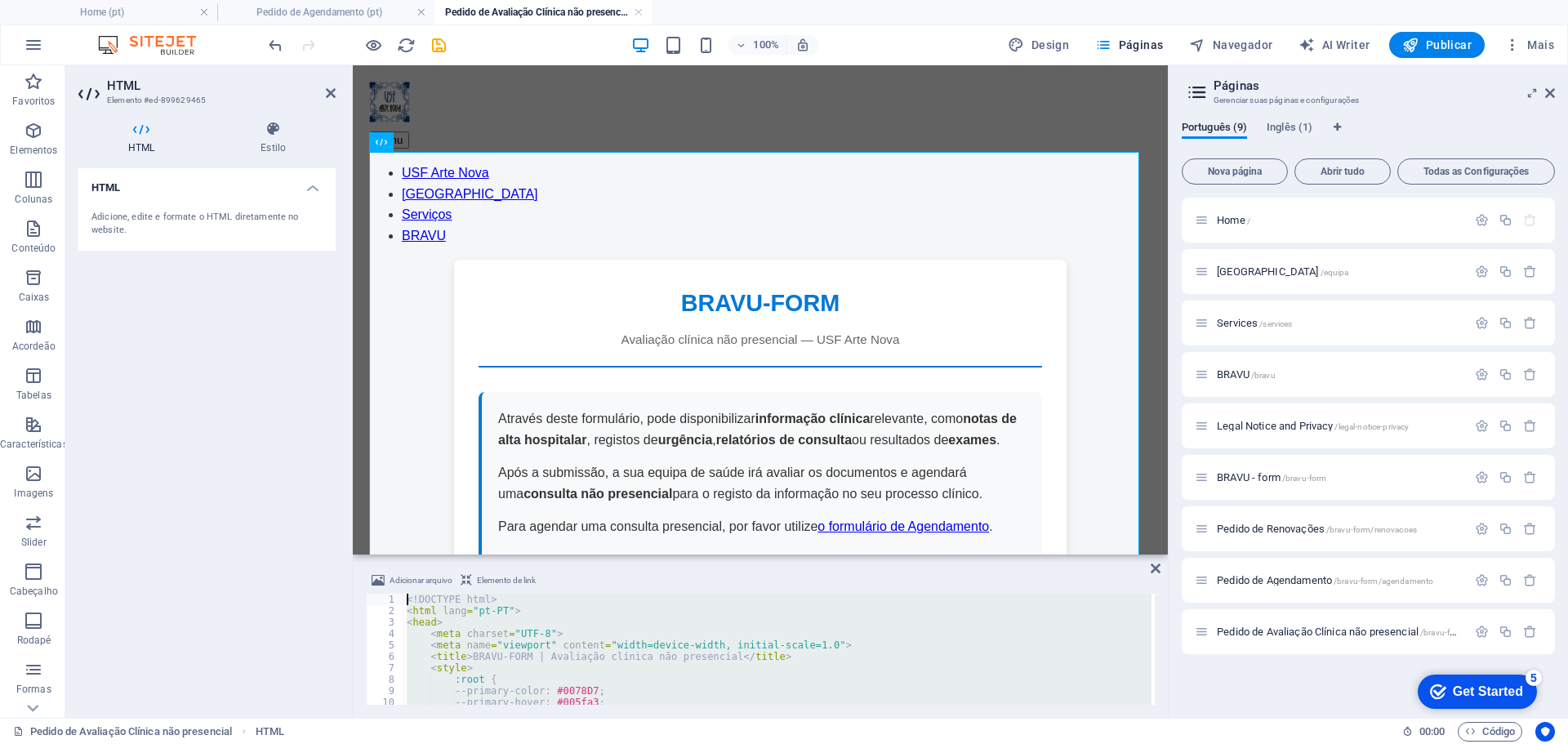
drag, startPoint x: 460, startPoint y: 694, endPoint x: 328, endPoint y: 356, distance: 362.9
click at [328, 356] on div "HTML Elemento #ed-899629465 HTML Estilo HTML Adicione, edite e formate o HTML d…" at bounding box center [617, 391] width 1103 height 652
type textarea "<!DOCTYPE html> <html lang="pt-PT">"
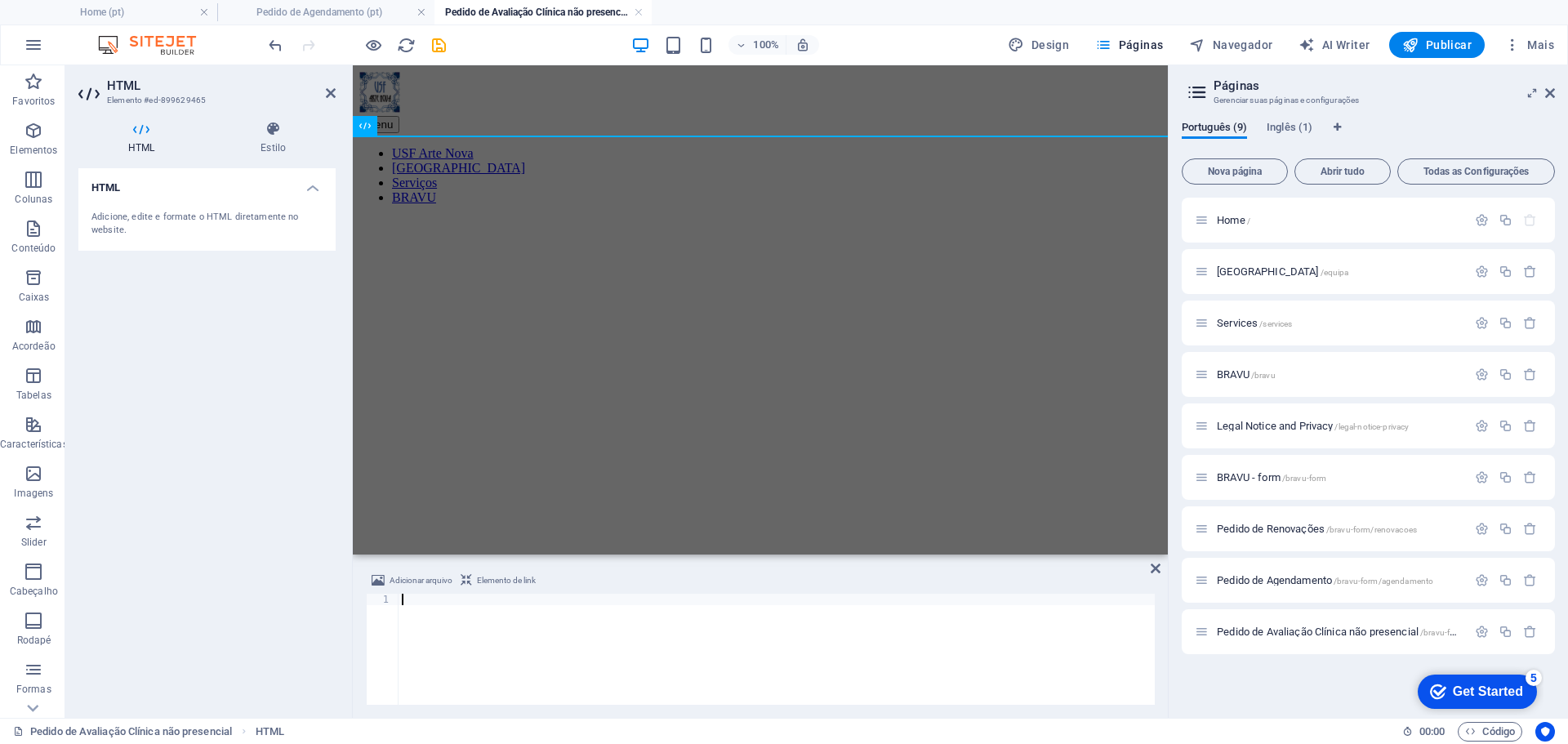
type textarea "</html>"
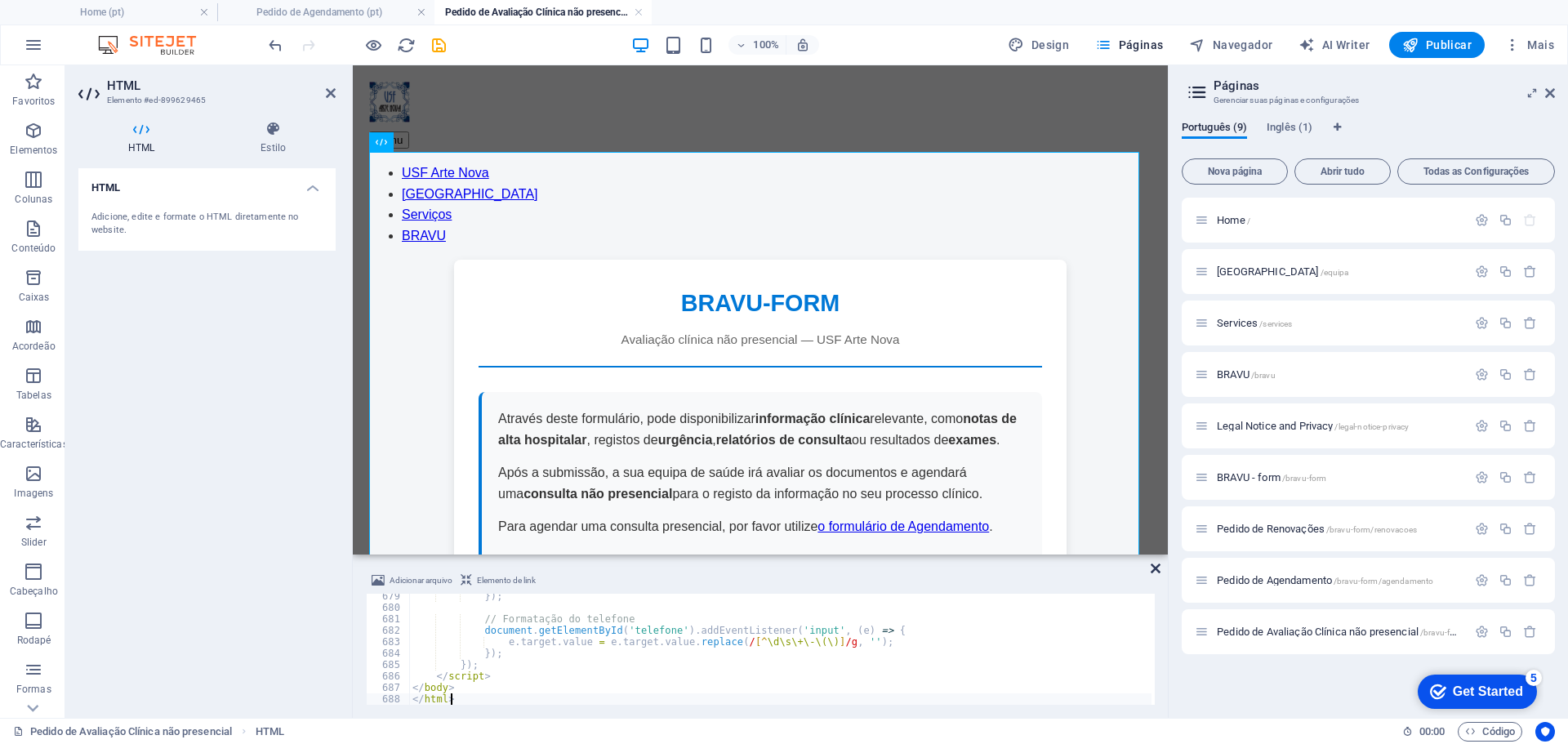
click at [1159, 568] on icon at bounding box center [1155, 568] width 10 height 13
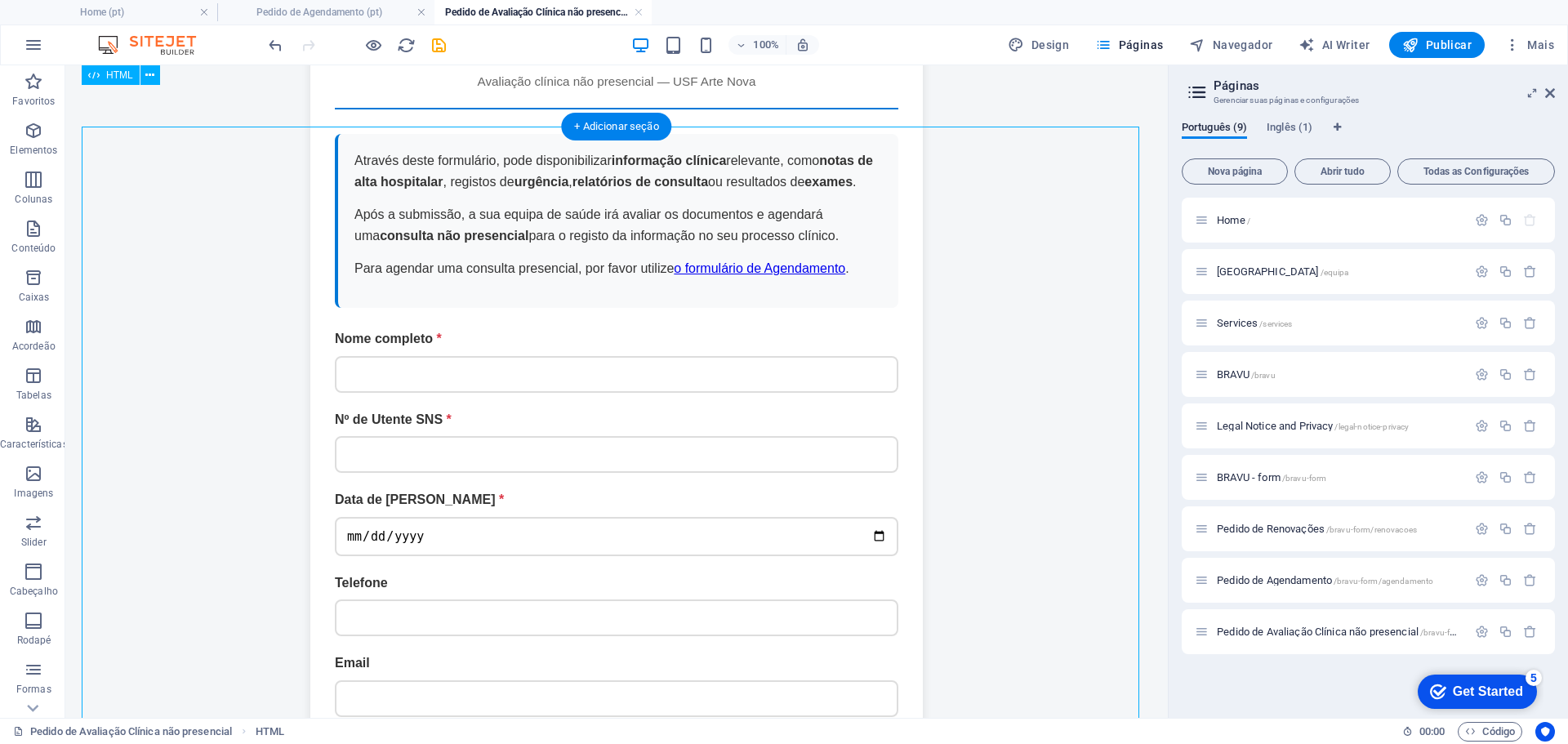
scroll to position [0, 0]
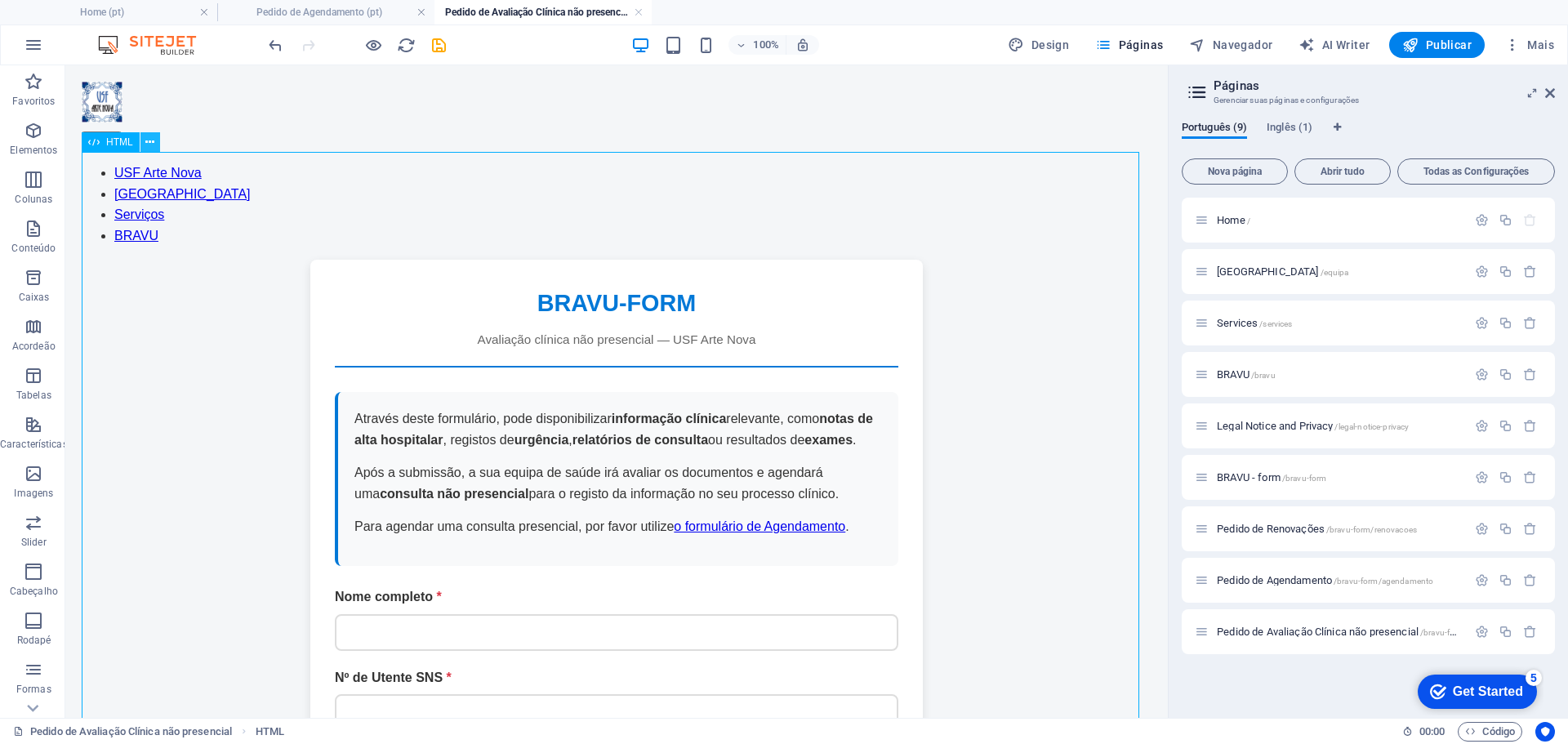
click at [150, 142] on icon at bounding box center [149, 142] width 9 height 18
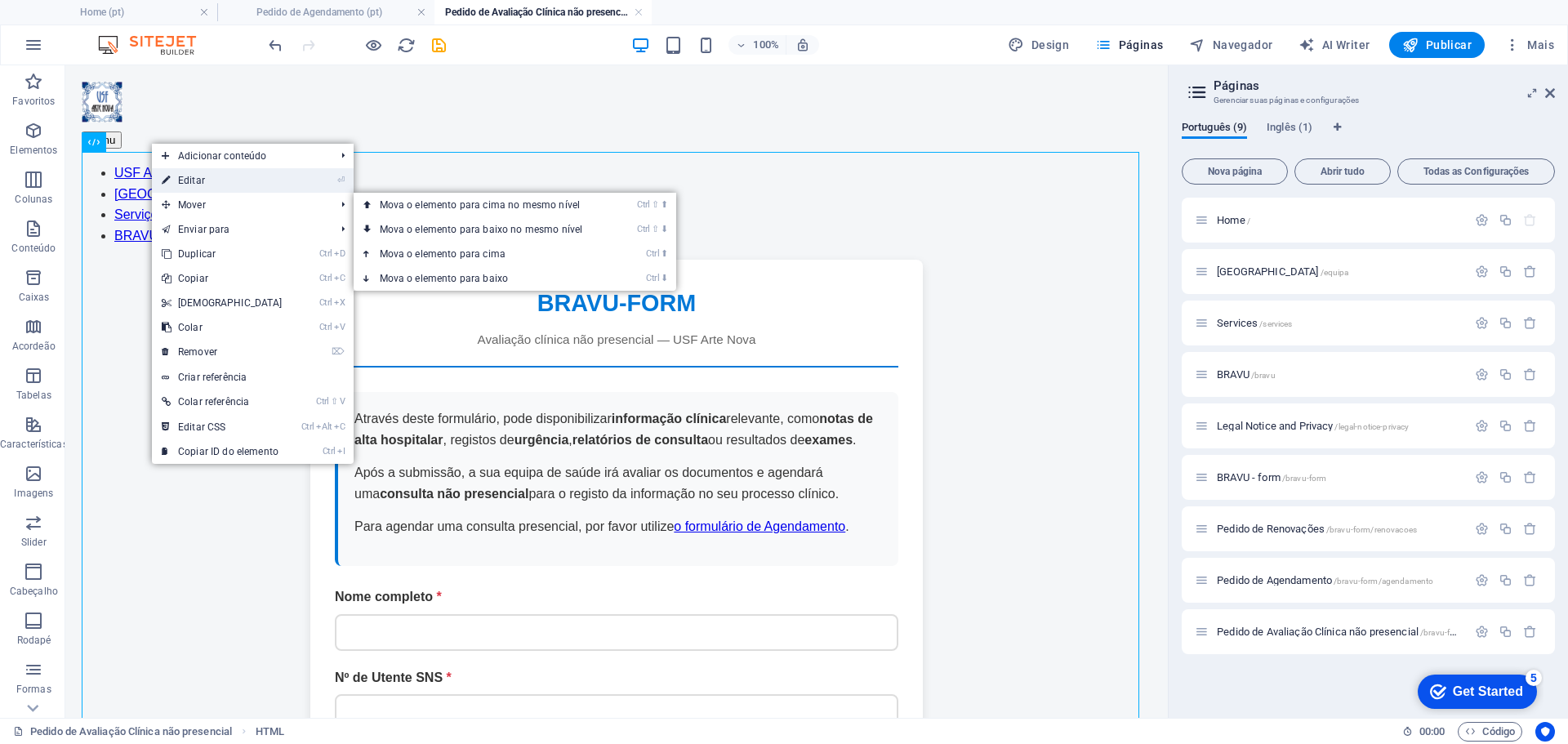
click at [279, 181] on link "⏎ Editar" at bounding box center [222, 179] width 141 height 24
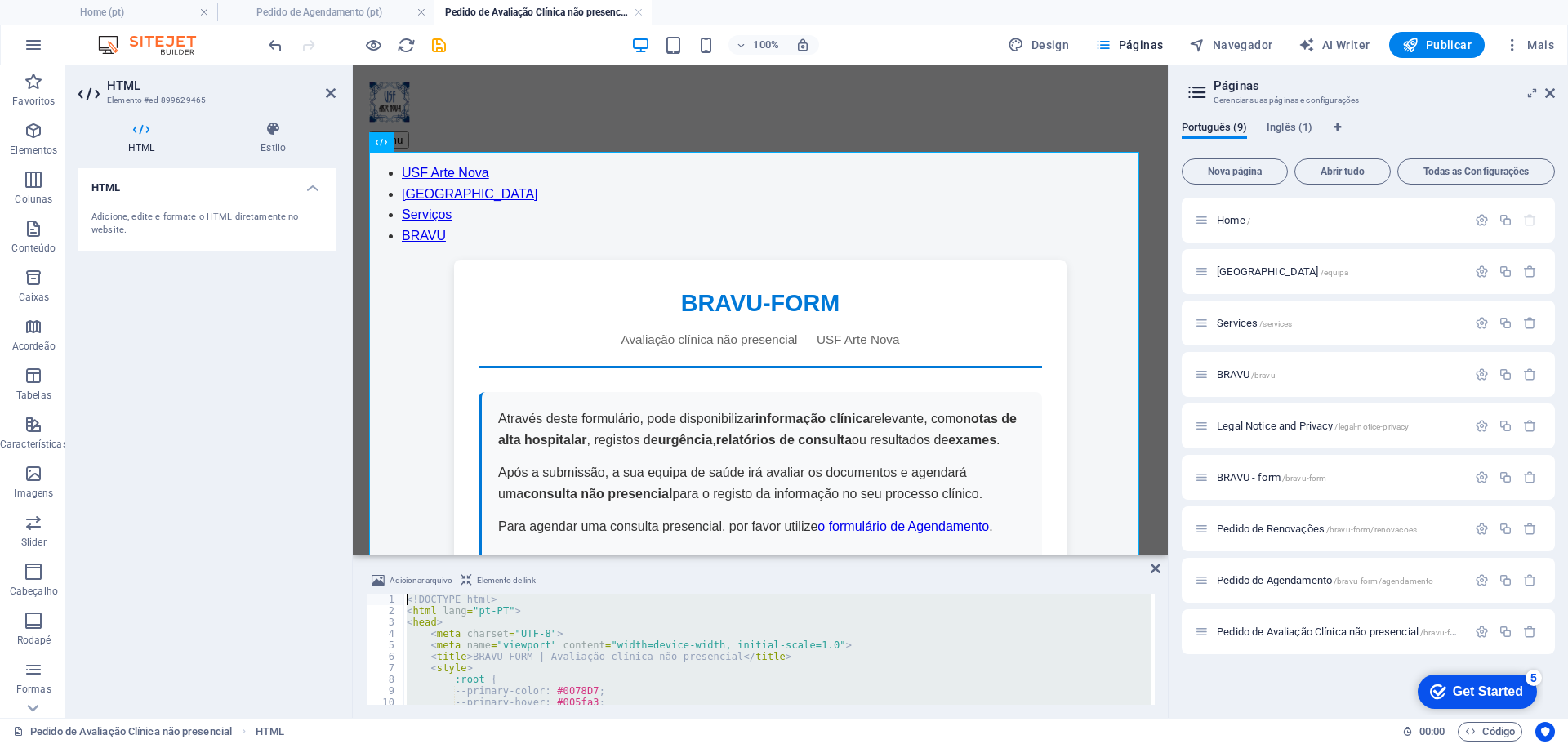
drag, startPoint x: 462, startPoint y: 694, endPoint x: 350, endPoint y: 369, distance: 343.8
click at [350, 369] on div "HTML Elemento #ed-899629465 HTML Estilo HTML Adicione, edite e formate o HTML d…" at bounding box center [617, 391] width 1103 height 652
type textarea "<!DOCTYPE html> <html lang="pt-PT">"
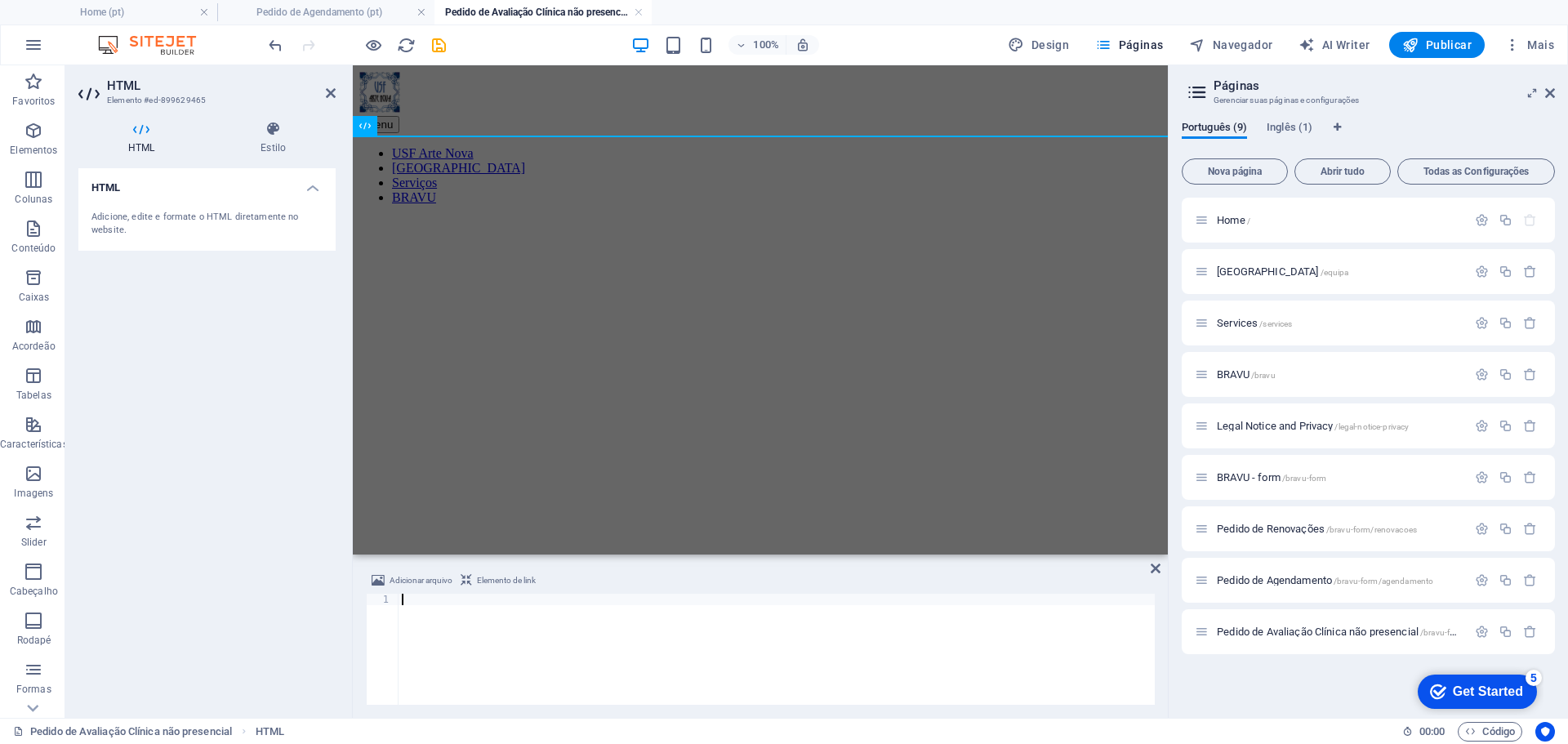
type textarea "</html>"
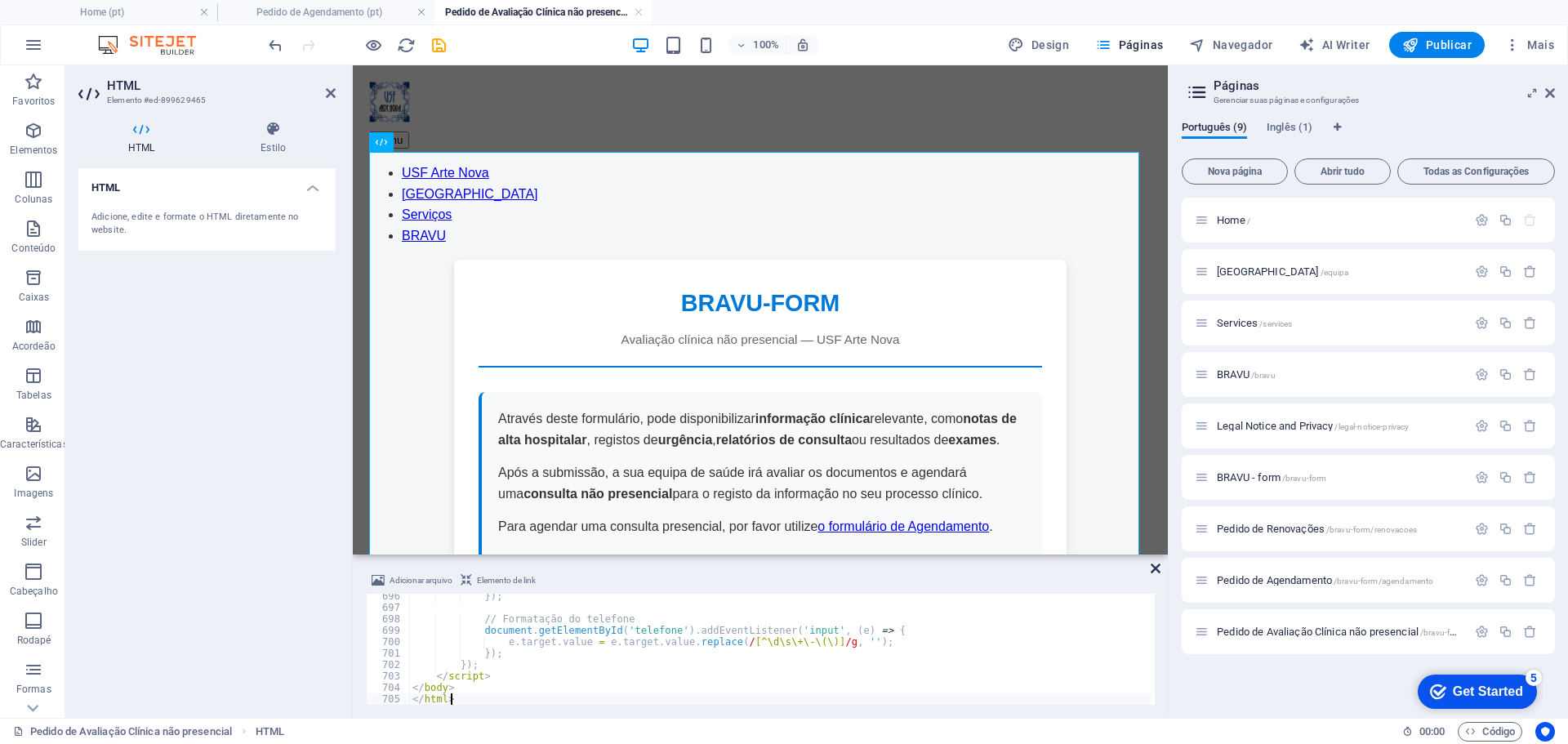
click at [1157, 568] on icon at bounding box center [1155, 568] width 10 height 13
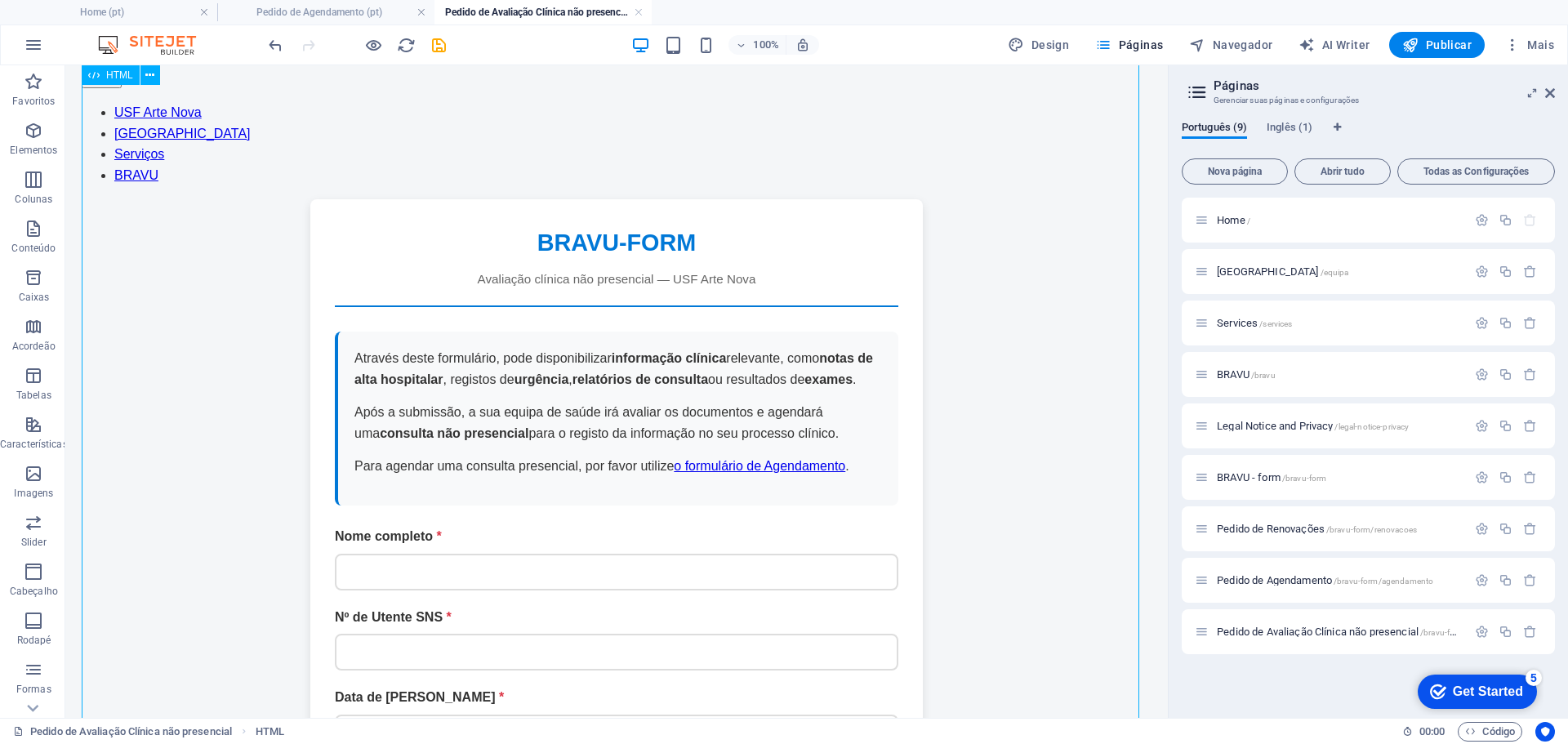
scroll to position [0, 0]
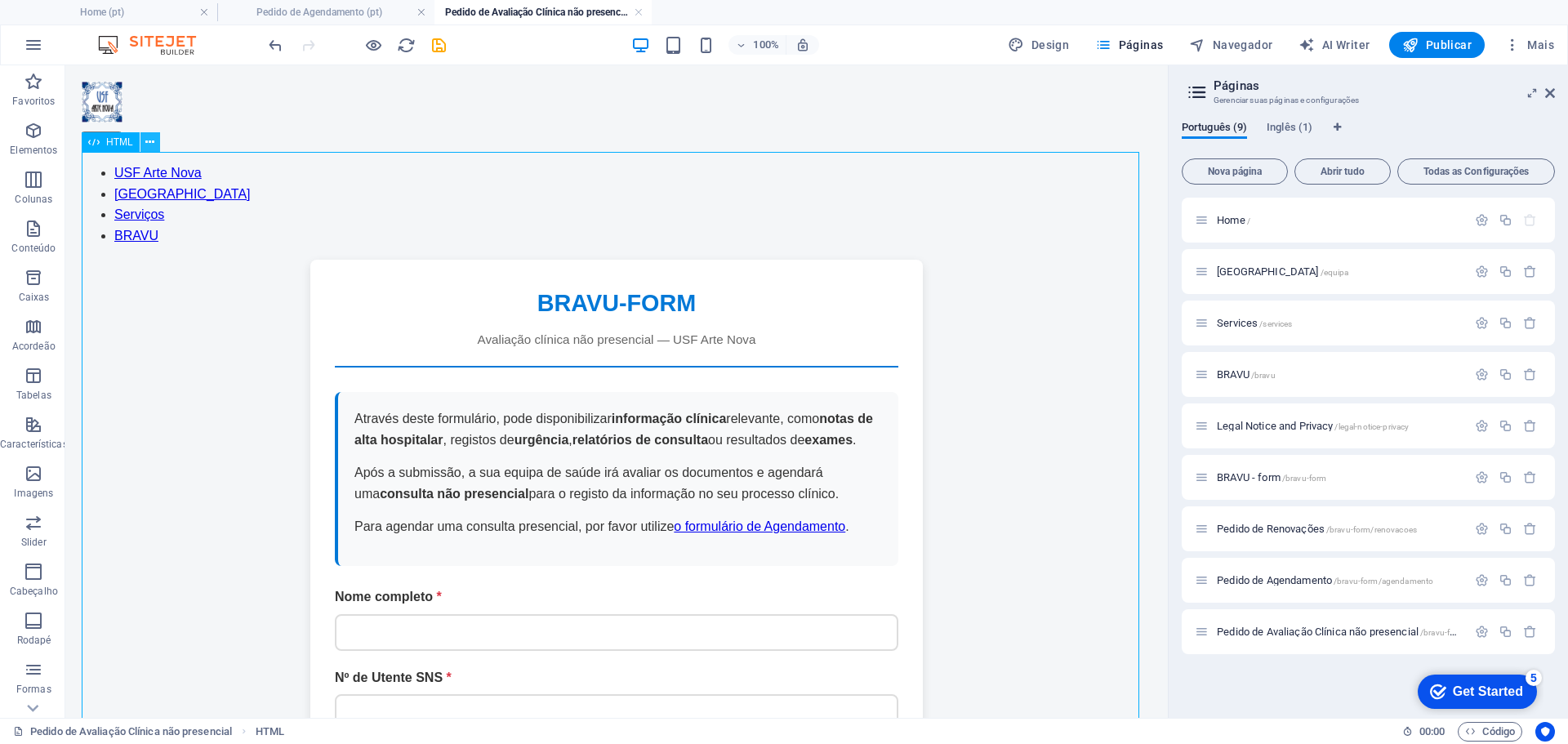
click at [151, 142] on icon at bounding box center [149, 142] width 9 height 18
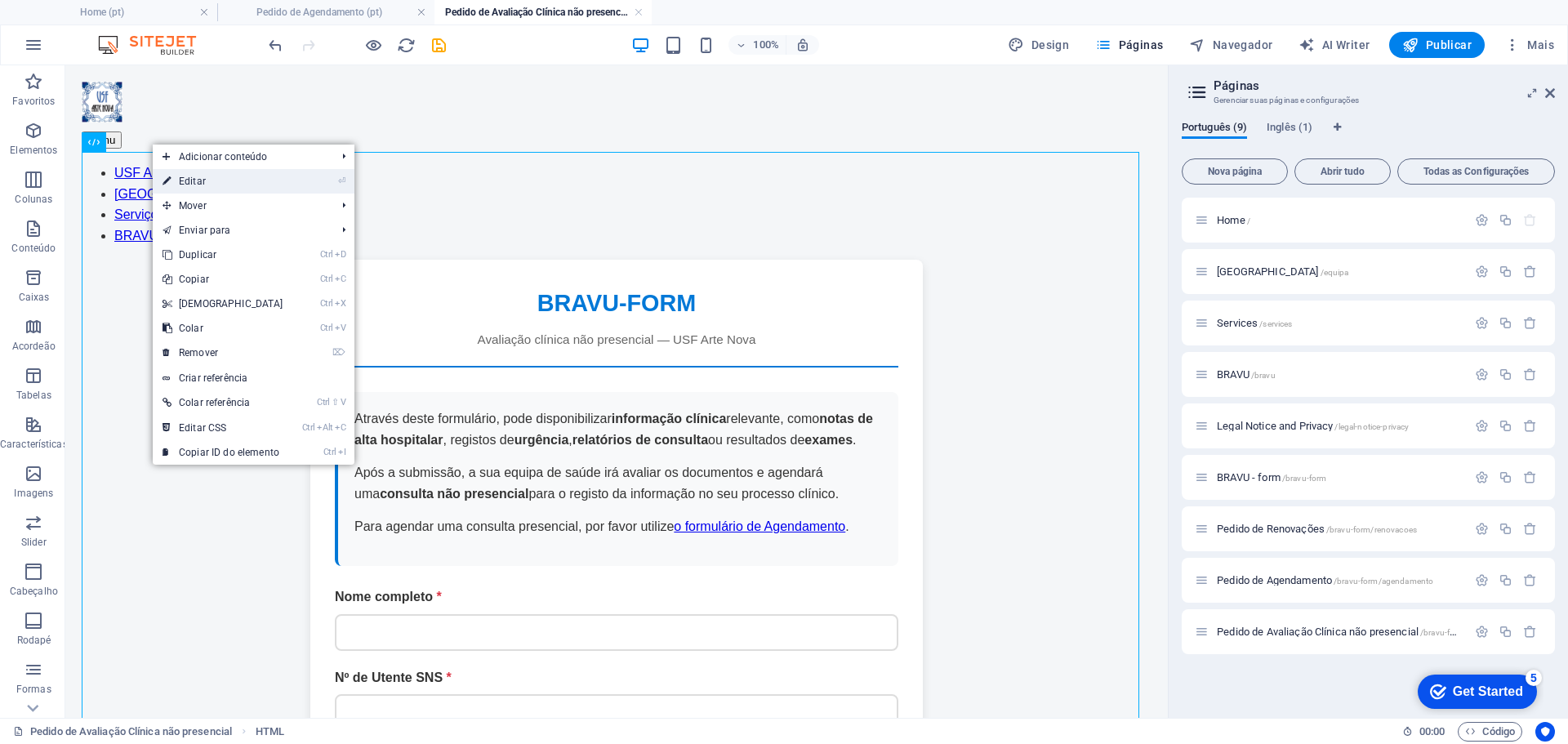
click at [226, 186] on link "⏎ Editar" at bounding box center [223, 180] width 141 height 24
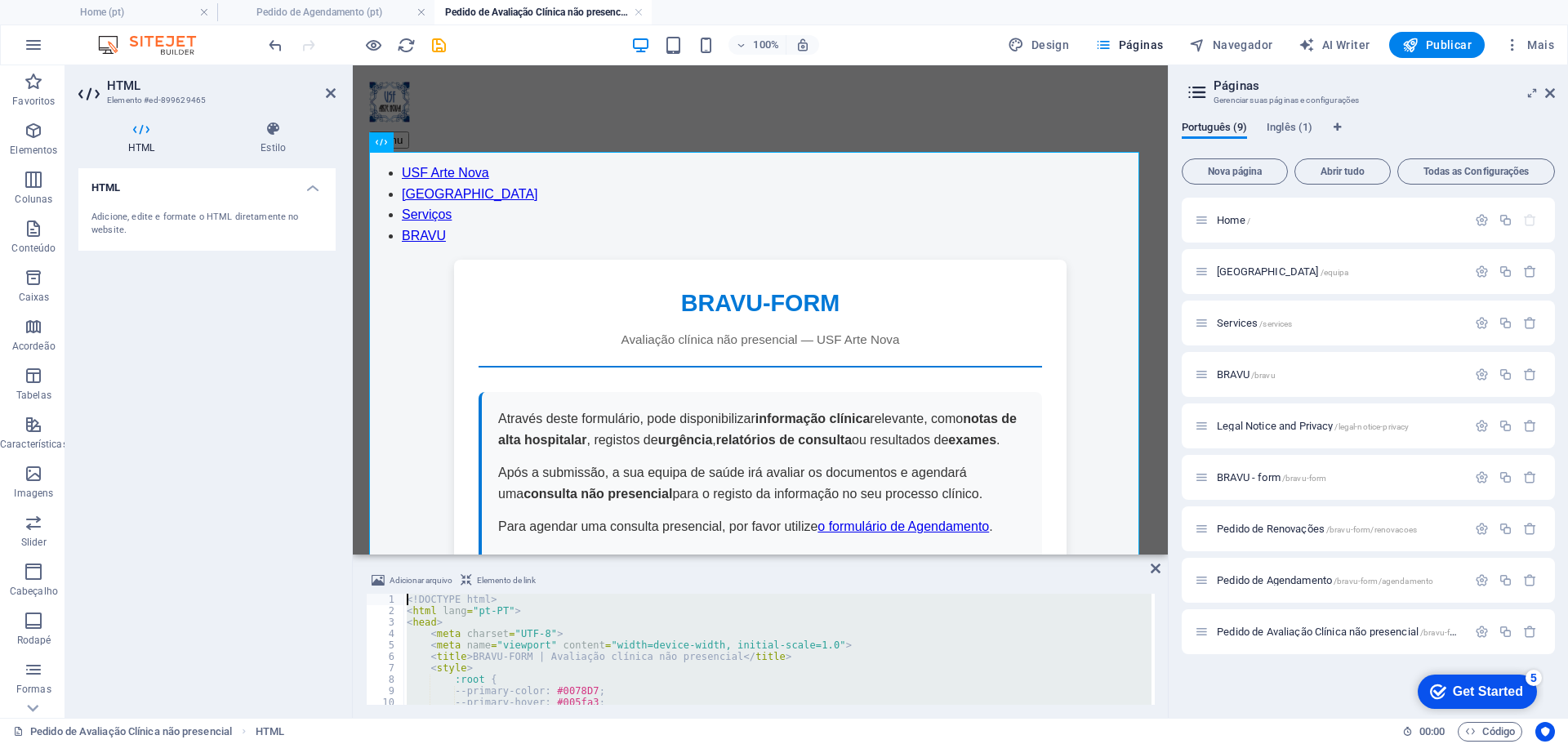
drag, startPoint x: 463, startPoint y: 691, endPoint x: 321, endPoint y: 429, distance: 298.0
click at [321, 429] on div "HTML Elemento #ed-899629465 HTML Estilo HTML Adicione, edite e formate o HTML d…" at bounding box center [617, 391] width 1103 height 652
type textarea "<!DOCTYPE html> <html lang="pt-PT">"
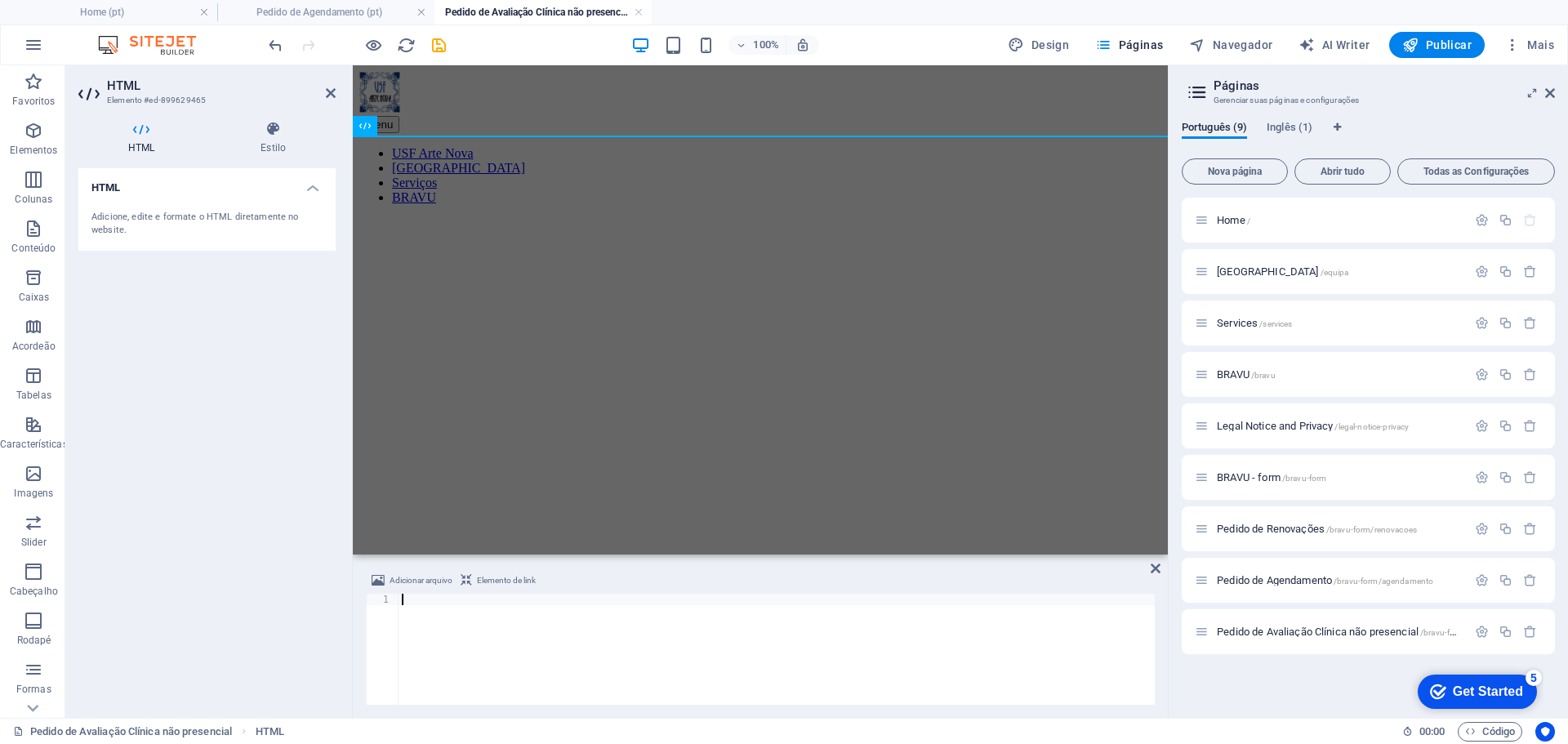
type textarea "</html>"
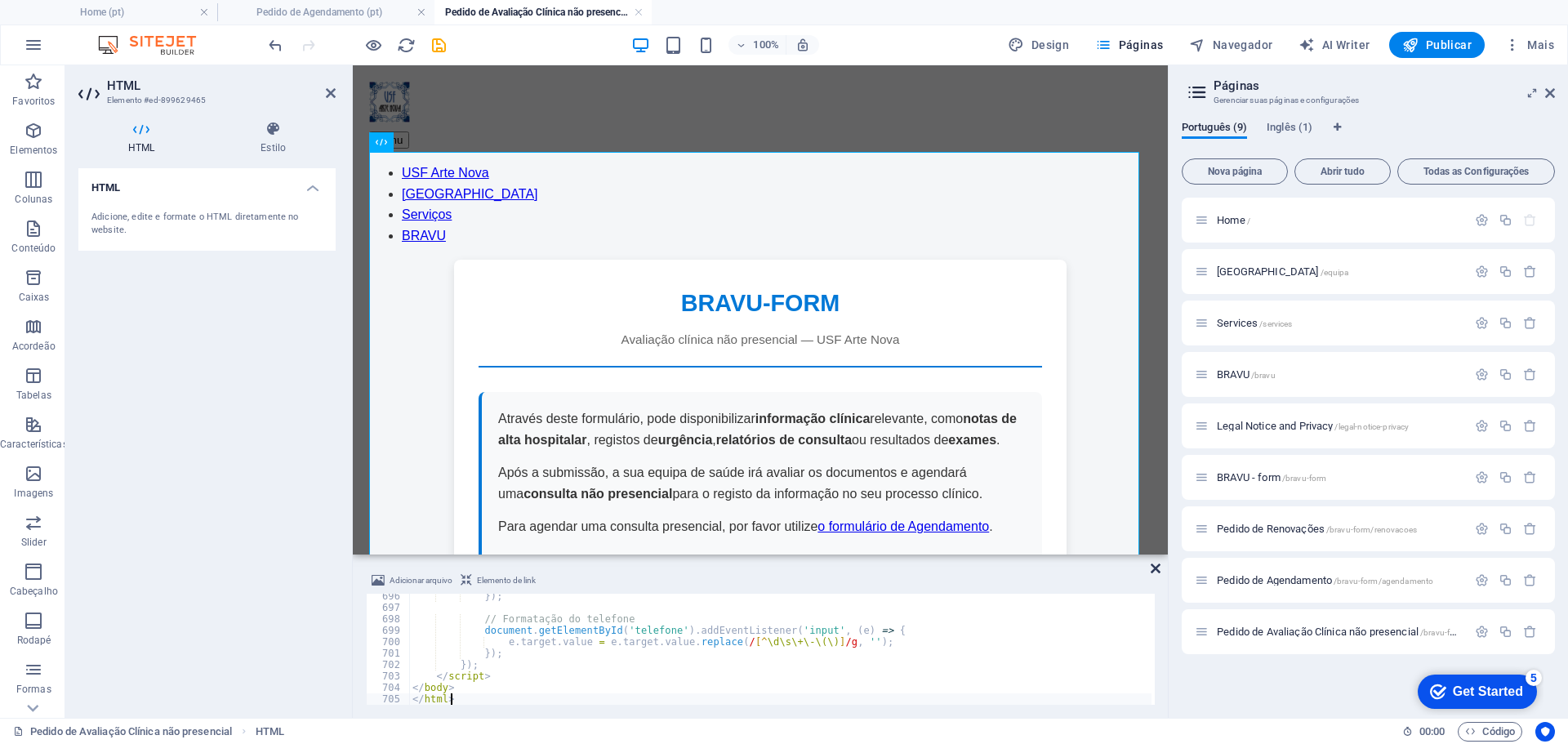
click at [1157, 567] on icon at bounding box center [1155, 568] width 10 height 13
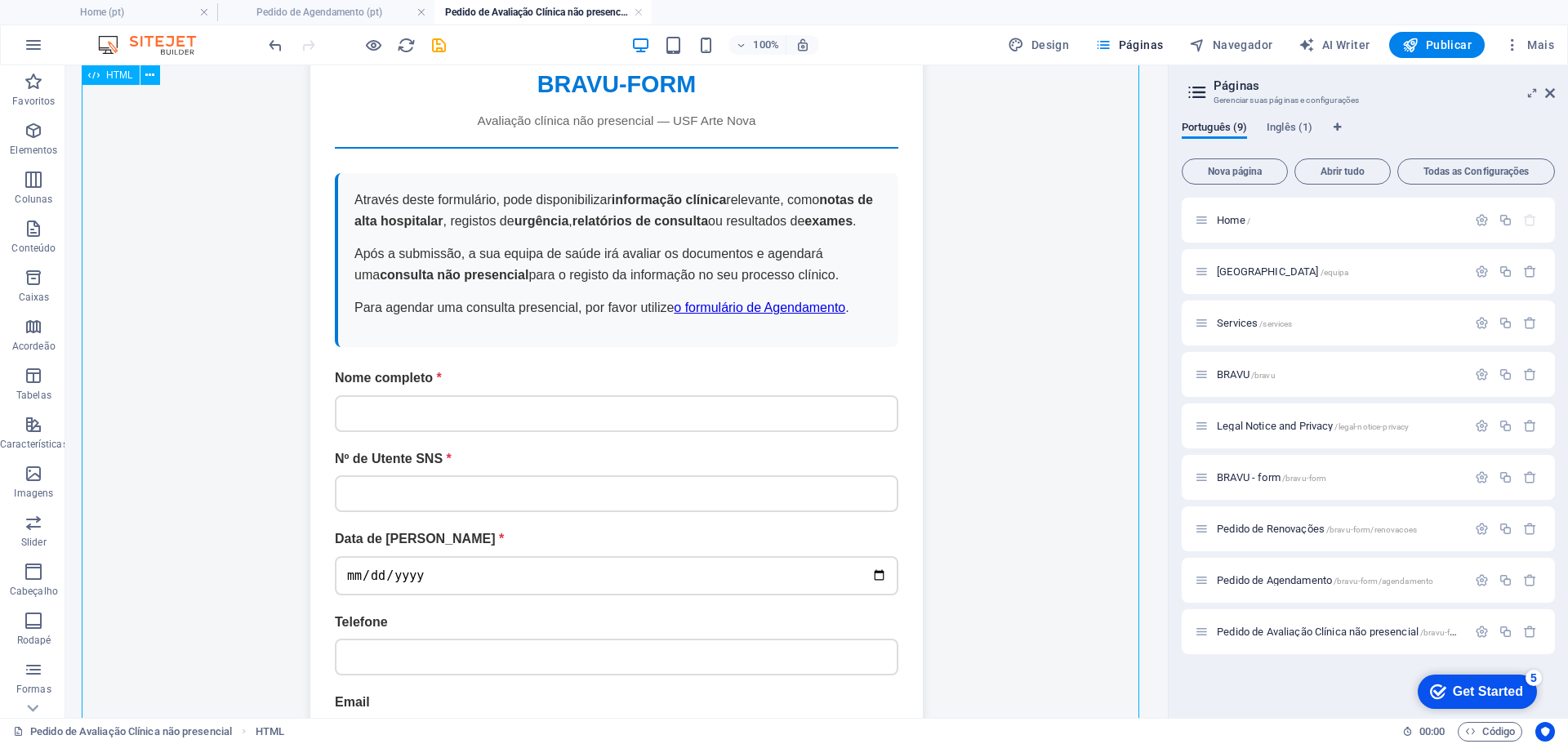
scroll to position [245, 0]
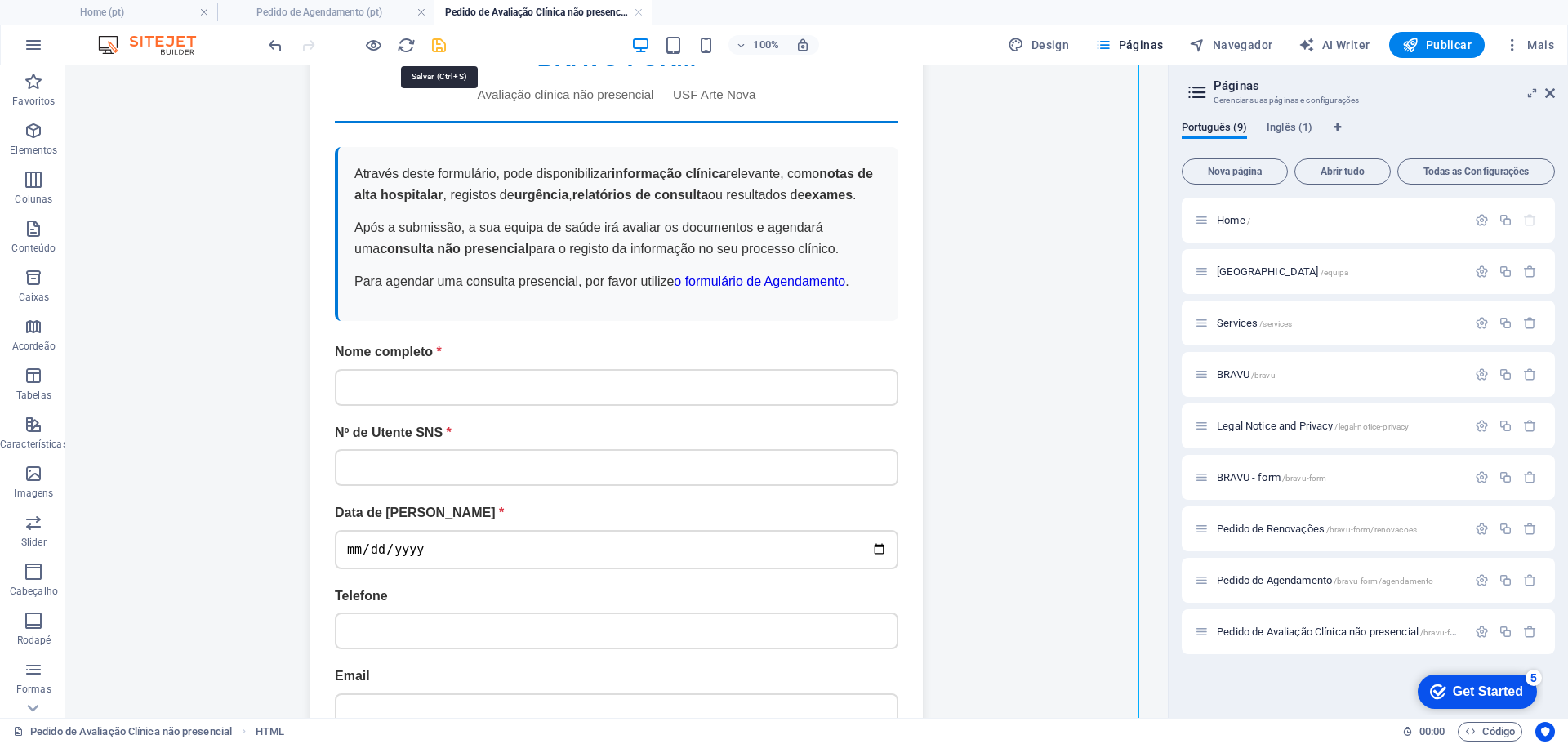
click at [439, 47] on icon "save" at bounding box center [438, 45] width 19 height 19
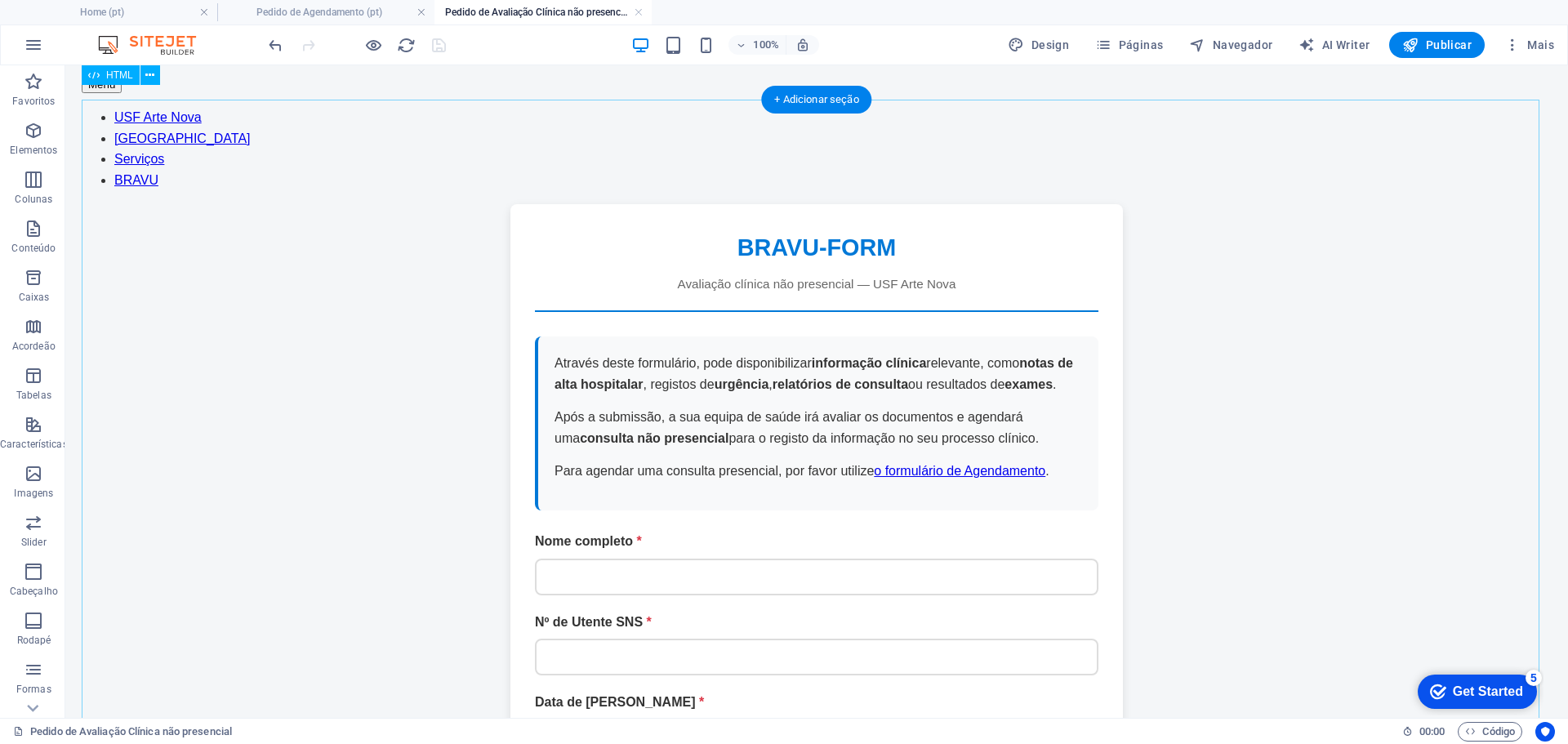
scroll to position [0, 0]
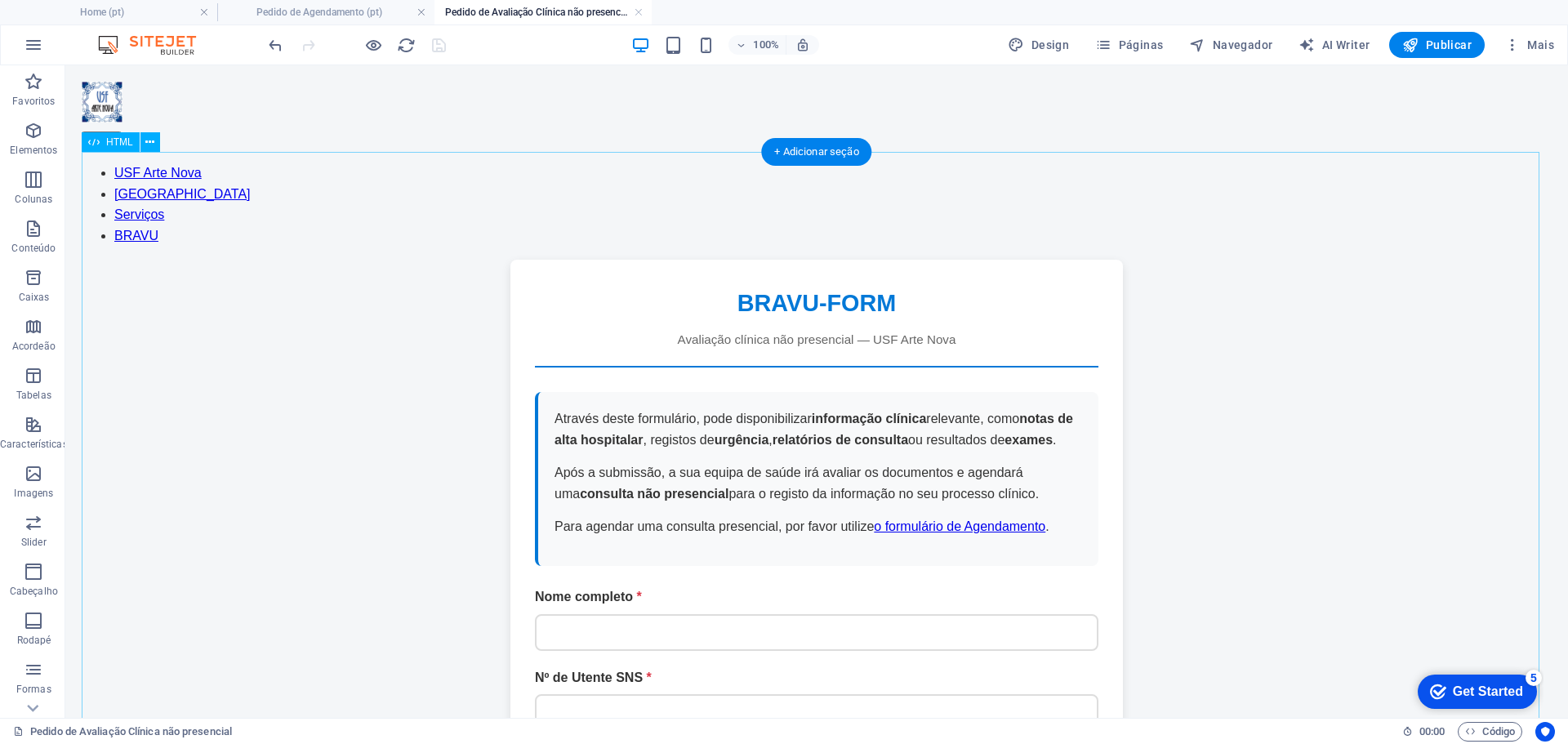
drag, startPoint x: 1336, startPoint y: 257, endPoint x: 1346, endPoint y: 229, distance: 29.7
click at [1439, 43] on span "Publicar" at bounding box center [1436, 45] width 69 height 17
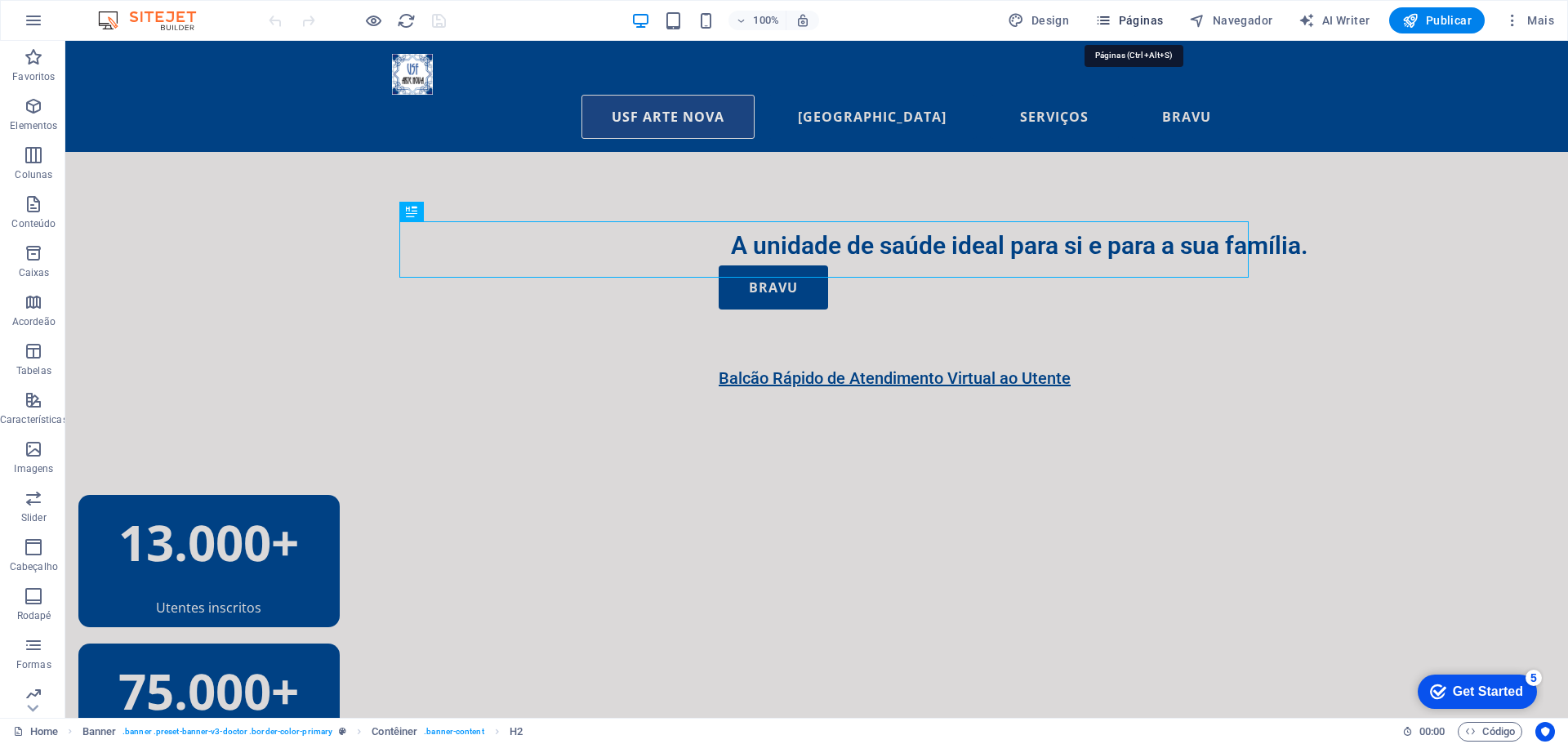
click at [1146, 16] on span "Páginas" at bounding box center [1129, 20] width 67 height 17
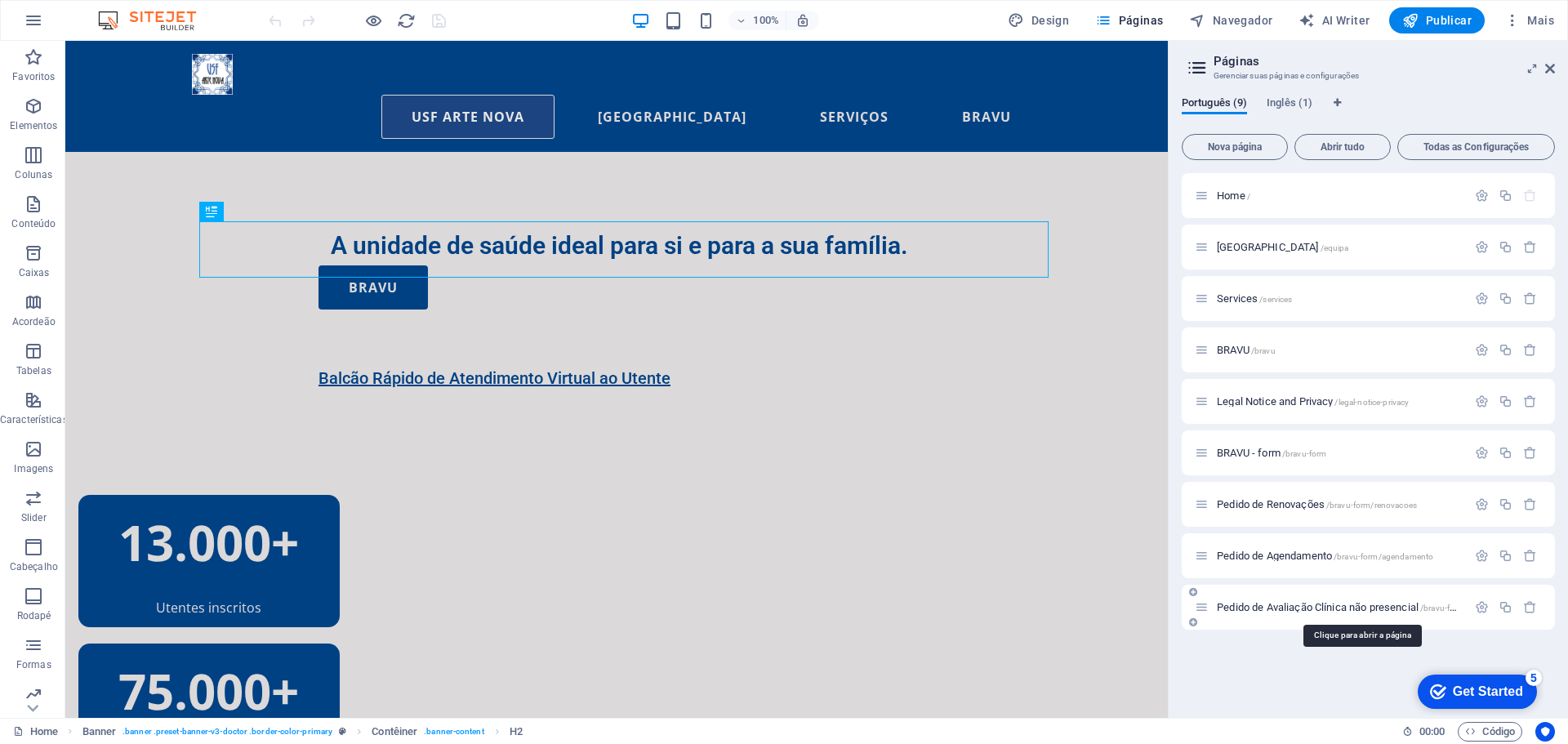
click at [1352, 607] on span "Pedido de Avaliação Clínica não presencial /bravu-form/avaliacao" at bounding box center [1359, 607] width 285 height 13
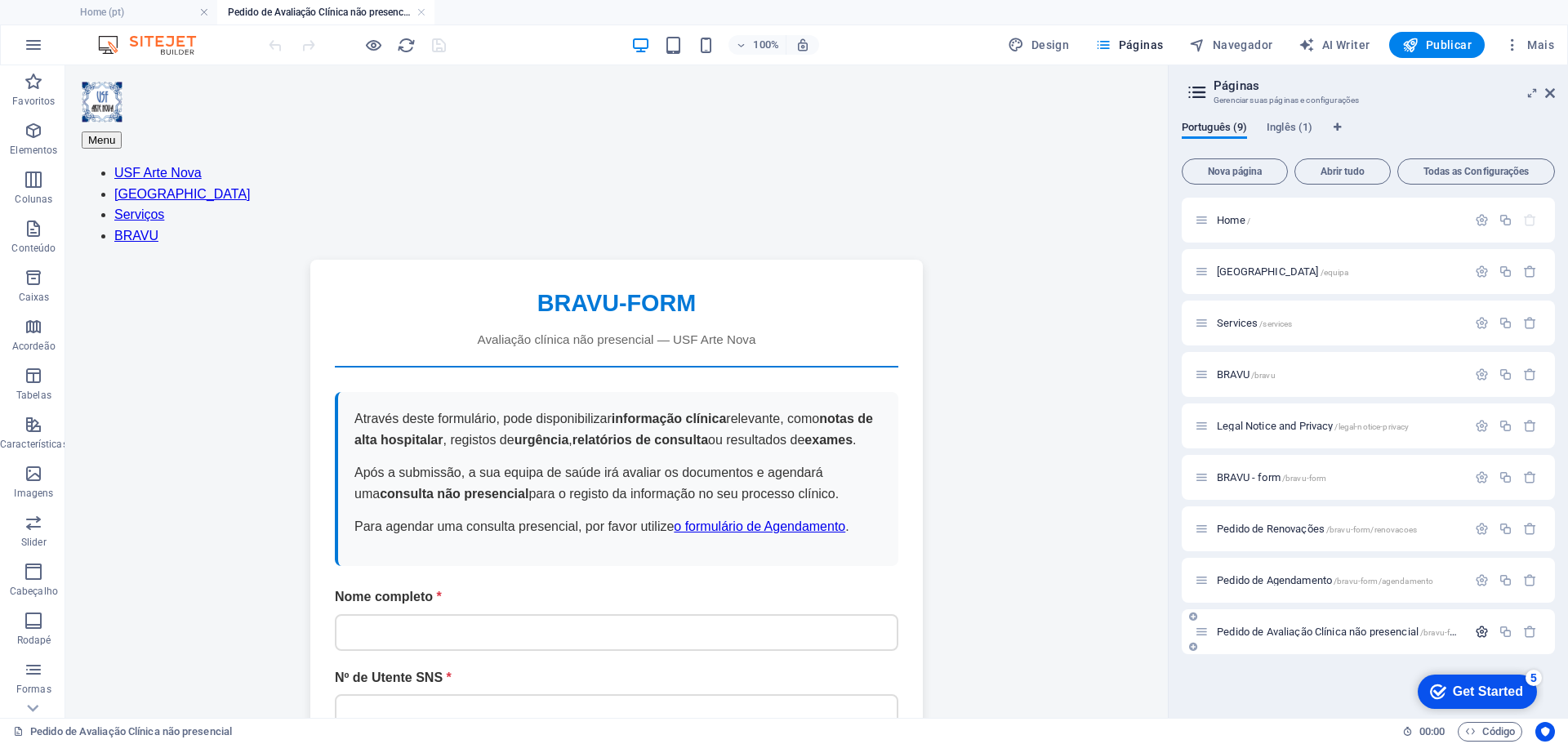
click at [1478, 631] on icon "button" at bounding box center [1482, 631] width 14 height 14
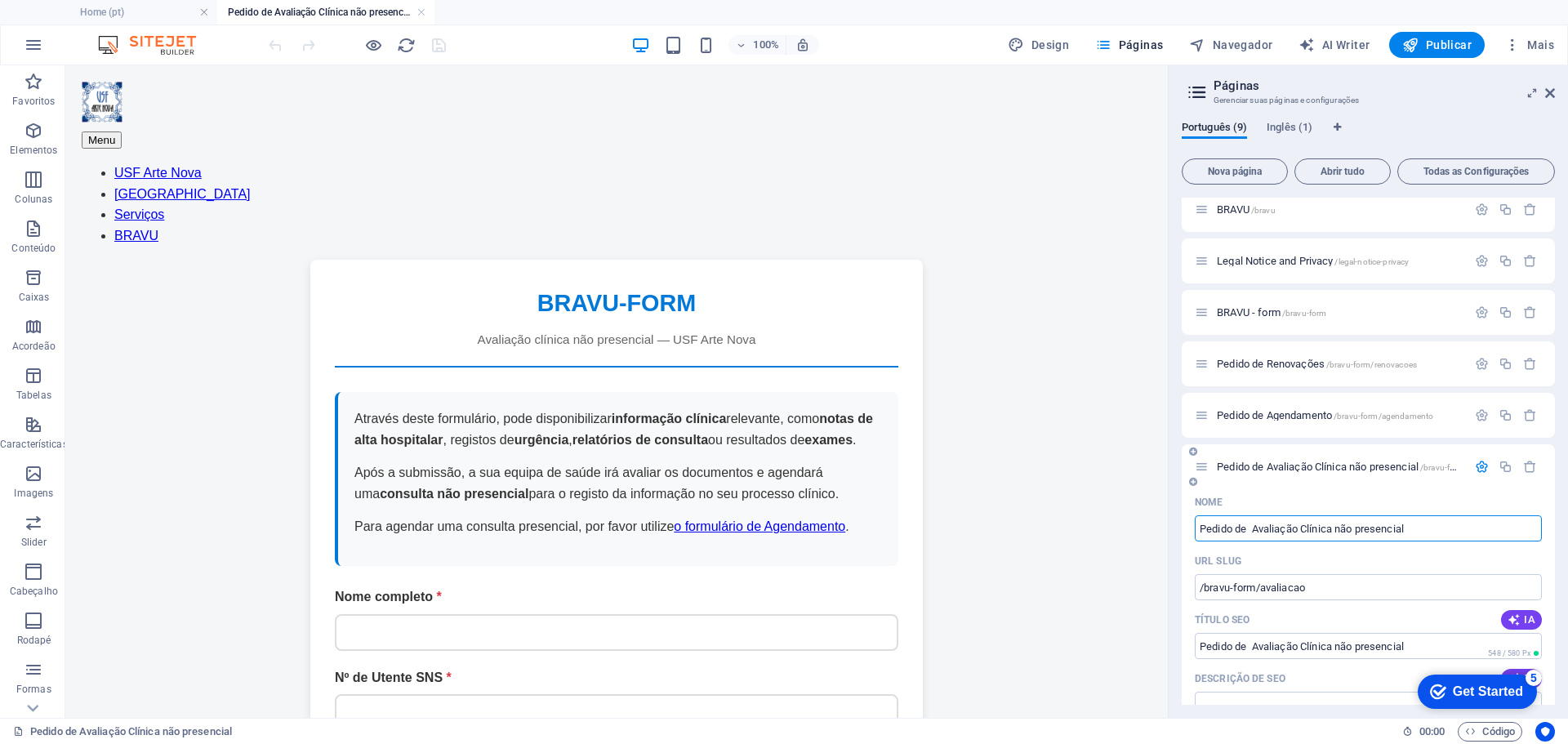
scroll to position [247, 0]
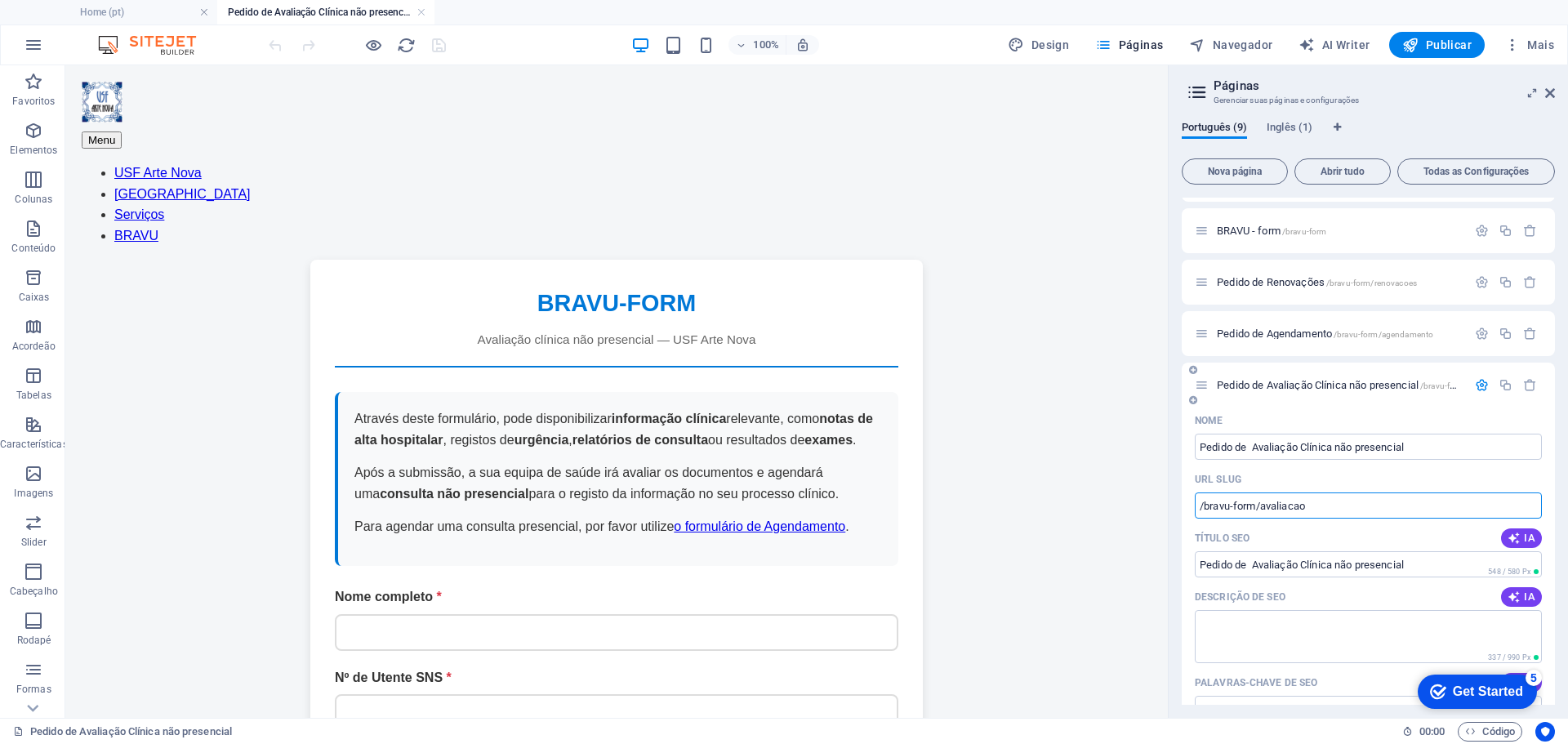
drag, startPoint x: 1331, startPoint y: 507, endPoint x: 1262, endPoint y: 505, distance: 69.0
click at [1262, 505] on input "/bravu-form/avaliacao" at bounding box center [1369, 505] width 347 height 26
